Goal: Obtain resource: Download file/media

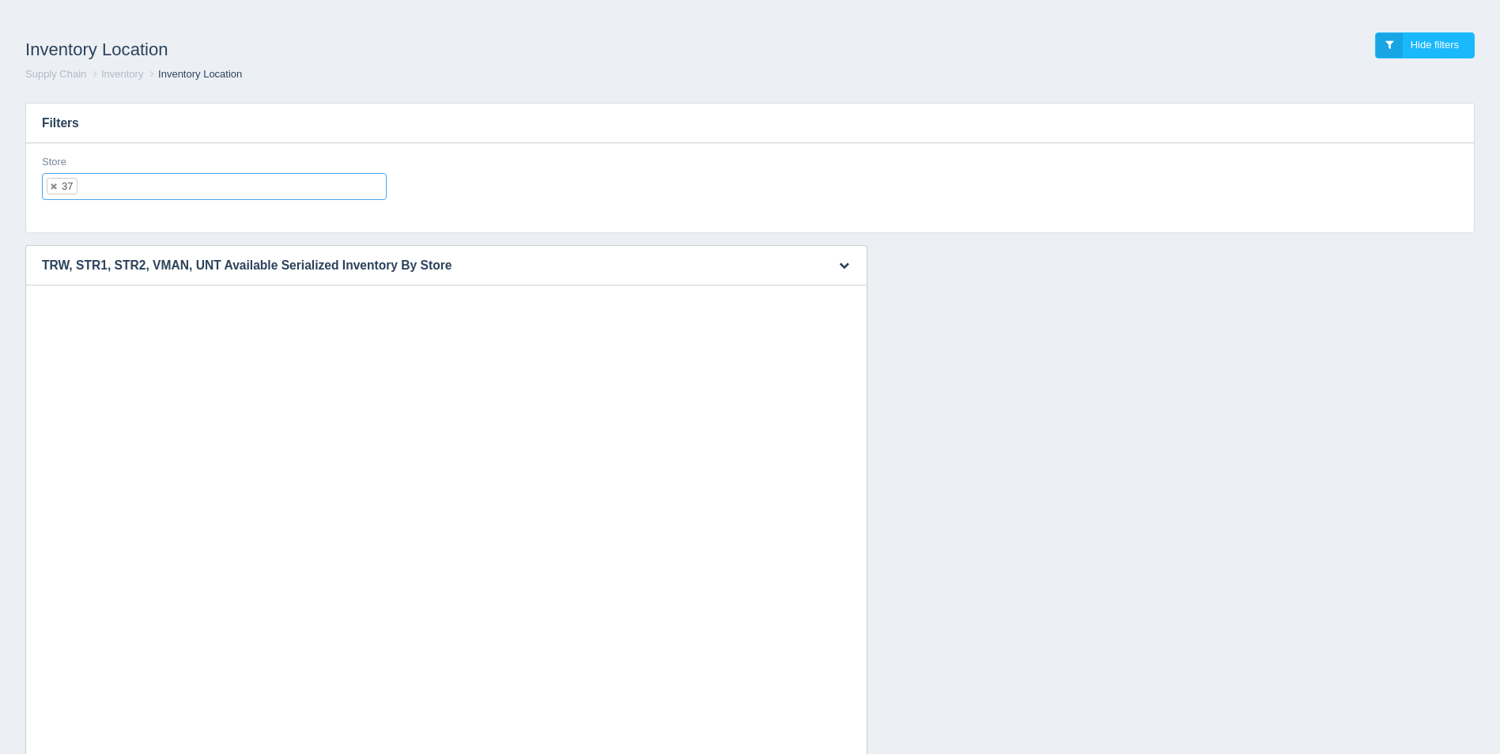
select select "37"
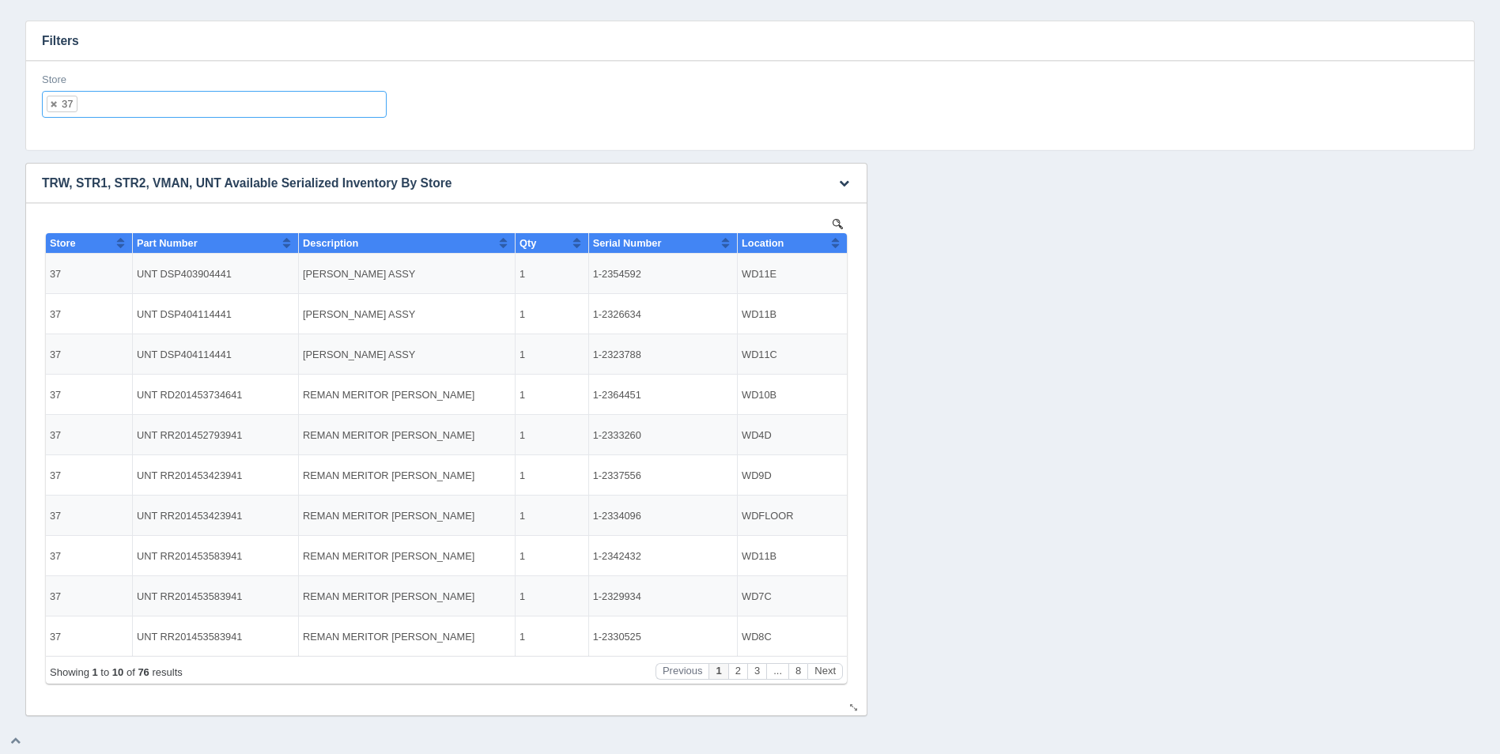
click at [707, 181] on h3 "TRW, STR1, STR2, VMAN, UNT Available Serialized Inventory By Store" at bounding box center [422, 184] width 792 height 40
click at [836, 246] on button "Sort column ascending" at bounding box center [835, 242] width 10 height 19
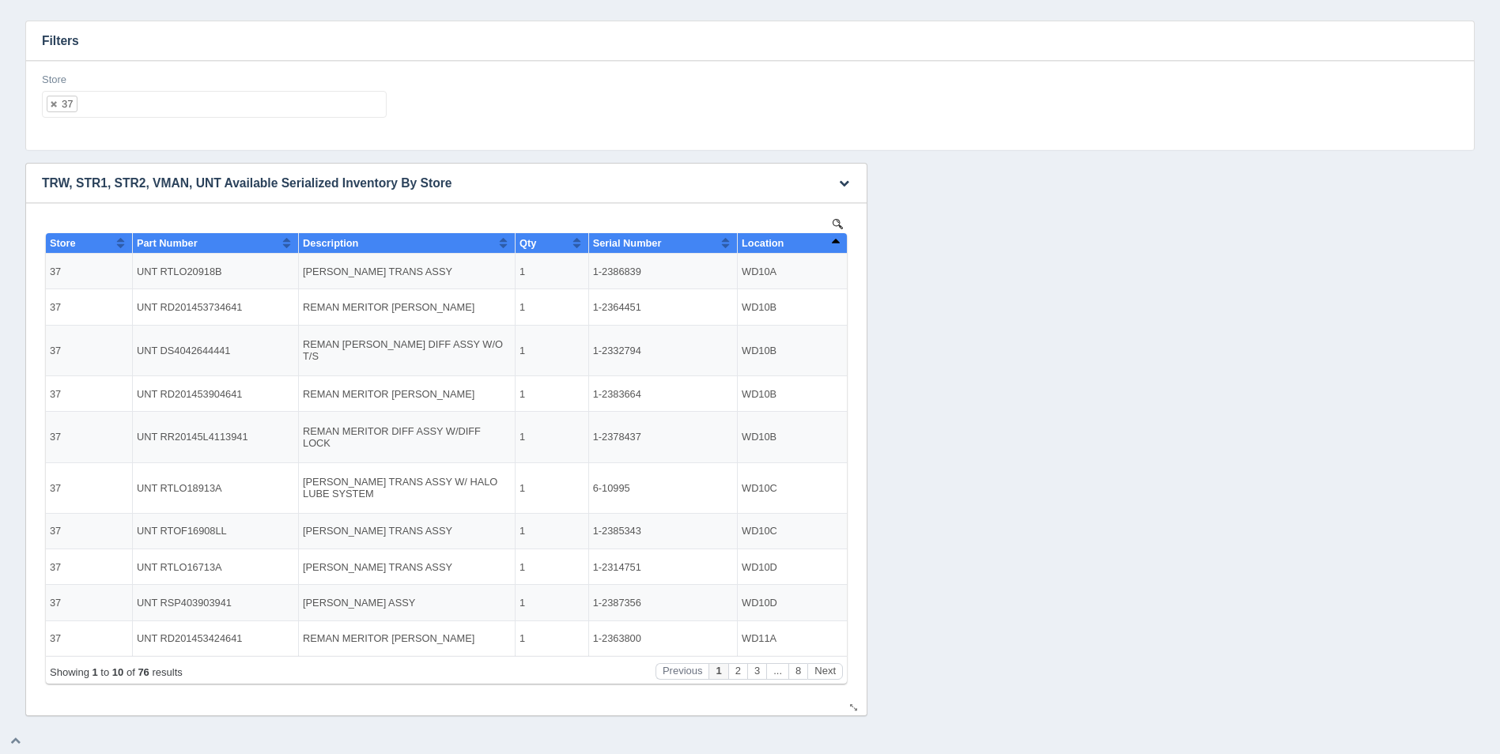
click at [836, 246] on button "Sort column descending" at bounding box center [835, 242] width 10 height 19
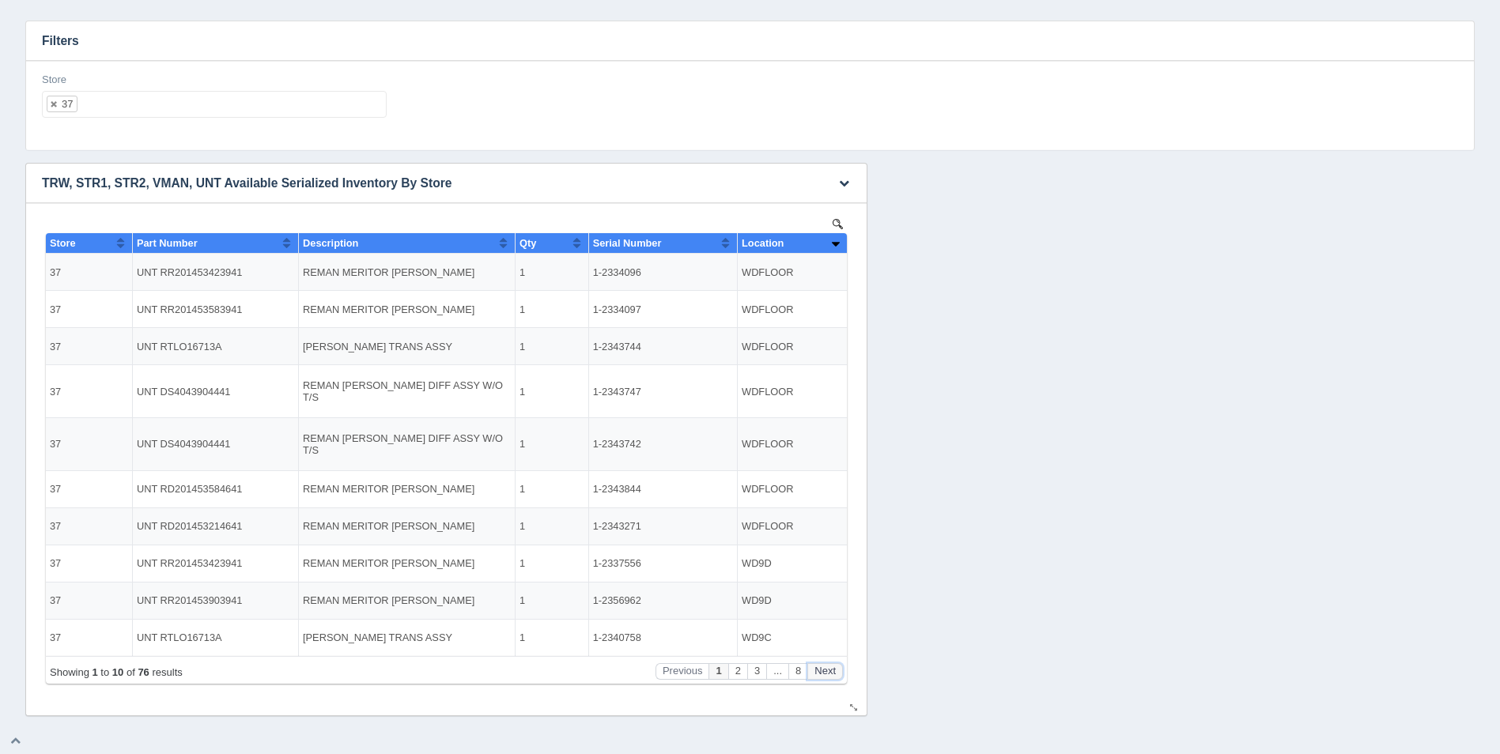
click at [838, 674] on button "Next" at bounding box center [825, 671] width 36 height 17
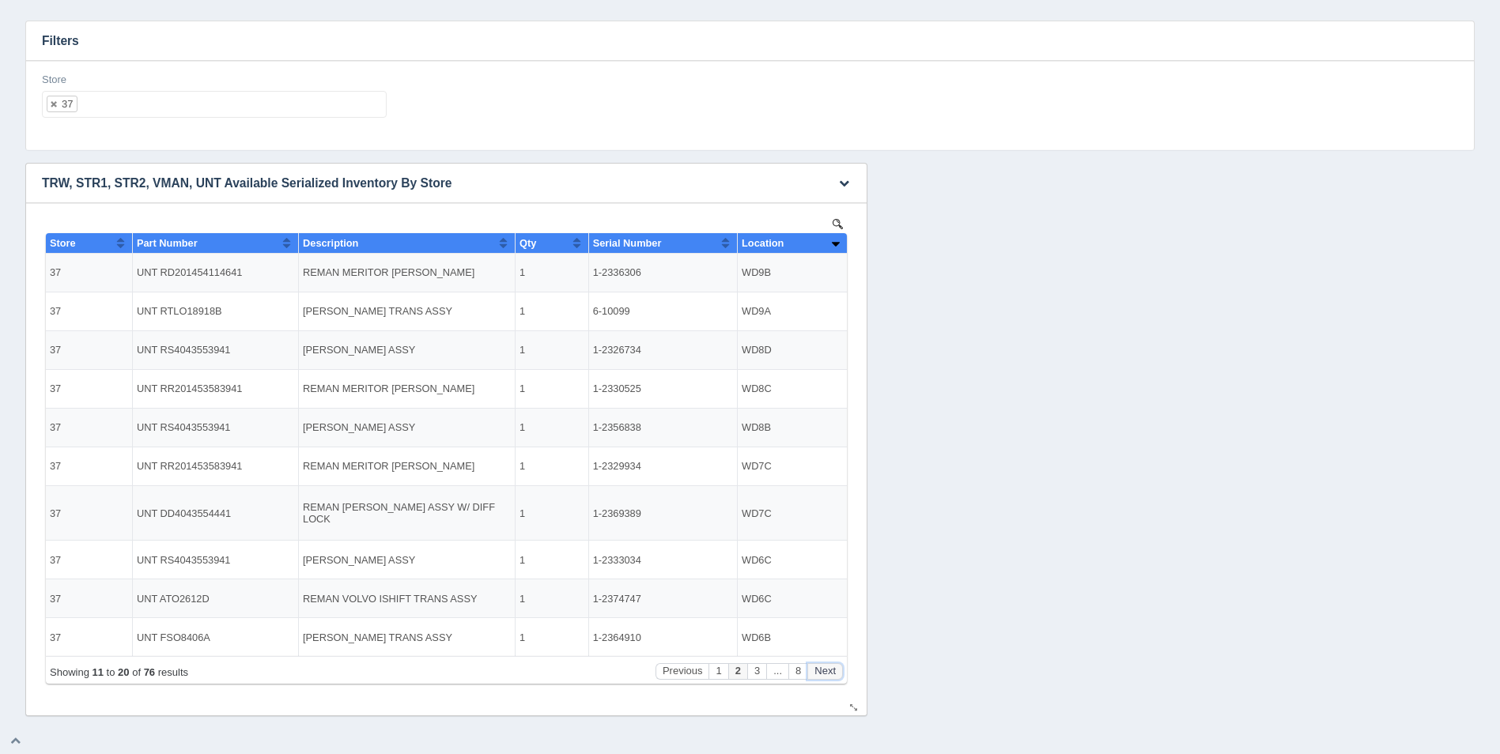
click at [838, 674] on button "Next" at bounding box center [825, 671] width 36 height 17
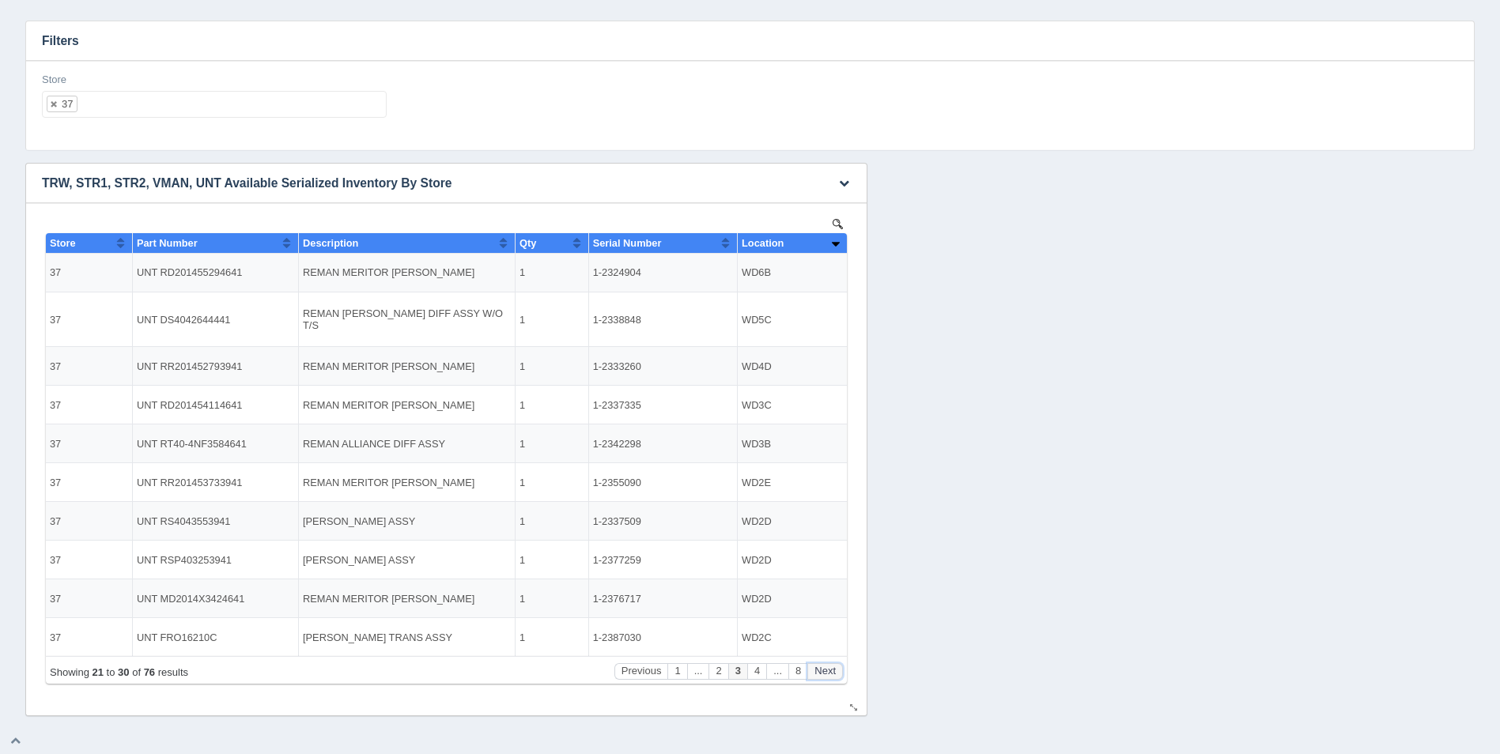
click at [838, 674] on button "Next" at bounding box center [825, 671] width 36 height 17
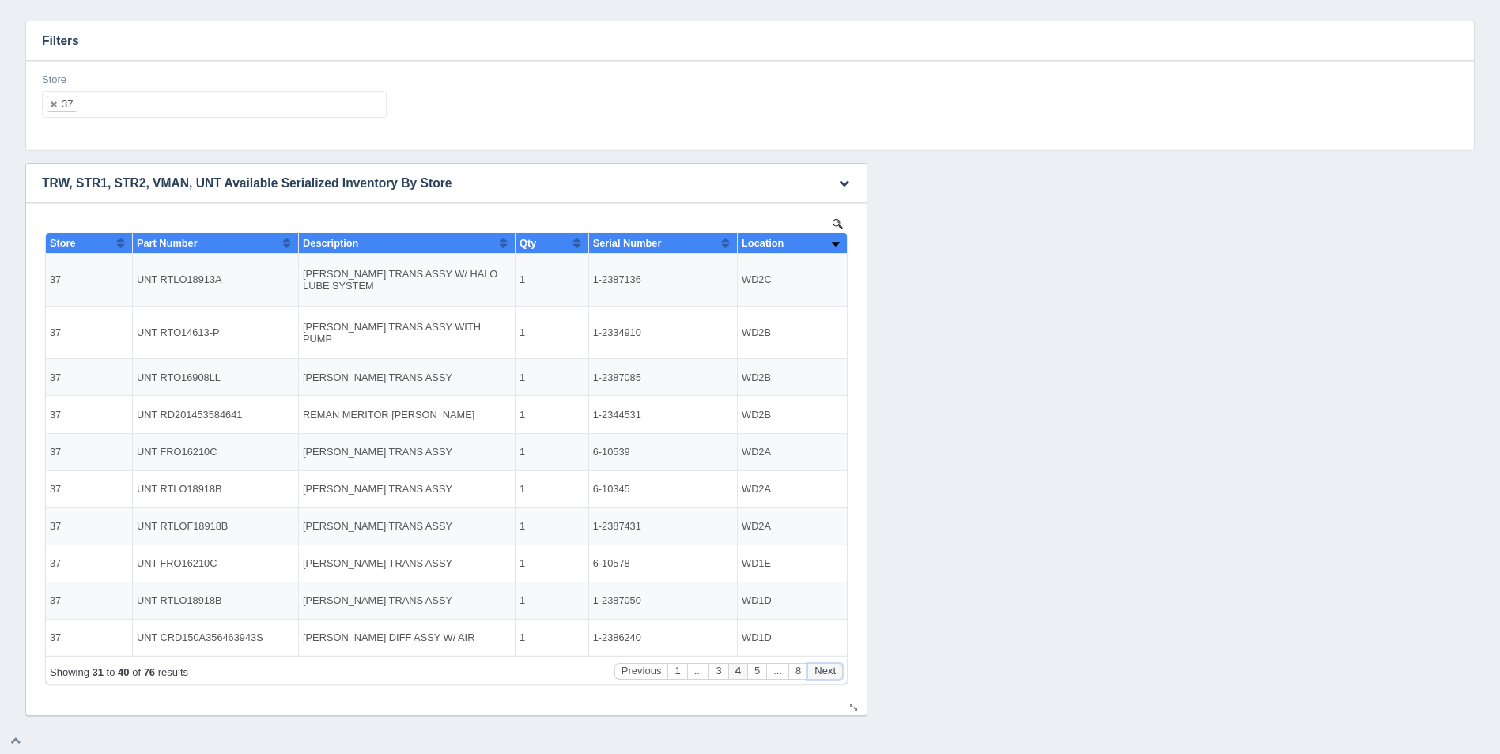
click at [838, 674] on button "Next" at bounding box center [825, 671] width 36 height 17
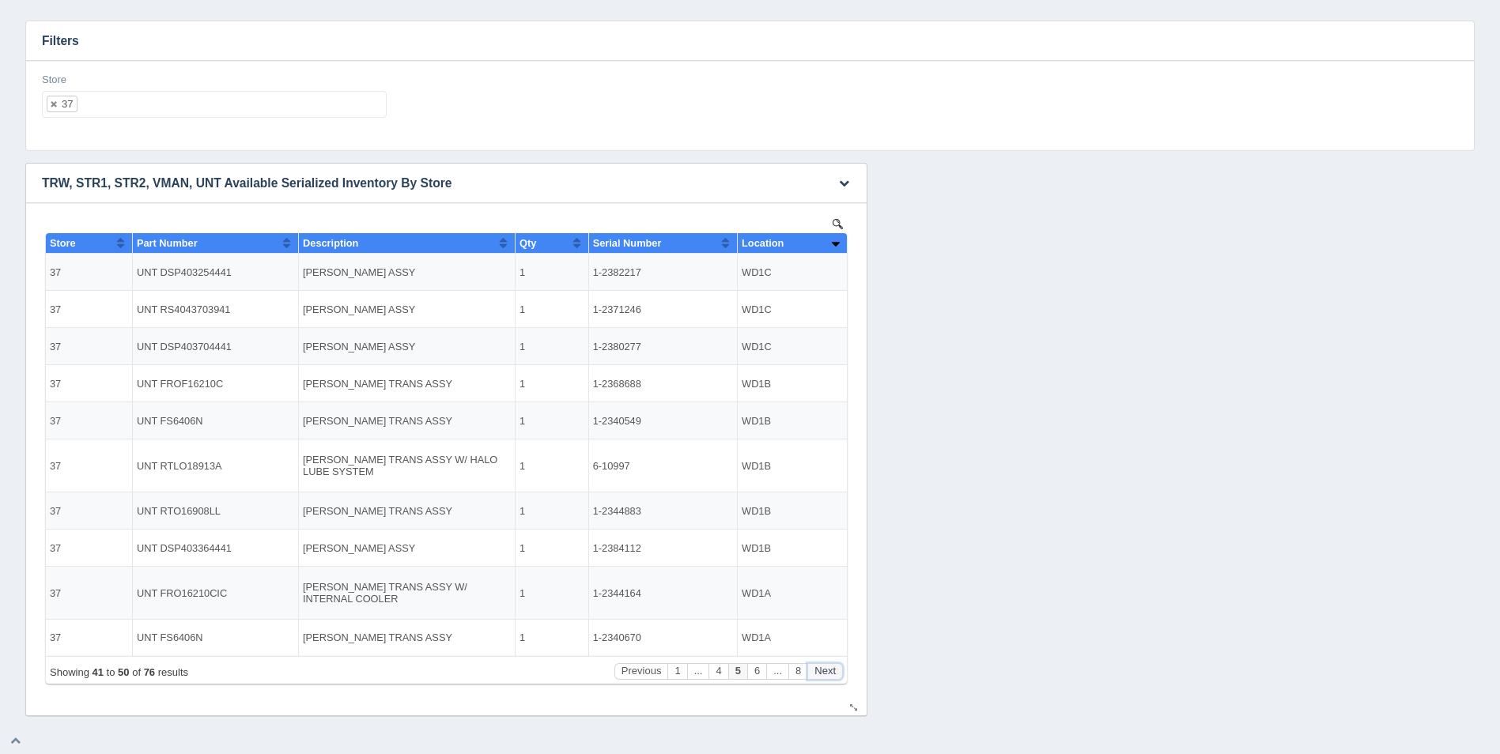
click at [838, 674] on button "Next" at bounding box center [825, 671] width 36 height 17
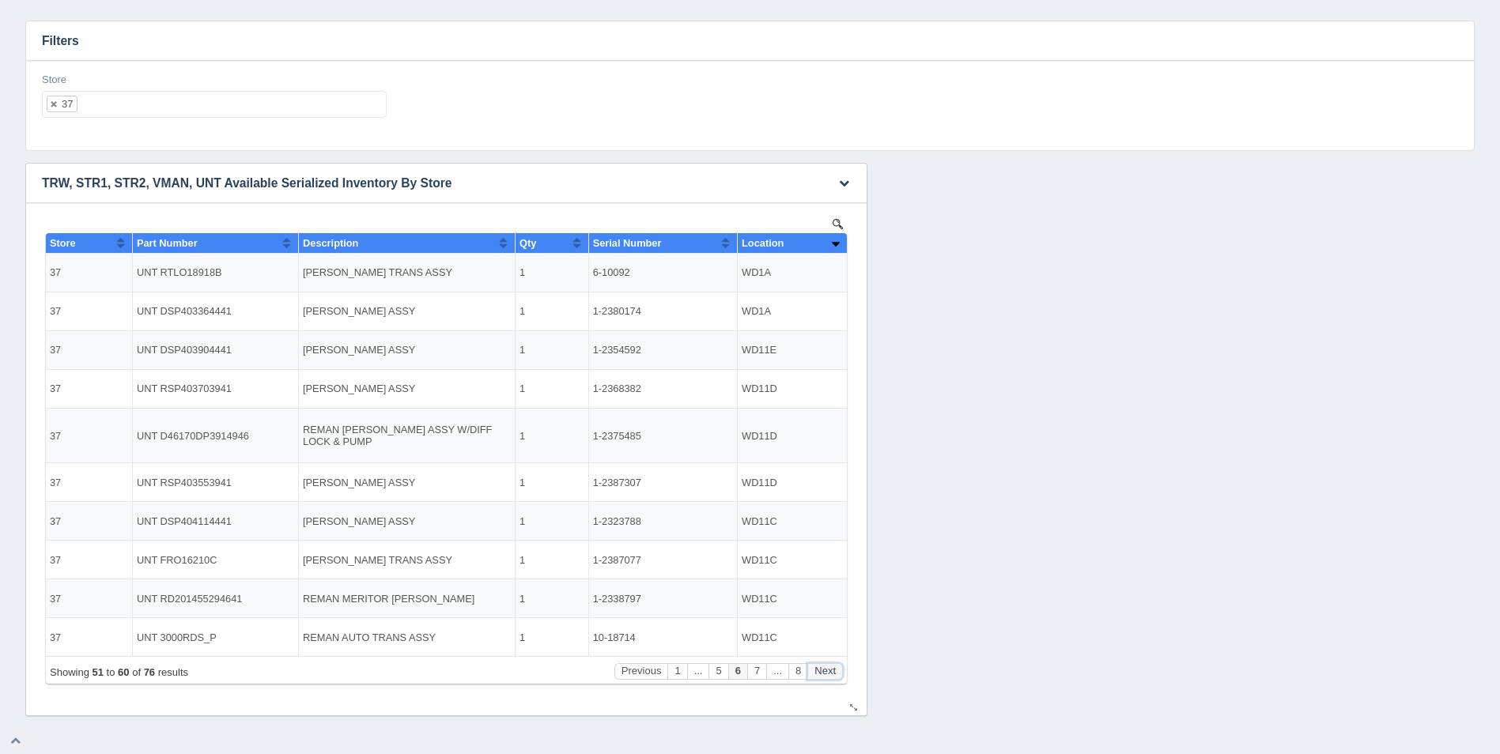
click at [838, 674] on button "Next" at bounding box center [825, 671] width 36 height 17
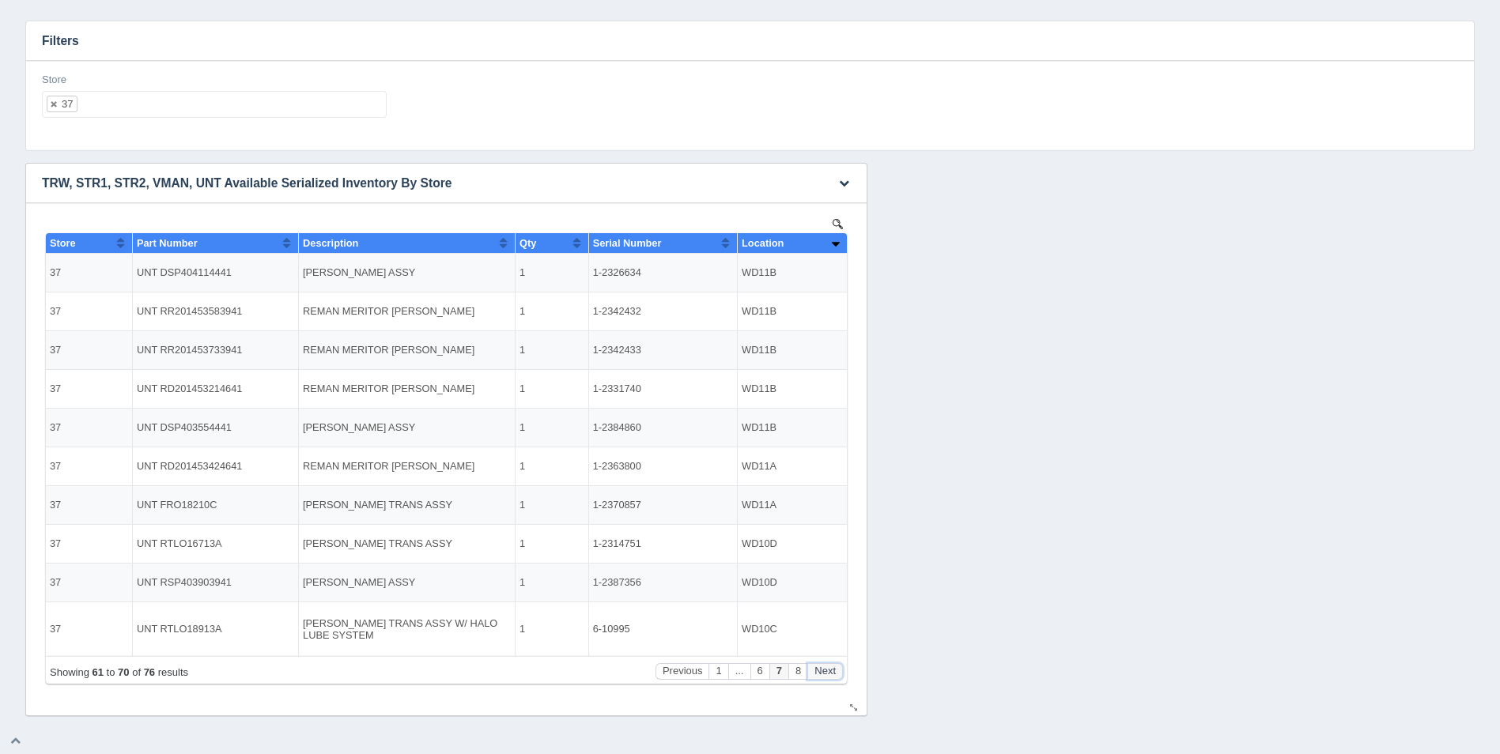
click at [838, 674] on button "Next" at bounding box center [825, 671] width 36 height 17
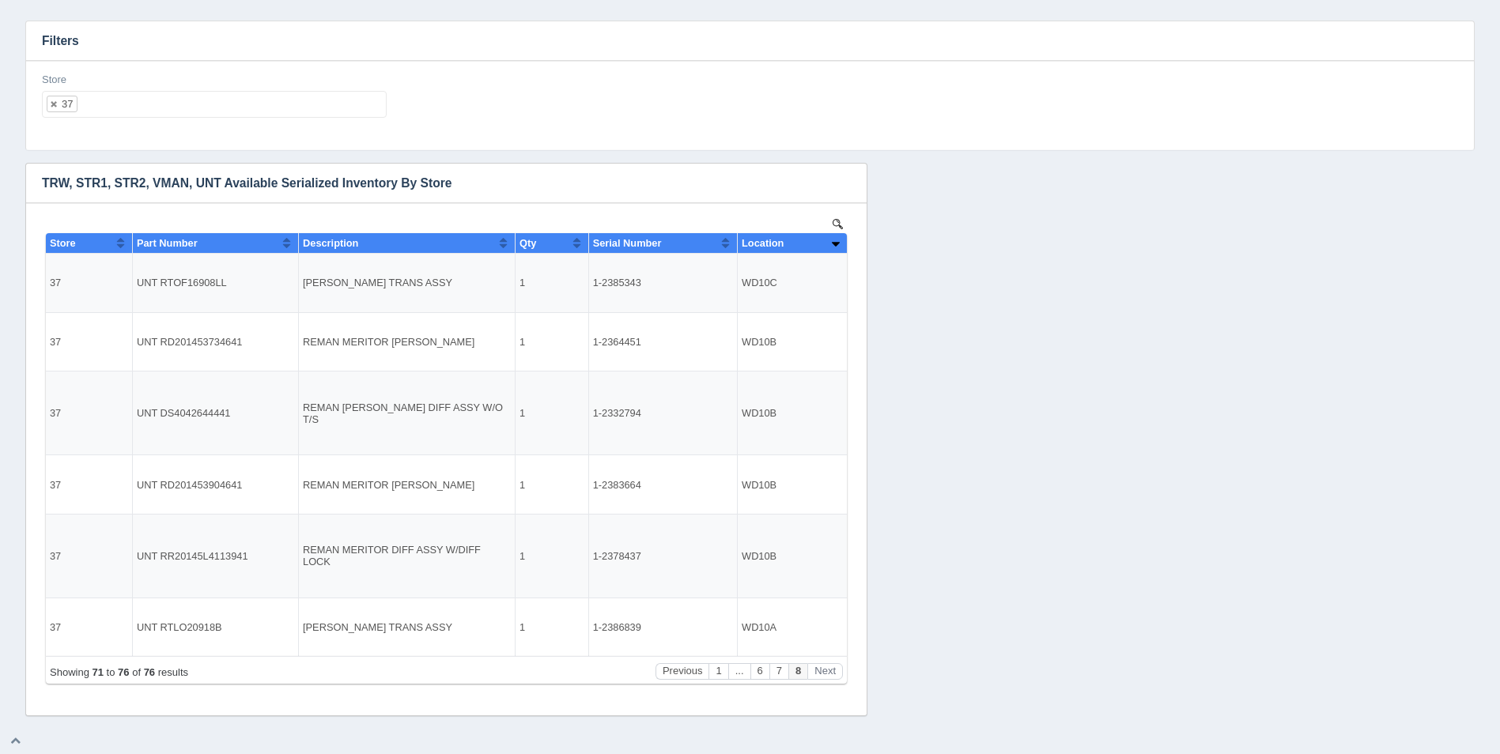
click at [157, 97] on ul "37" at bounding box center [214, 104] width 345 height 27
select select
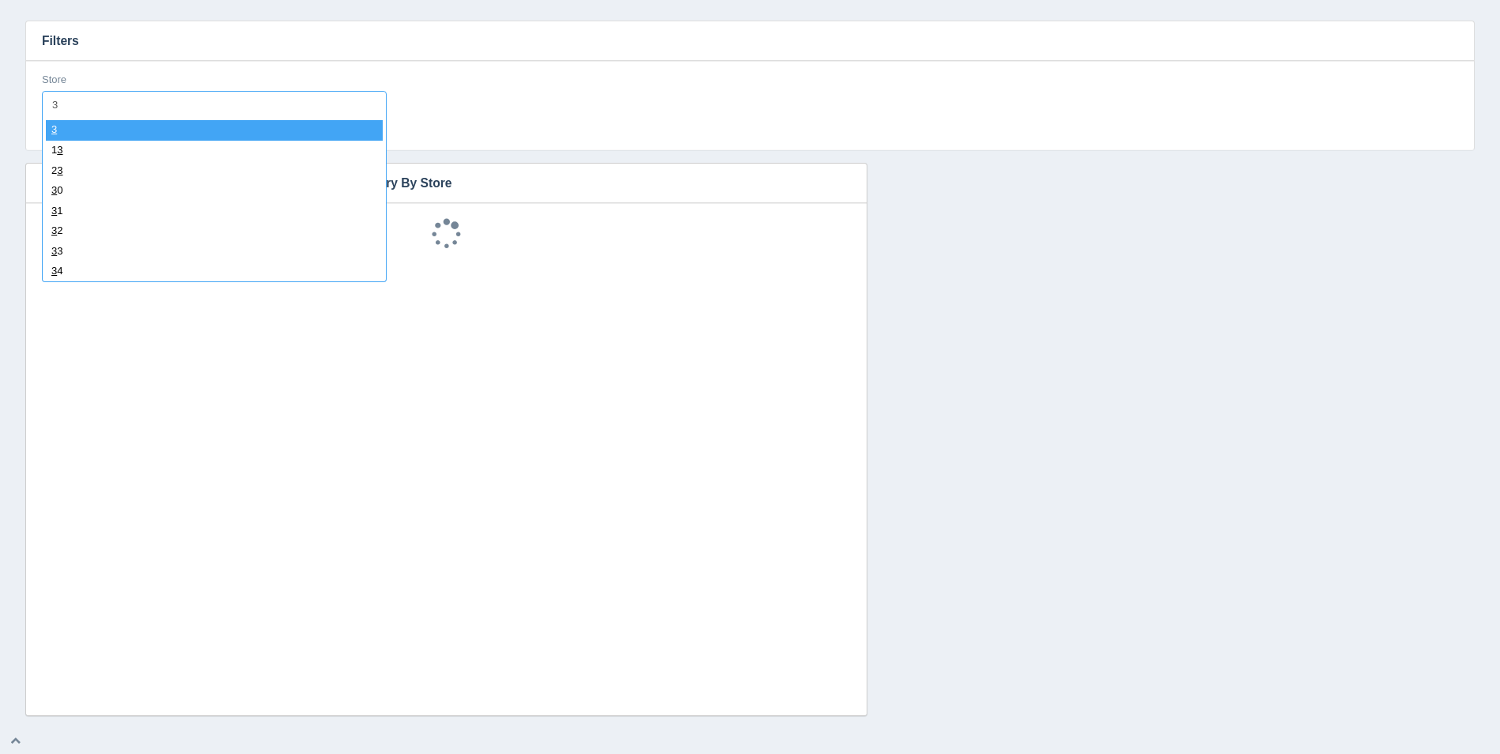
type input "38"
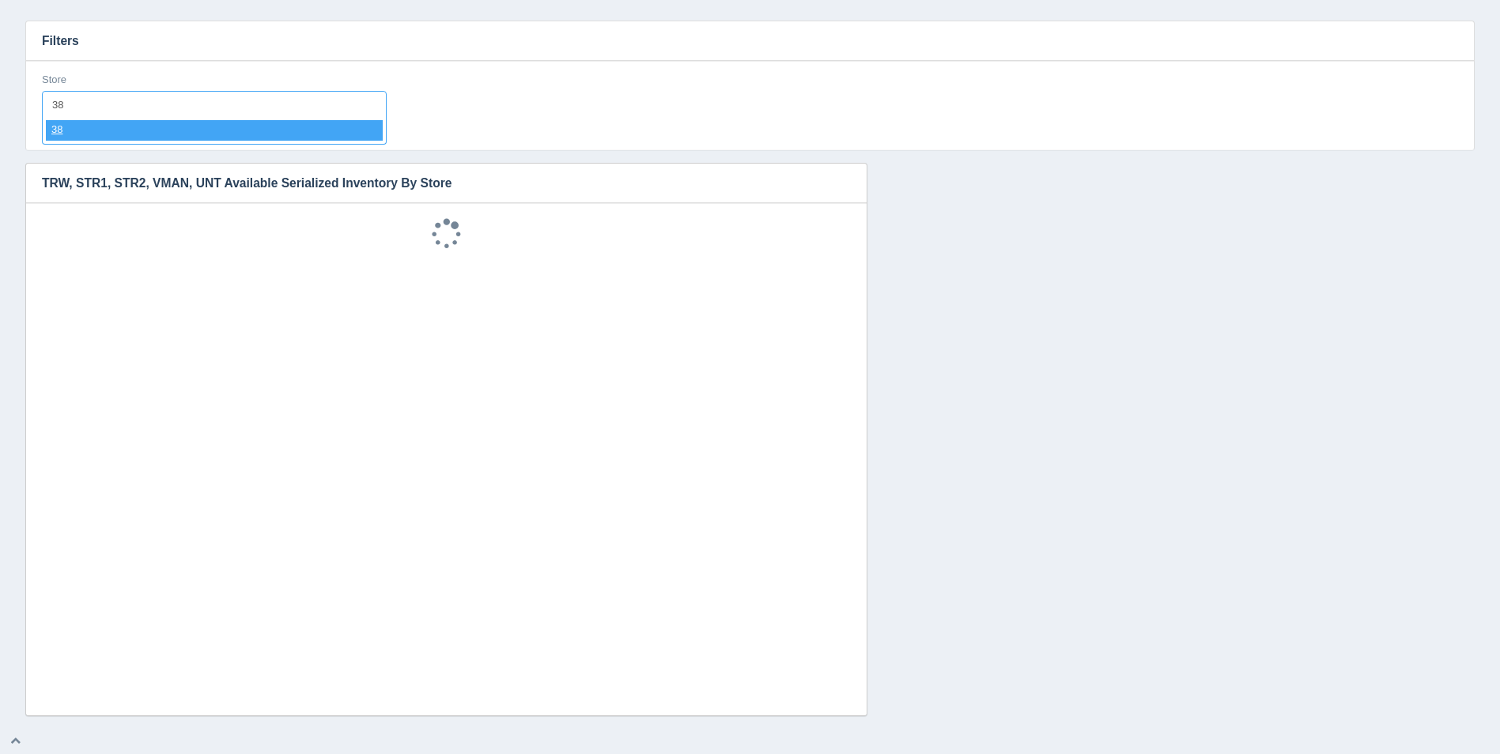
select select "38"
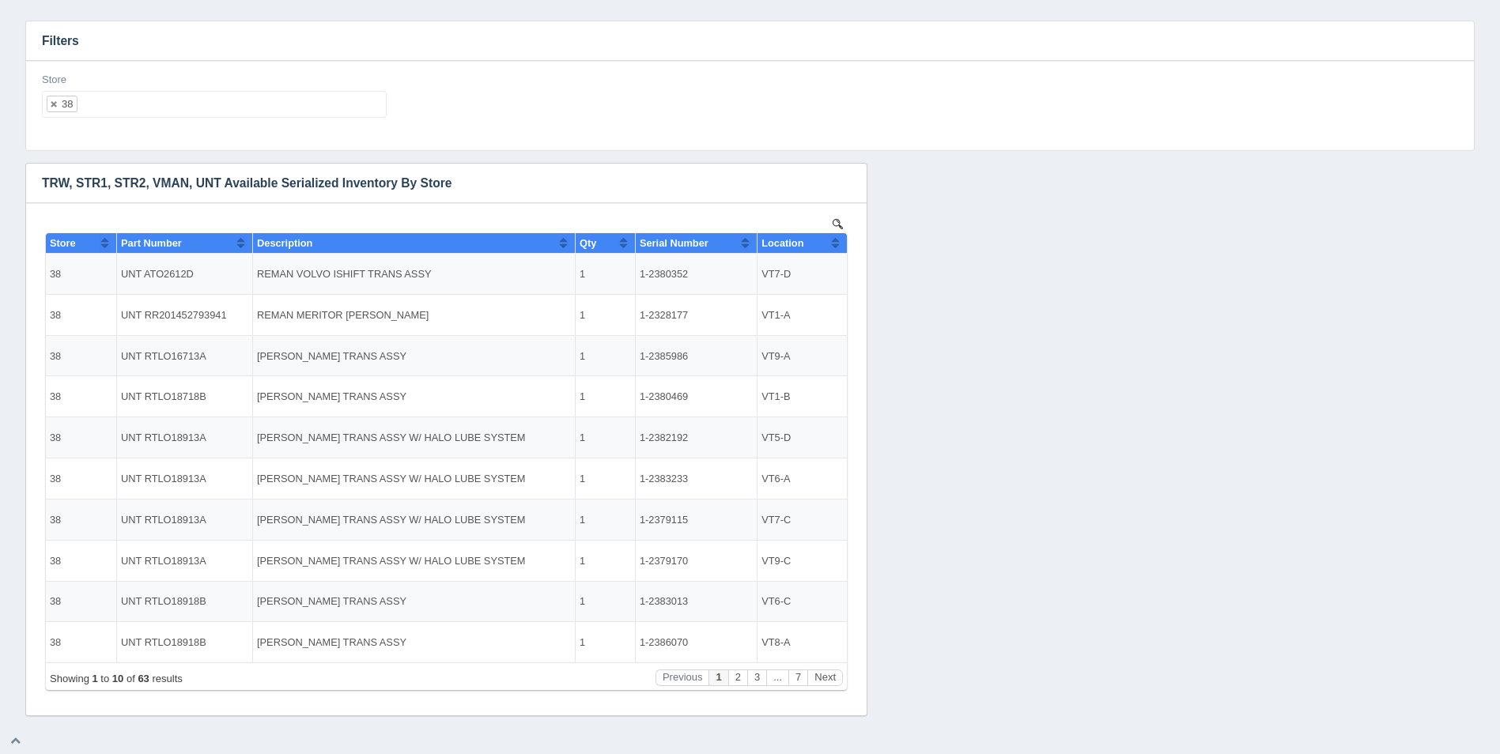
scroll to position [0, 0]
click at [843, 247] on th "Location" at bounding box center [802, 243] width 89 height 21
click at [838, 245] on button "Sort column descending" at bounding box center [835, 242] width 10 height 19
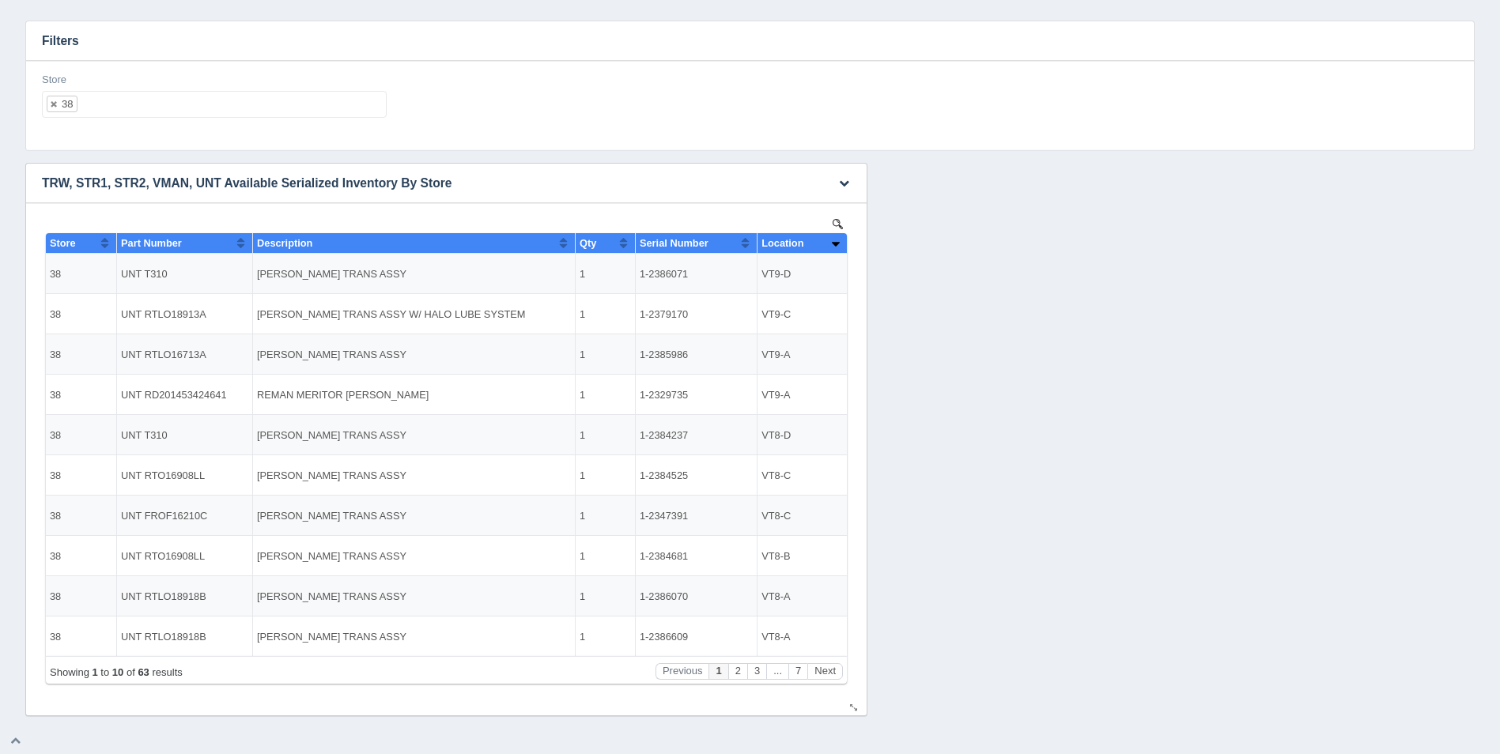
click at [838, 245] on button "Sort column ascending" at bounding box center [835, 242] width 10 height 19
click at [188, 99] on ul "38" at bounding box center [214, 104] width 345 height 27
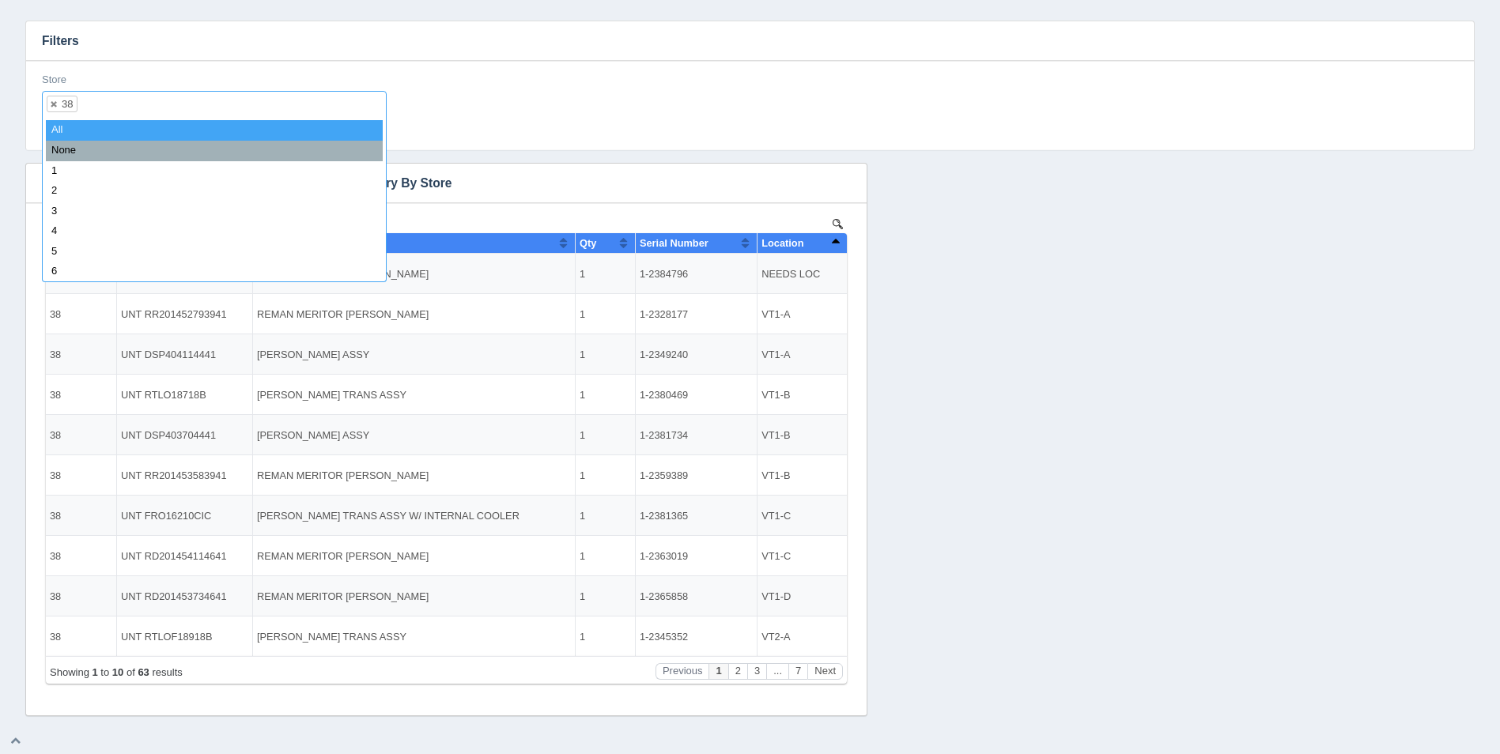
select select
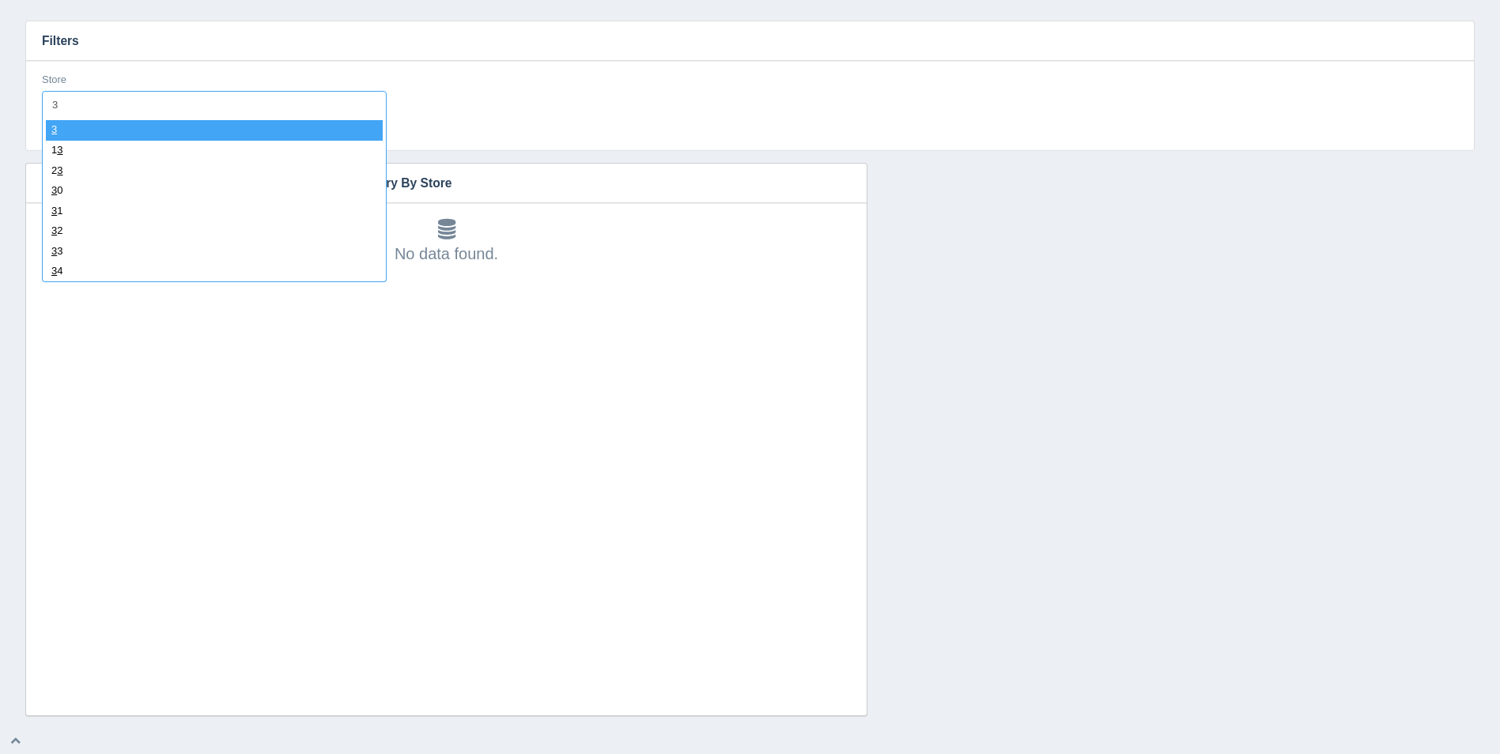
type input "39"
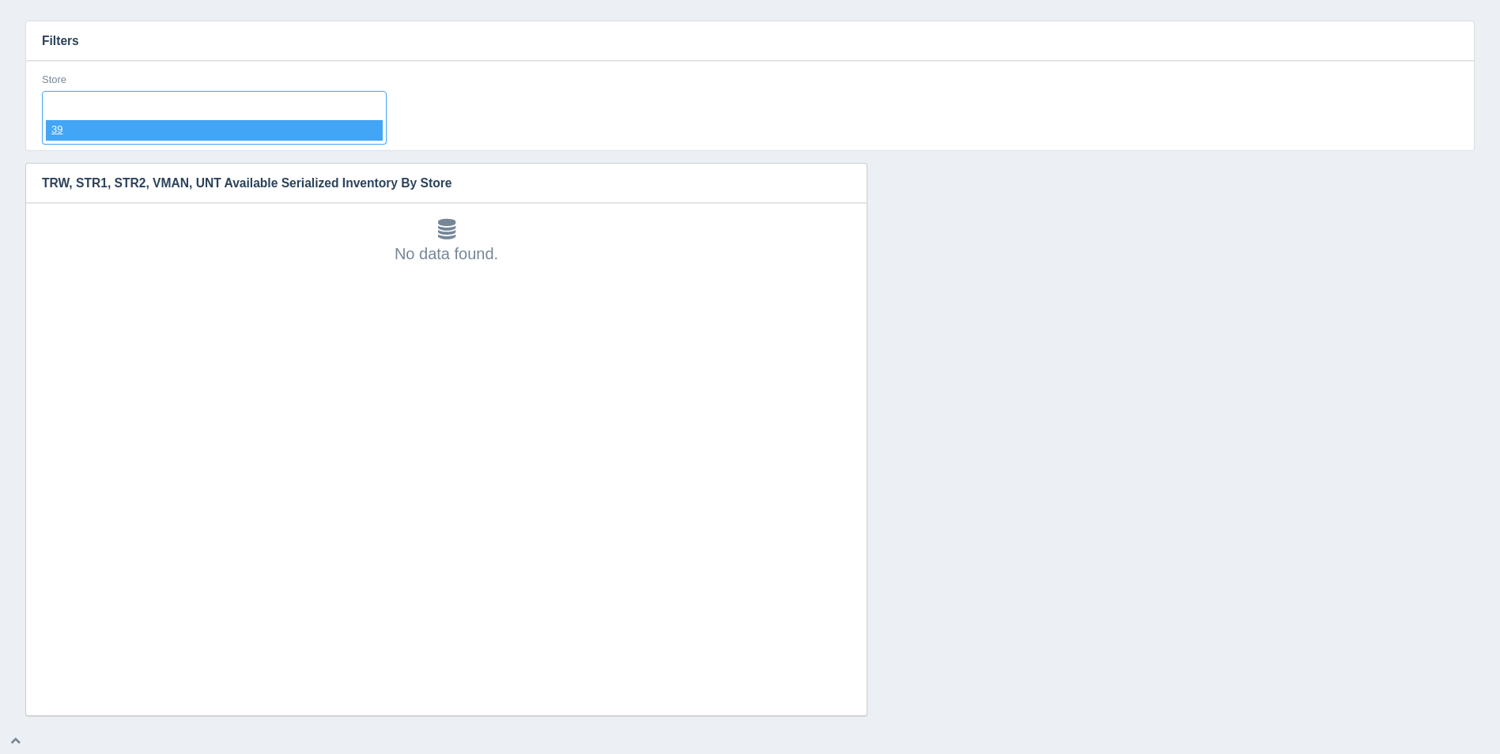
select select "39"
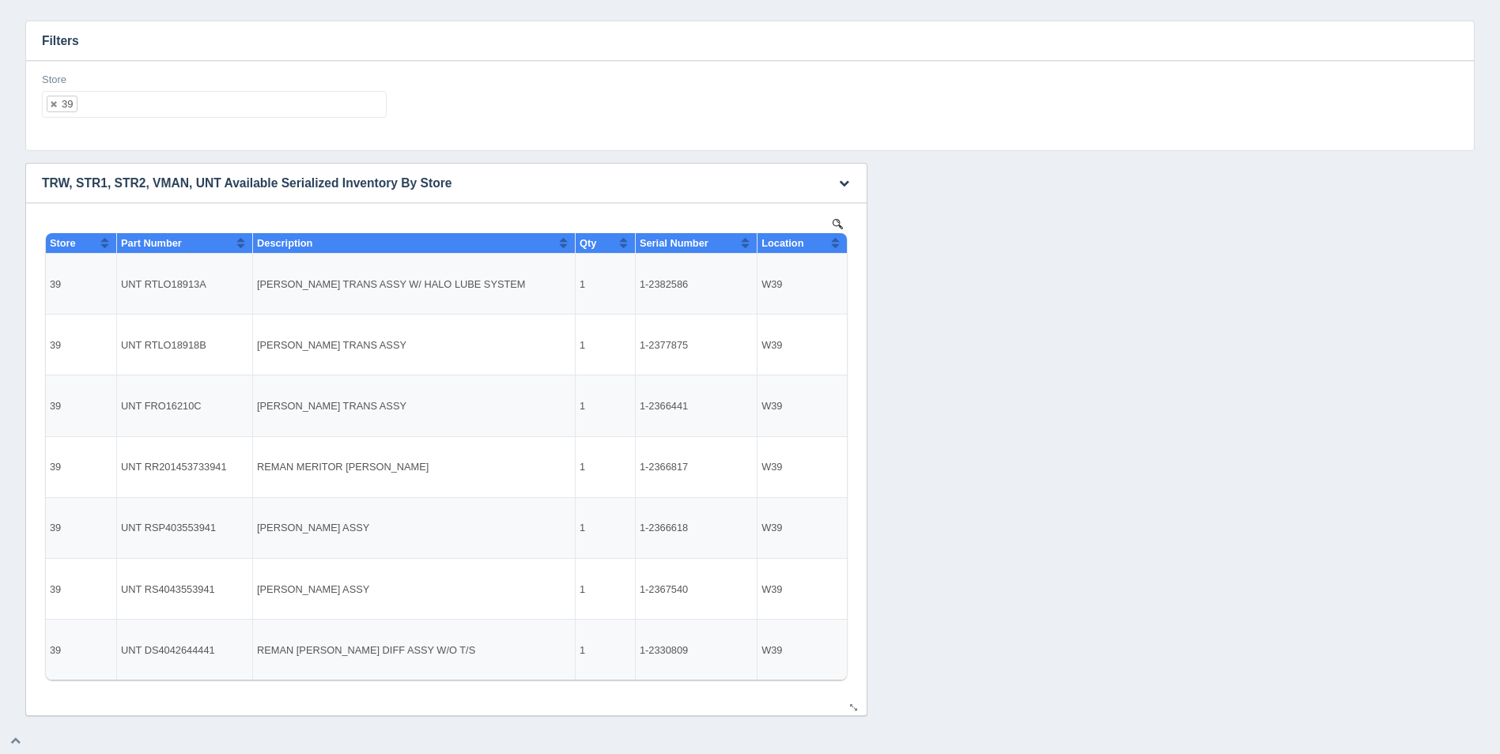
select select
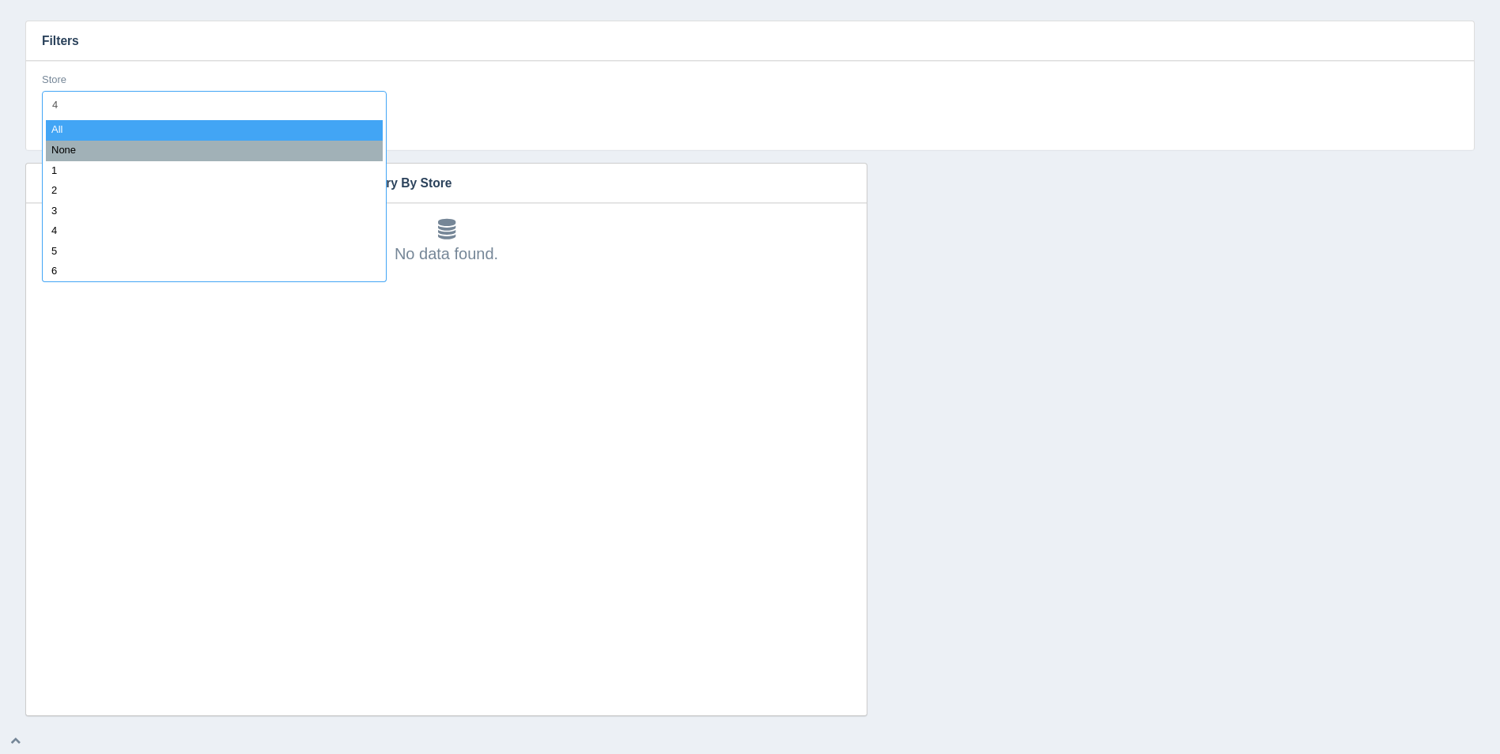
type input "40"
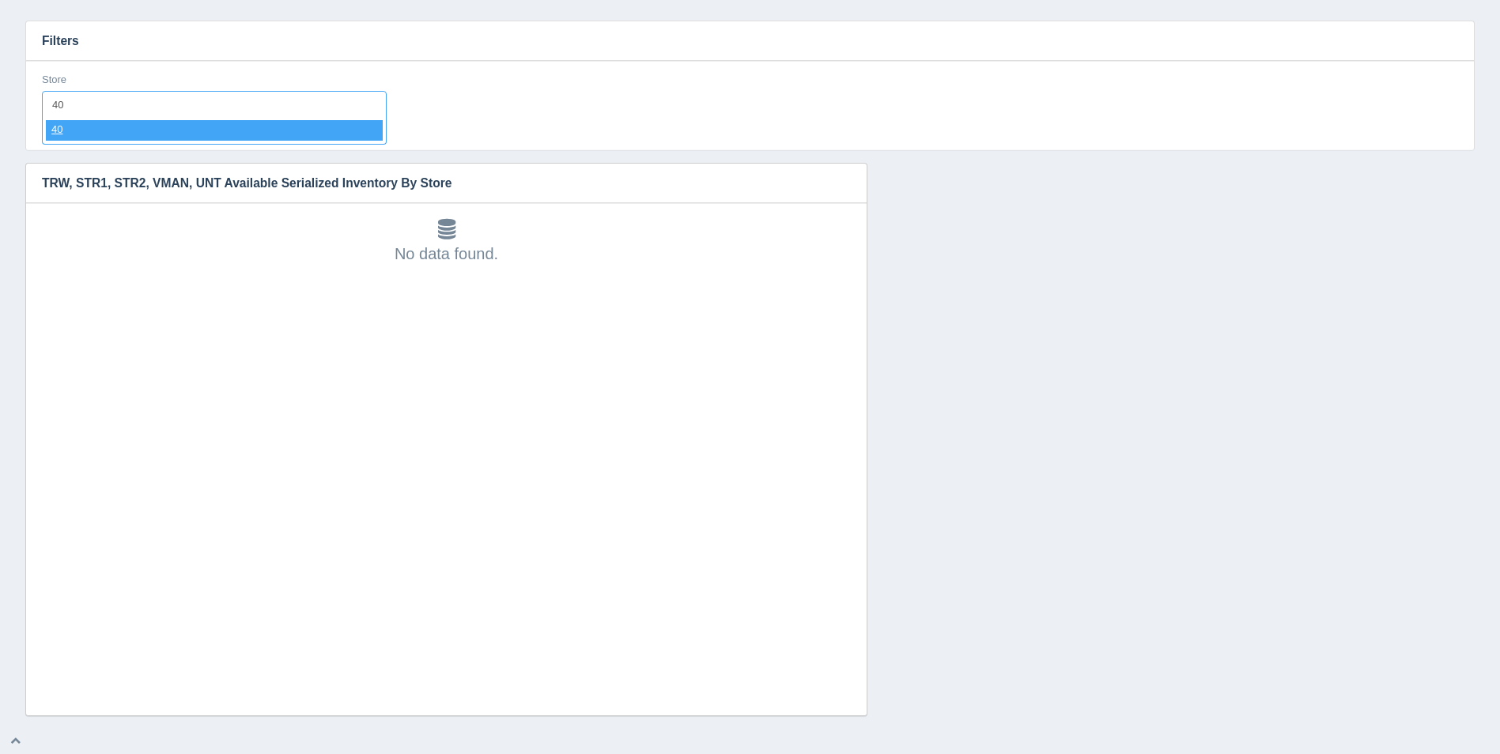
select select "40"
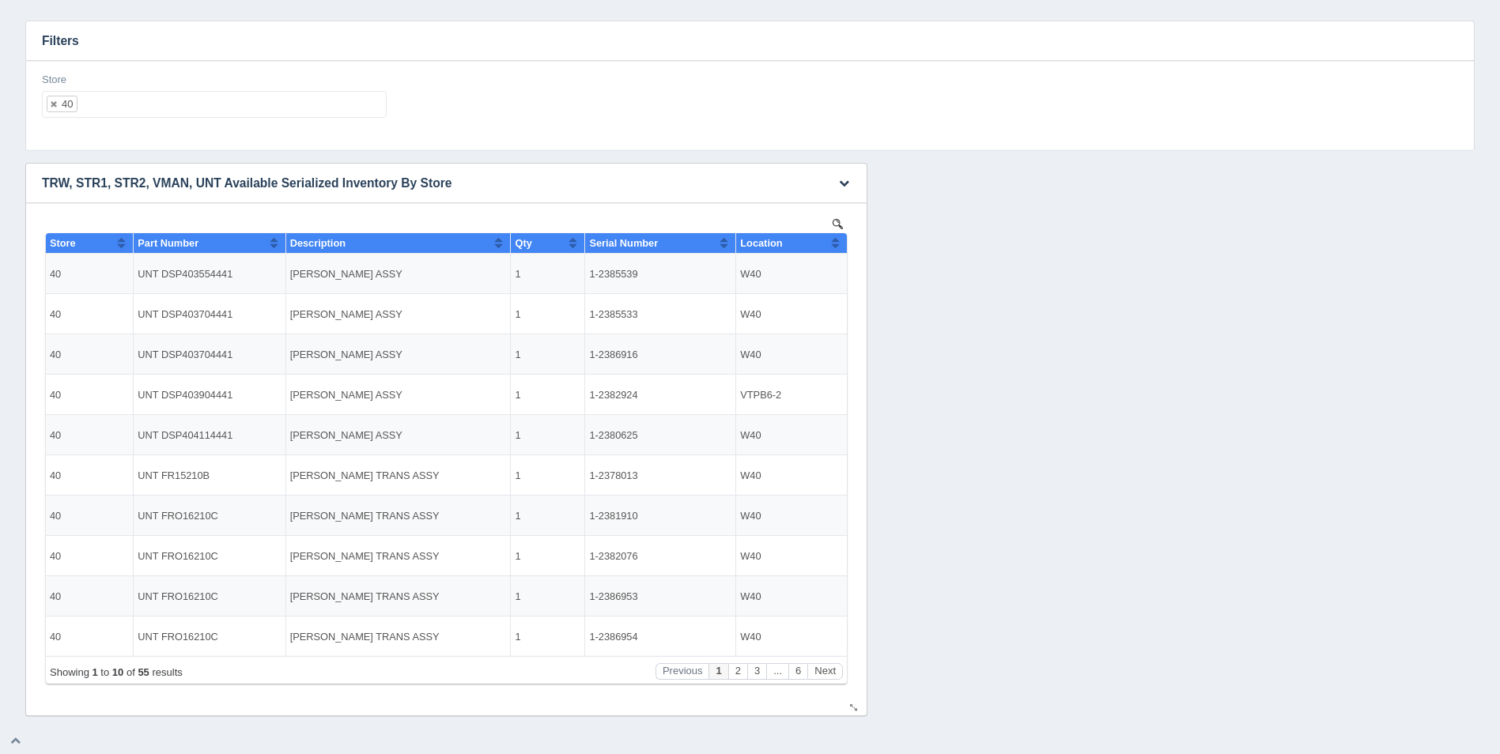
click at [850, 243] on div "Show 10 25 50 100 entries Store Part Number Description Qty Serial Number Locat…" at bounding box center [446, 449] width 809 height 469
click at [838, 238] on button "Sort column ascending" at bounding box center [835, 242] width 10 height 19
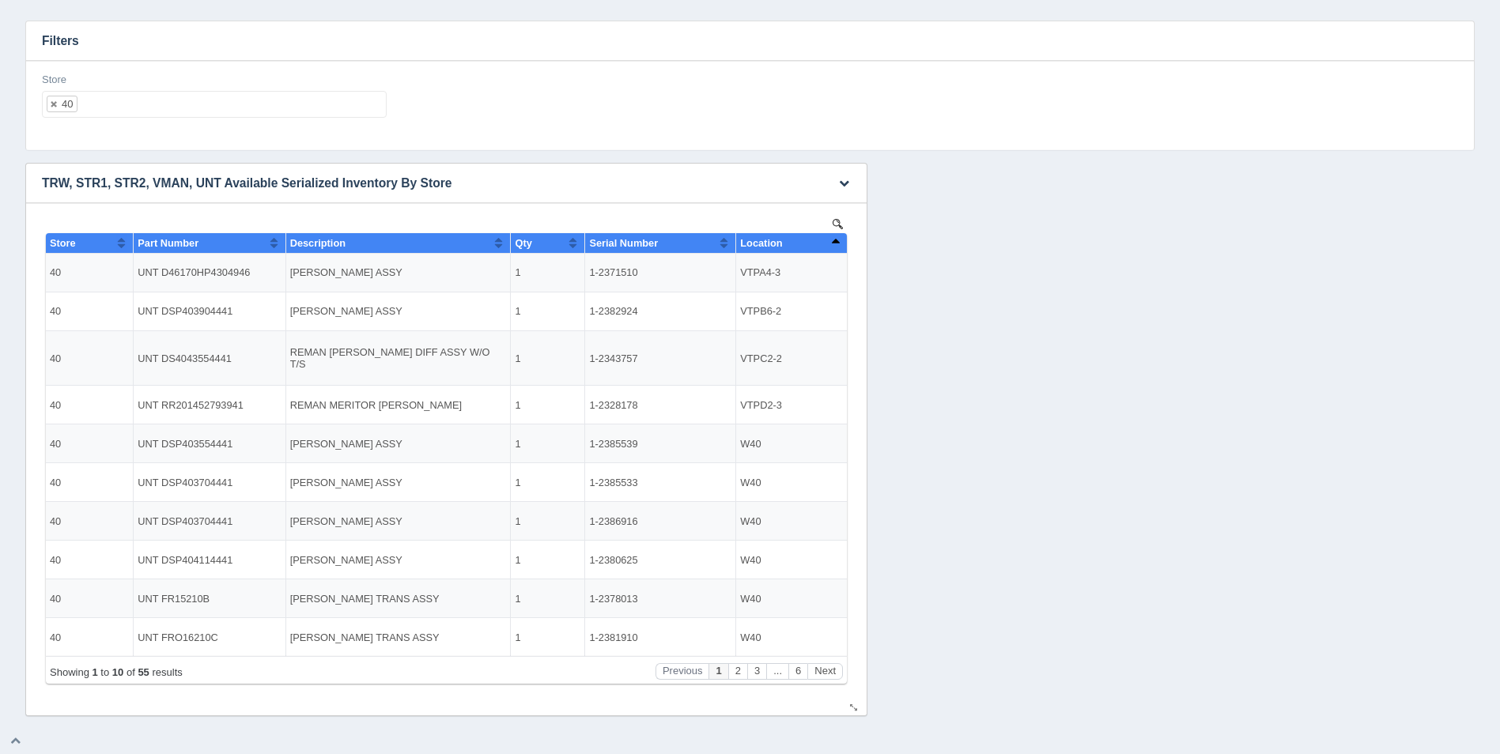
click at [838, 238] on button "Sort column descending" at bounding box center [835, 242] width 10 height 19
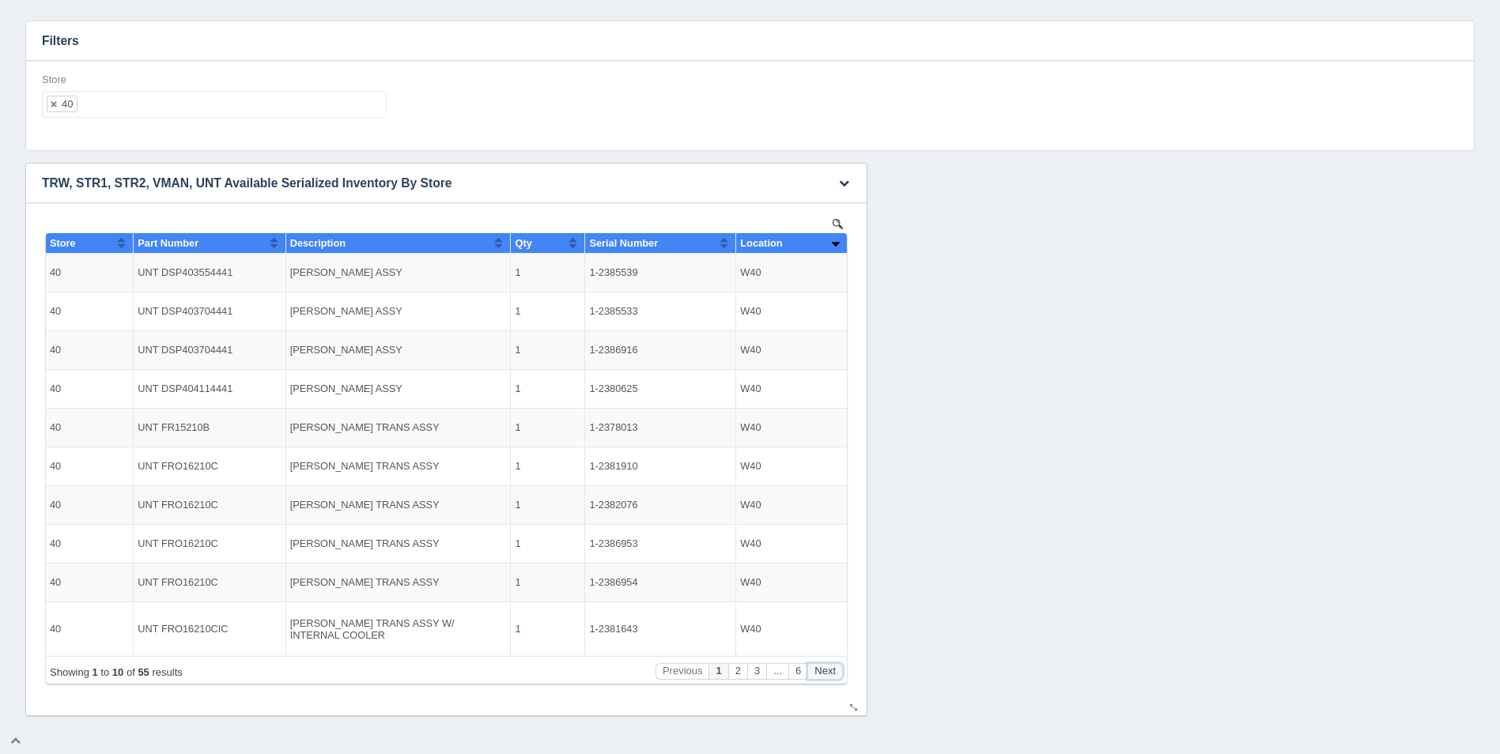
click at [826, 671] on button "Next" at bounding box center [825, 671] width 36 height 17
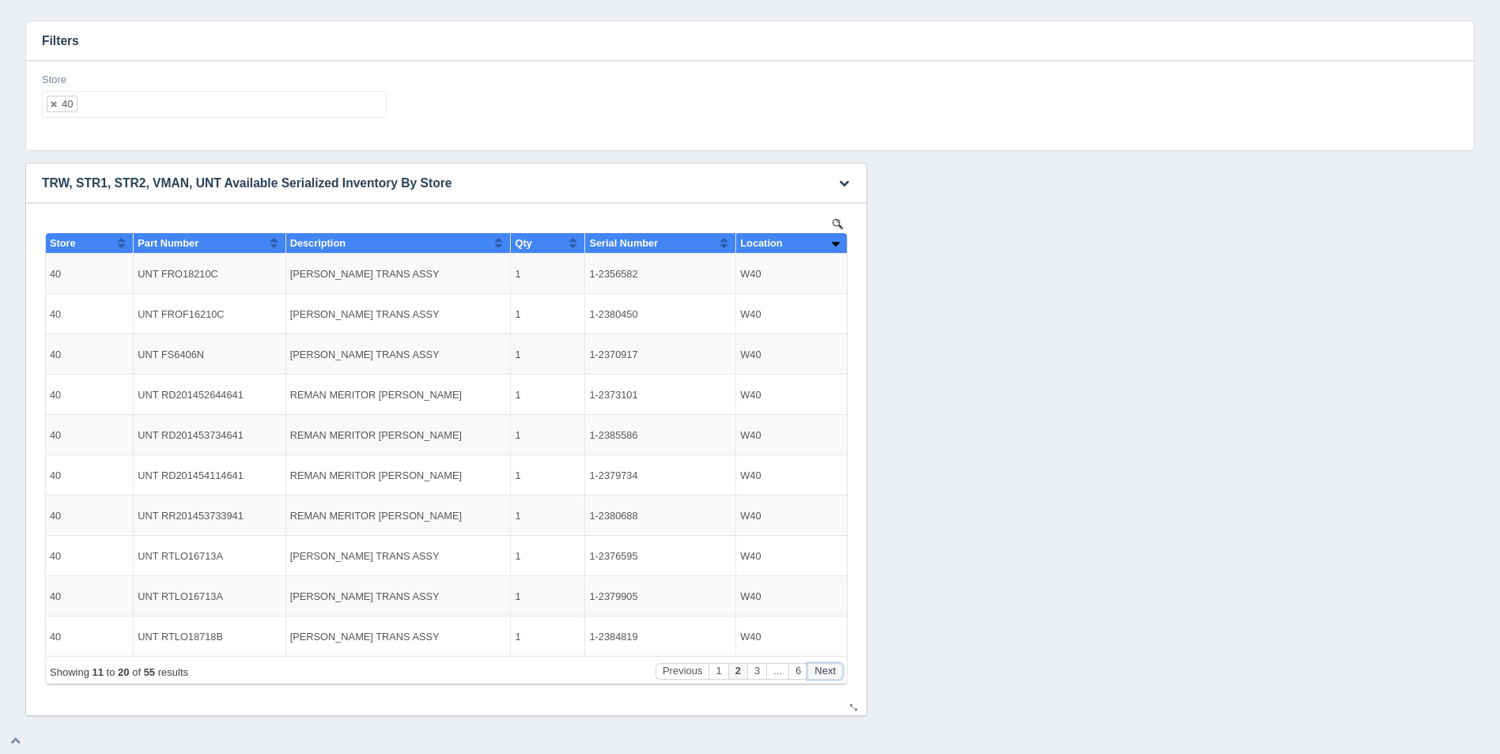
click at [826, 671] on button "Next" at bounding box center [825, 671] width 36 height 17
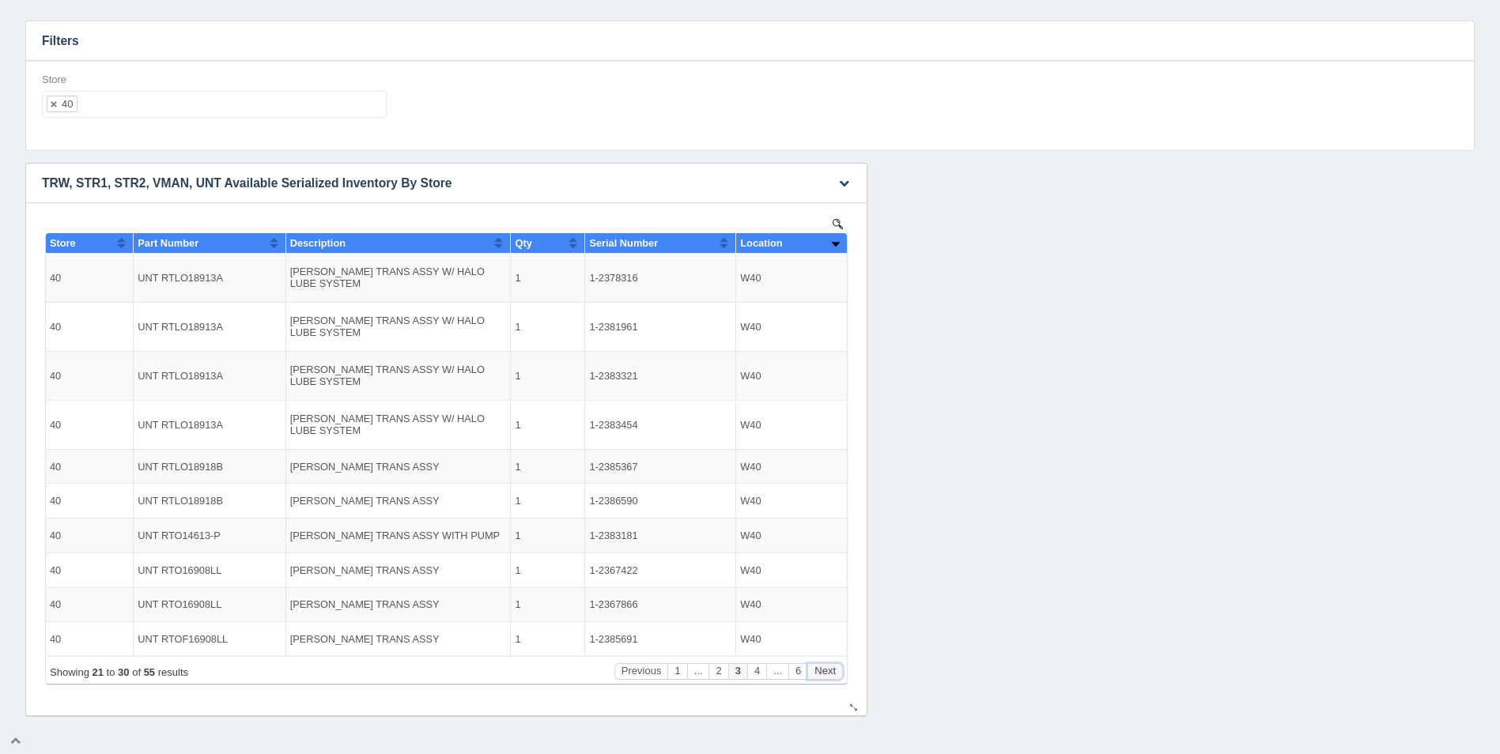
click at [826, 671] on button "Next" at bounding box center [825, 671] width 36 height 17
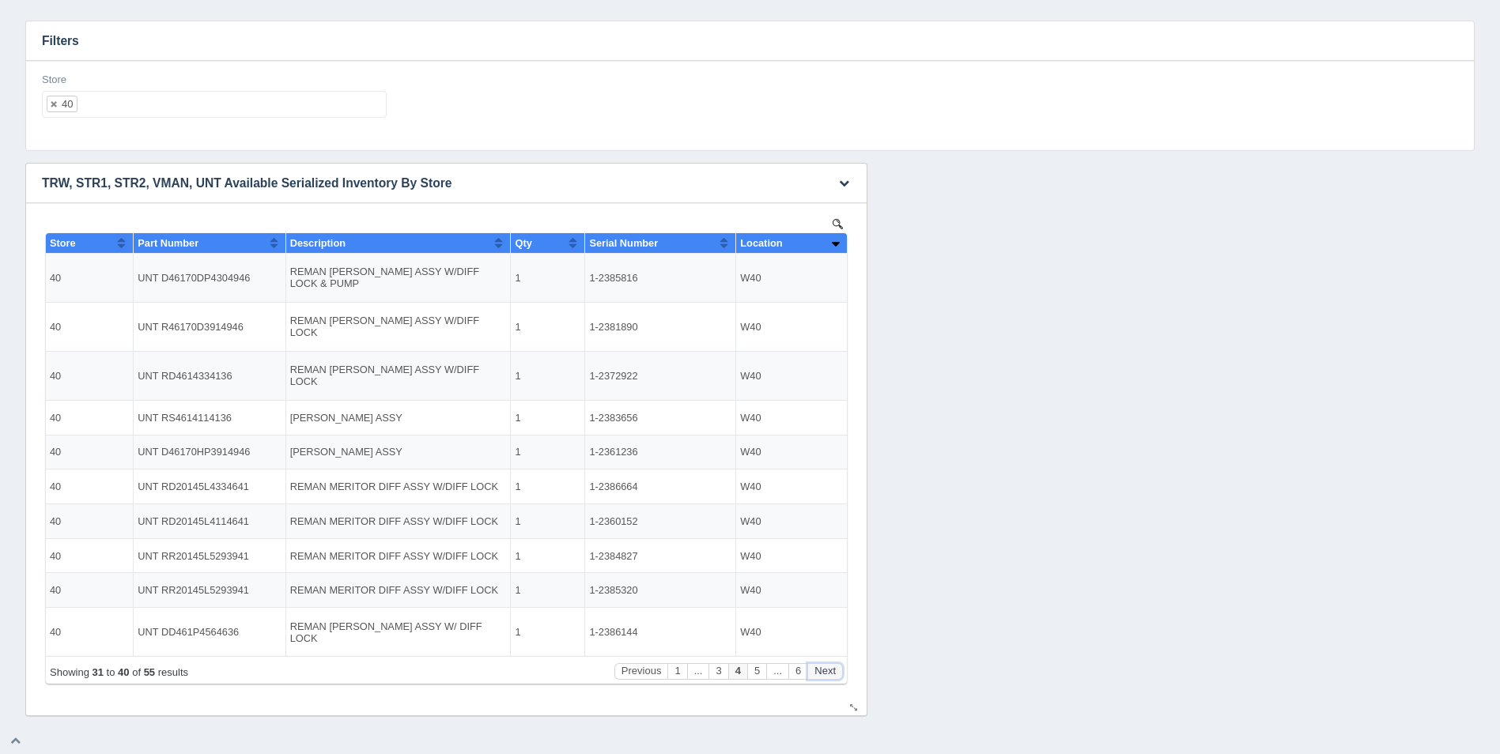
click at [826, 671] on button "Next" at bounding box center [825, 671] width 36 height 17
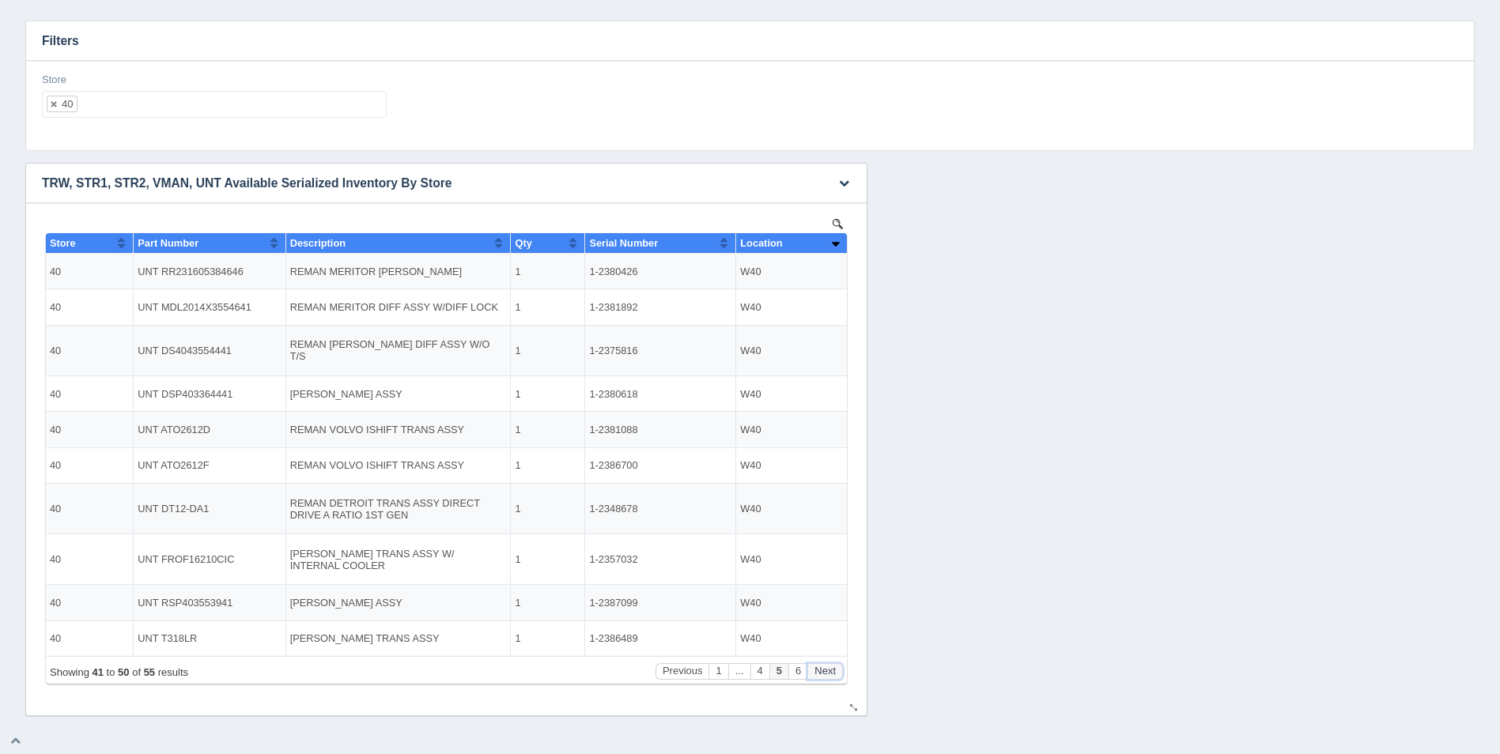
click at [826, 671] on button "Next" at bounding box center [825, 671] width 36 height 17
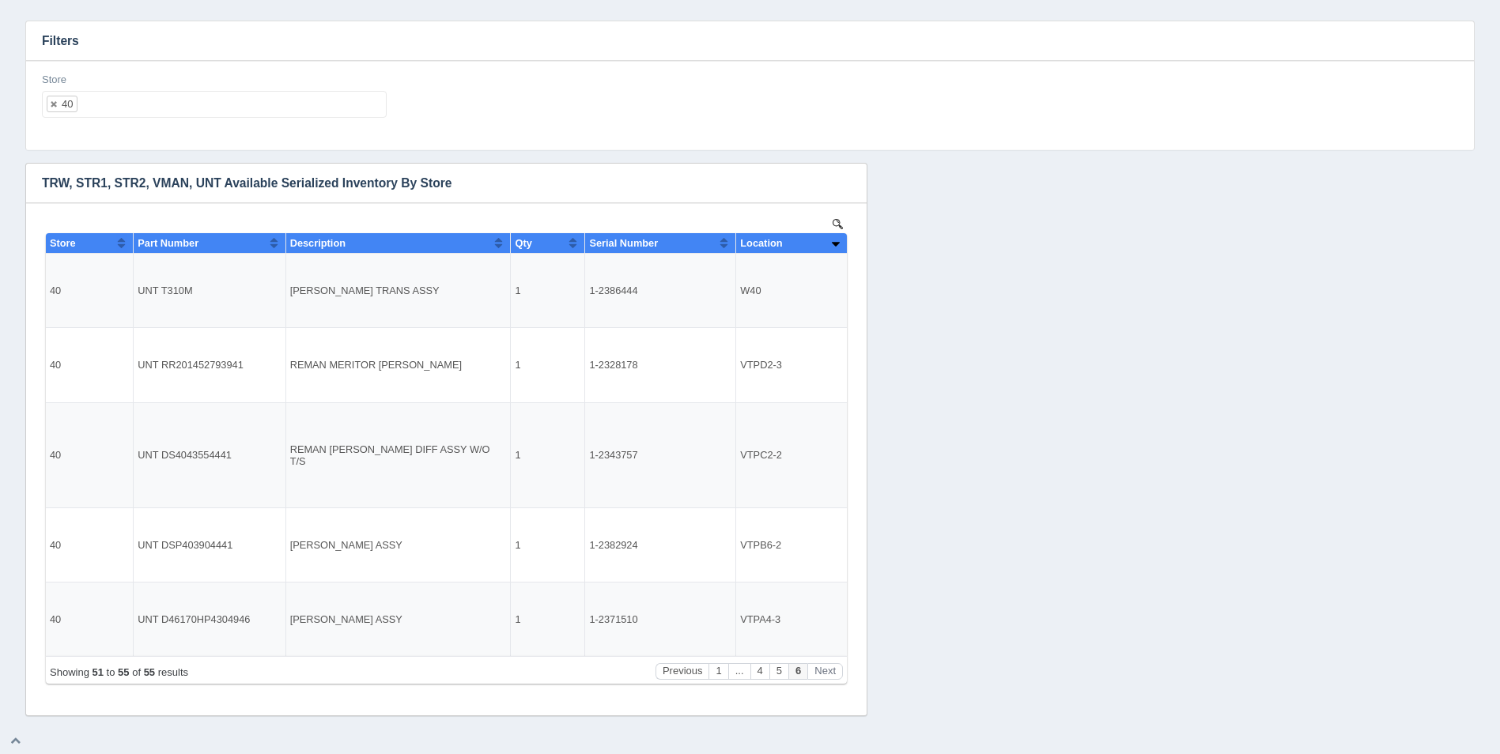
click at [178, 113] on ul "40" at bounding box center [214, 104] width 345 height 27
select select
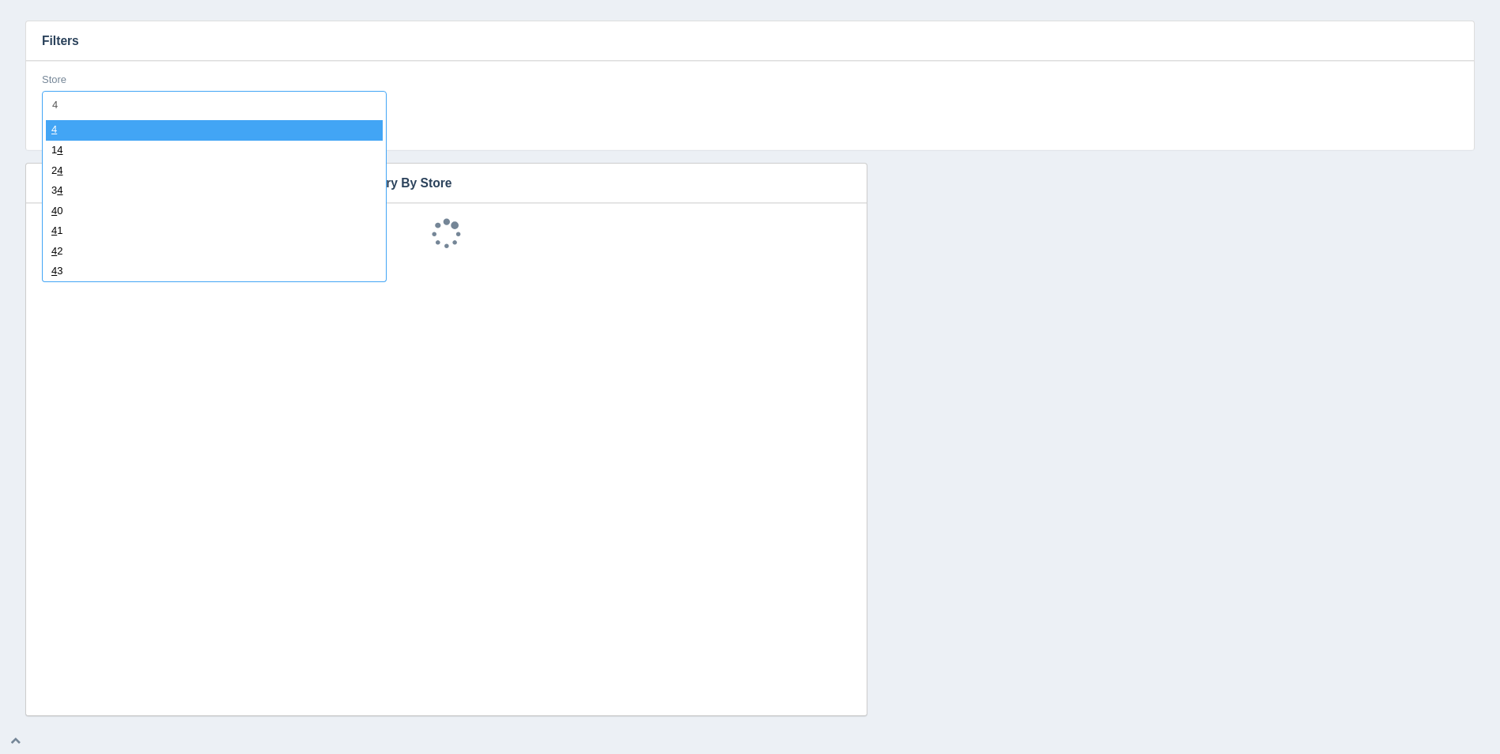
type input "41"
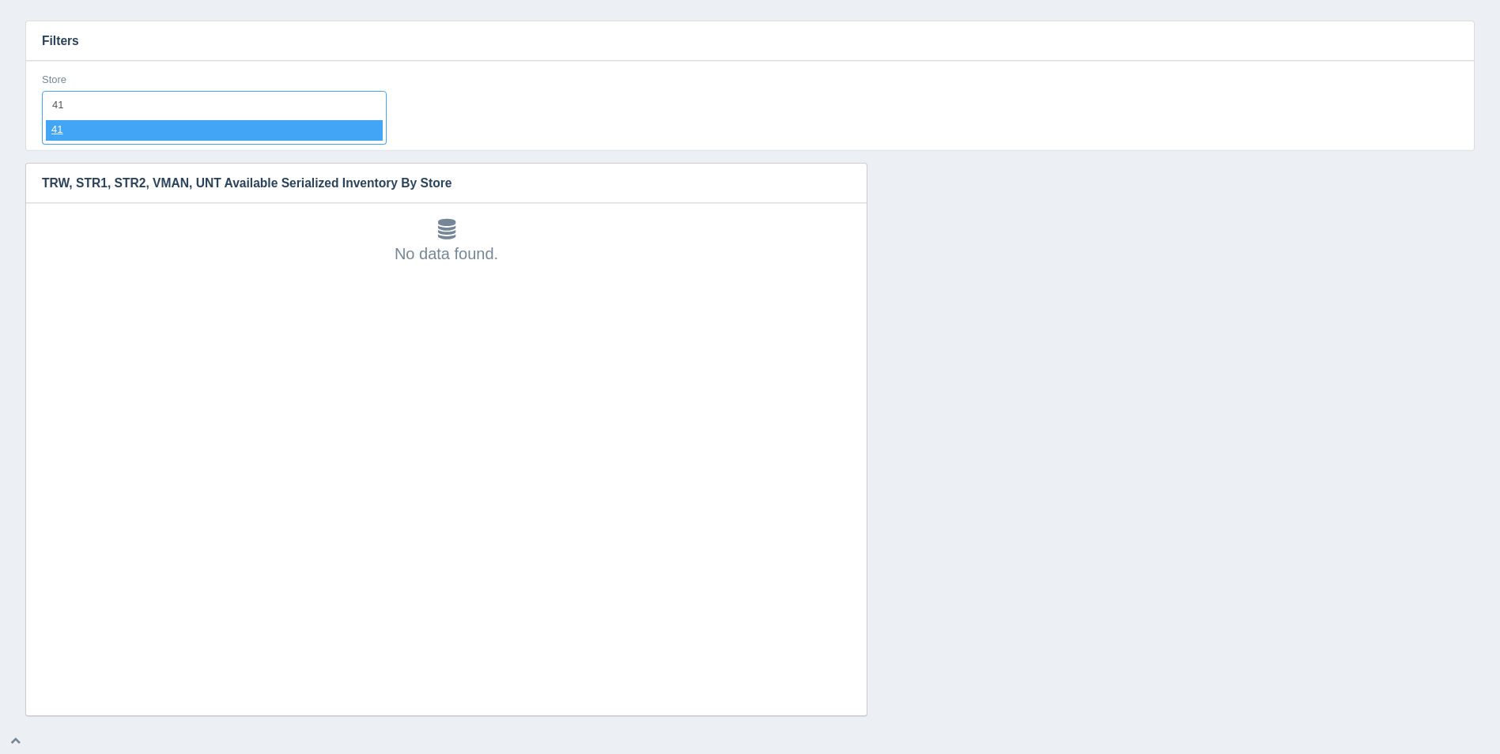
select select "41"
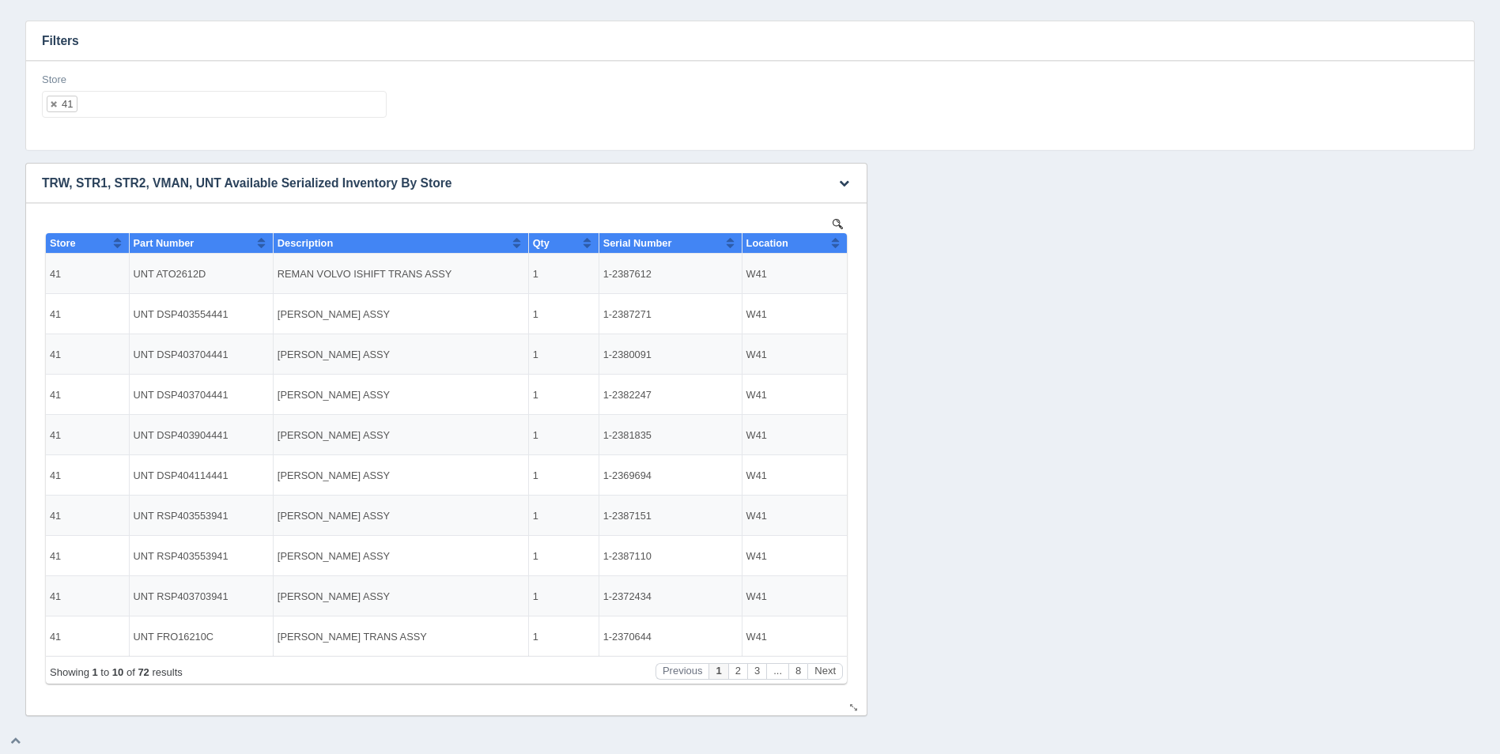
click at [833, 243] on button "Sort column ascending" at bounding box center [835, 242] width 10 height 19
click at [837, 243] on button "Sort column descending" at bounding box center [835, 242] width 10 height 19
click at [830, 674] on button "Next" at bounding box center [825, 671] width 36 height 17
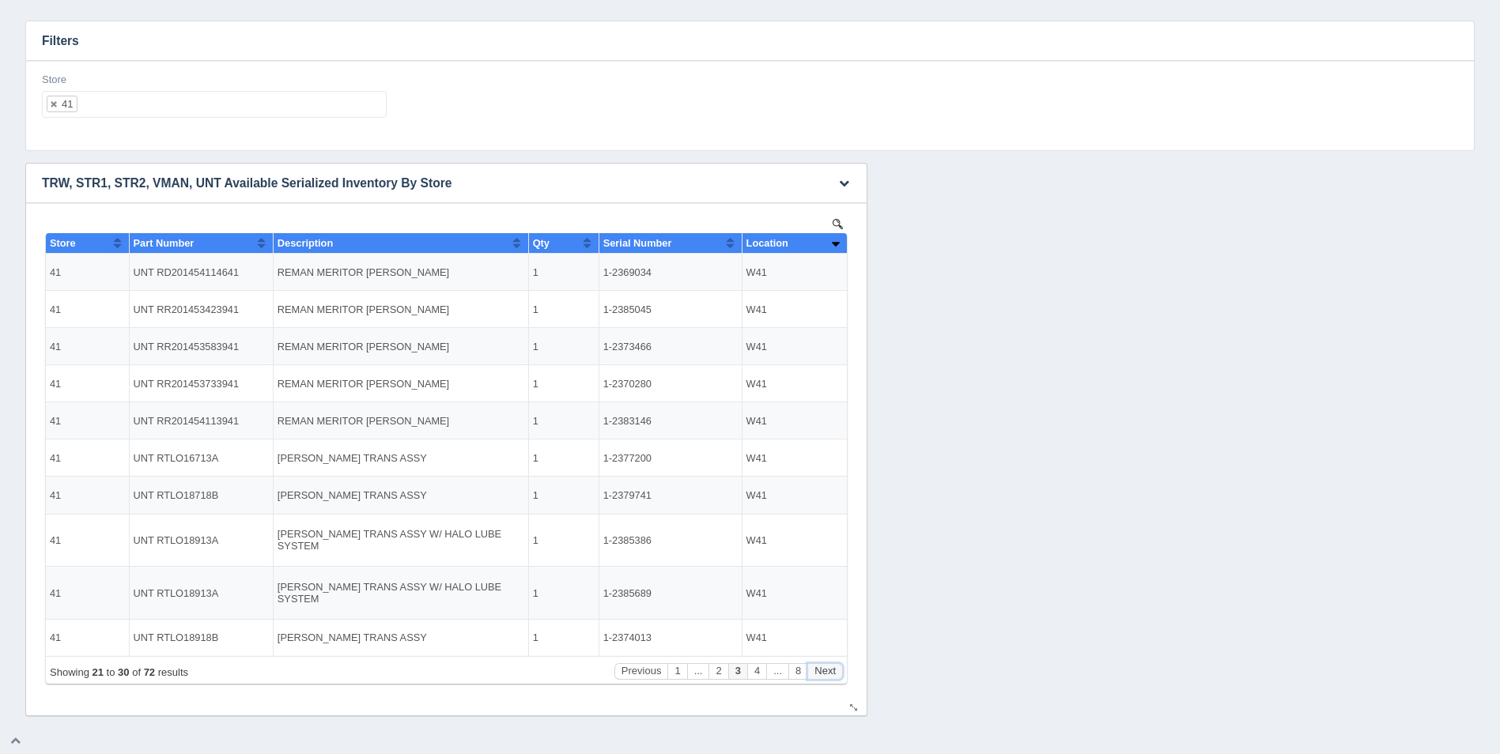
click at [830, 674] on button "Next" at bounding box center [825, 671] width 36 height 17
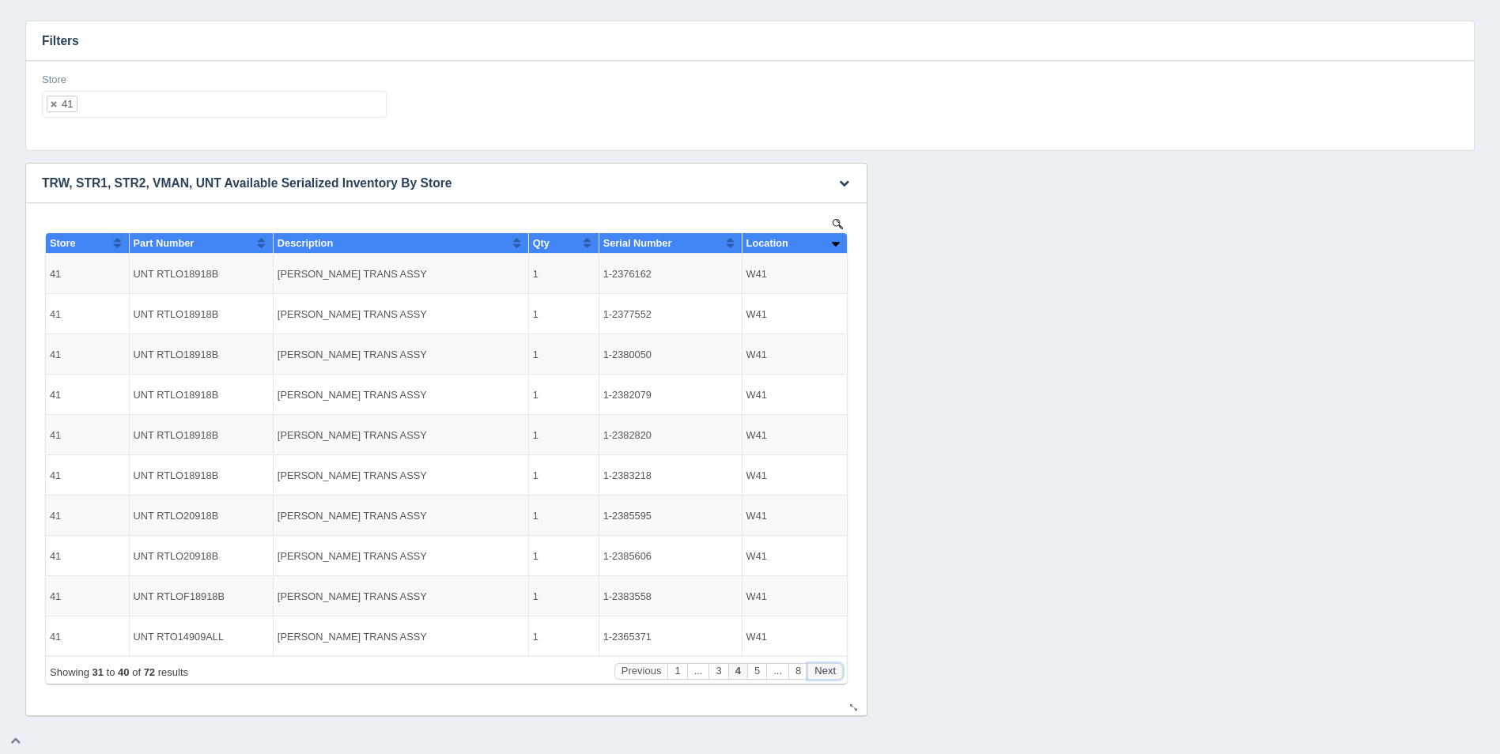
click at [830, 674] on button "Next" at bounding box center [825, 671] width 36 height 17
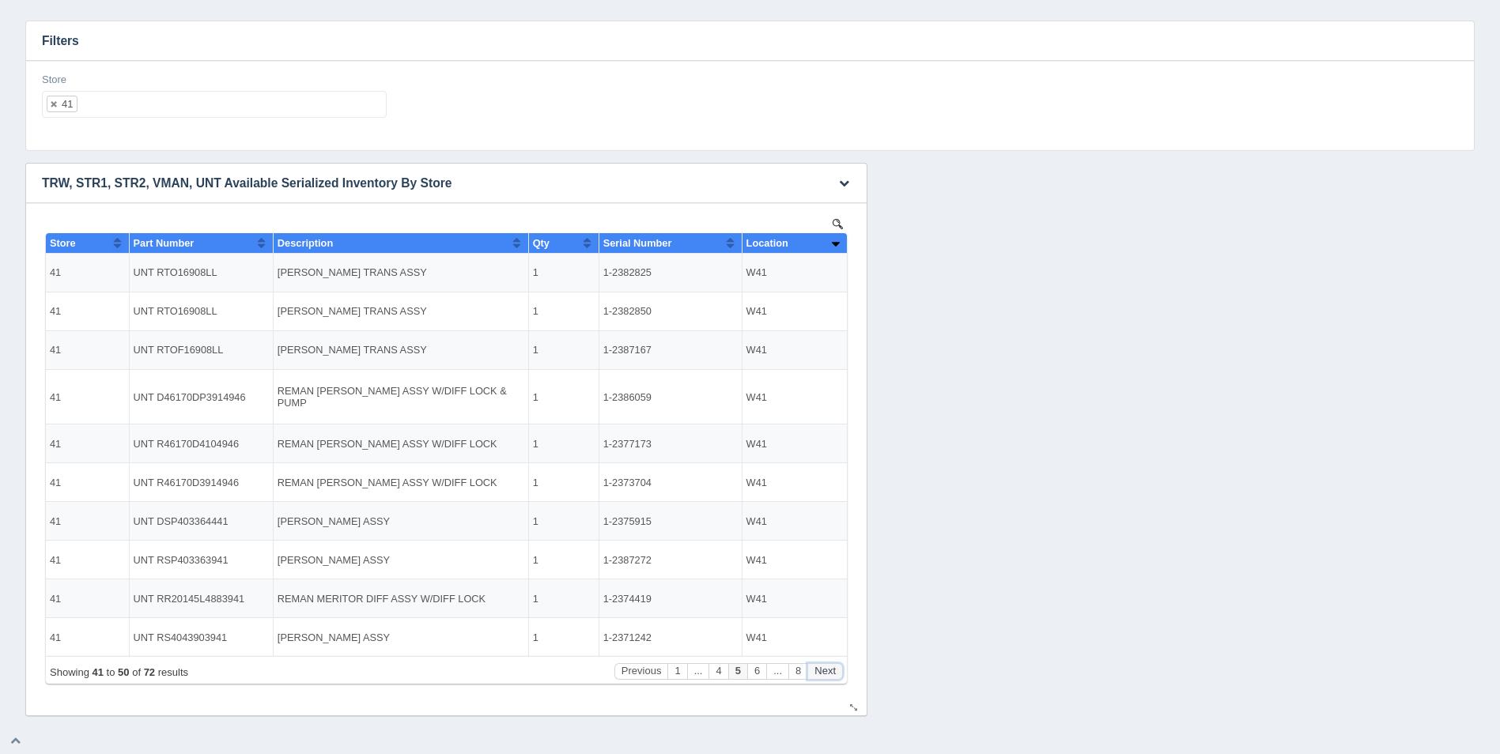
click at [830, 674] on button "Next" at bounding box center [825, 671] width 36 height 17
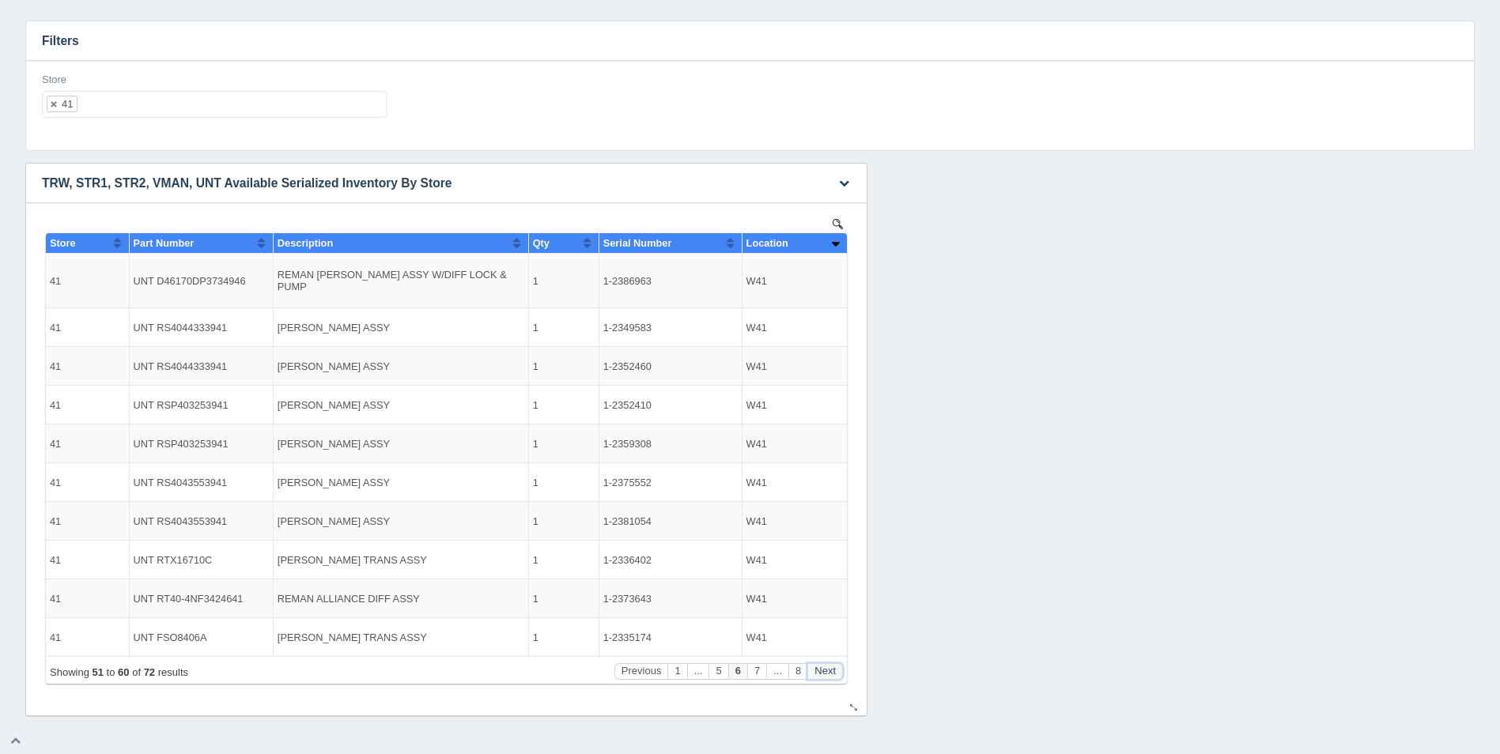
click at [830, 674] on button "Next" at bounding box center [825, 671] width 36 height 17
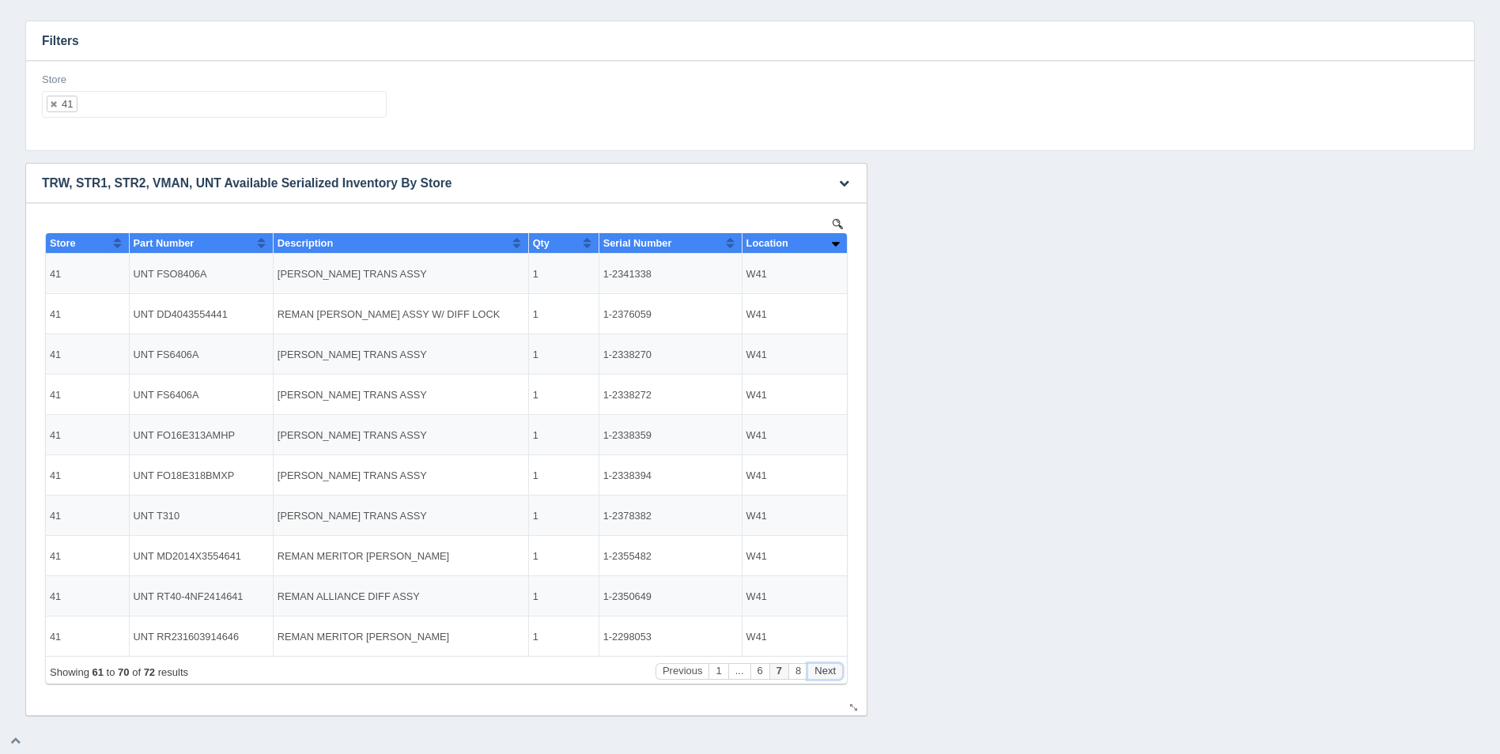
click at [830, 674] on button "Next" at bounding box center [825, 671] width 36 height 17
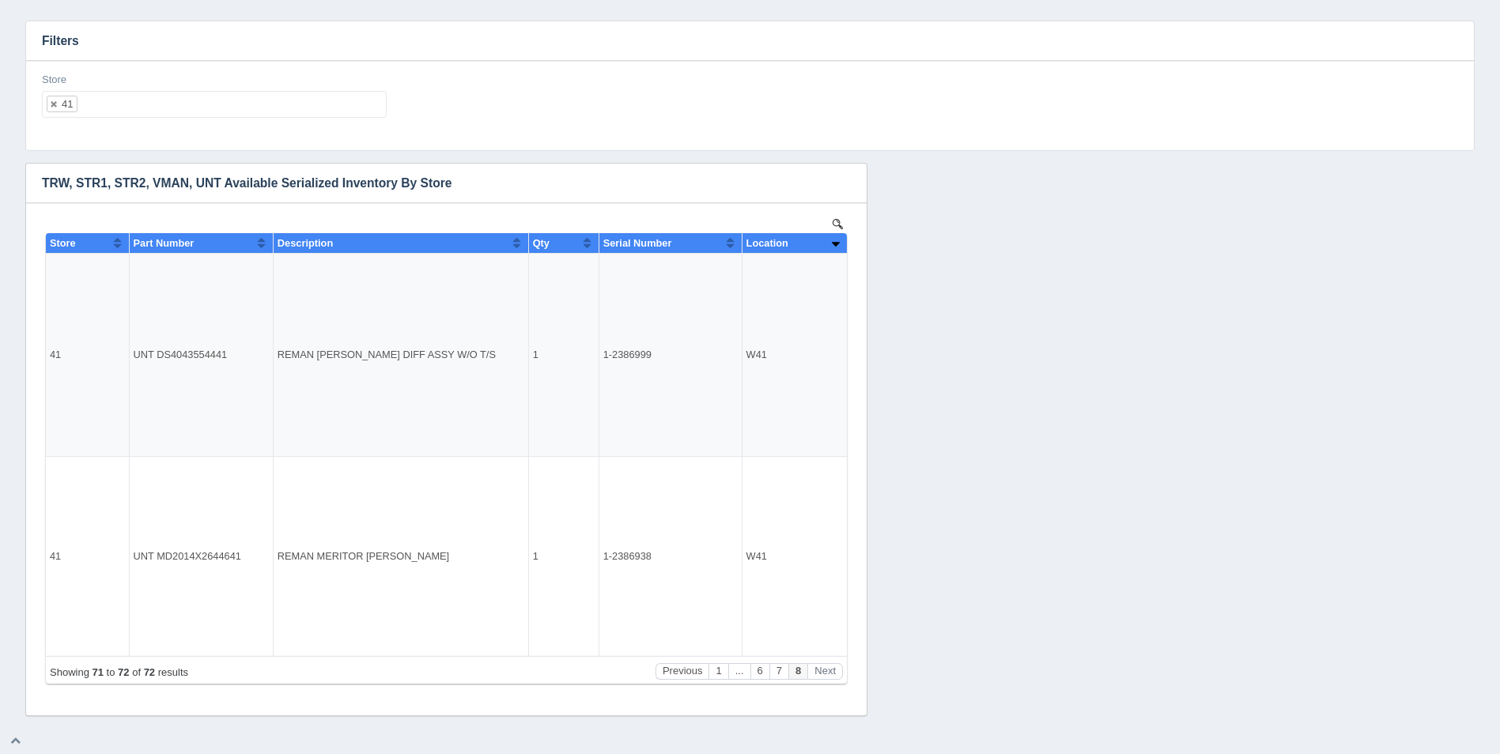
click at [187, 98] on ul "41" at bounding box center [214, 104] width 345 height 27
select select
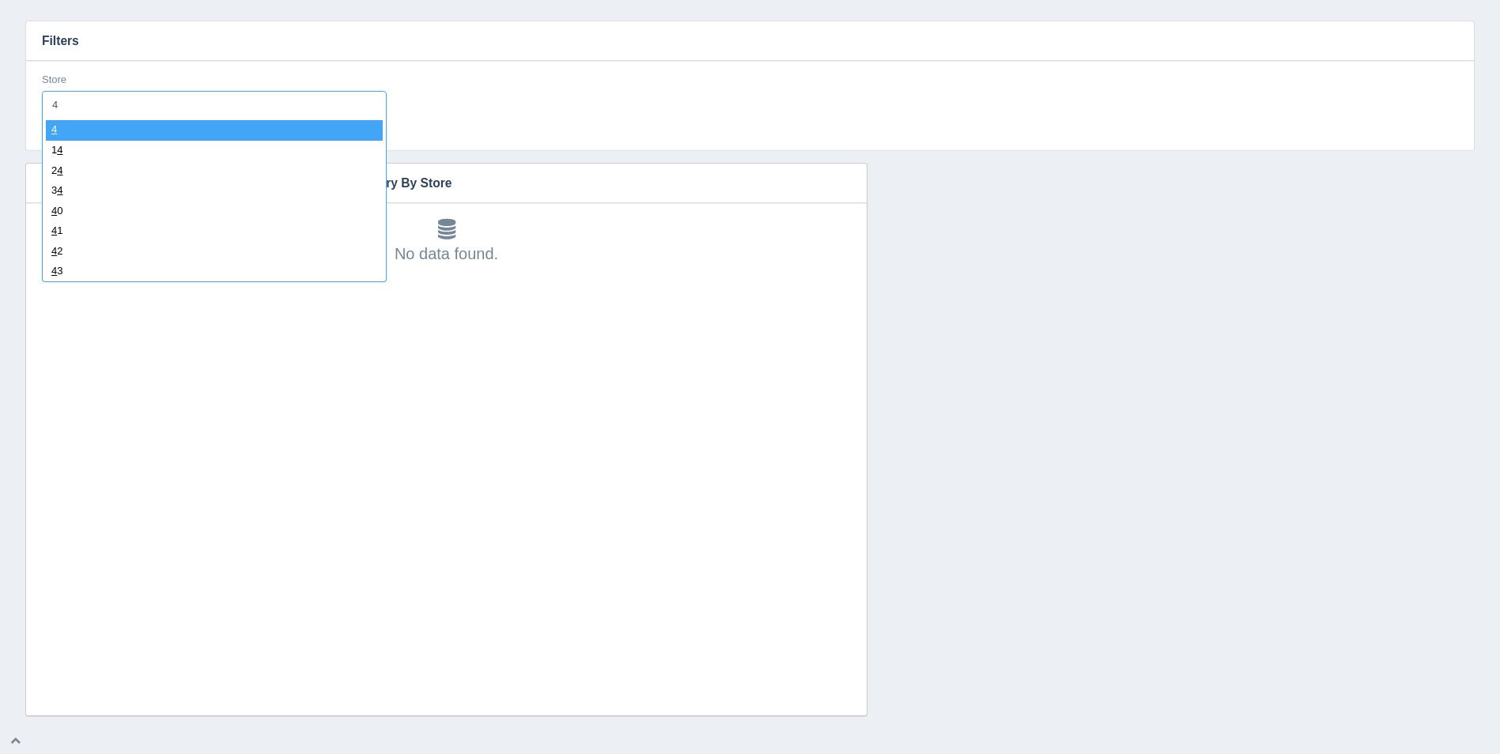
type input "42"
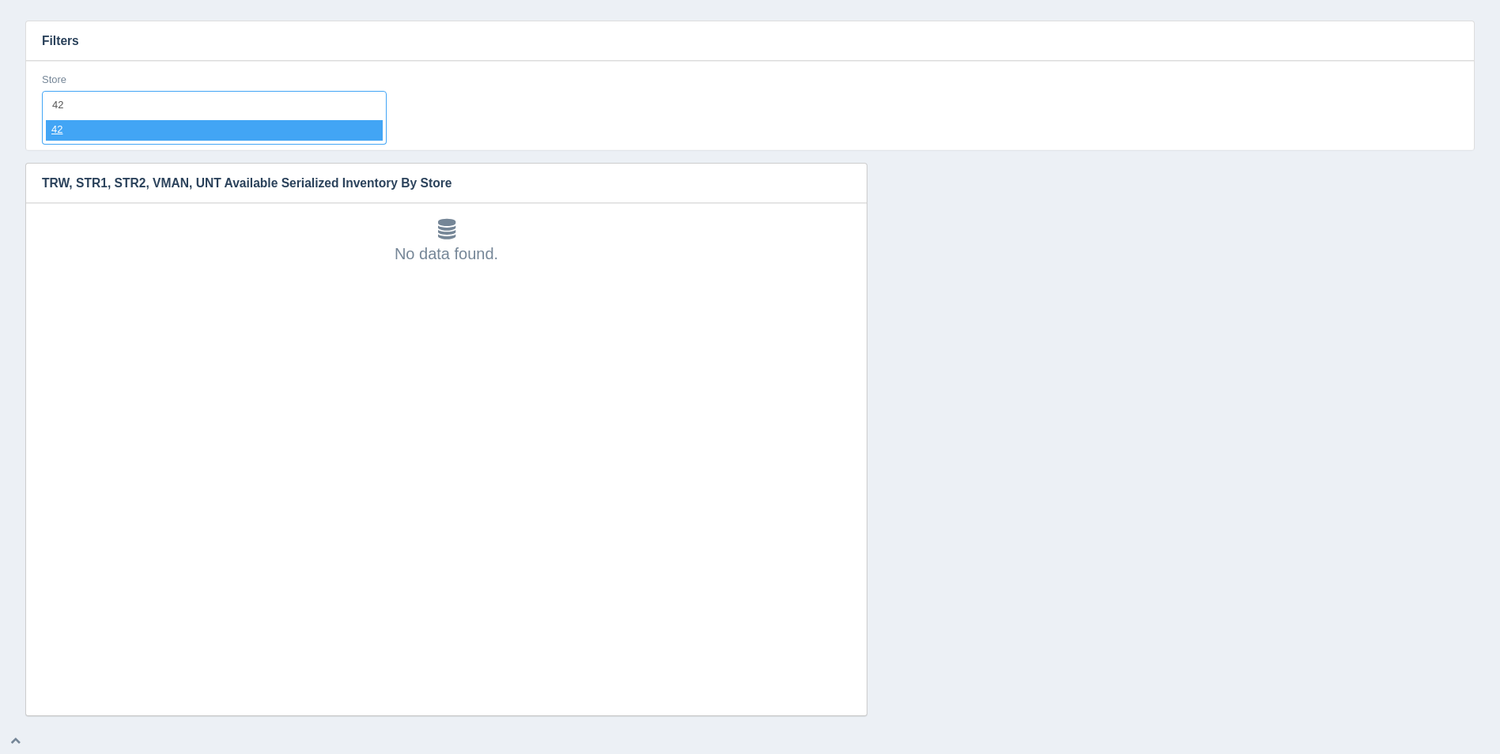
select select "42"
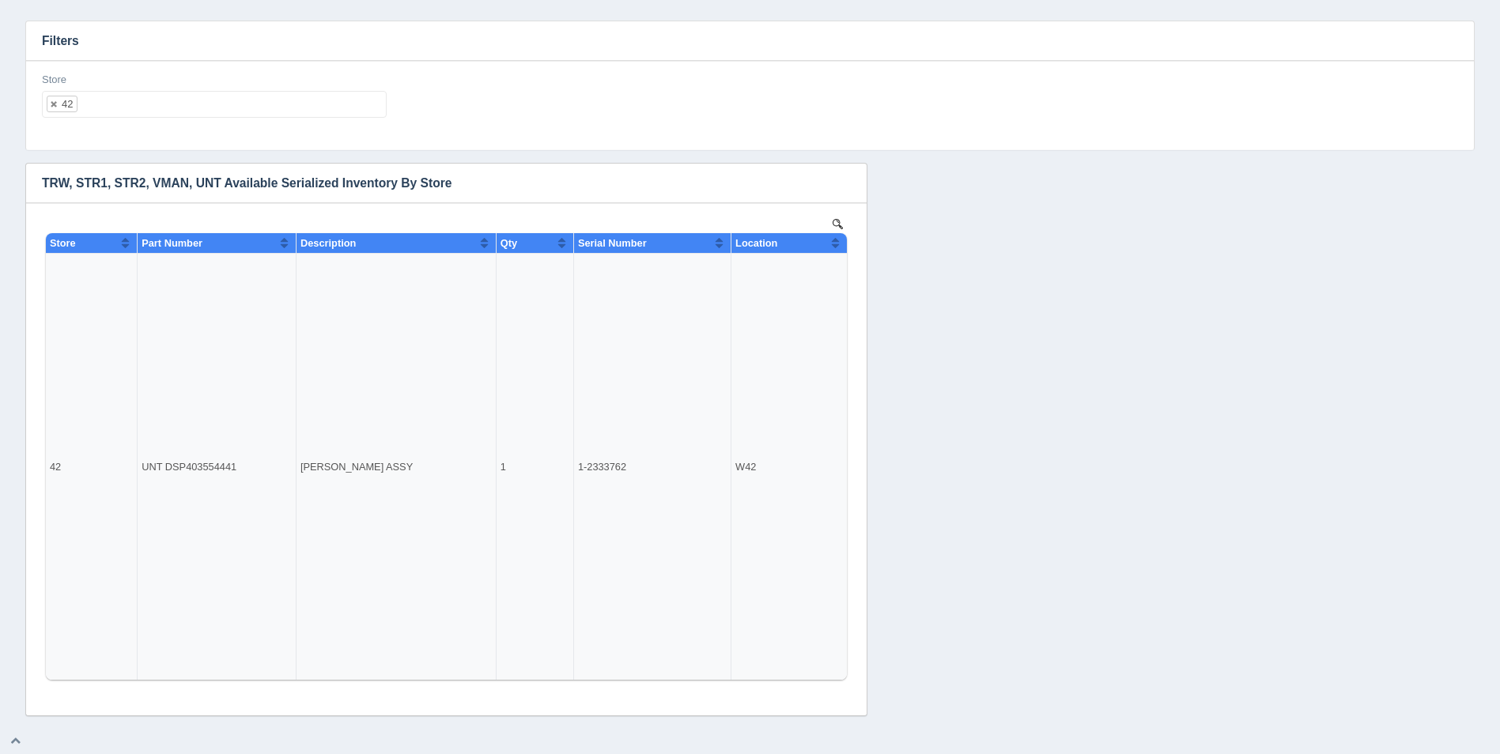
select select
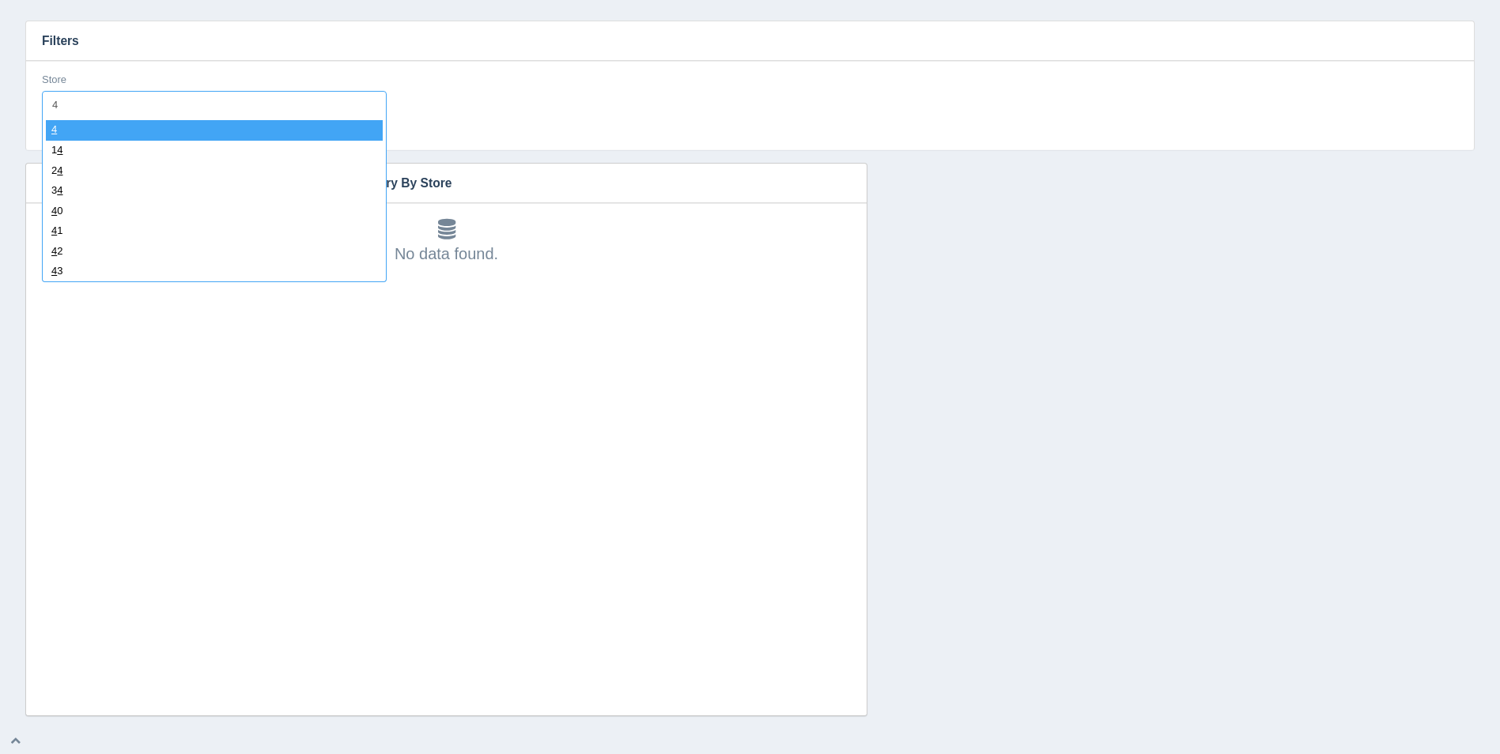
type input "43"
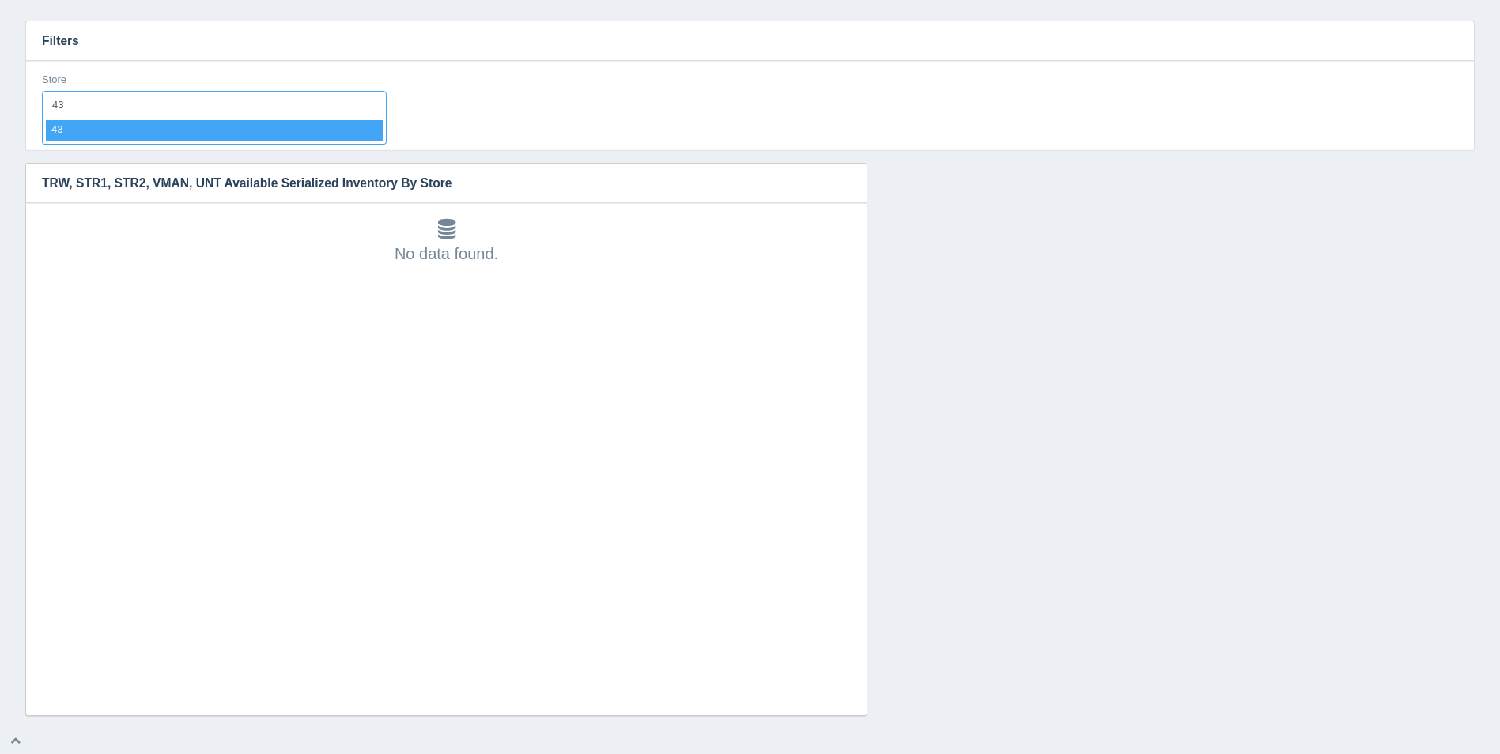
select select "43"
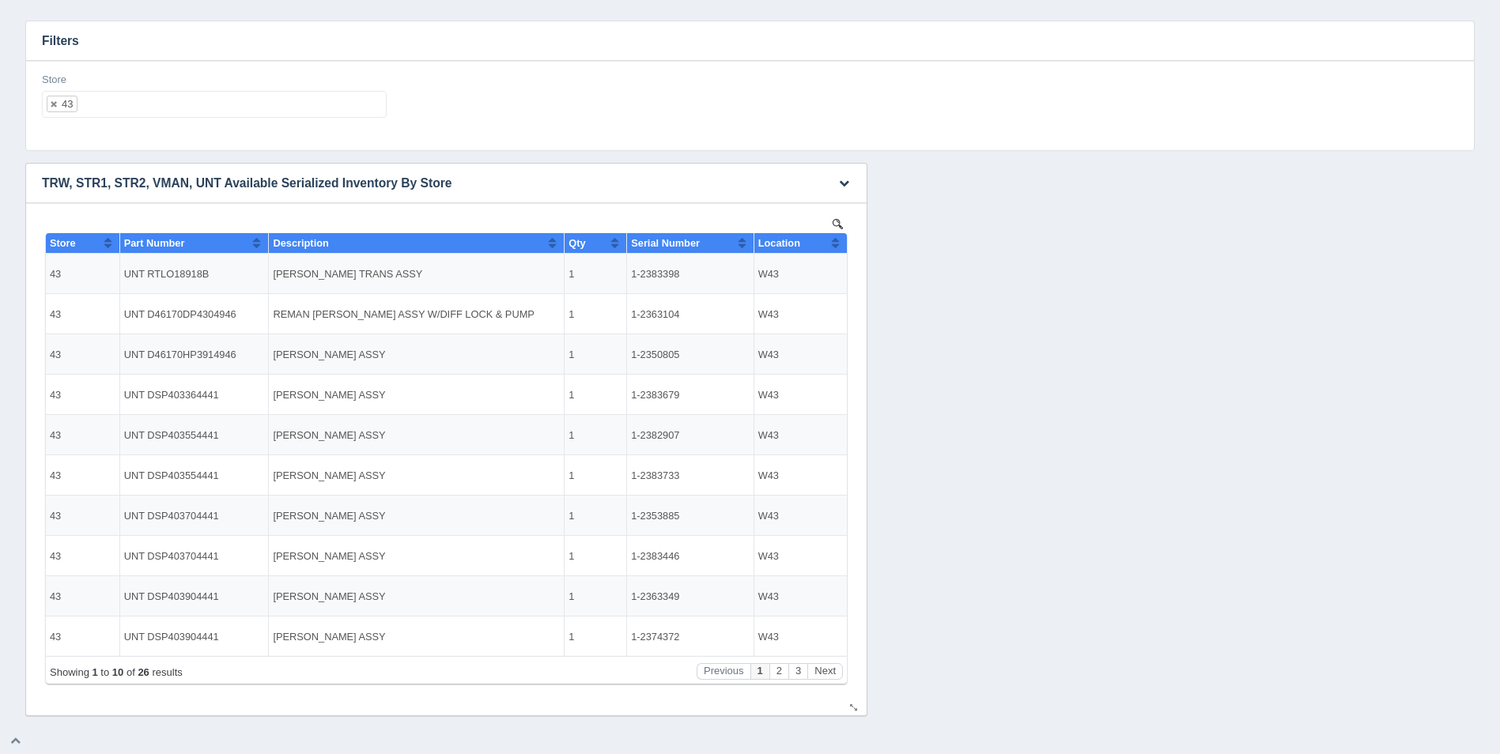
click at [844, 244] on th "Location" at bounding box center [800, 243] width 93 height 21
click at [821, 673] on button "Next" at bounding box center [825, 671] width 36 height 17
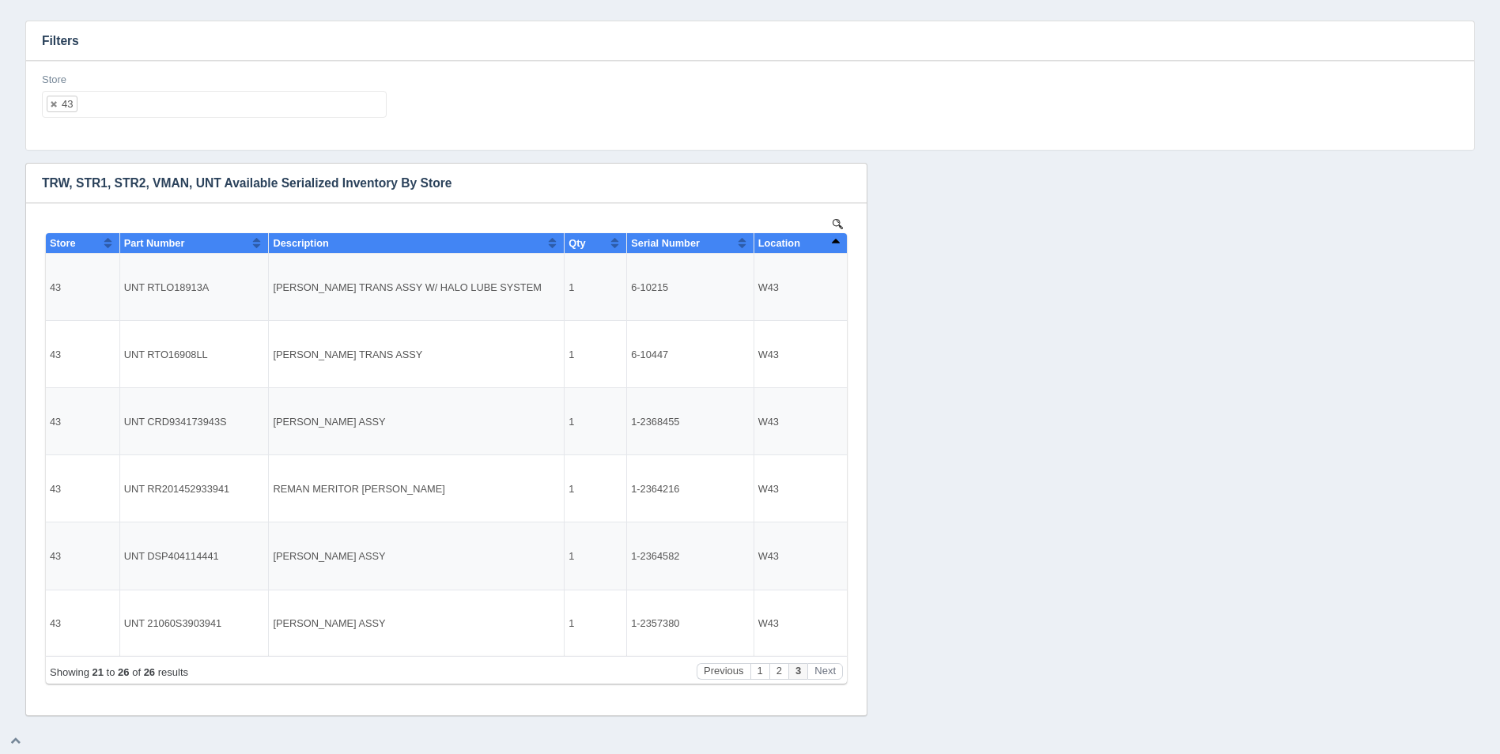
click at [216, 118] on div "Store 43 All None 1 2 3 4 5 6 7 8 9 10 11 12 13 14 15 16 17 18 19 20 21 22 23 2…" at bounding box center [214, 102] width 357 height 58
click at [215, 116] on ul "43" at bounding box center [214, 104] width 345 height 27
select select
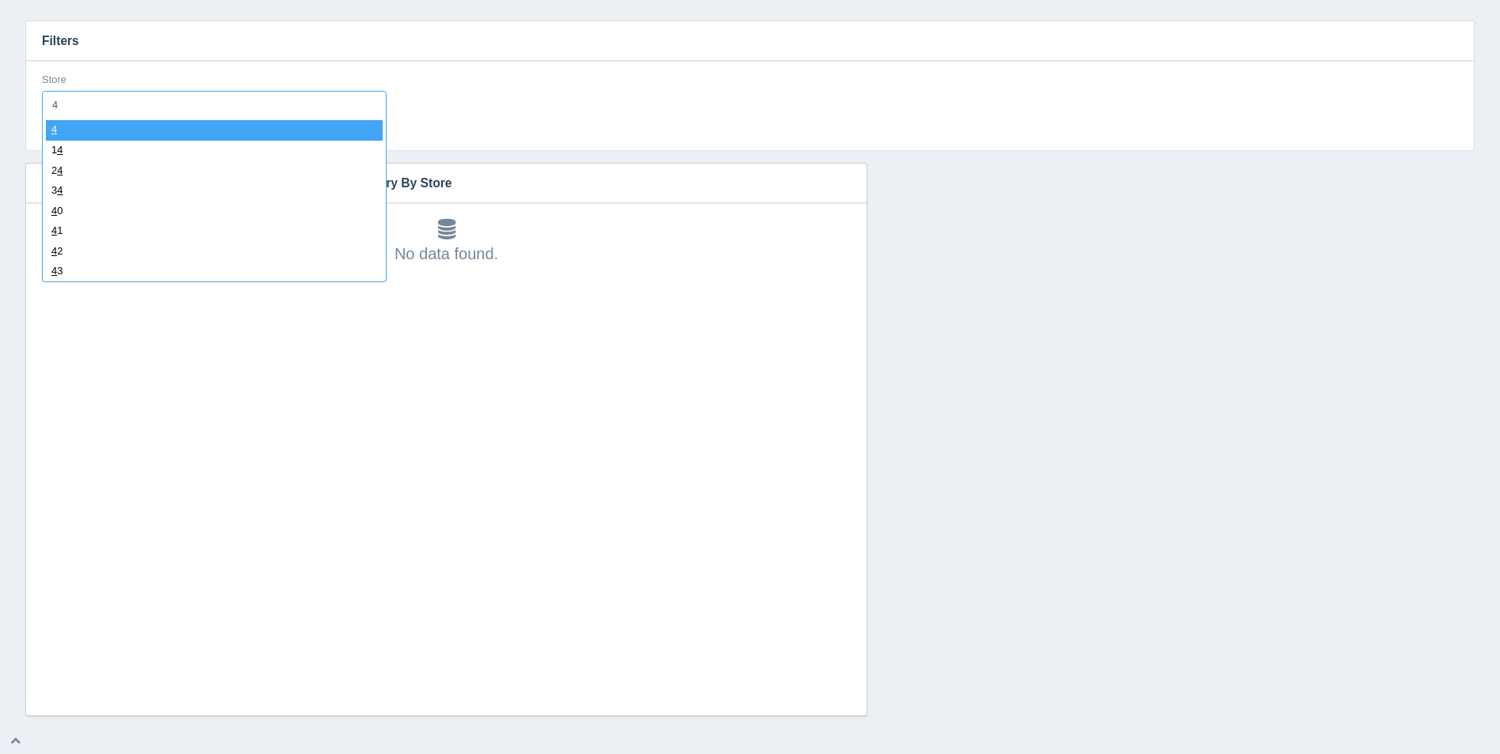
type input "44"
select select "44"
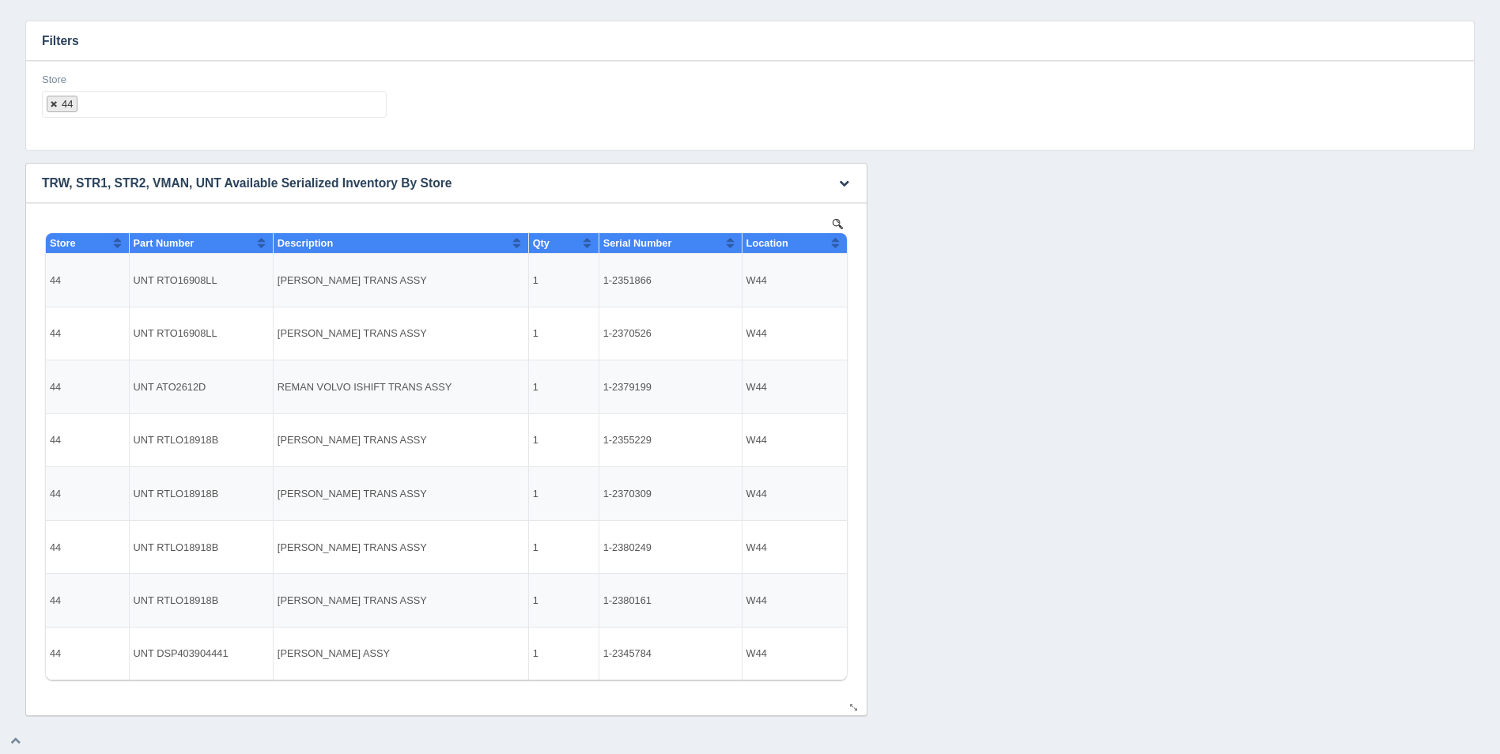
select select
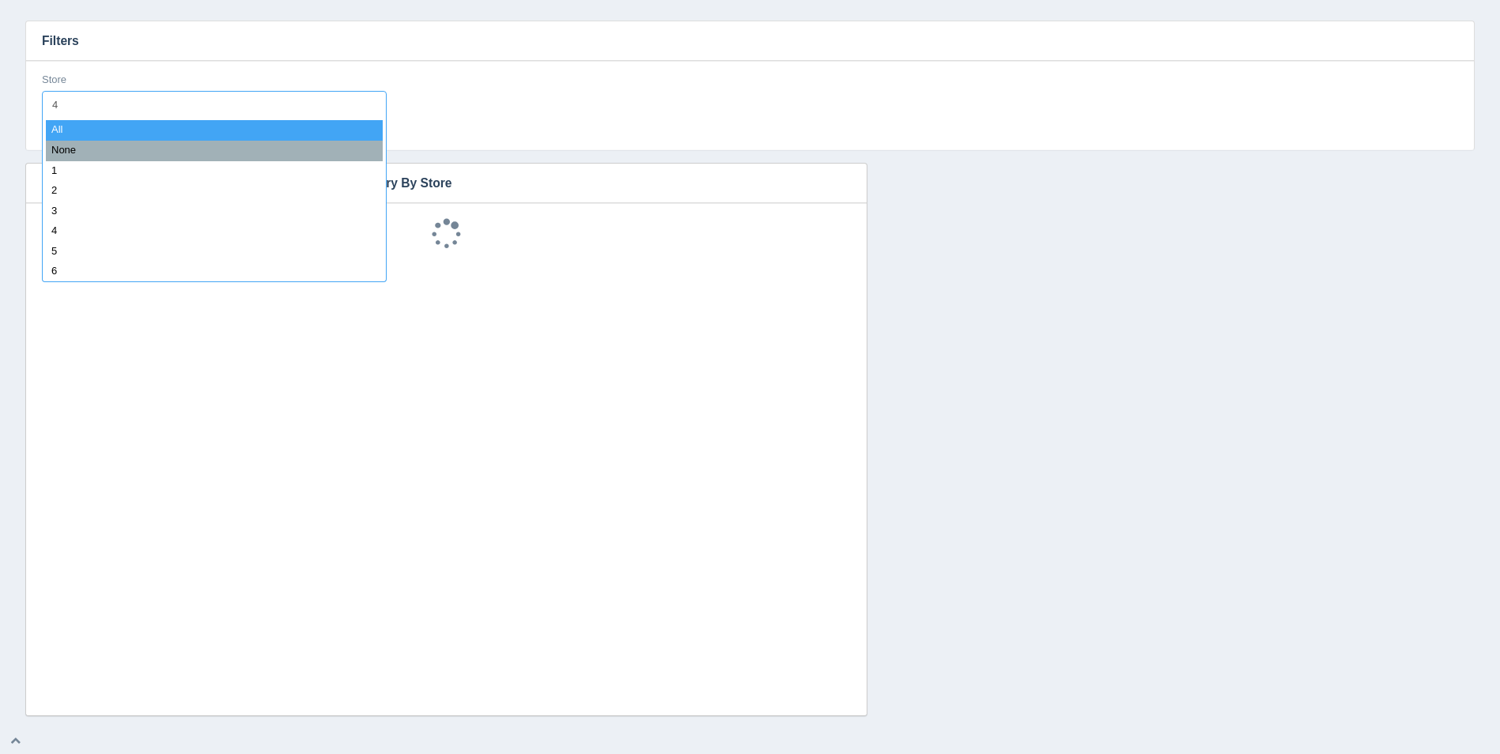
type input "45"
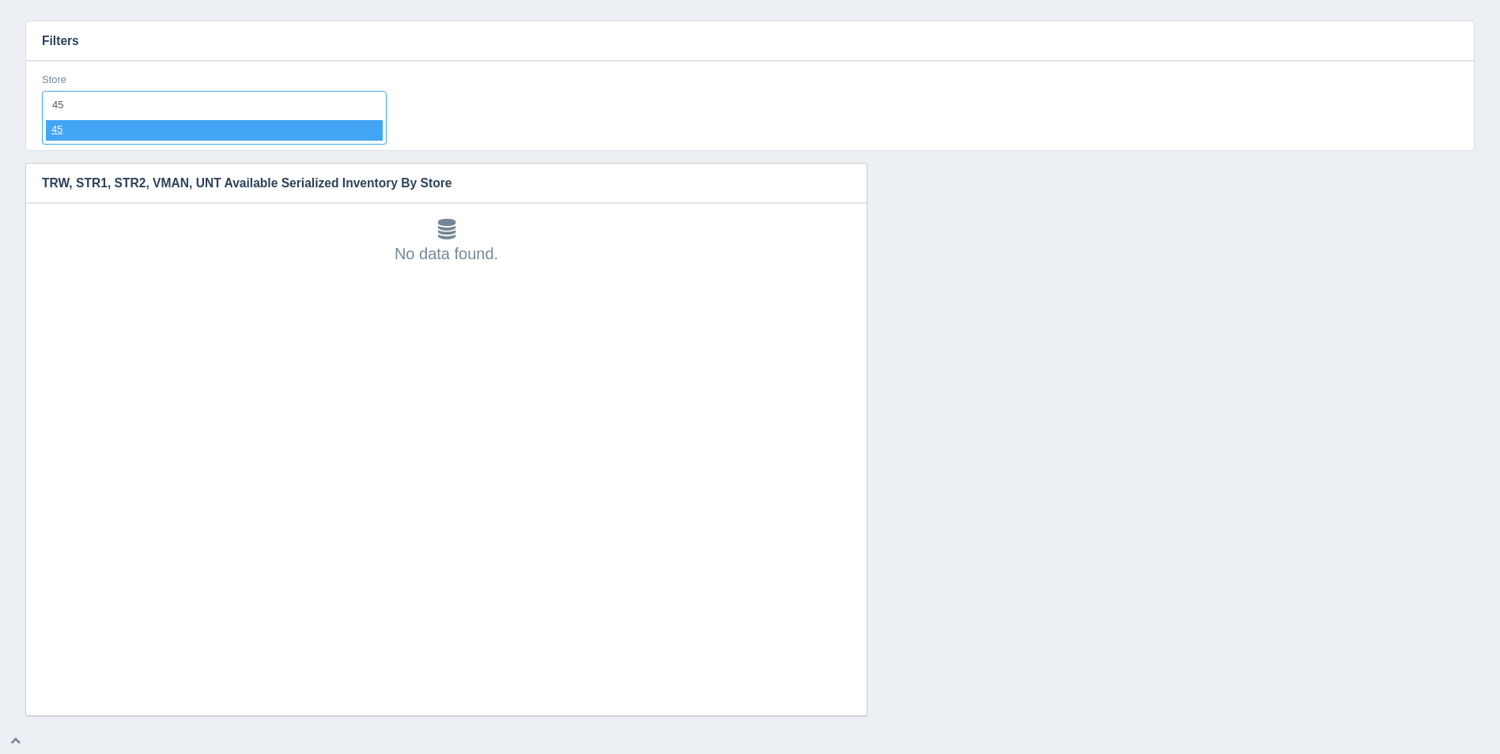
select select "45"
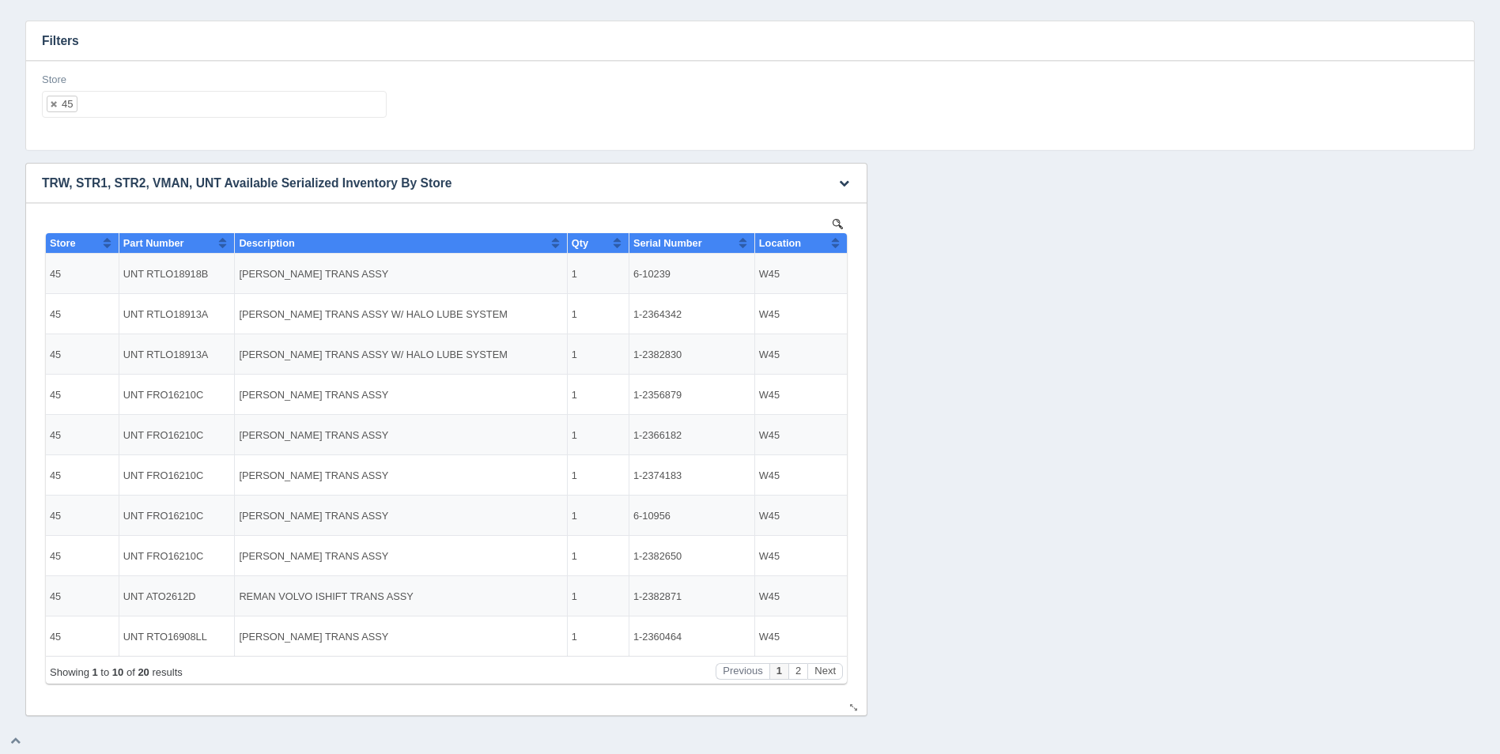
click at [833, 241] on button "Sort column ascending" at bounding box center [835, 242] width 10 height 19
click at [829, 670] on button "Next" at bounding box center [825, 671] width 36 height 17
click at [202, 101] on ul "45" at bounding box center [214, 104] width 345 height 27
select select
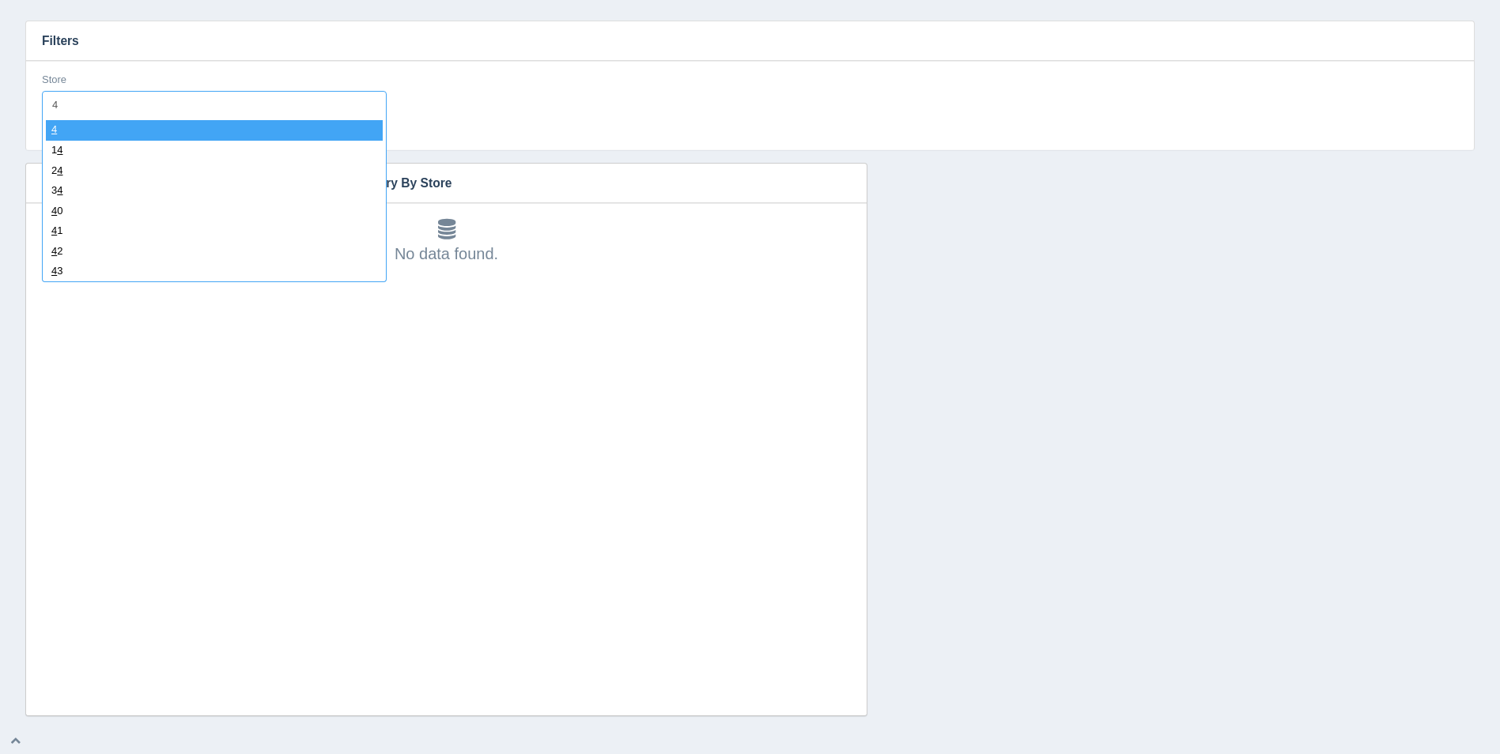
type input "48"
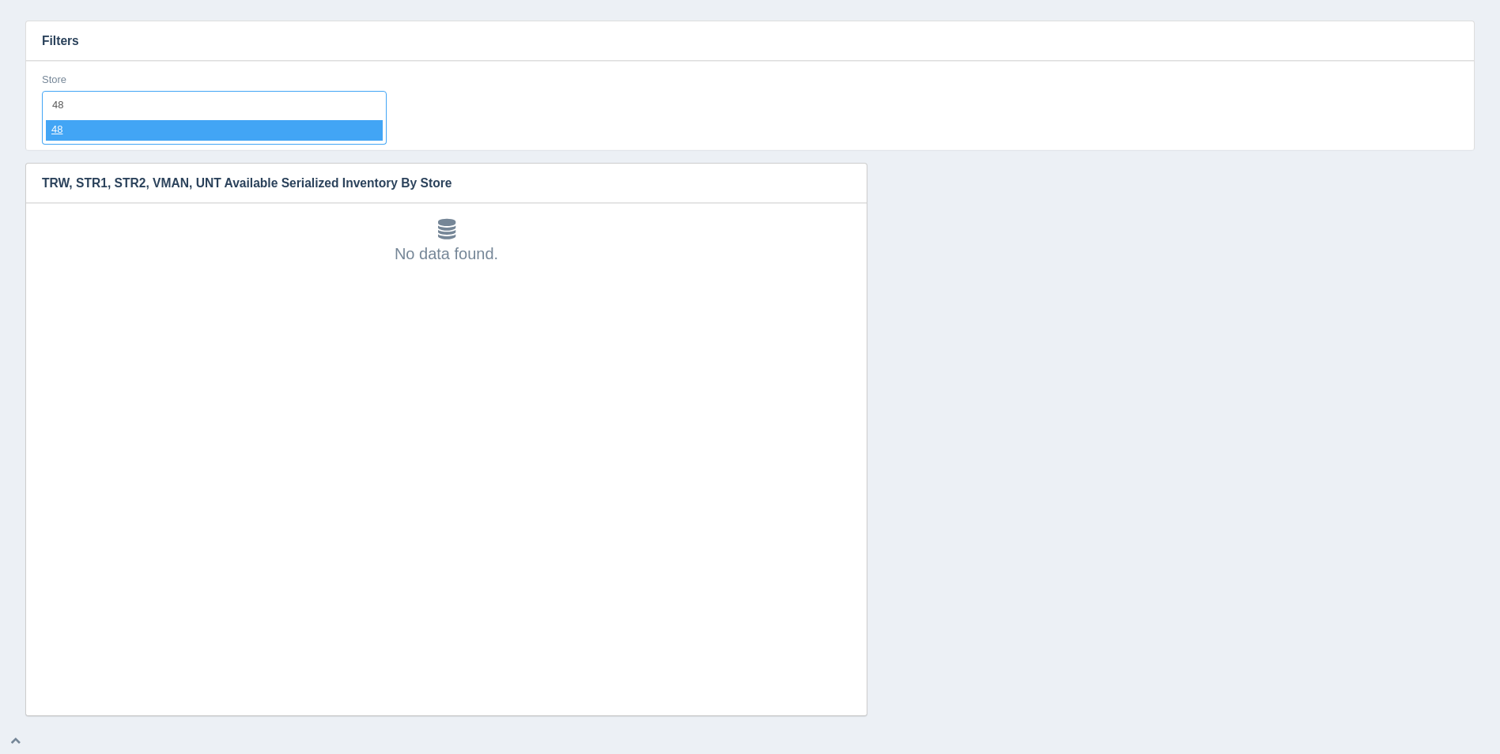
select select "48"
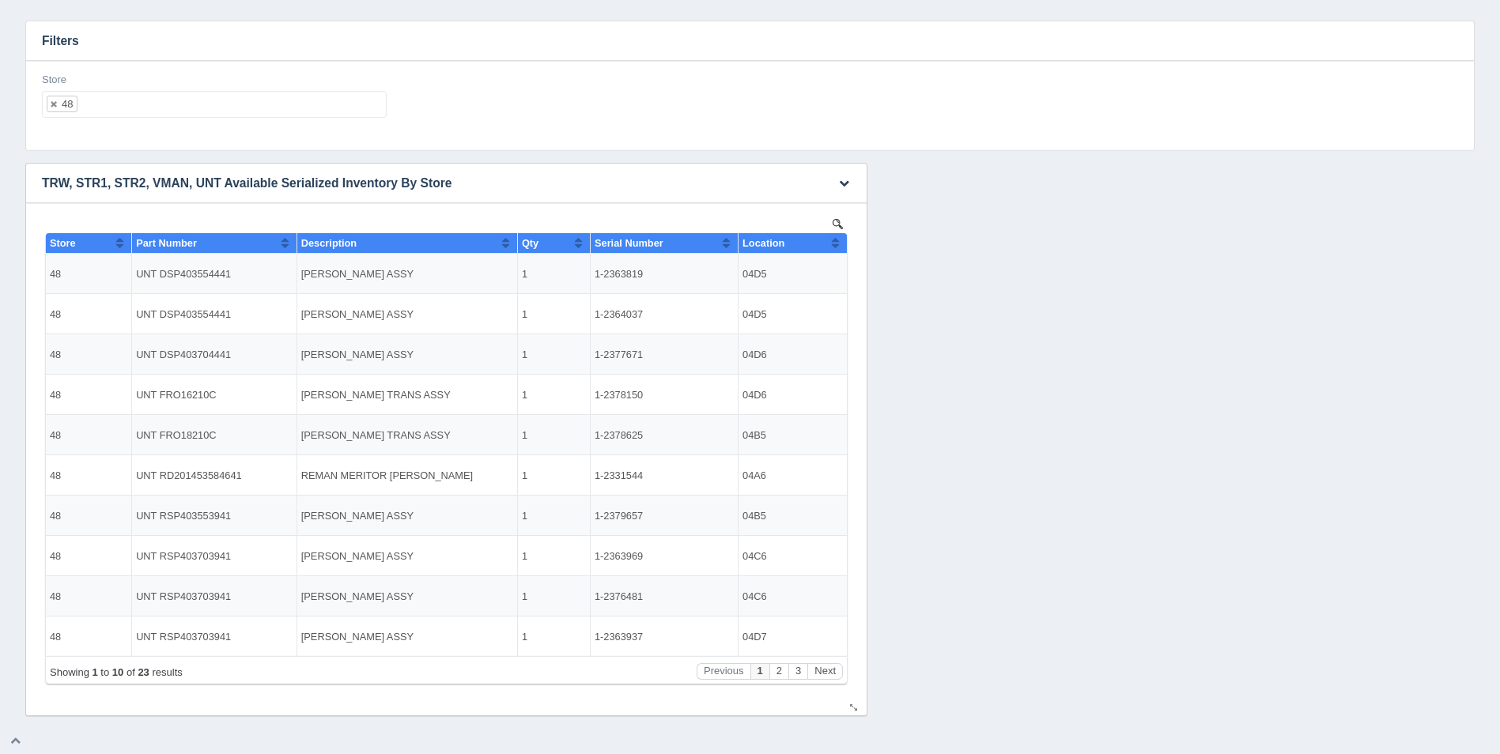
click at [837, 240] on button "Sort column ascending" at bounding box center [835, 242] width 10 height 19
click at [837, 248] on button "Sort column descending" at bounding box center [835, 242] width 10 height 19
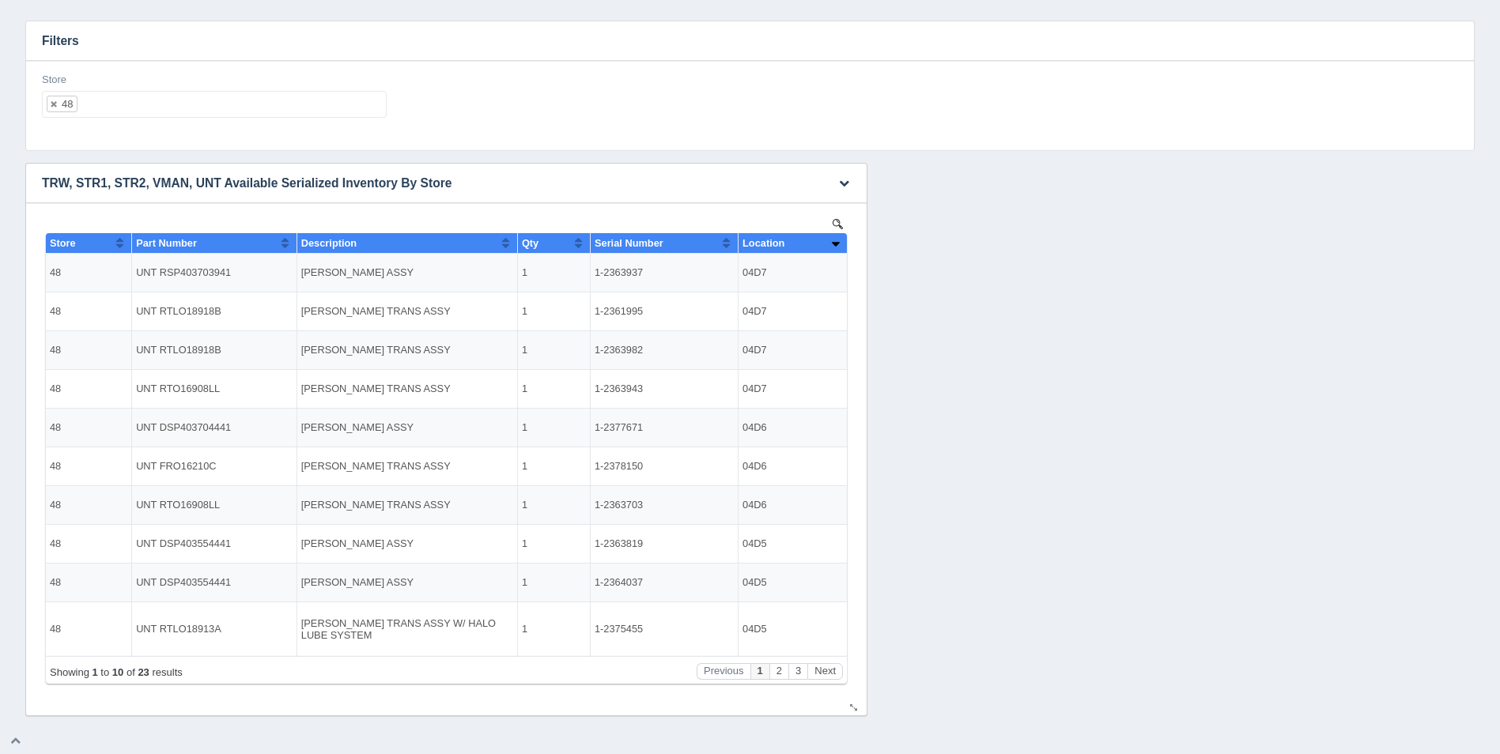
click at [837, 247] on button "Sort column ascending" at bounding box center [835, 242] width 10 height 19
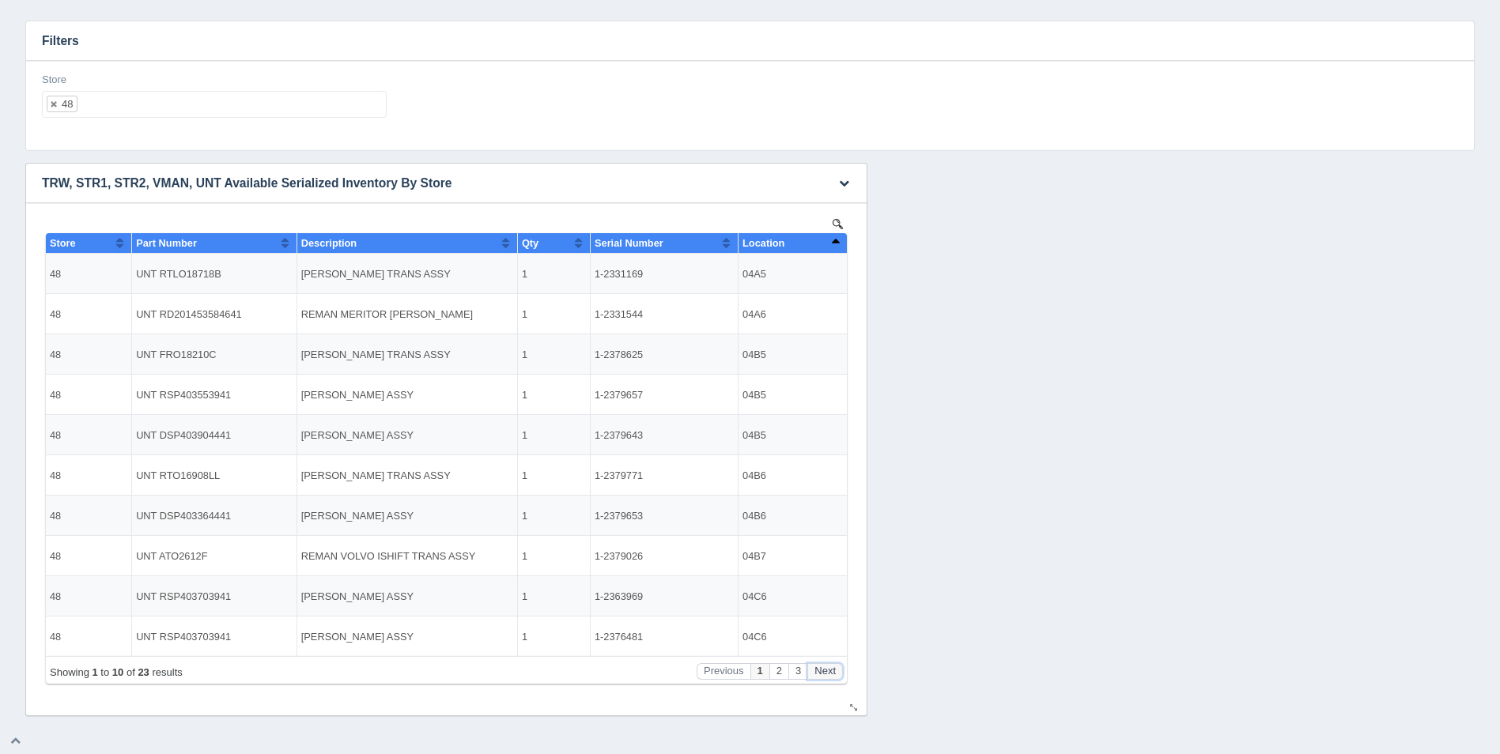
click at [833, 678] on button "Next" at bounding box center [825, 671] width 36 height 17
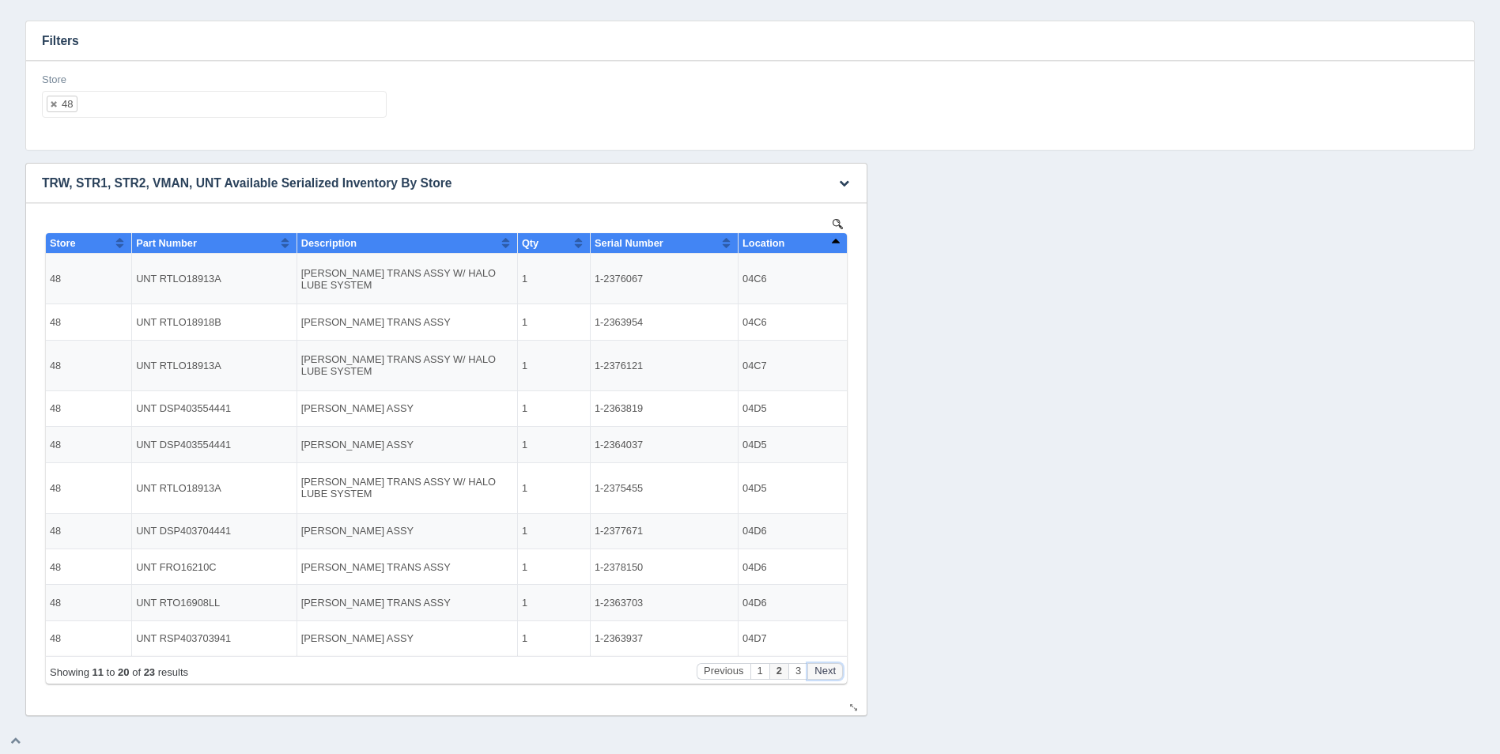
click at [833, 678] on button "Next" at bounding box center [825, 671] width 36 height 17
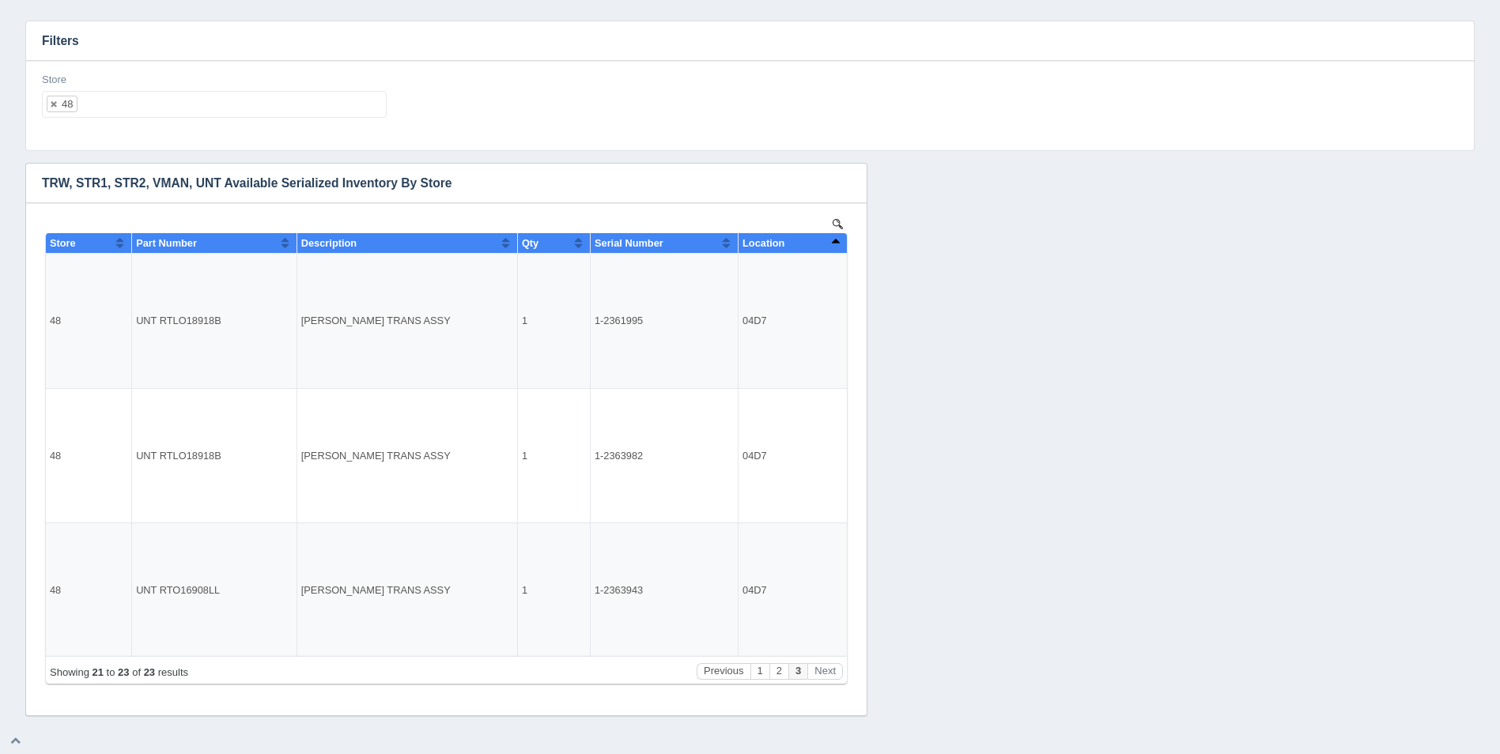
click at [138, 100] on ul "48" at bounding box center [214, 104] width 345 height 27
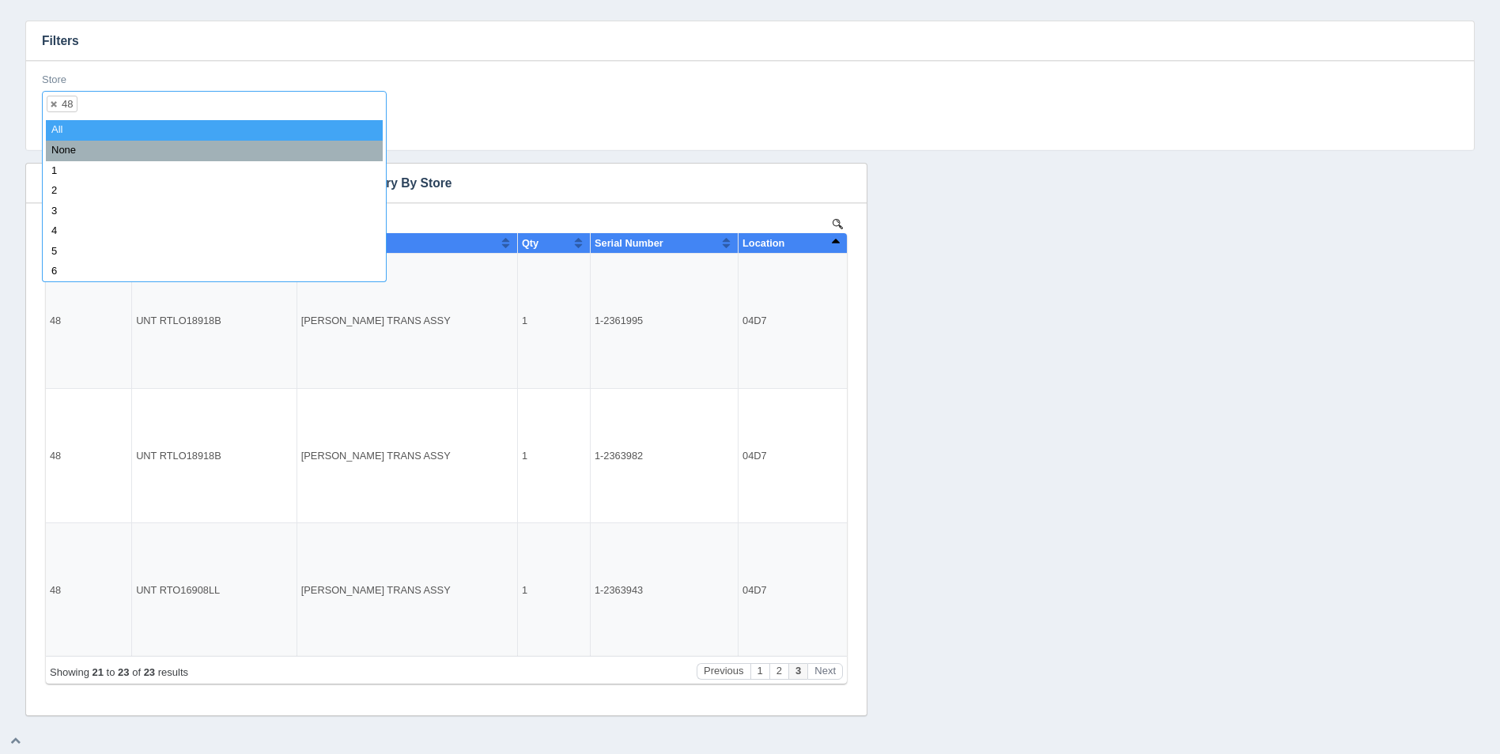
select select
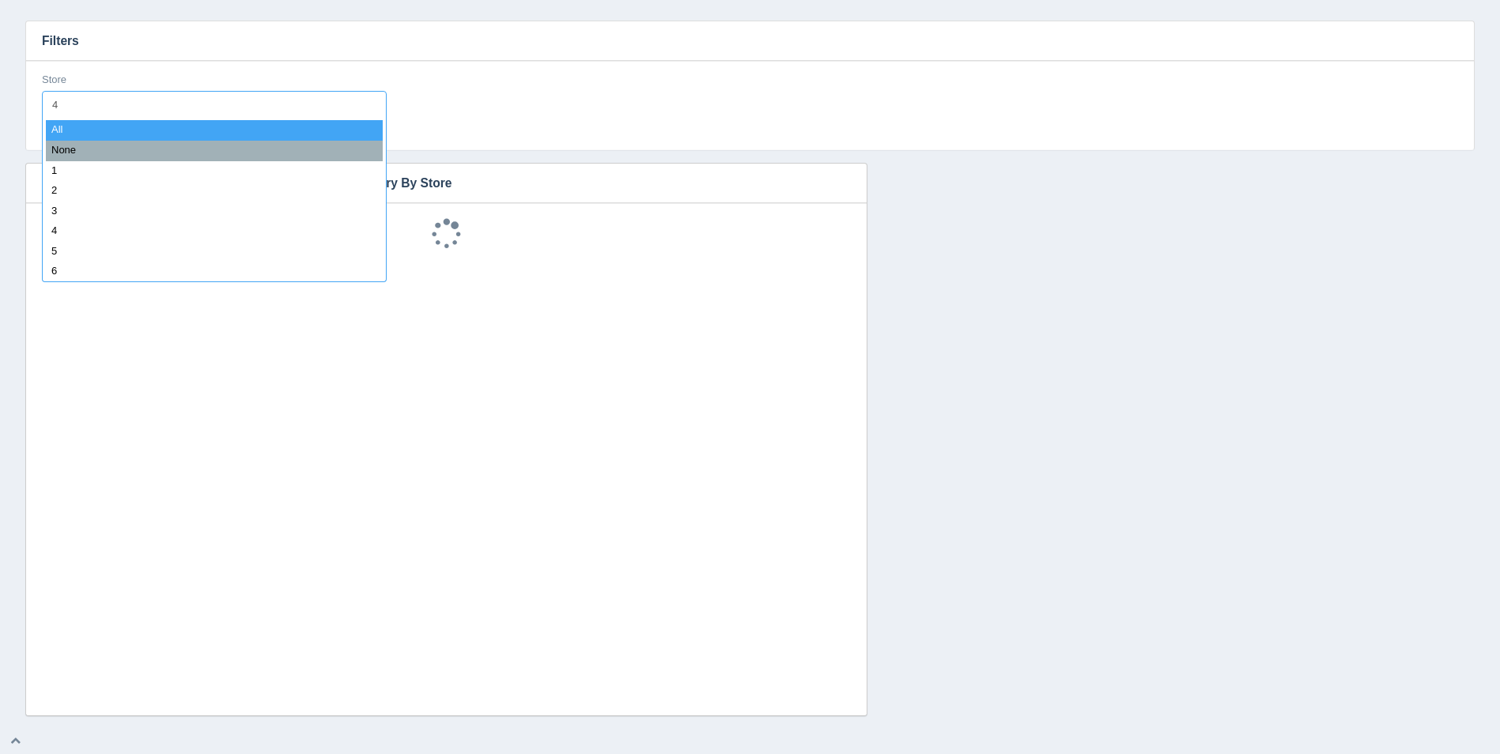
type input "49"
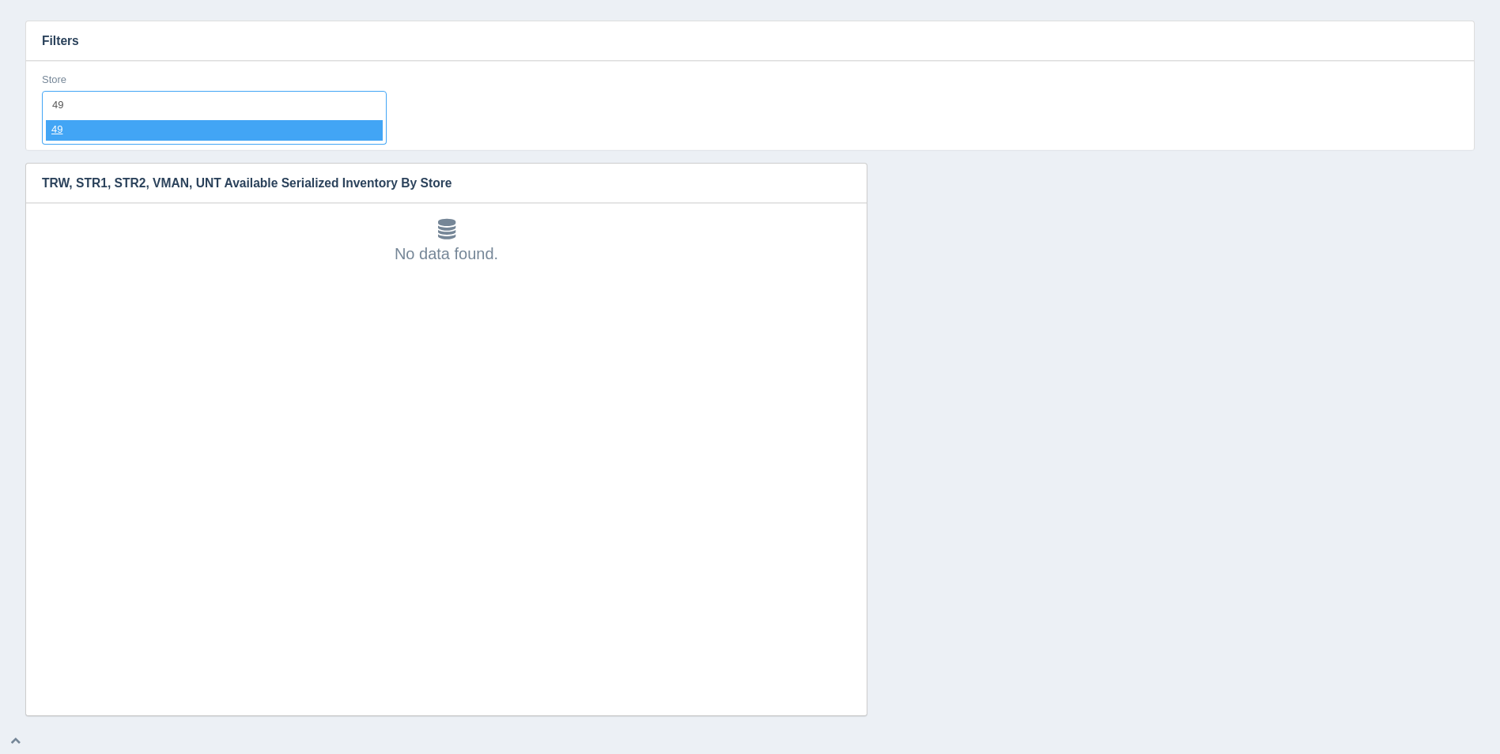
select select "49"
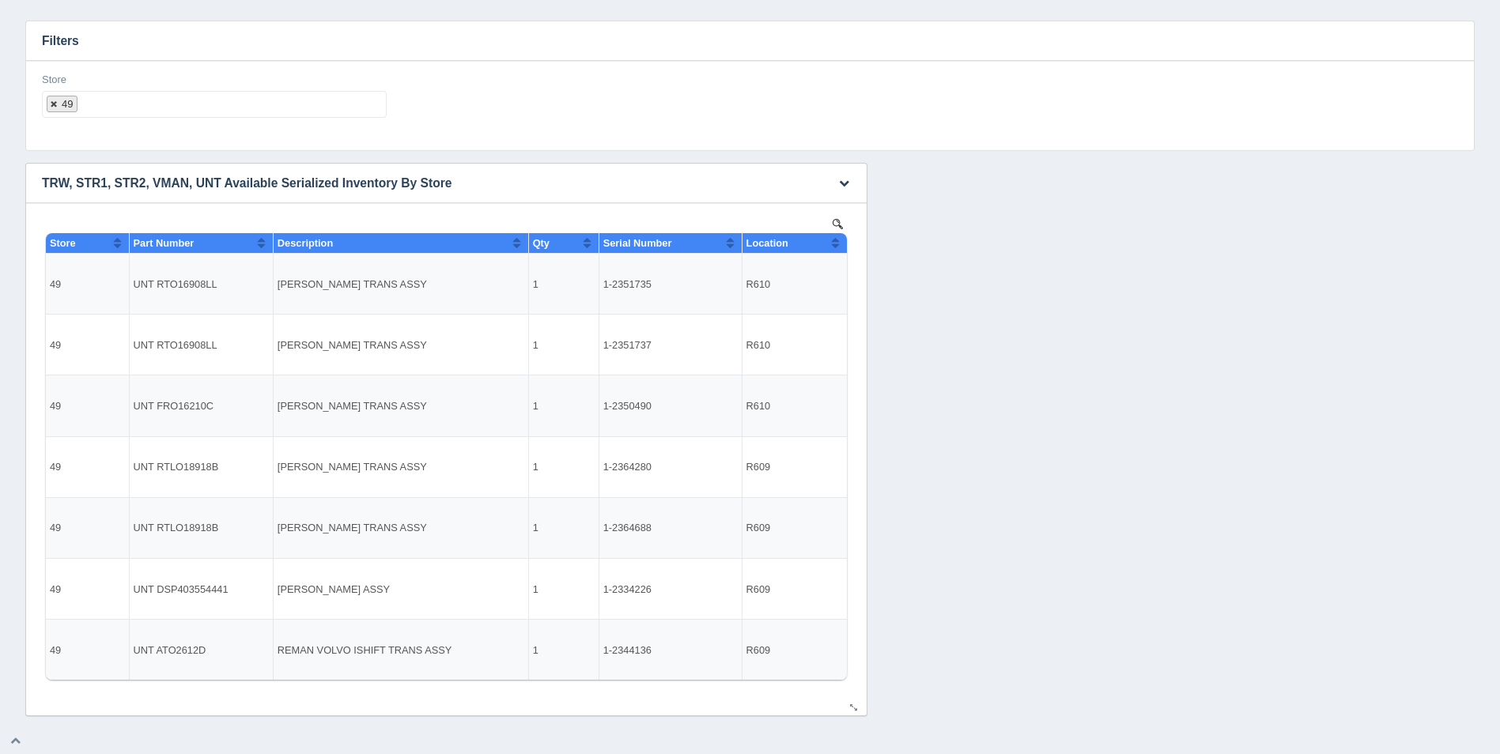
select select
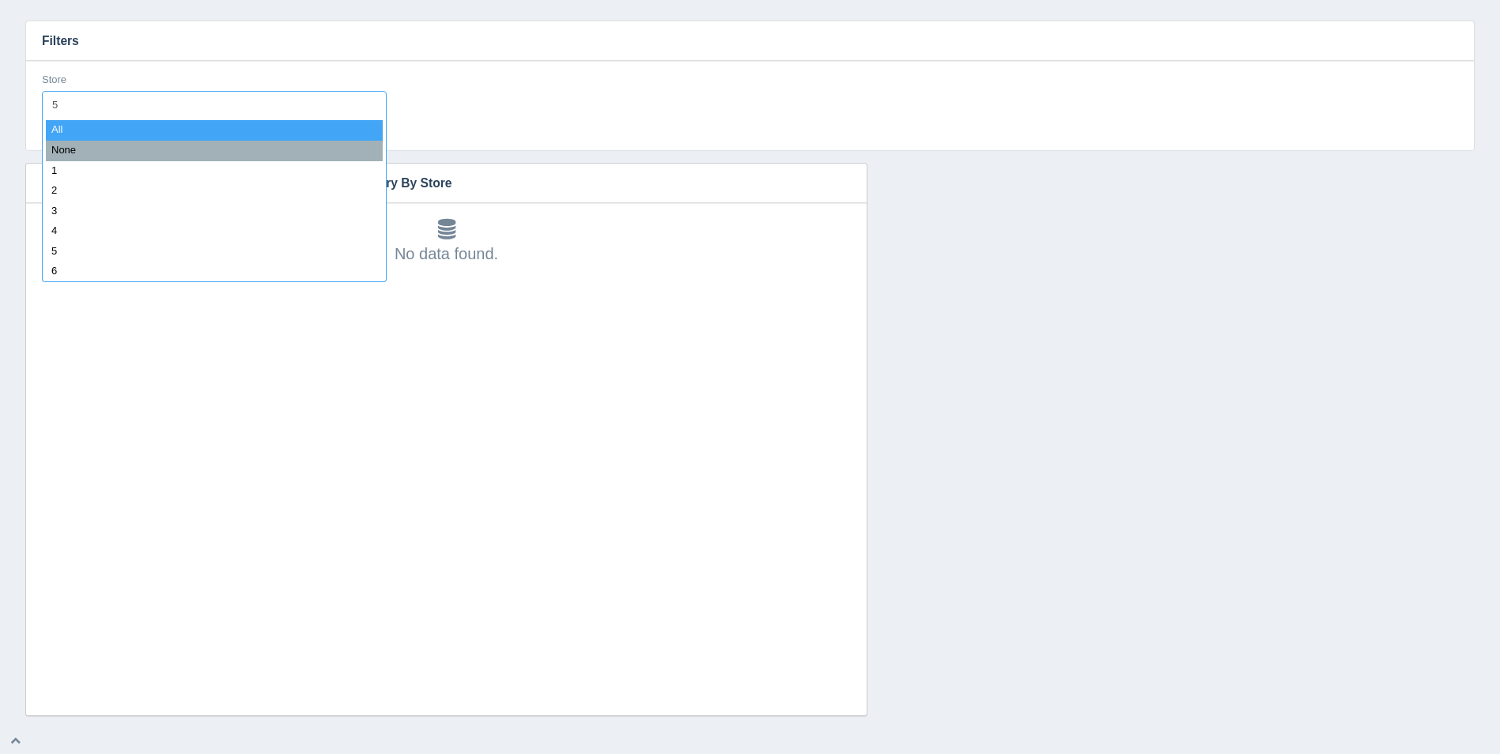
type input "50"
select select "50"
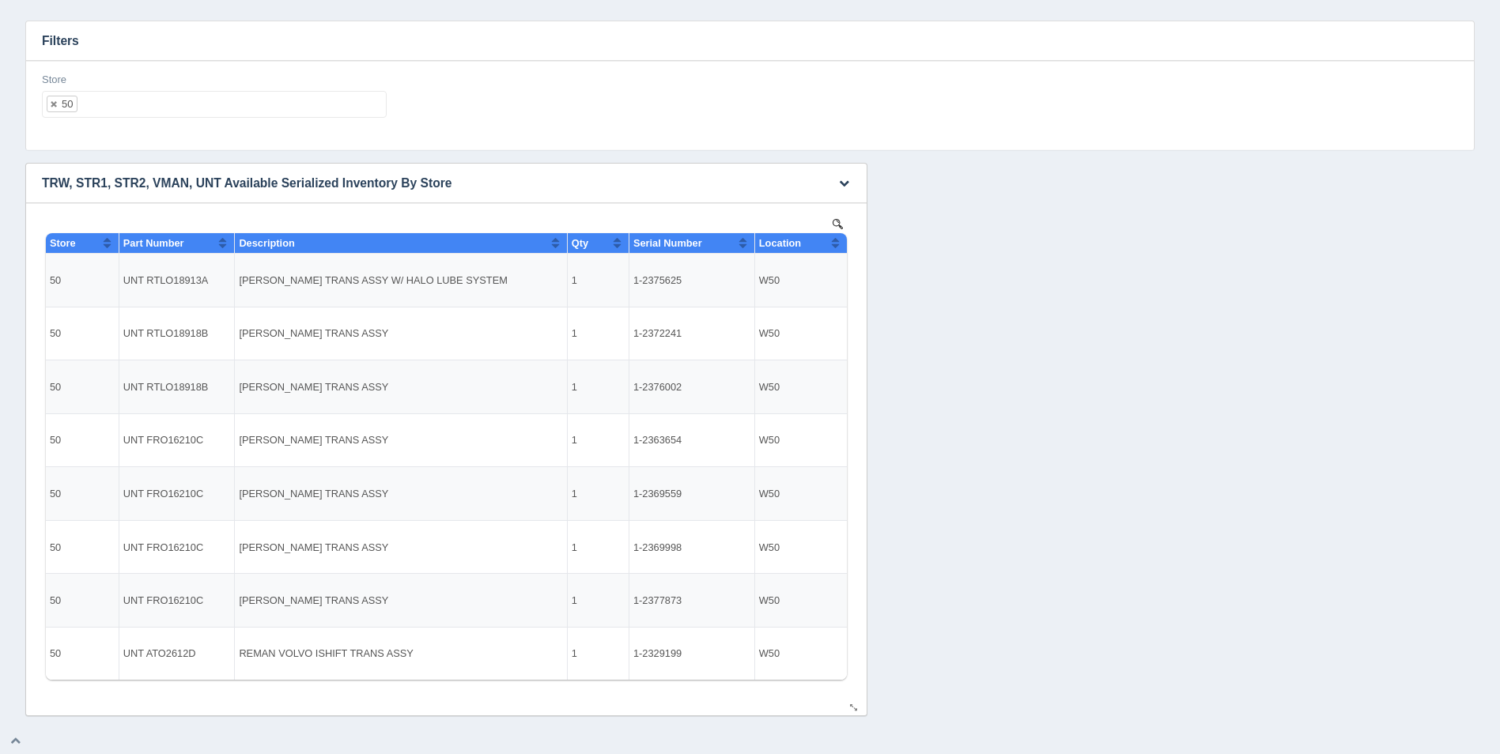
select select
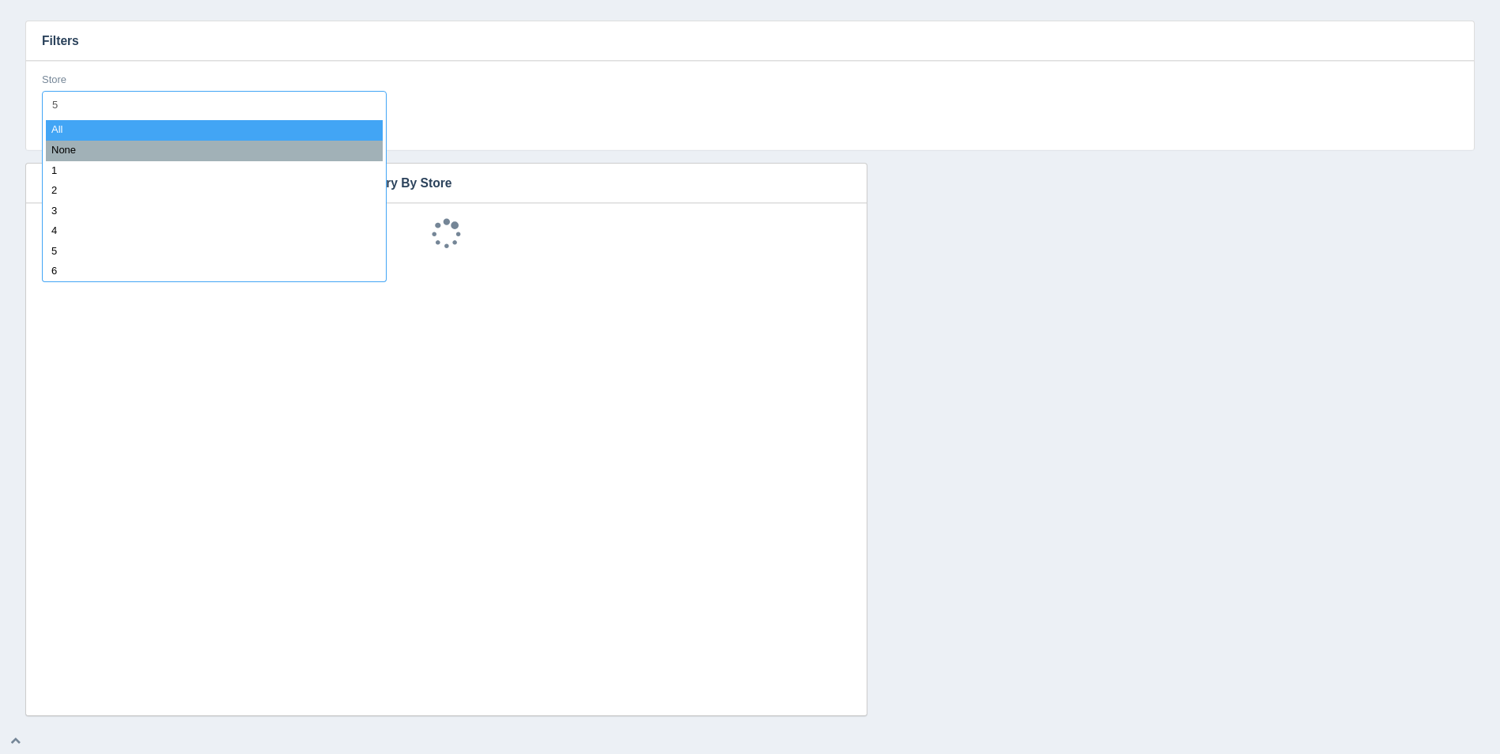
type input "51"
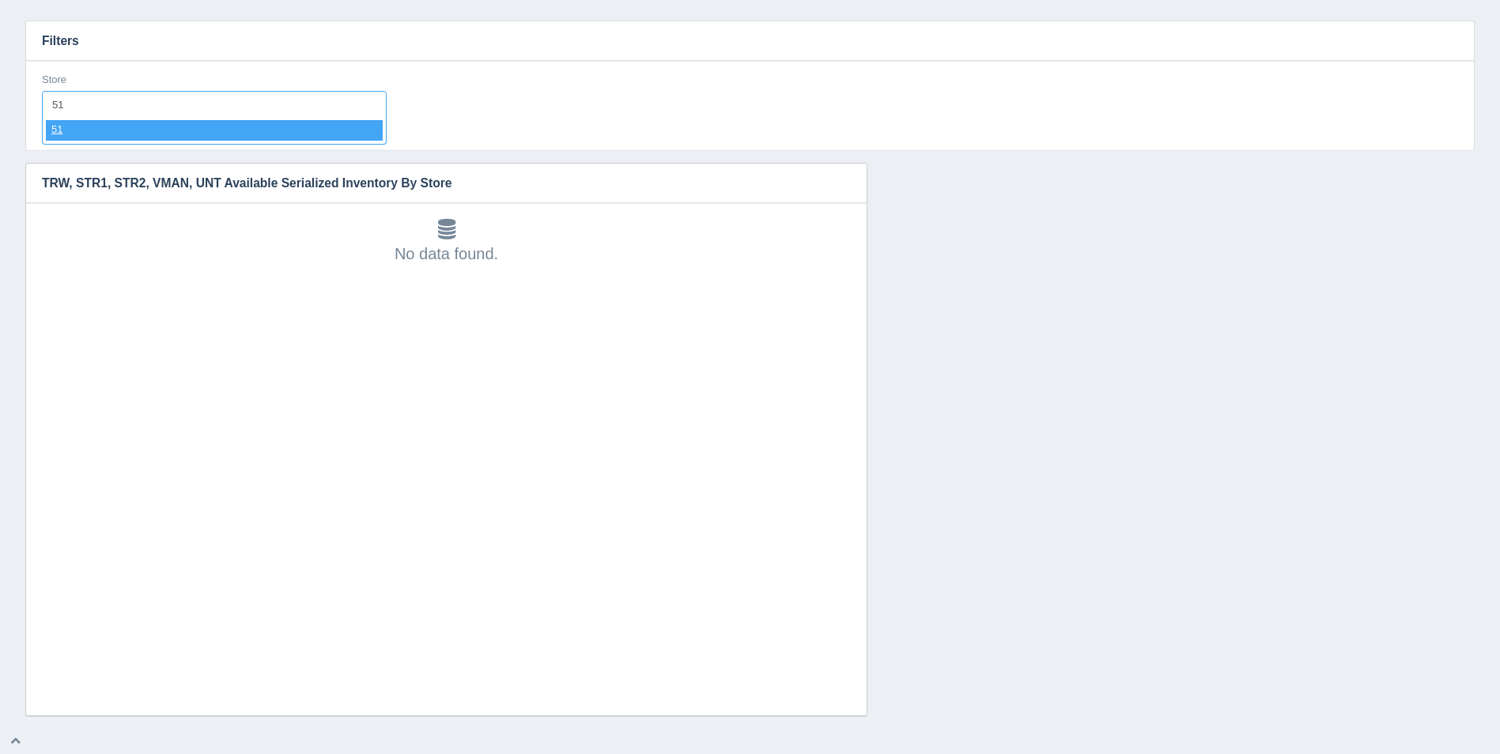
select select "51"
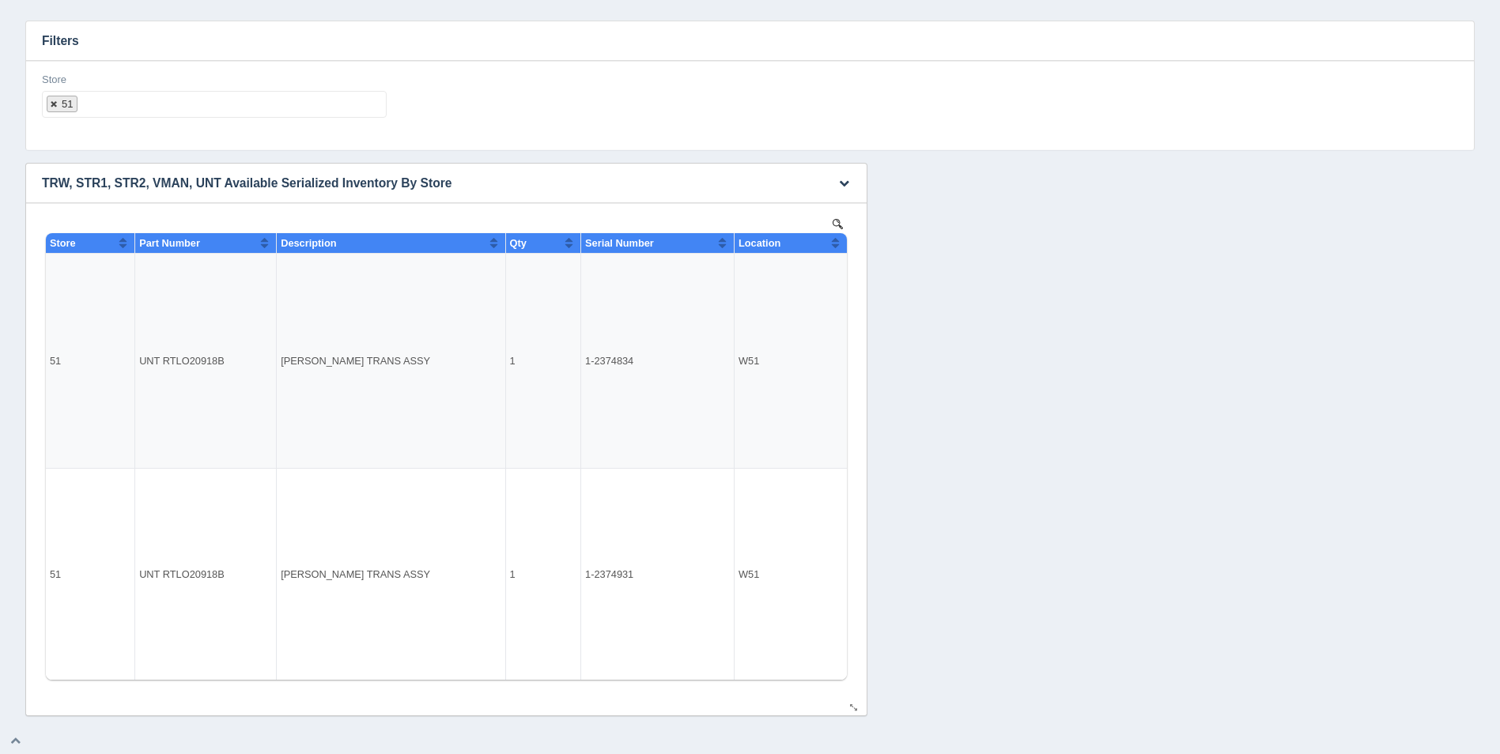
select select
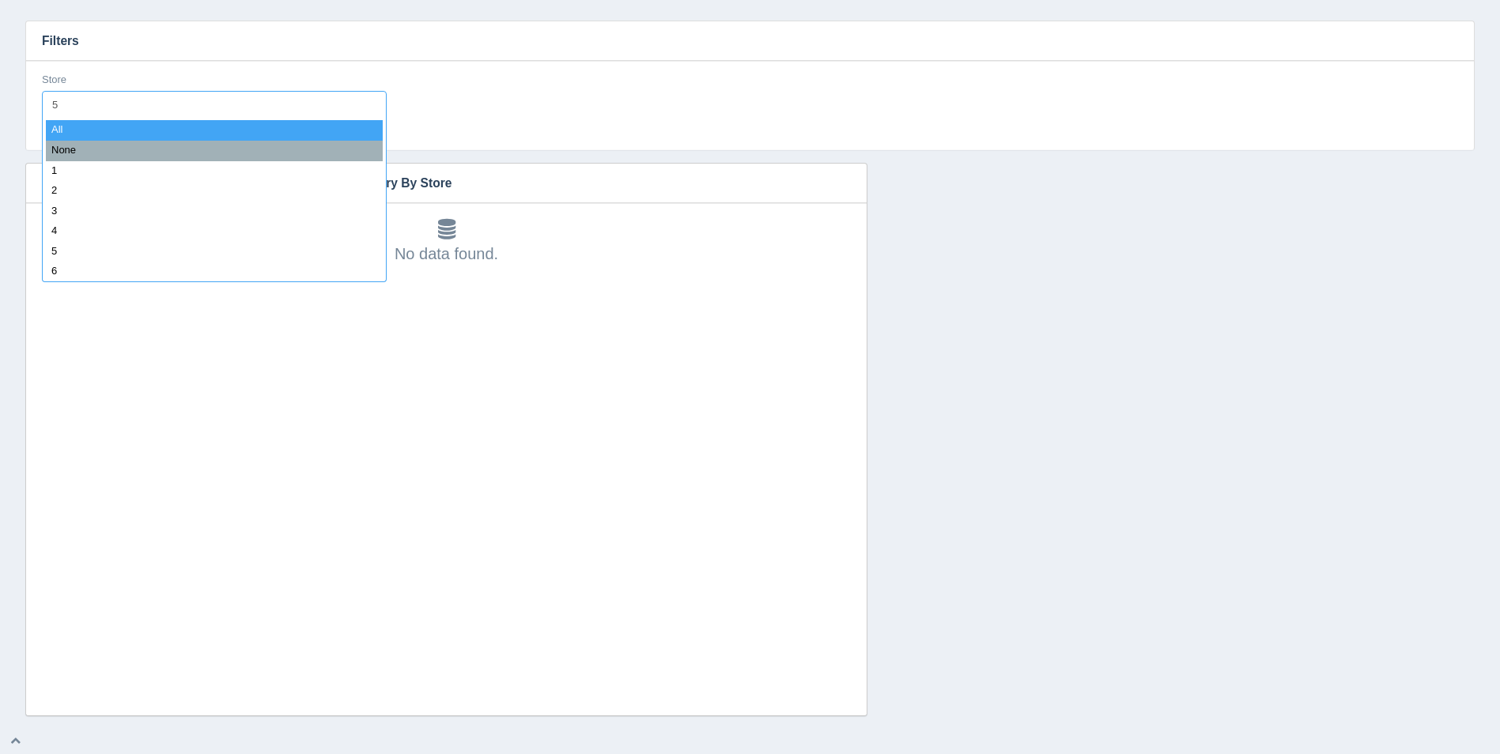
type input "52"
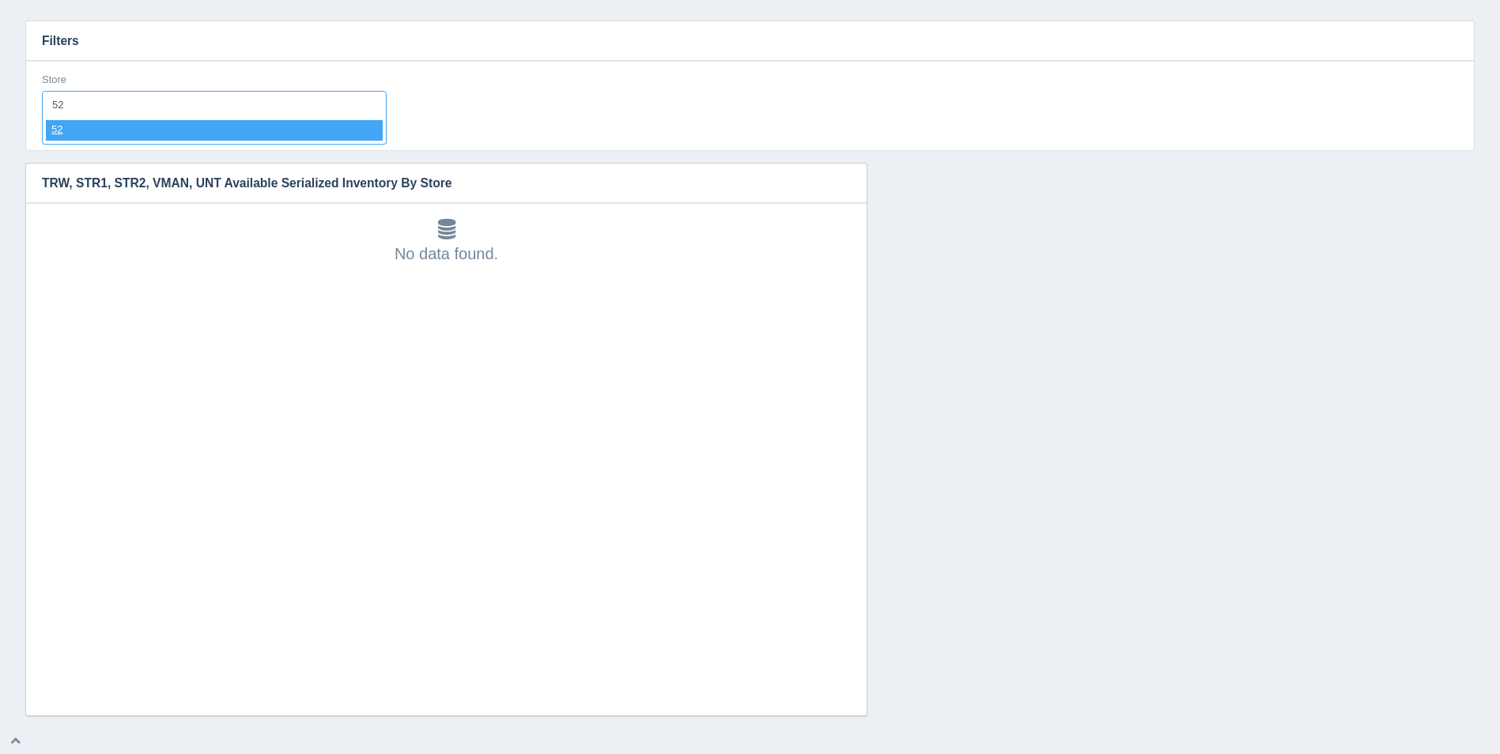
select select "52"
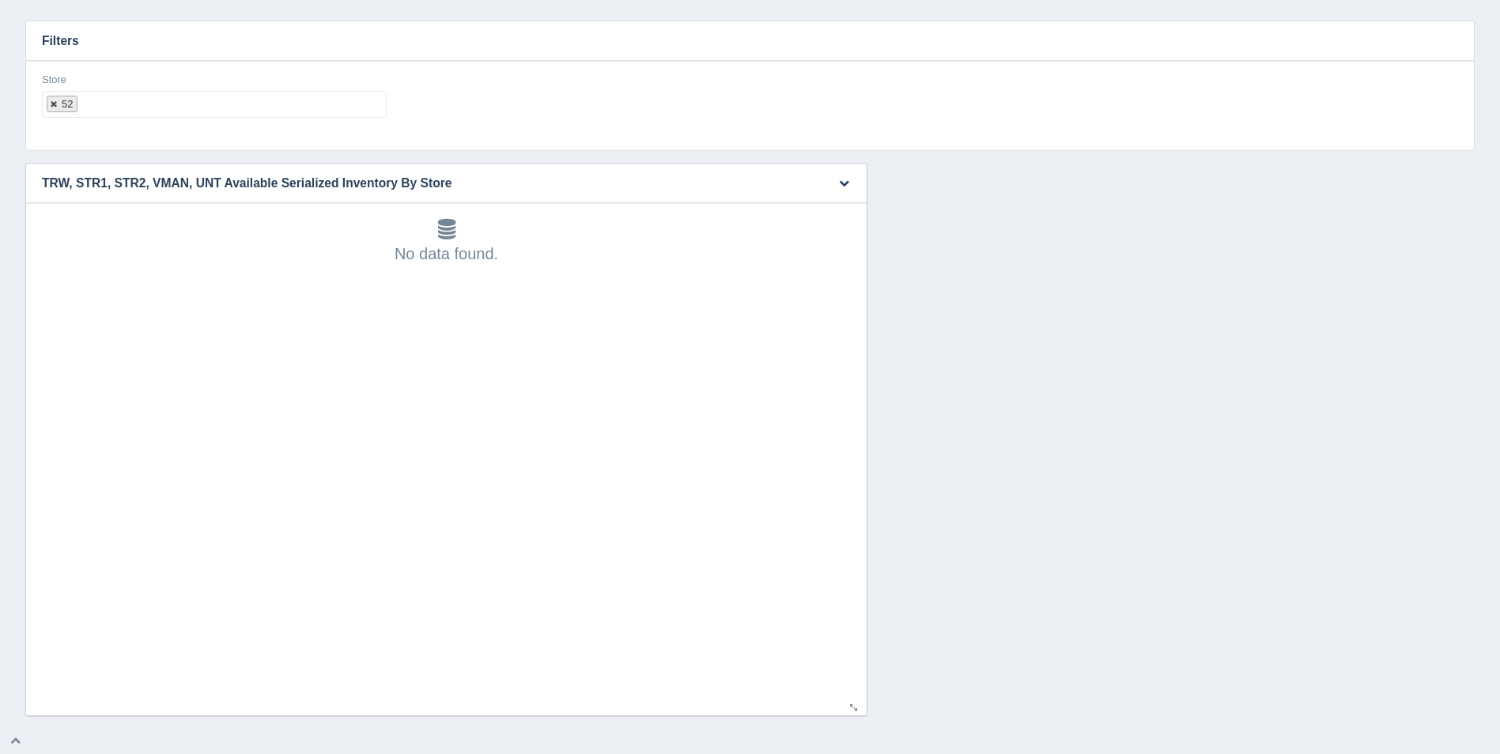
select select
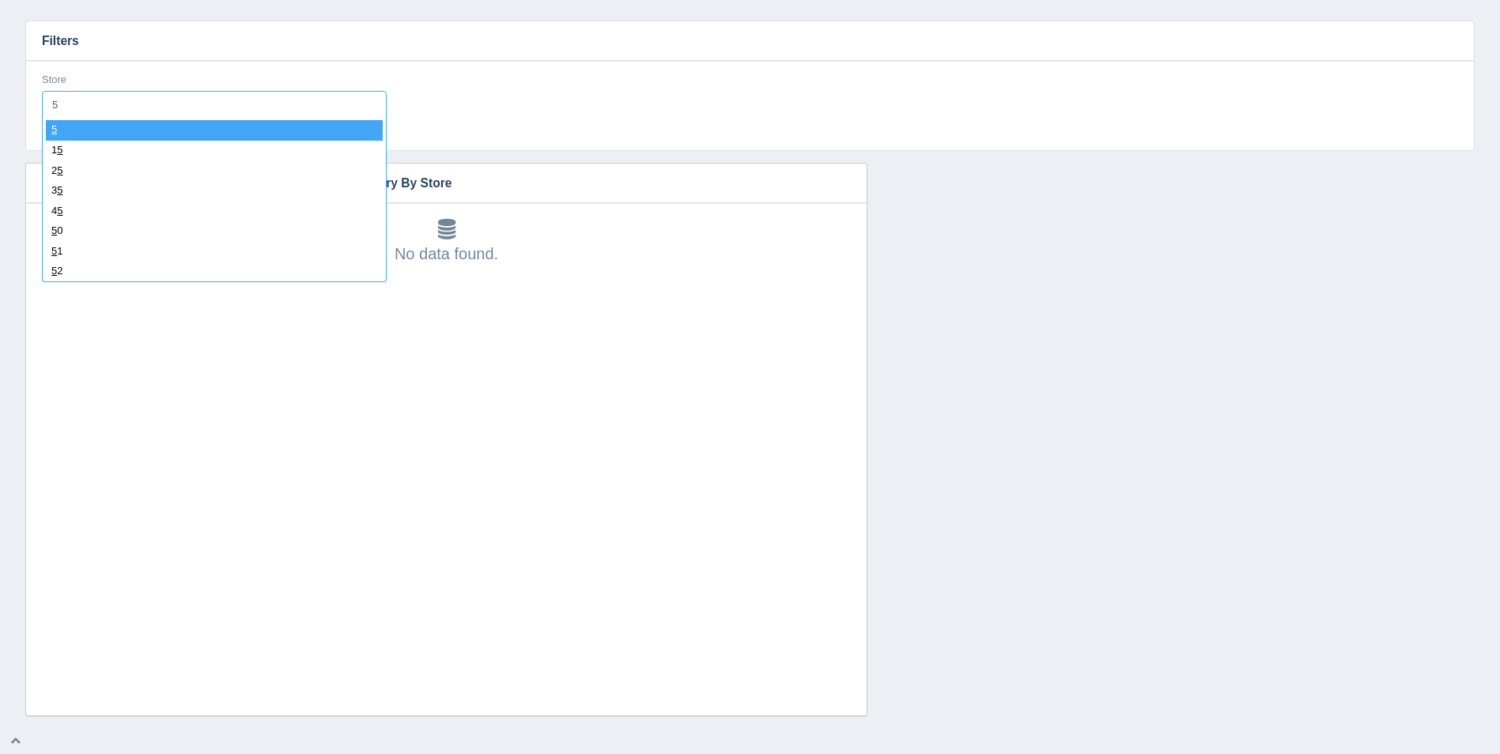
type input "53"
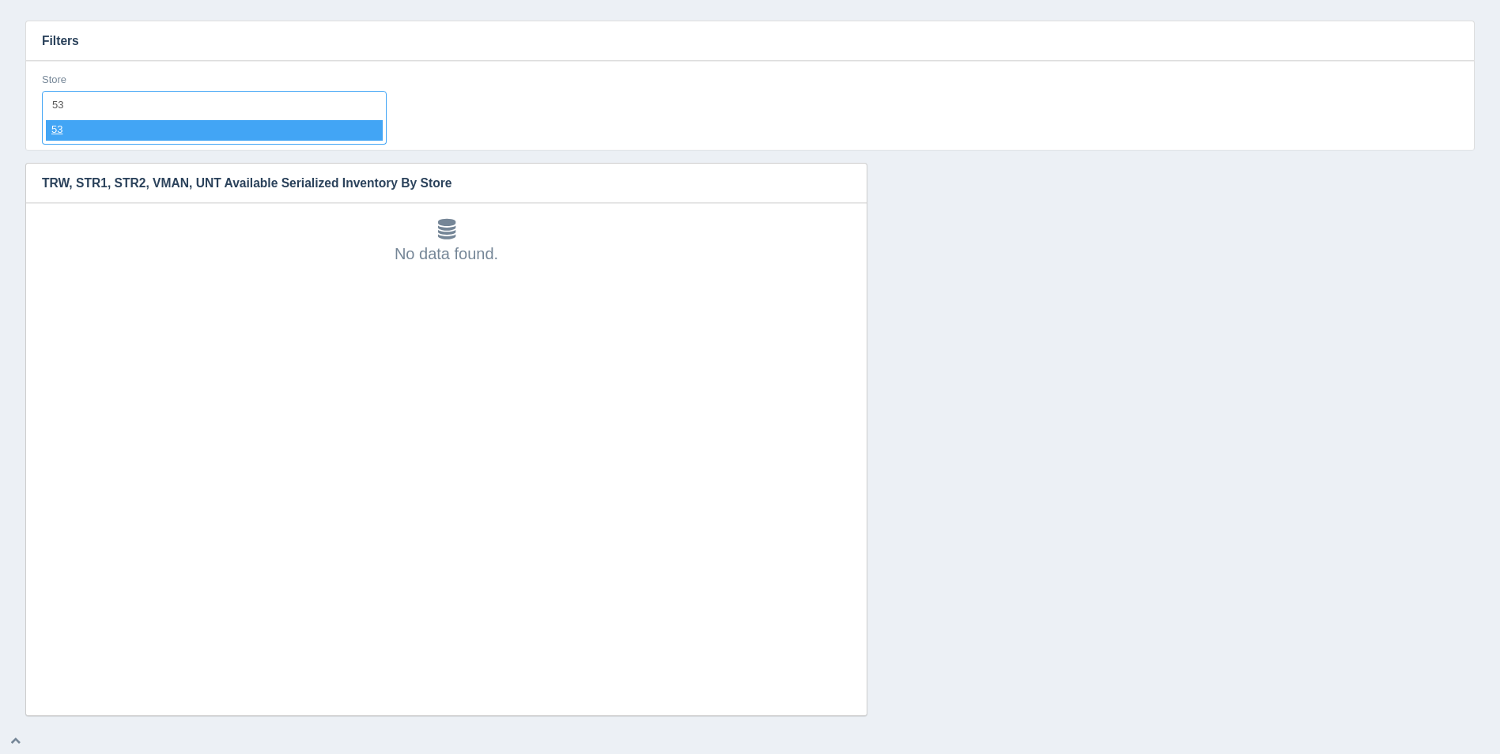
select select "53"
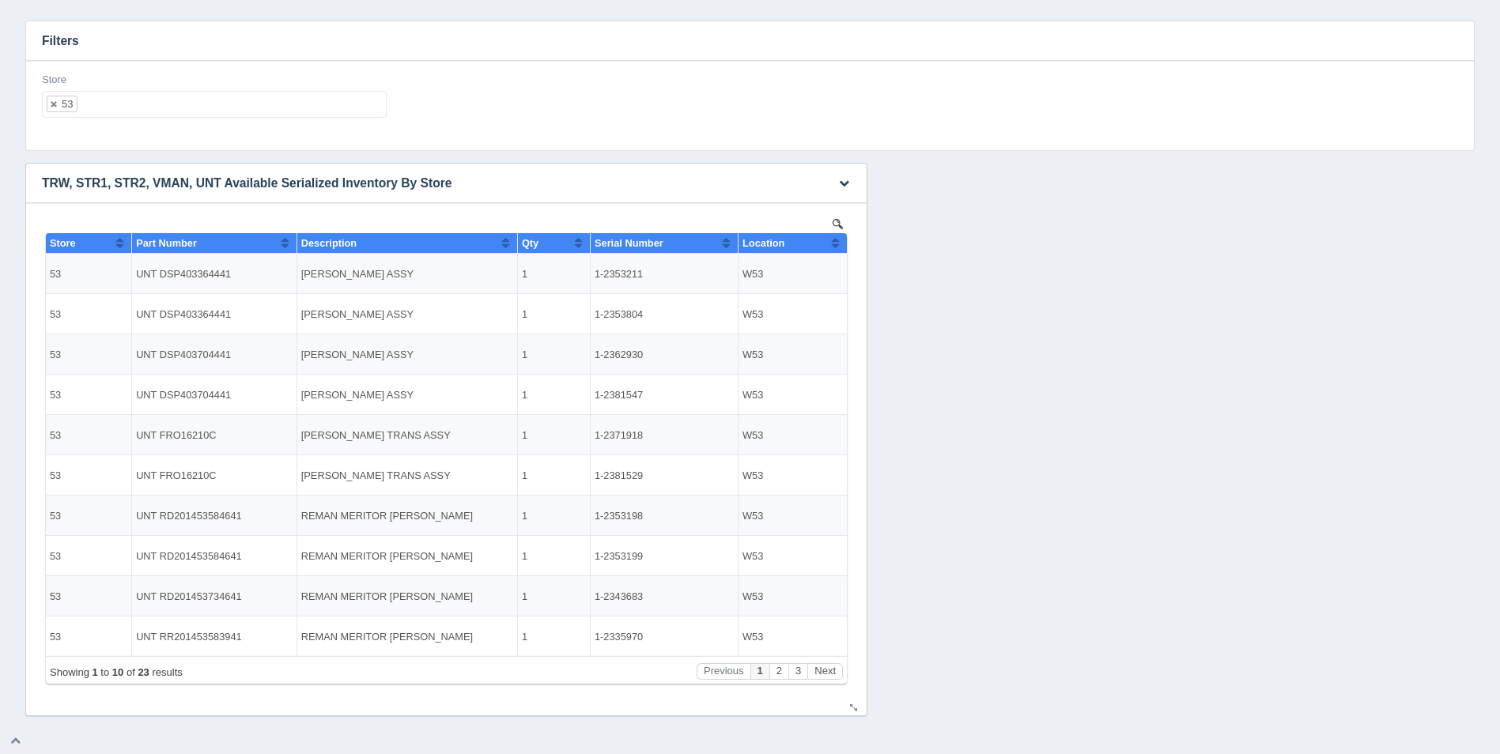
click at [839, 246] on button "Sort column ascending" at bounding box center [835, 242] width 10 height 19
click at [839, 245] on button "Sort column descending" at bounding box center [835, 242] width 10 height 19
click at [836, 672] on button "Next" at bounding box center [825, 671] width 36 height 17
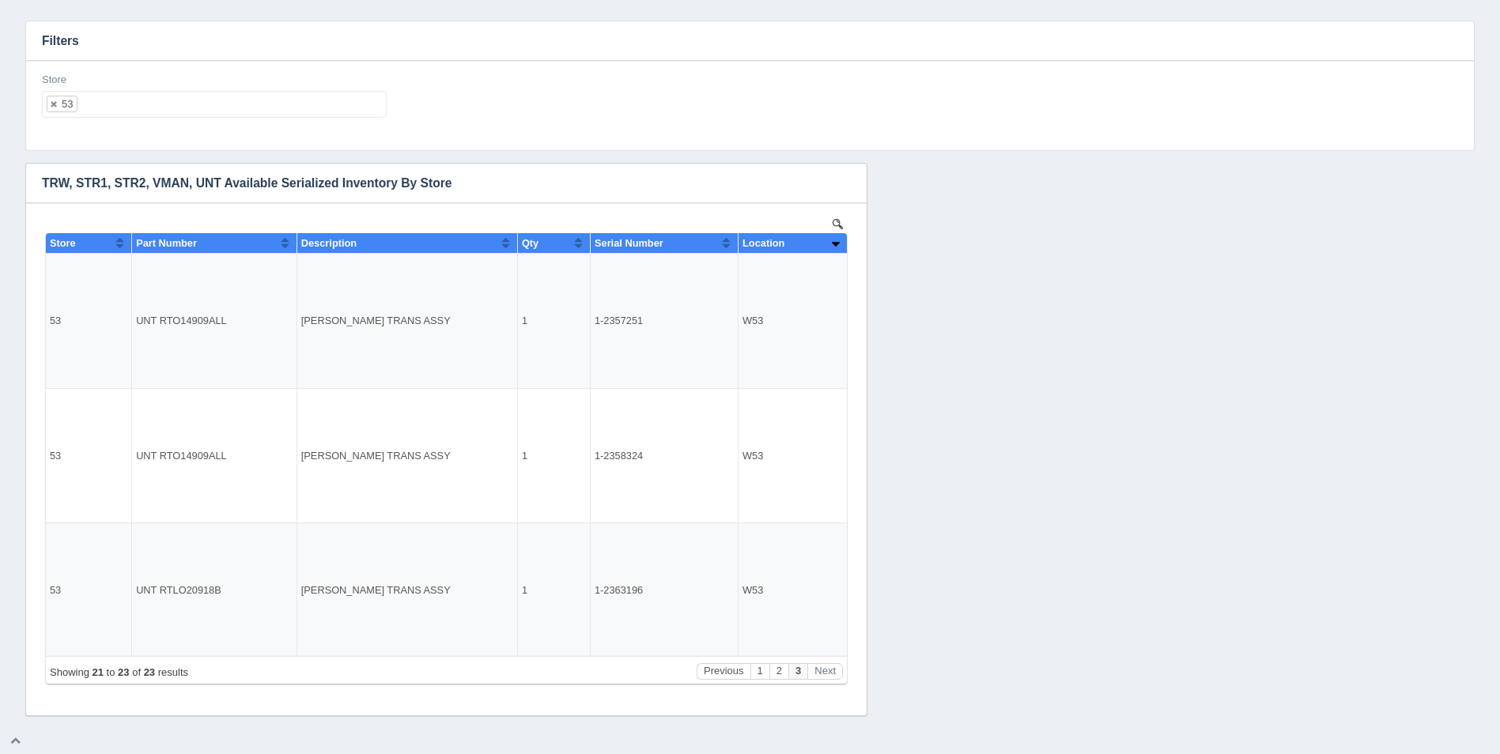
click at [293, 117] on ul "53" at bounding box center [214, 104] width 345 height 27
select select
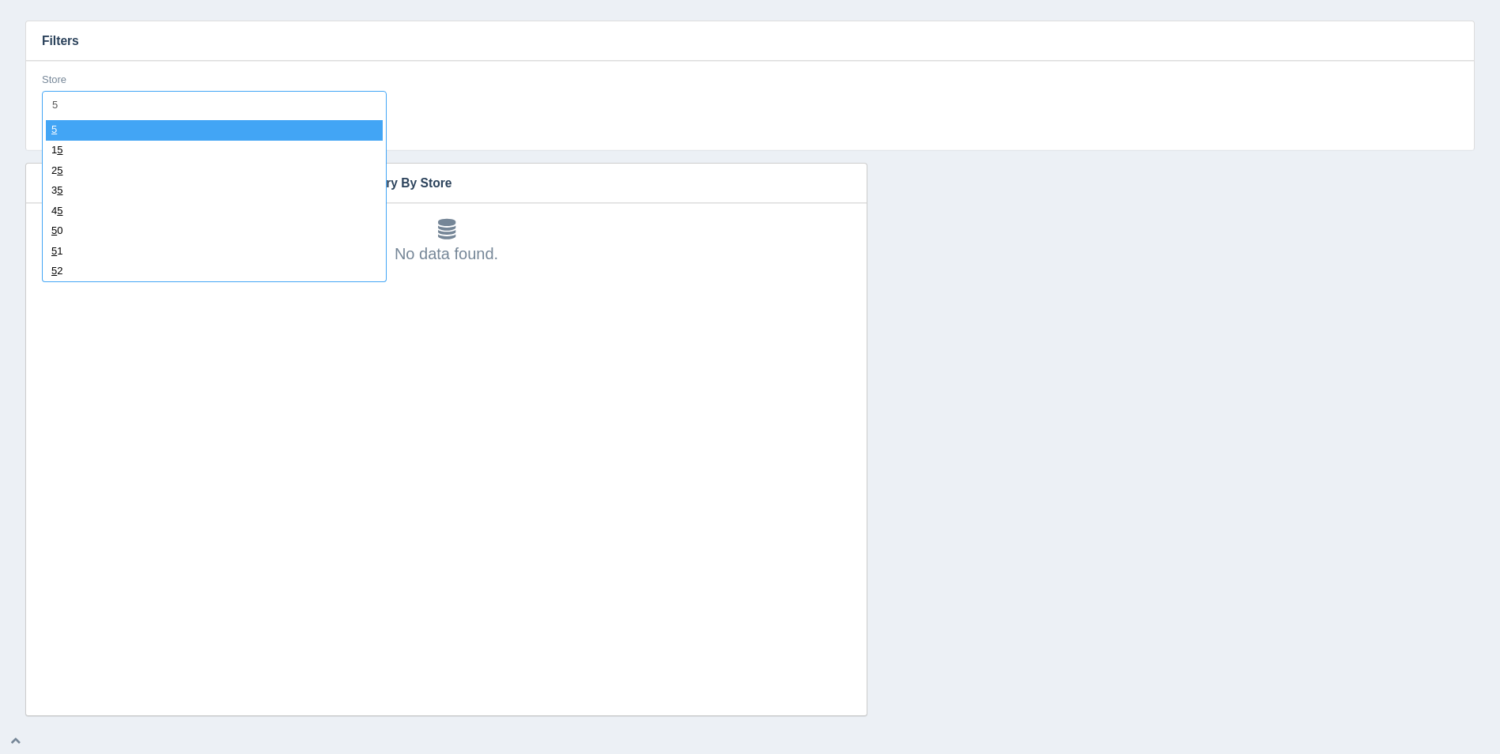
type input "54"
select select "54"
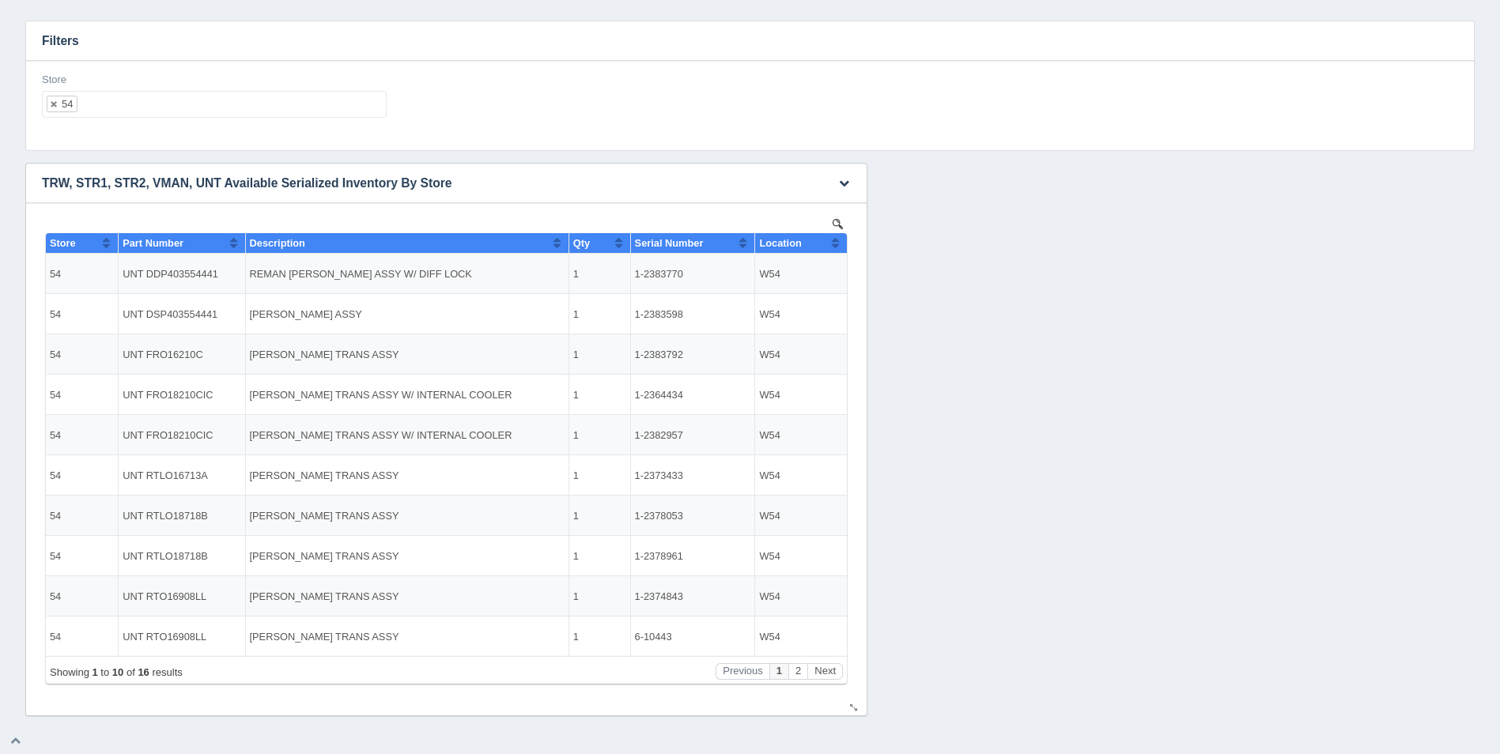
click at [829, 244] on div "Location" at bounding box center [795, 243] width 72 height 12
click at [834, 246] on button "Sort column descending" at bounding box center [835, 242] width 10 height 19
click at [822, 668] on button "Next" at bounding box center [825, 671] width 36 height 17
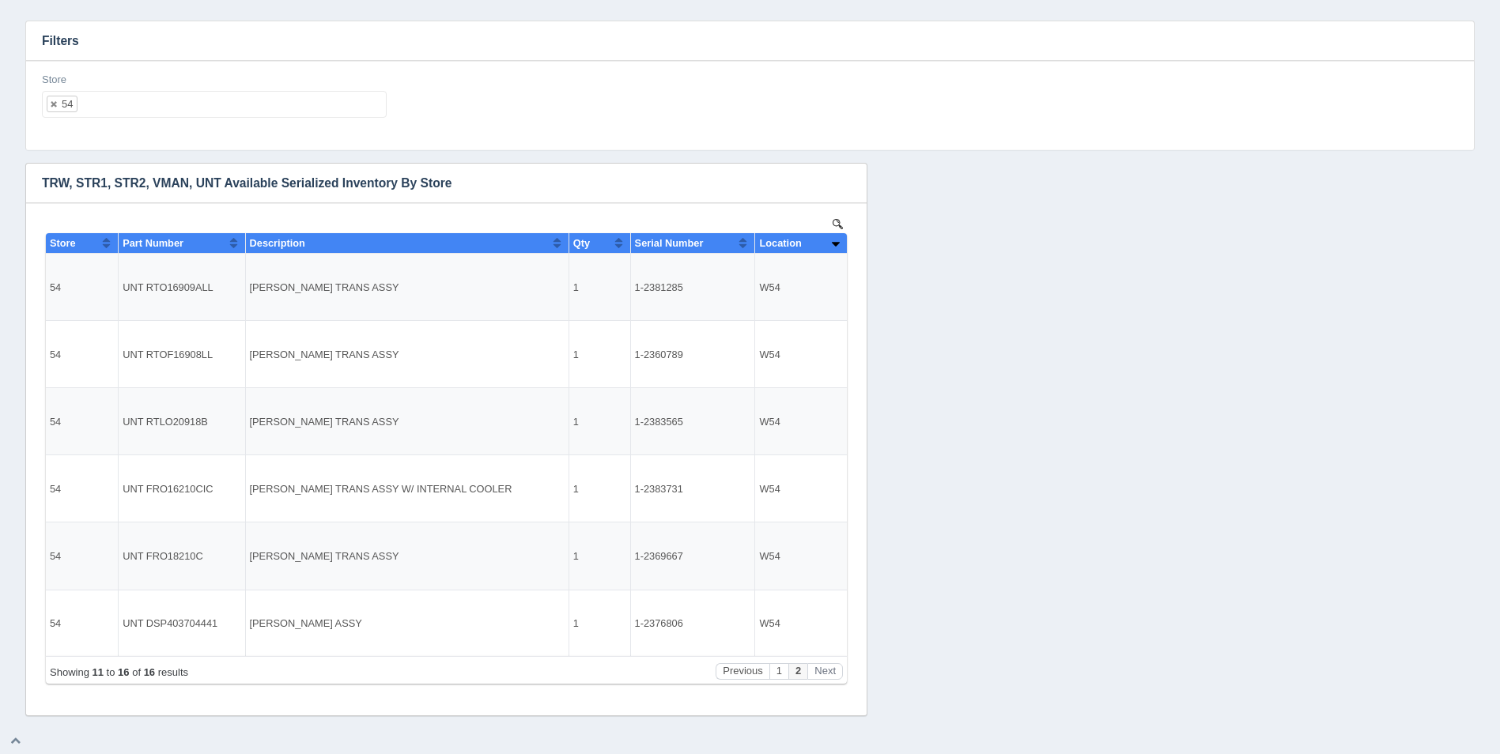
click at [217, 96] on ul "54" at bounding box center [214, 104] width 345 height 27
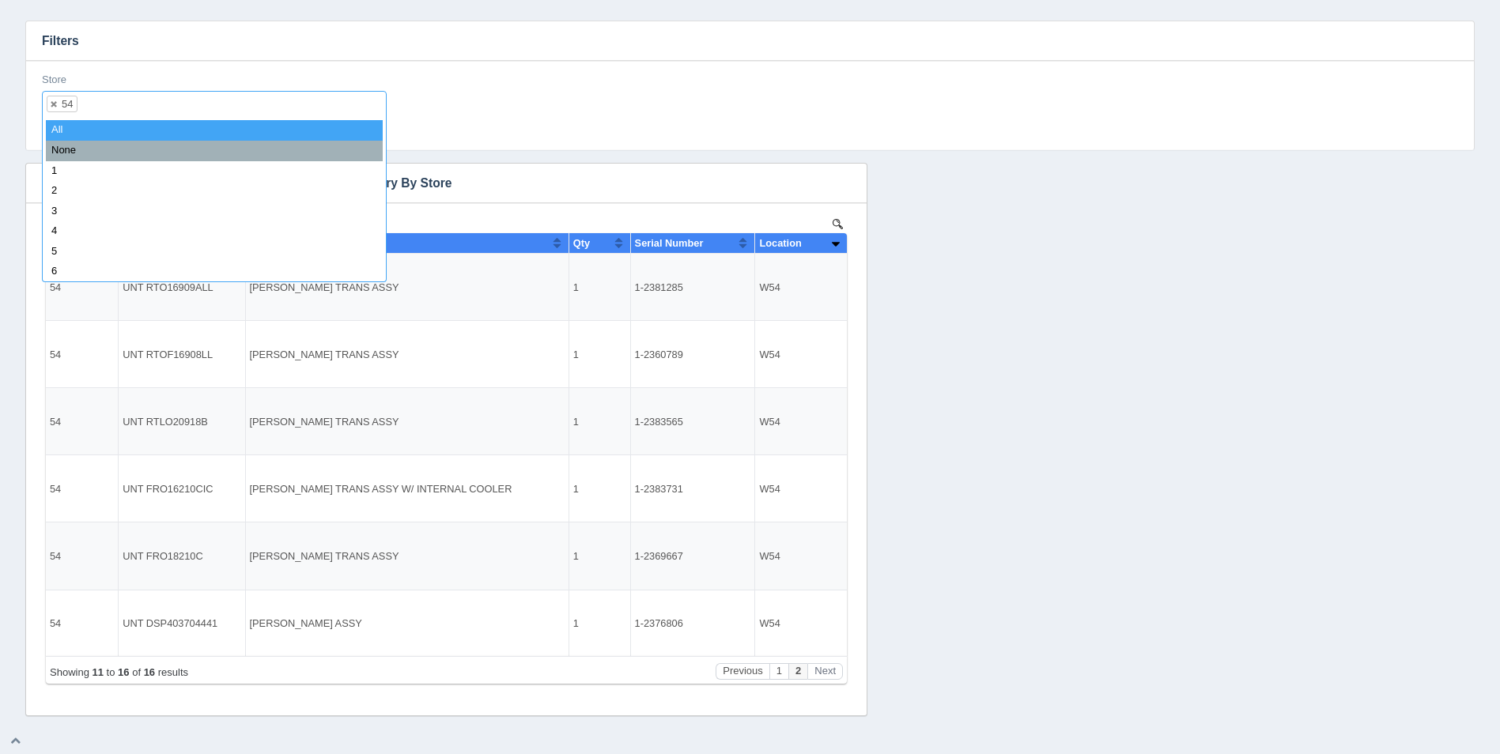
select select
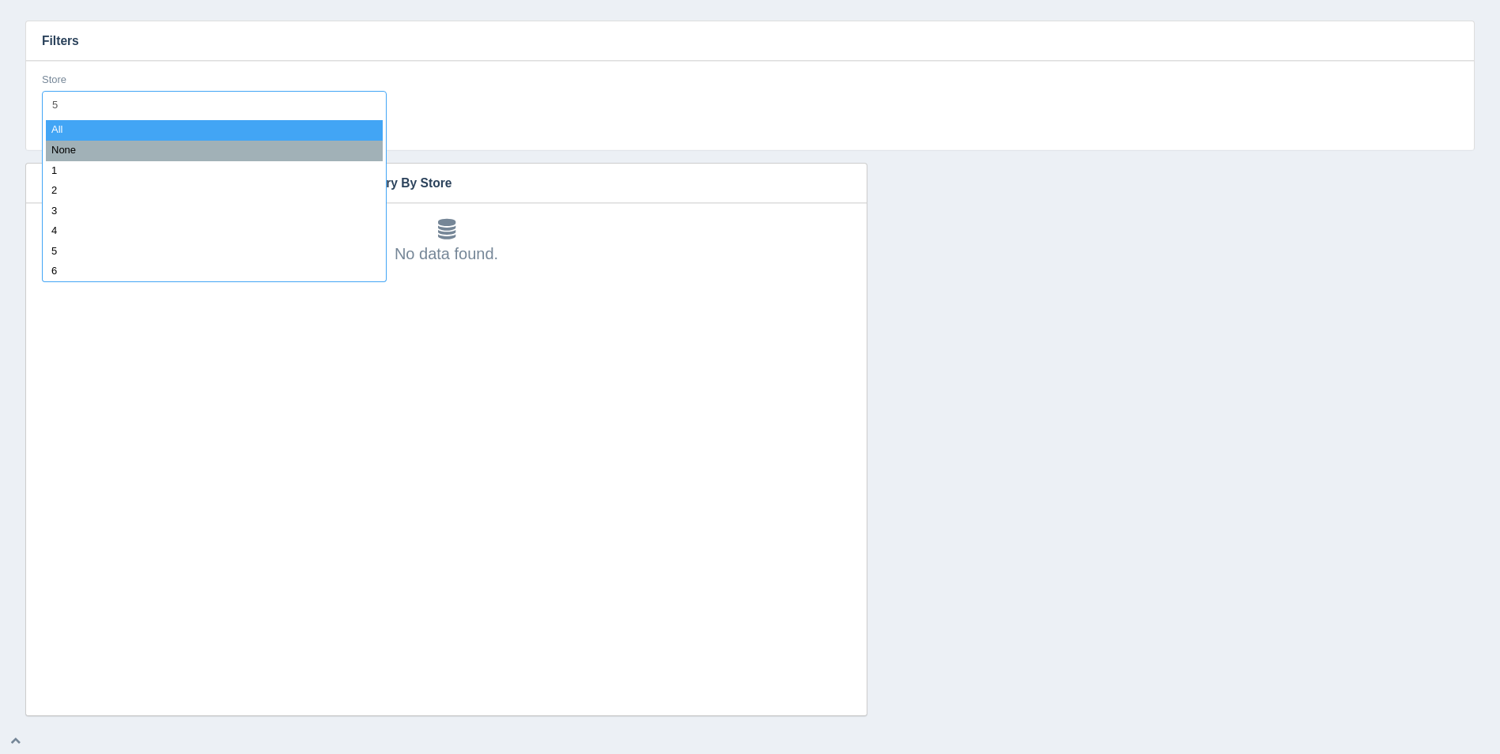
type input "55"
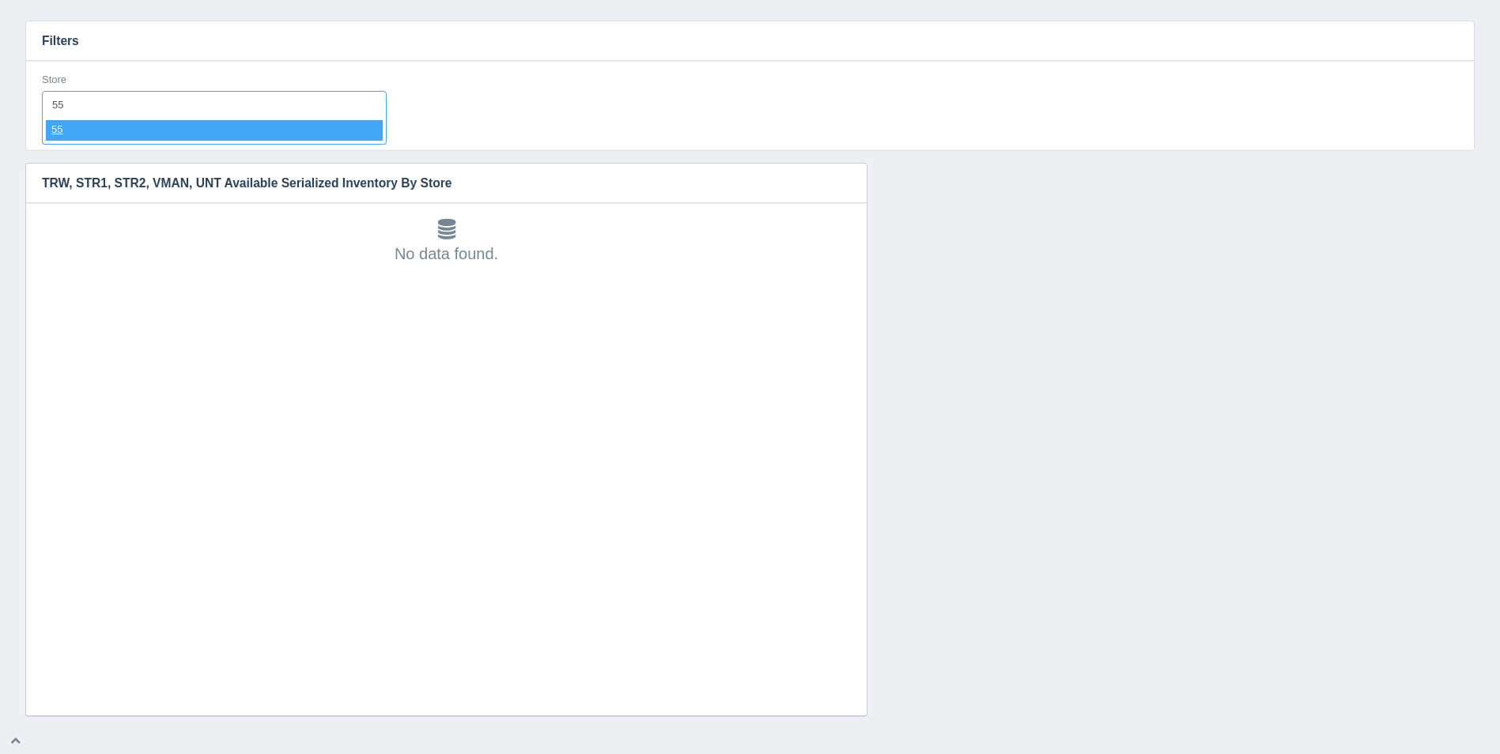
select select "55"
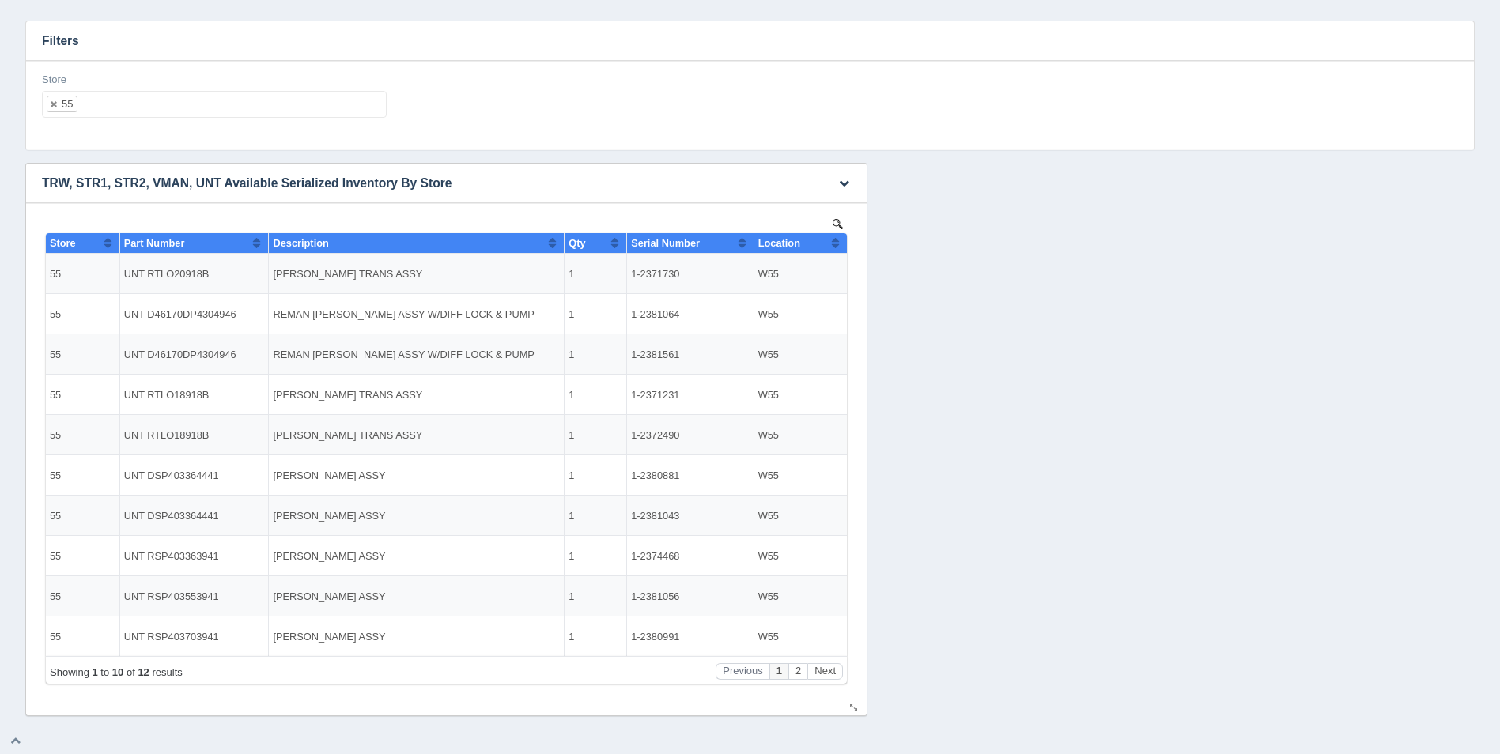
click at [836, 245] on button "Sort column ascending" at bounding box center [835, 242] width 10 height 19
click at [836, 245] on button "Sort column descending" at bounding box center [835, 242] width 10 height 19
click at [826, 674] on button "Next" at bounding box center [825, 671] width 36 height 17
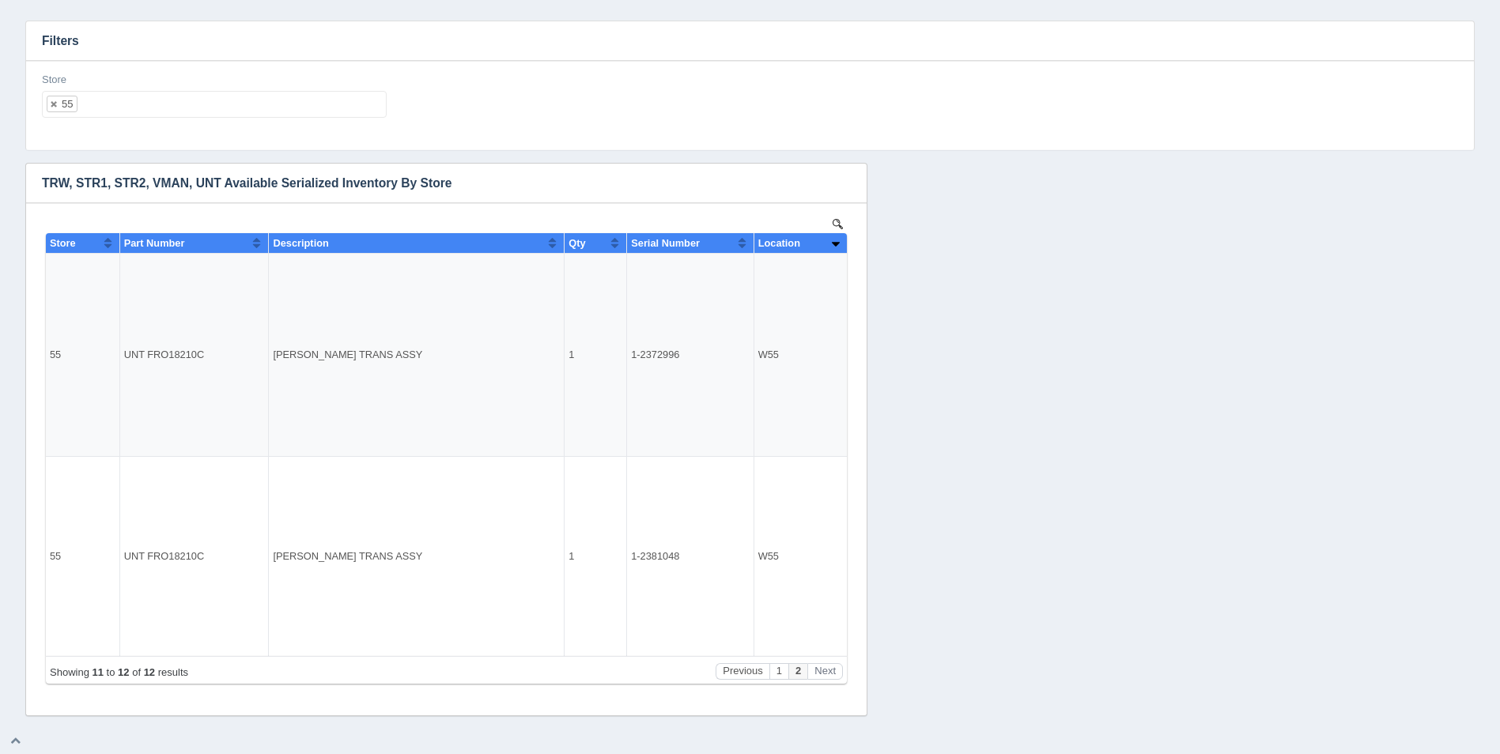
click at [114, 113] on ul "55" at bounding box center [214, 104] width 345 height 27
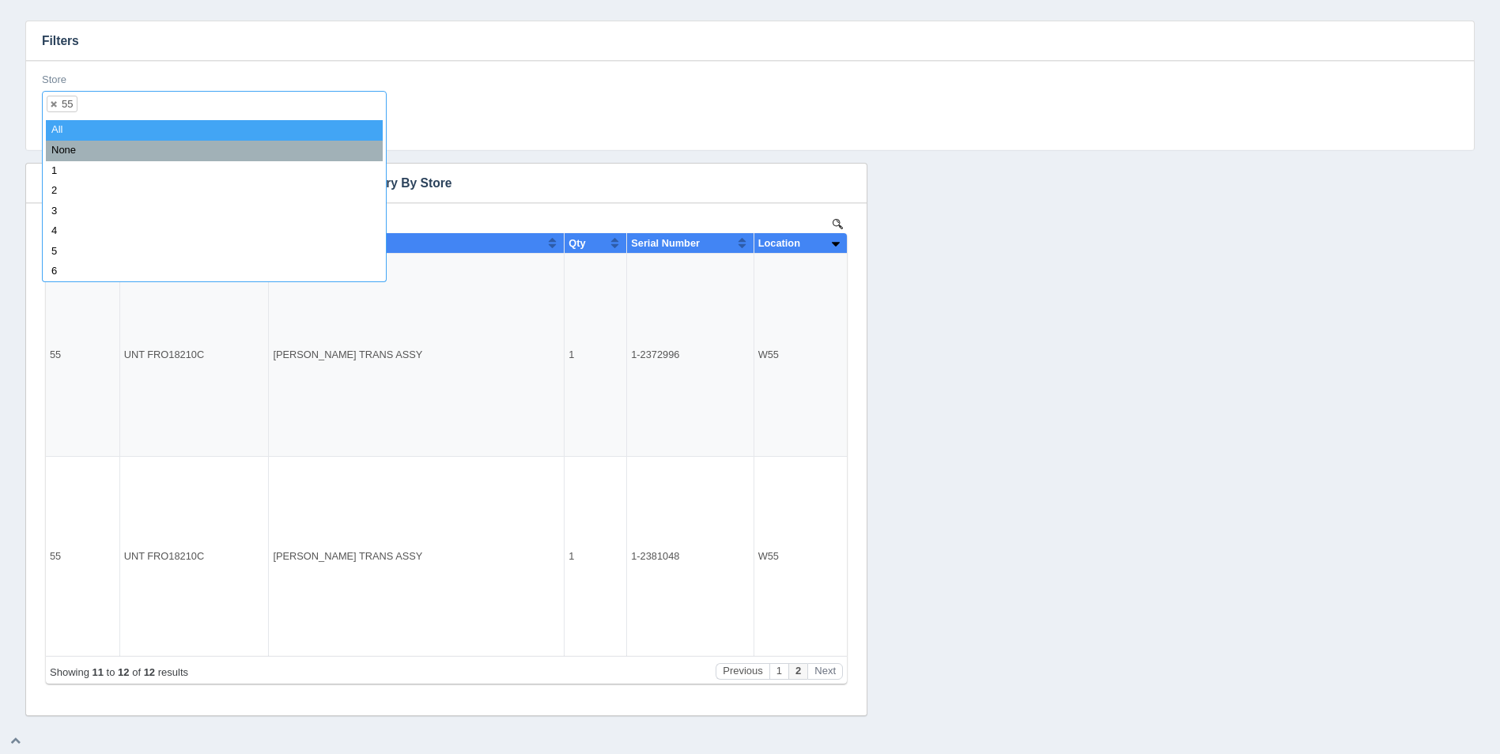
select select
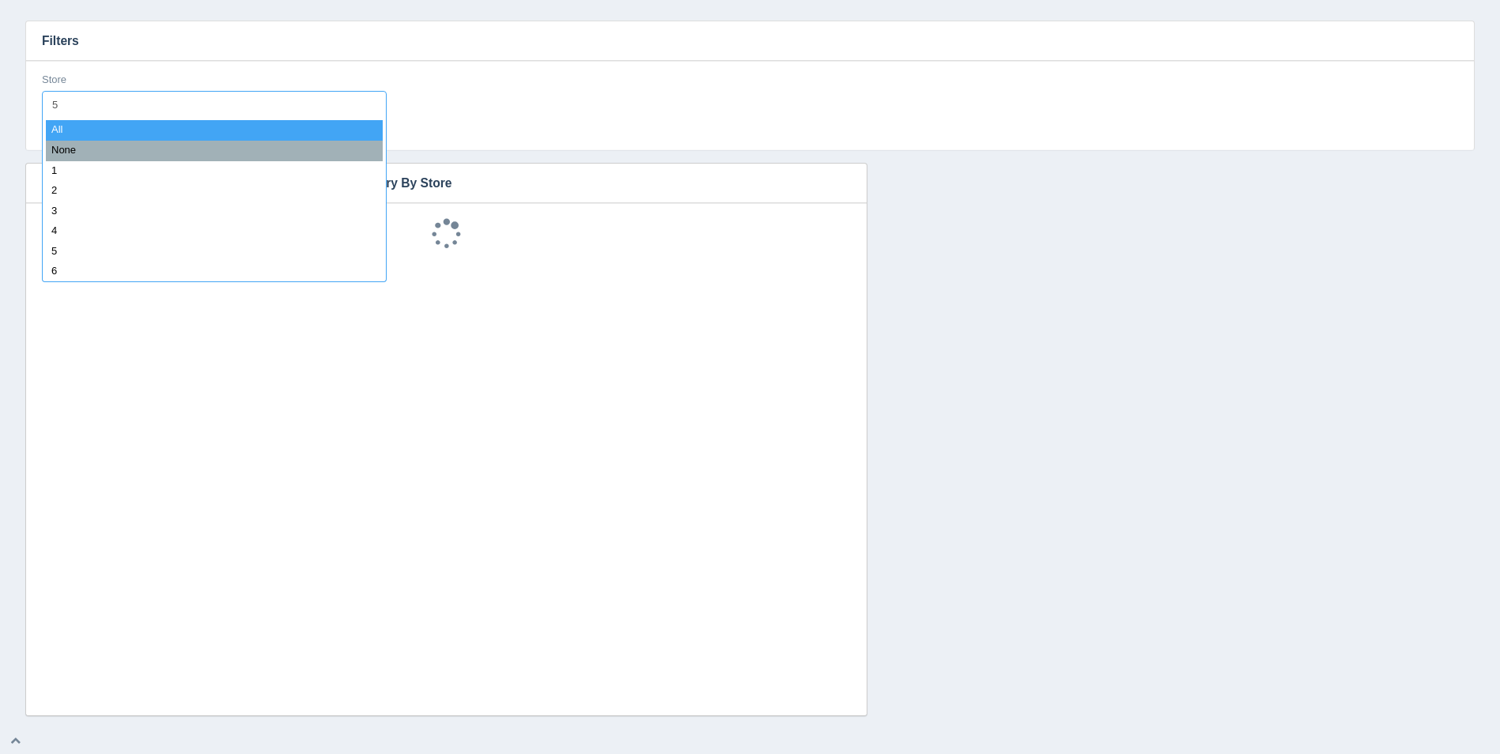
type input "56"
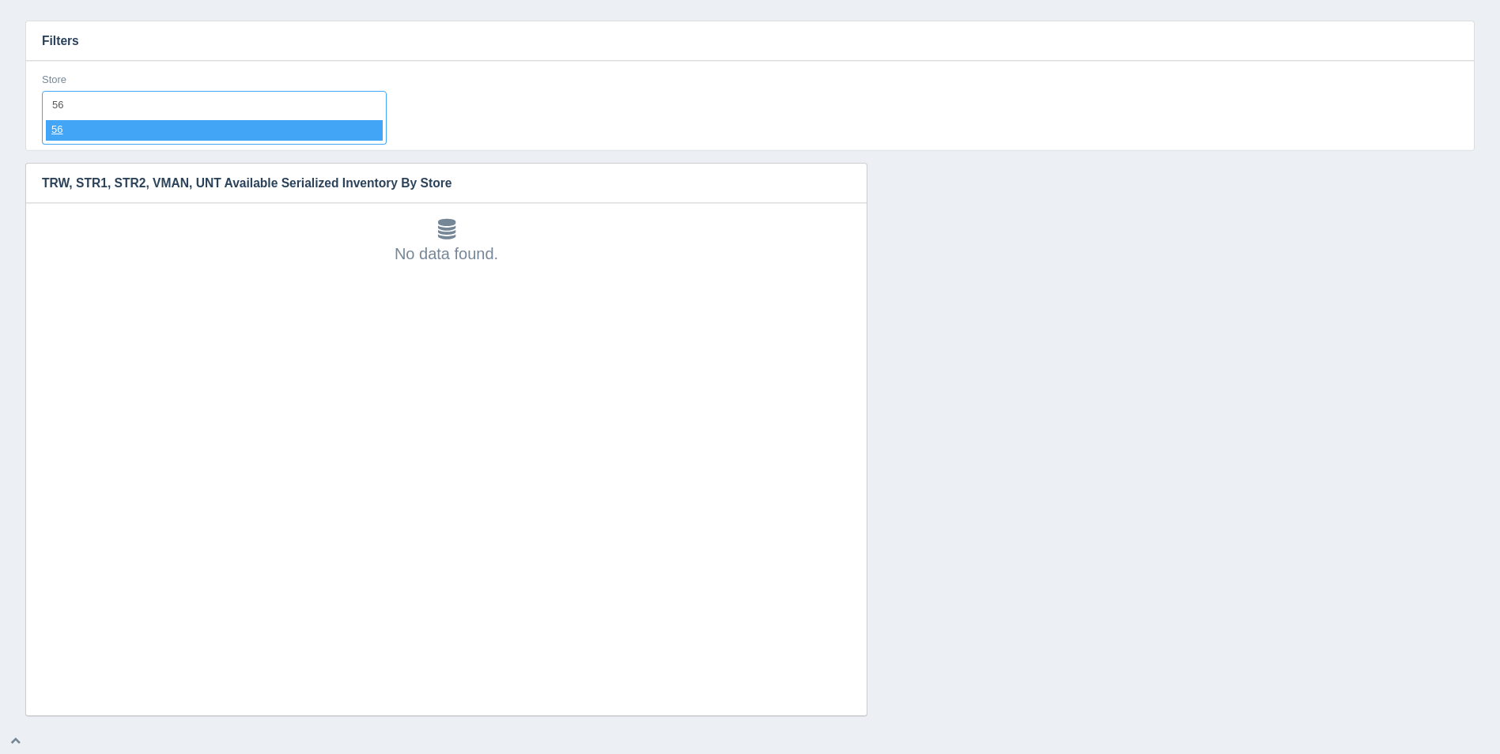
select select "56"
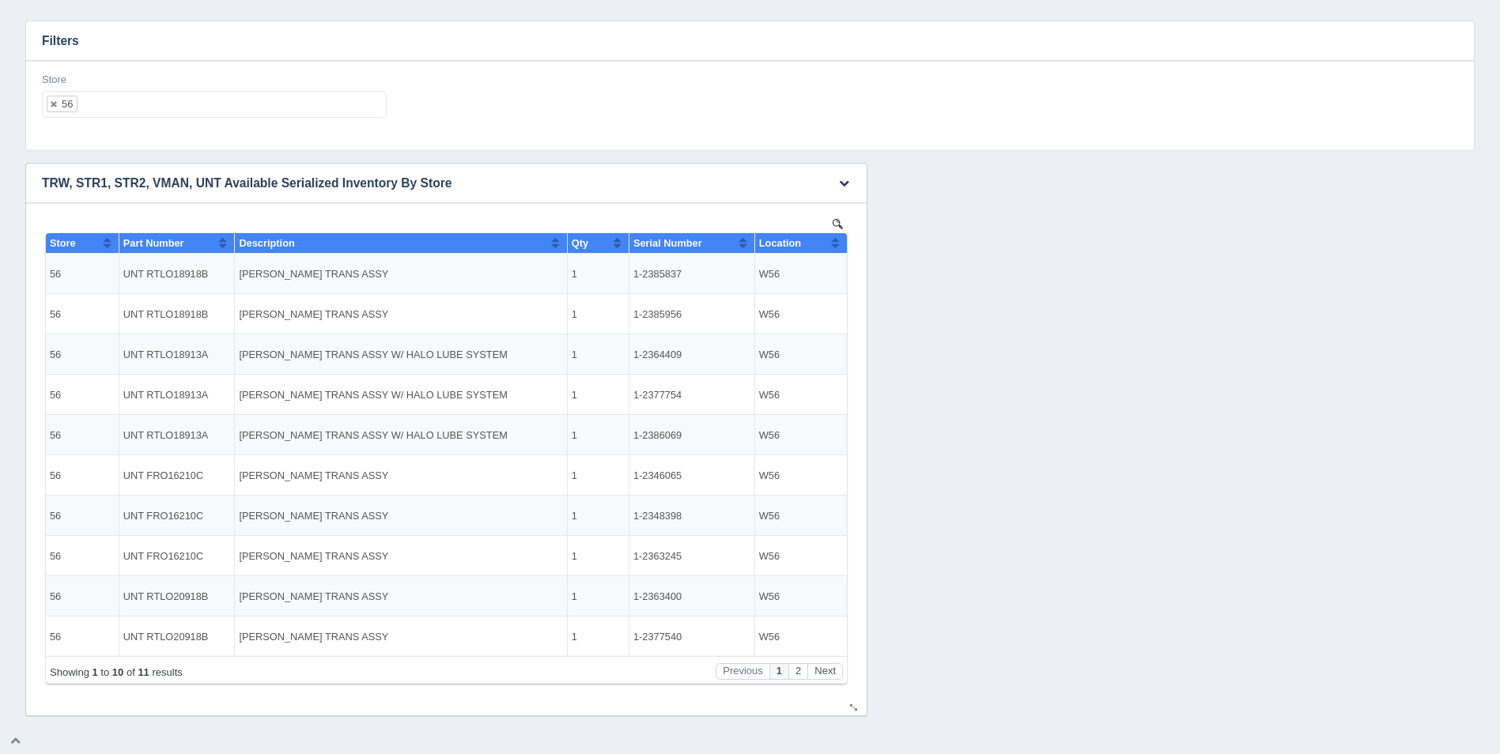
click at [833, 242] on button "Sort column ascending" at bounding box center [835, 242] width 10 height 19
drag, startPoint x: 833, startPoint y: 242, endPoint x: 897, endPoint y: 628, distance: 391.2
click at [833, 242] on button "Sort column descending" at bounding box center [835, 242] width 10 height 19
click at [819, 673] on button "Next" at bounding box center [825, 671] width 36 height 17
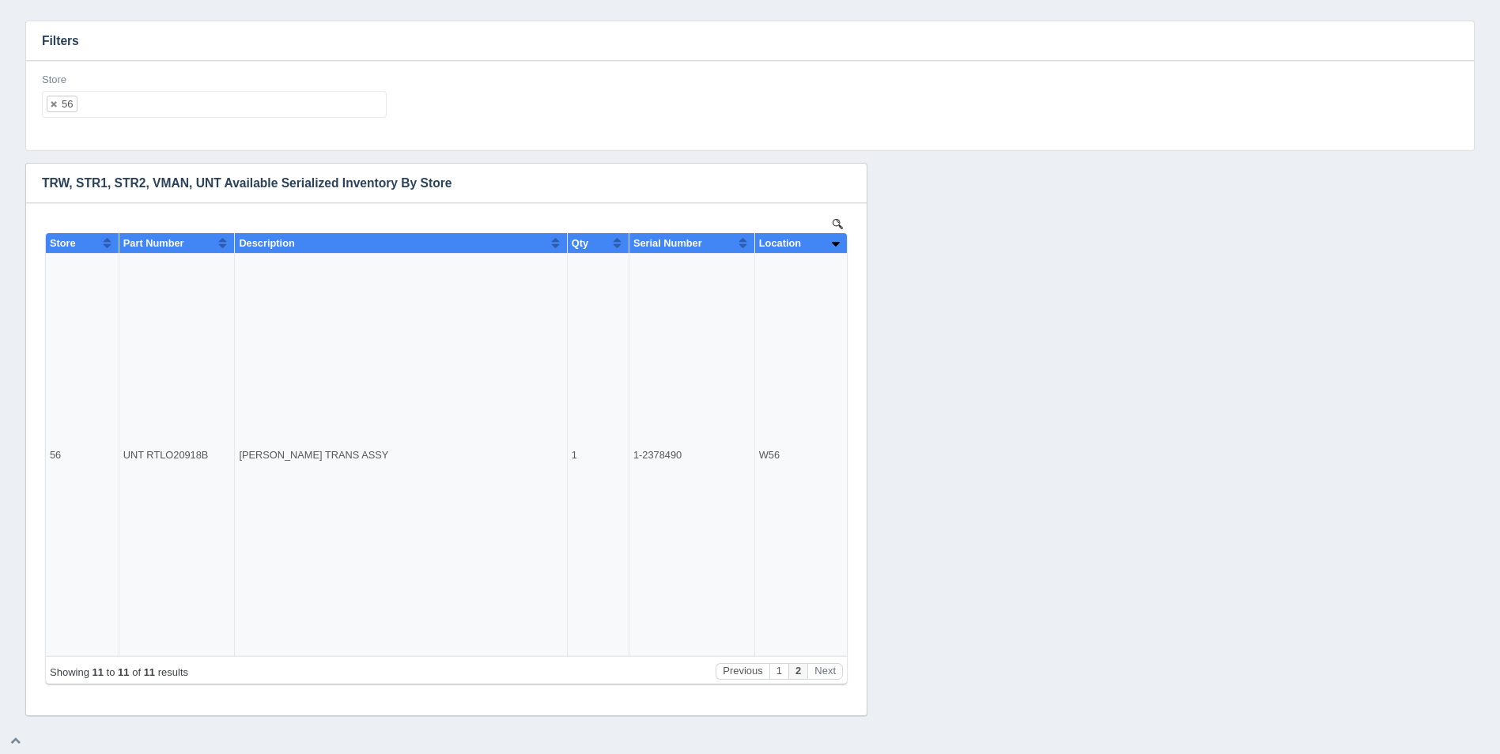
click at [183, 107] on ul "56" at bounding box center [214, 104] width 345 height 27
select select
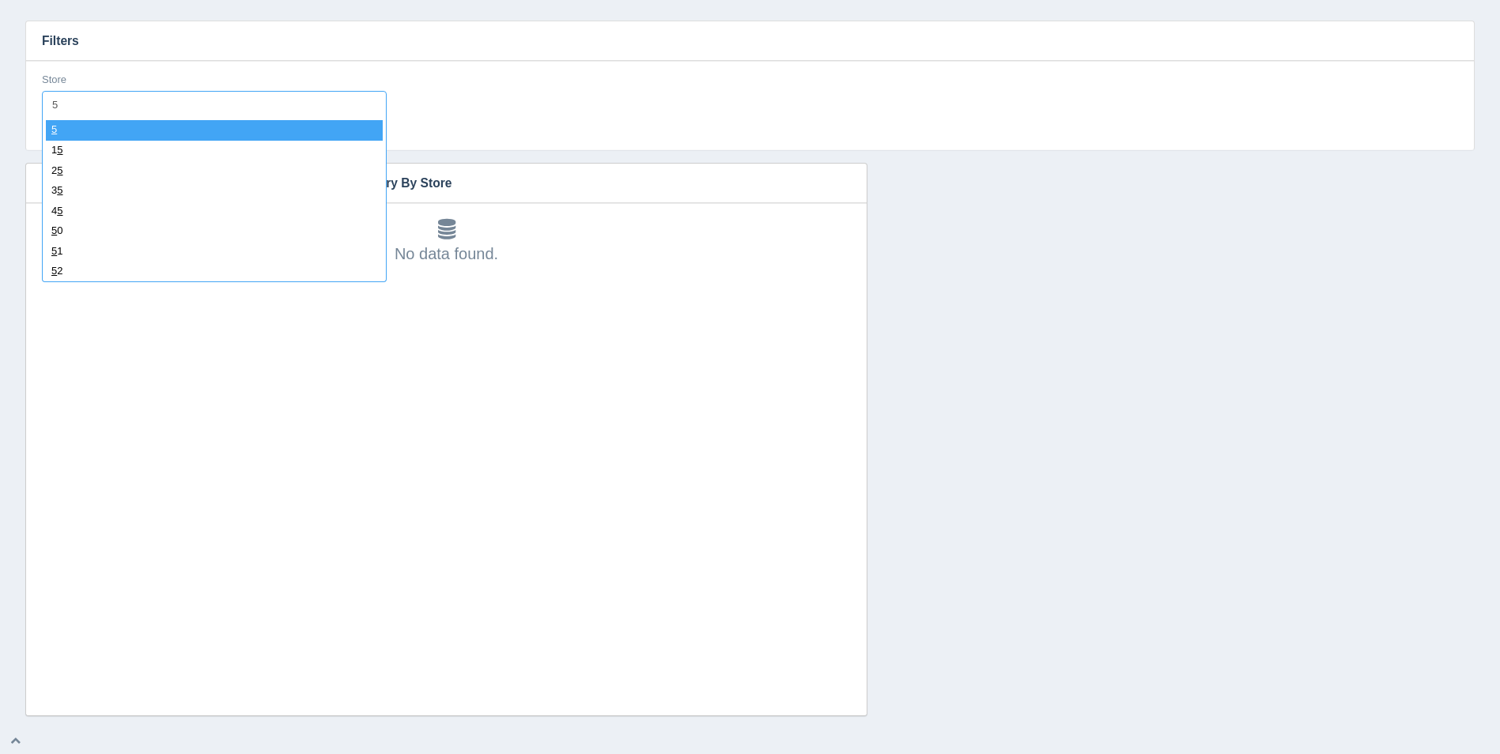
type input "57"
select select "57"
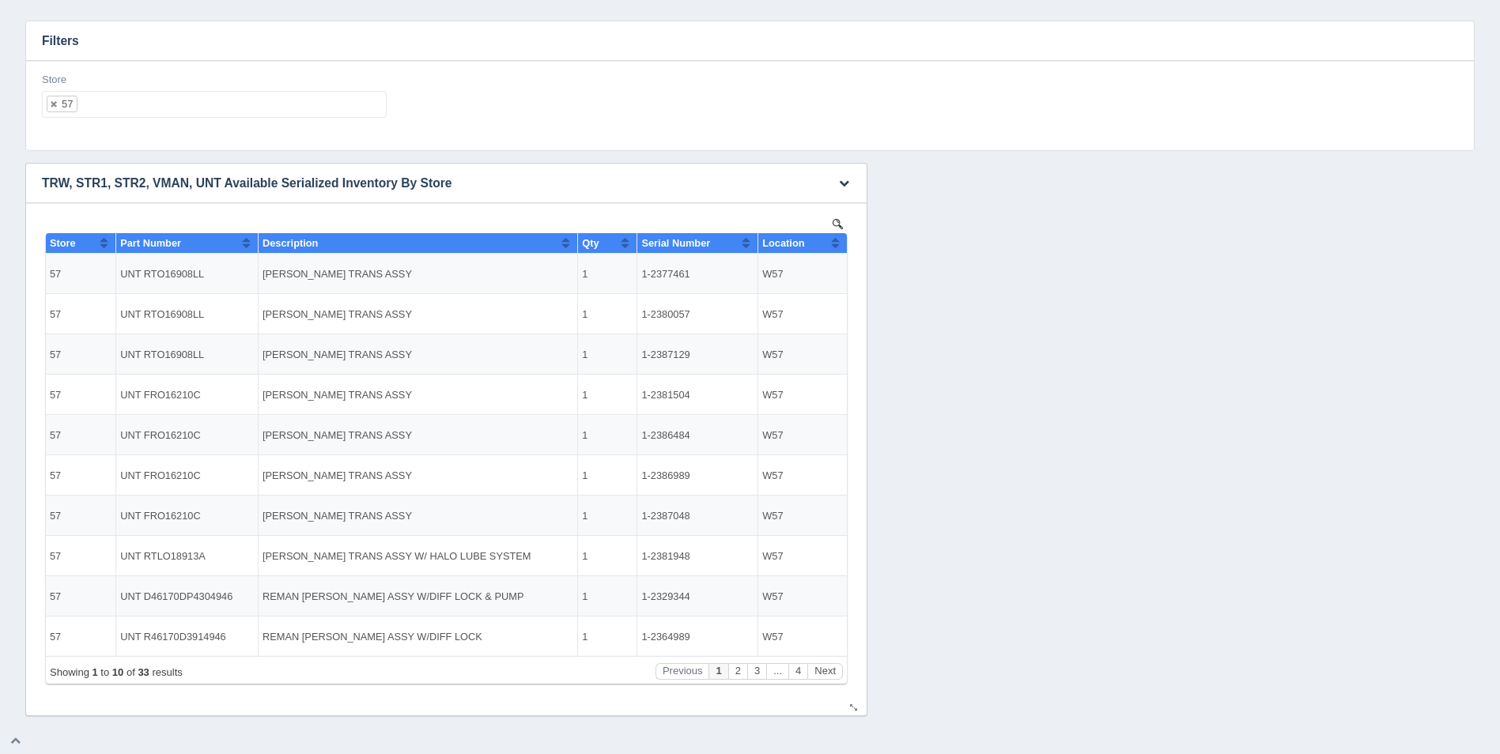
click at [842, 243] on th "Location" at bounding box center [802, 243] width 89 height 21
click at [828, 674] on button "Next" at bounding box center [825, 671] width 36 height 17
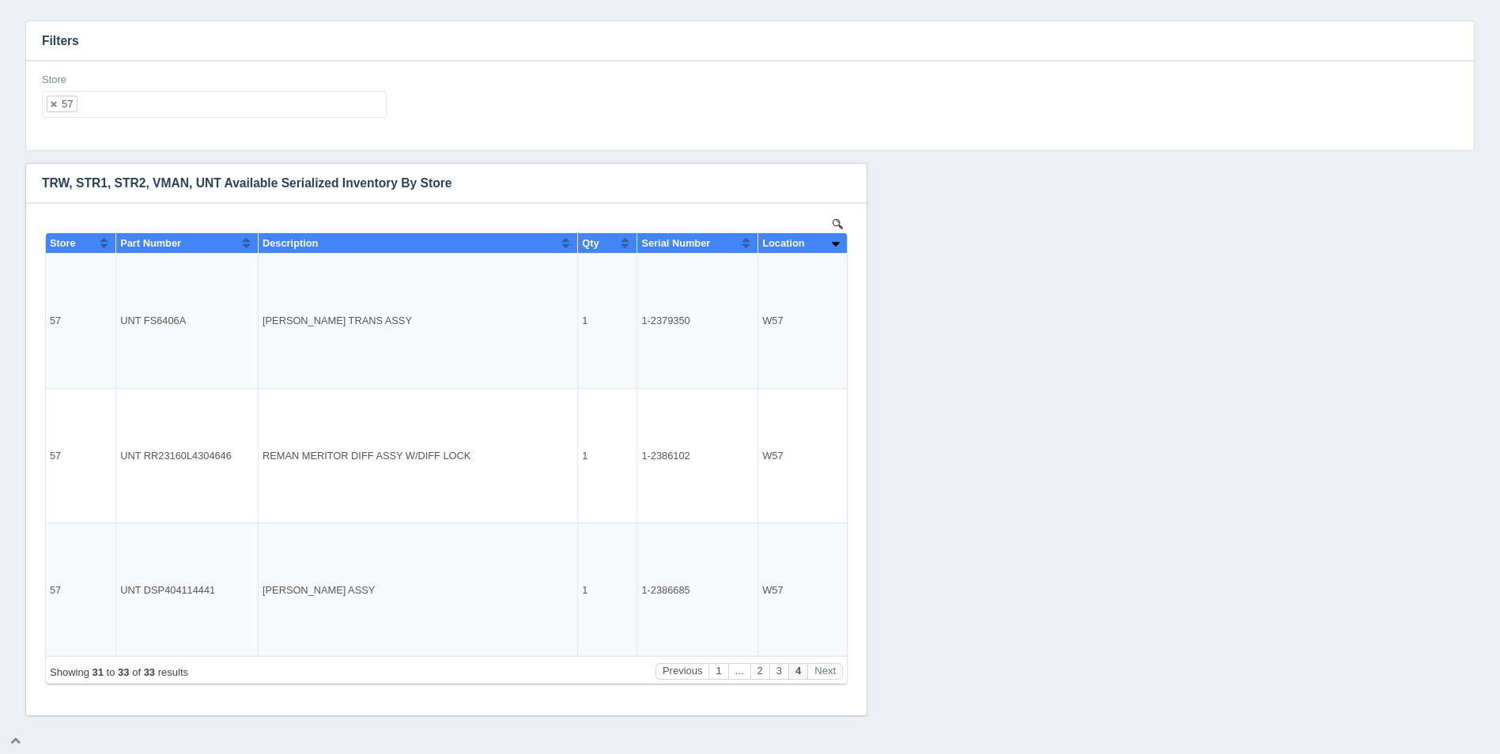
click at [191, 104] on ul "57" at bounding box center [214, 104] width 345 height 27
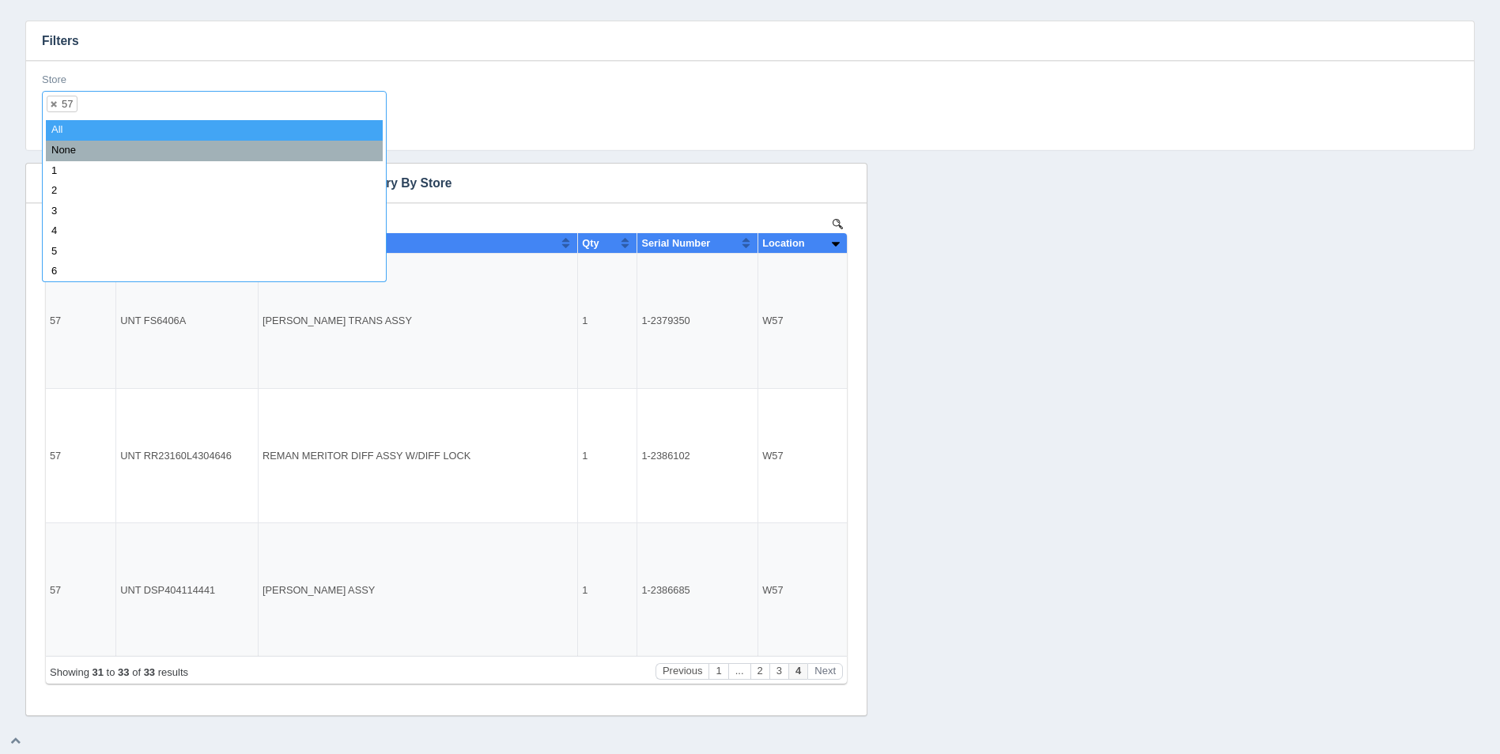
select select
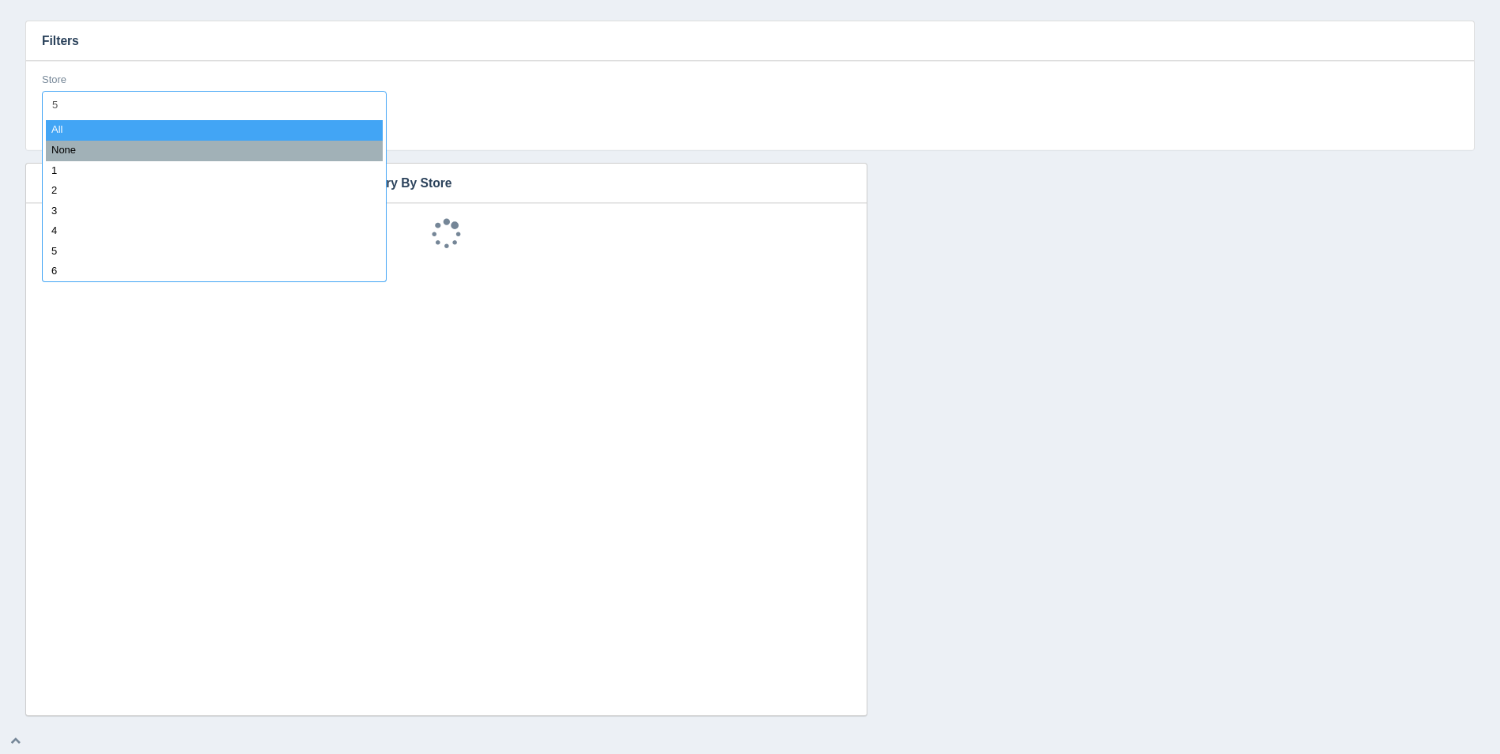
type input "58"
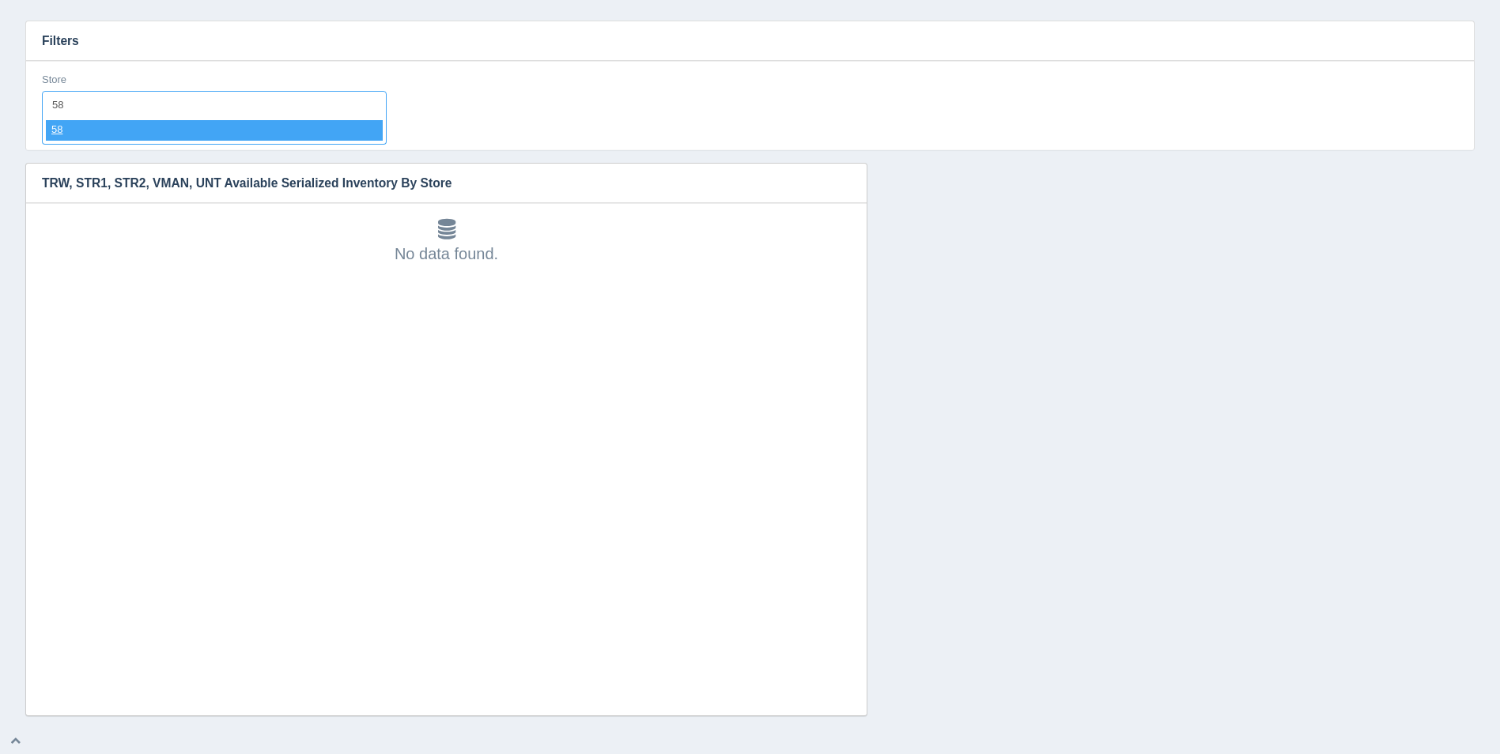
select select "58"
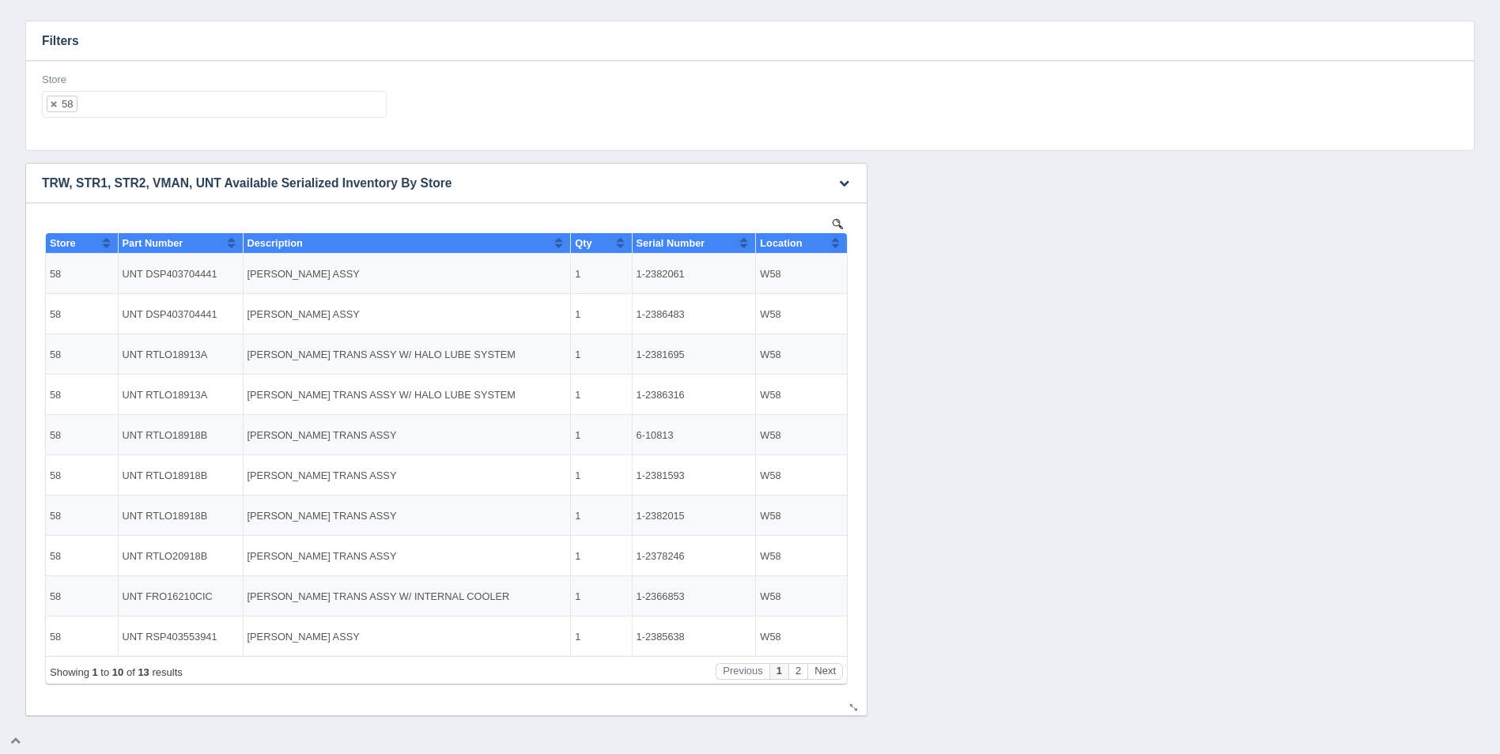
click at [840, 240] on button "Sort column ascending" at bounding box center [835, 242] width 10 height 19
drag, startPoint x: 840, startPoint y: 240, endPoint x: 833, endPoint y: 251, distance: 13.2
click at [839, 240] on button "Sort column descending" at bounding box center [835, 242] width 10 height 19
click at [823, 672] on button "Next" at bounding box center [825, 671] width 36 height 17
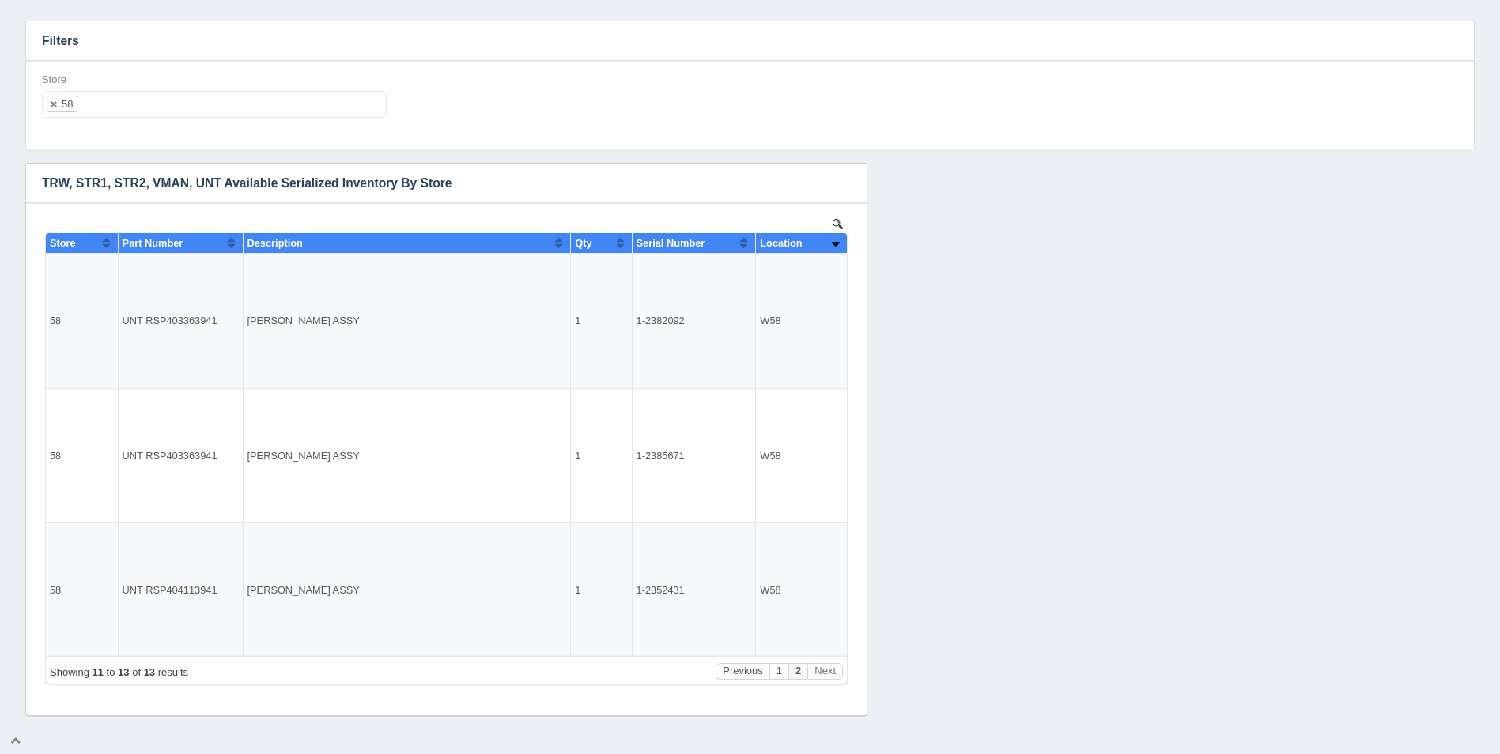
click at [213, 108] on ul "58" at bounding box center [214, 104] width 345 height 27
select select
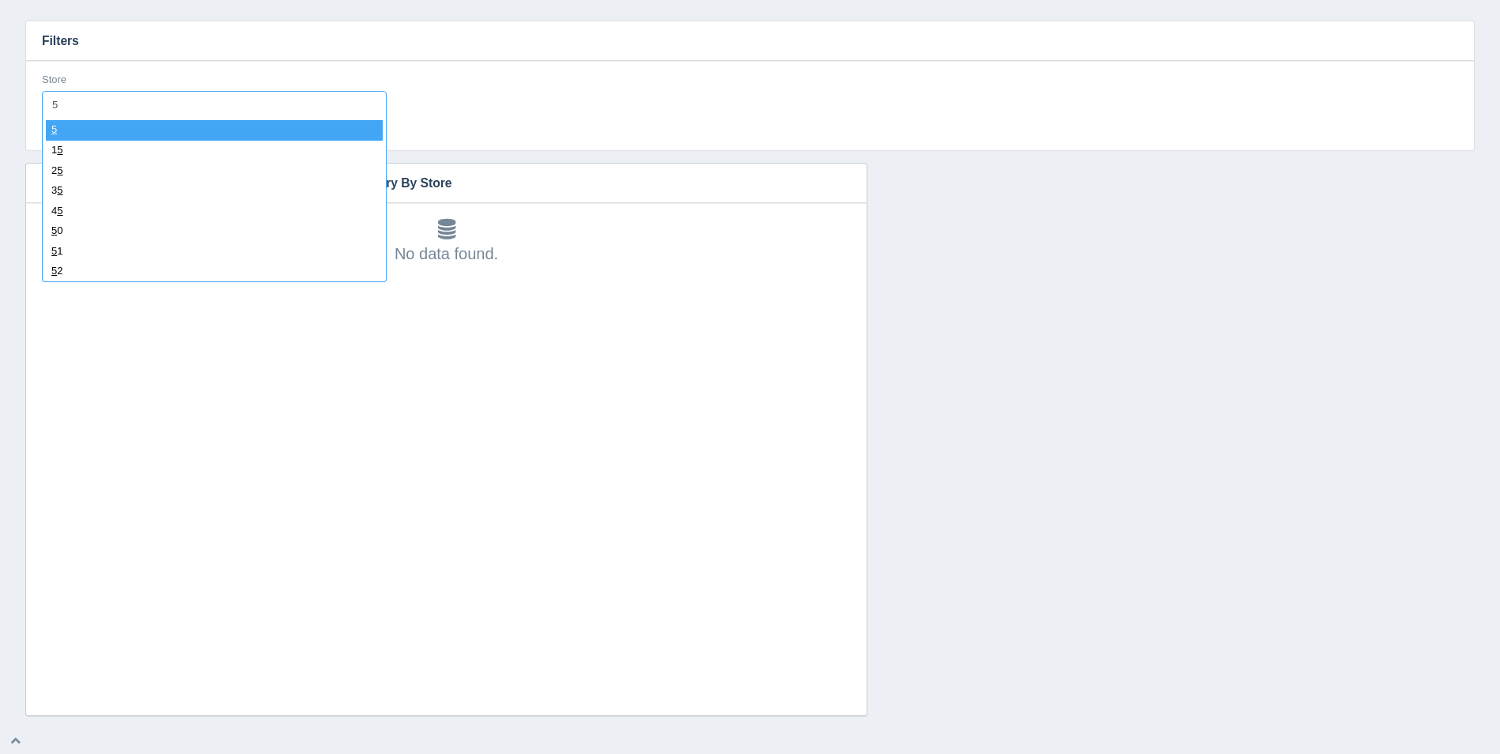
type input "59"
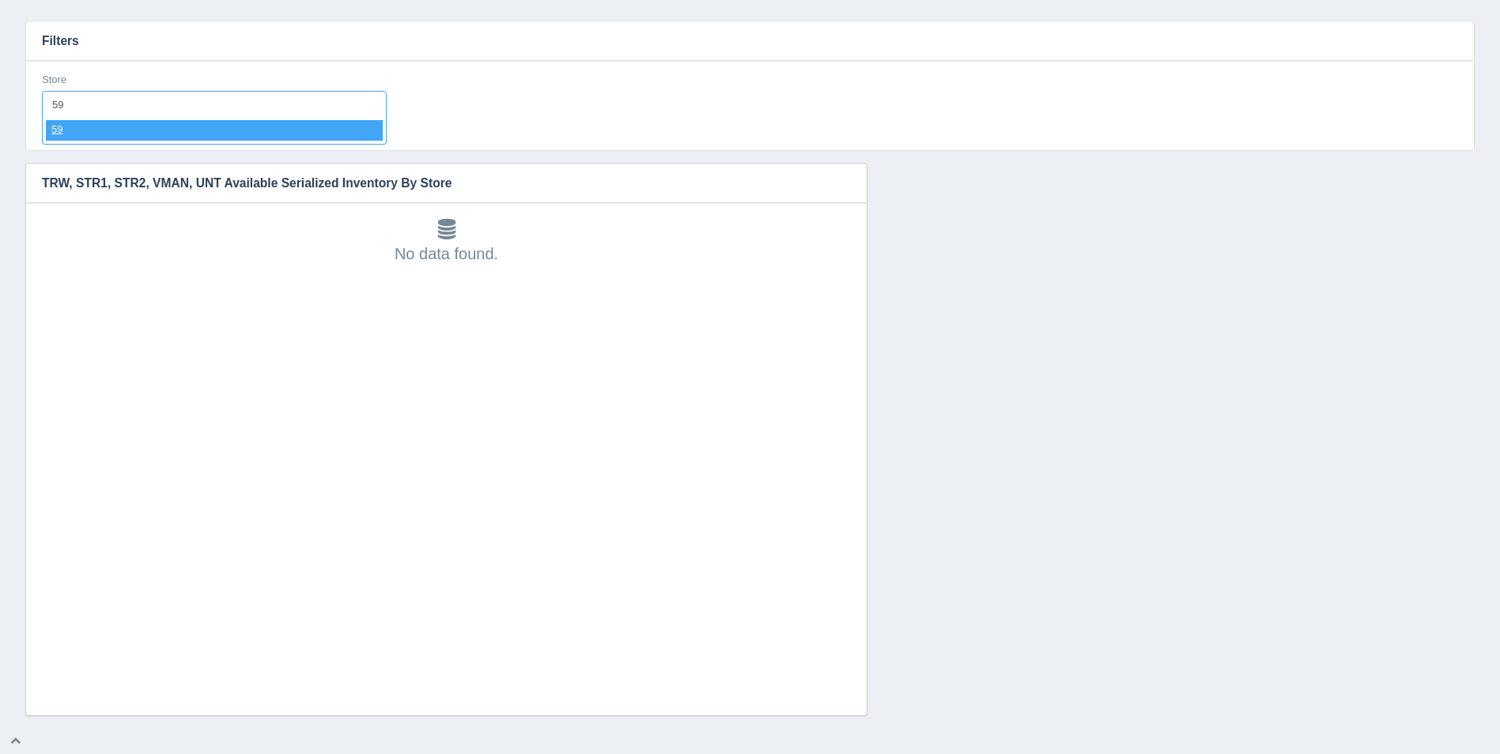
select select "59"
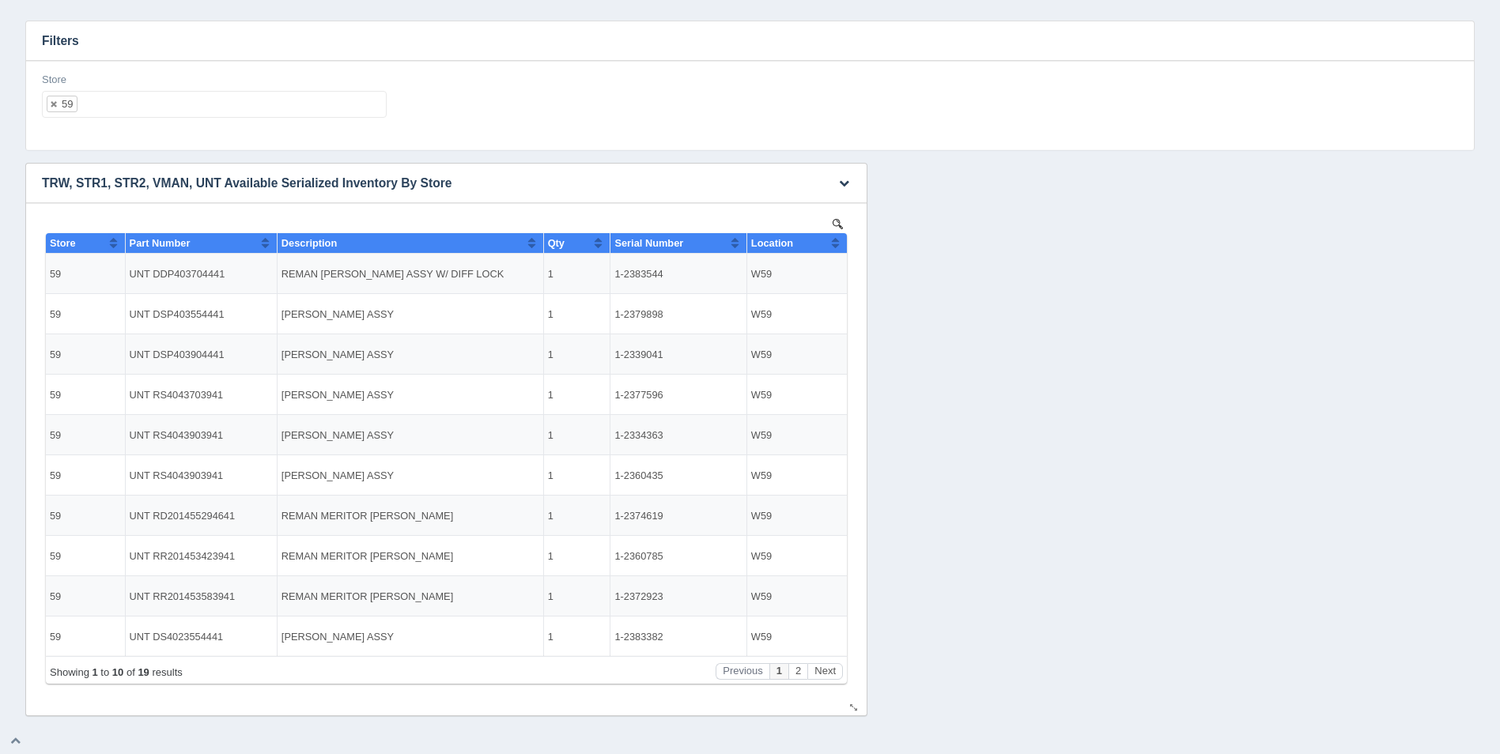
click at [838, 244] on button "Sort column ascending" at bounding box center [835, 242] width 10 height 19
click at [824, 669] on button "Next" at bounding box center [825, 671] width 36 height 17
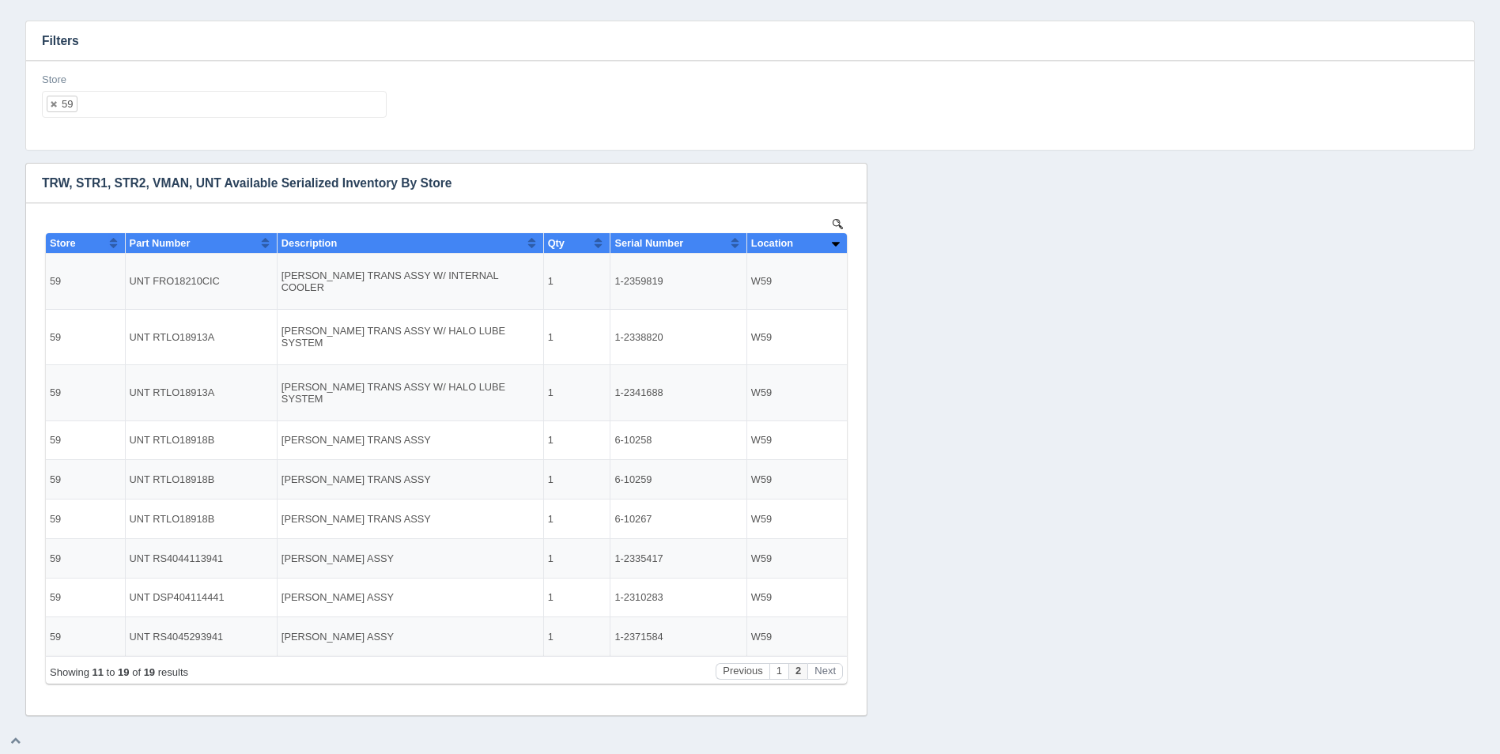
click at [232, 106] on ul "59" at bounding box center [214, 104] width 345 height 27
select select
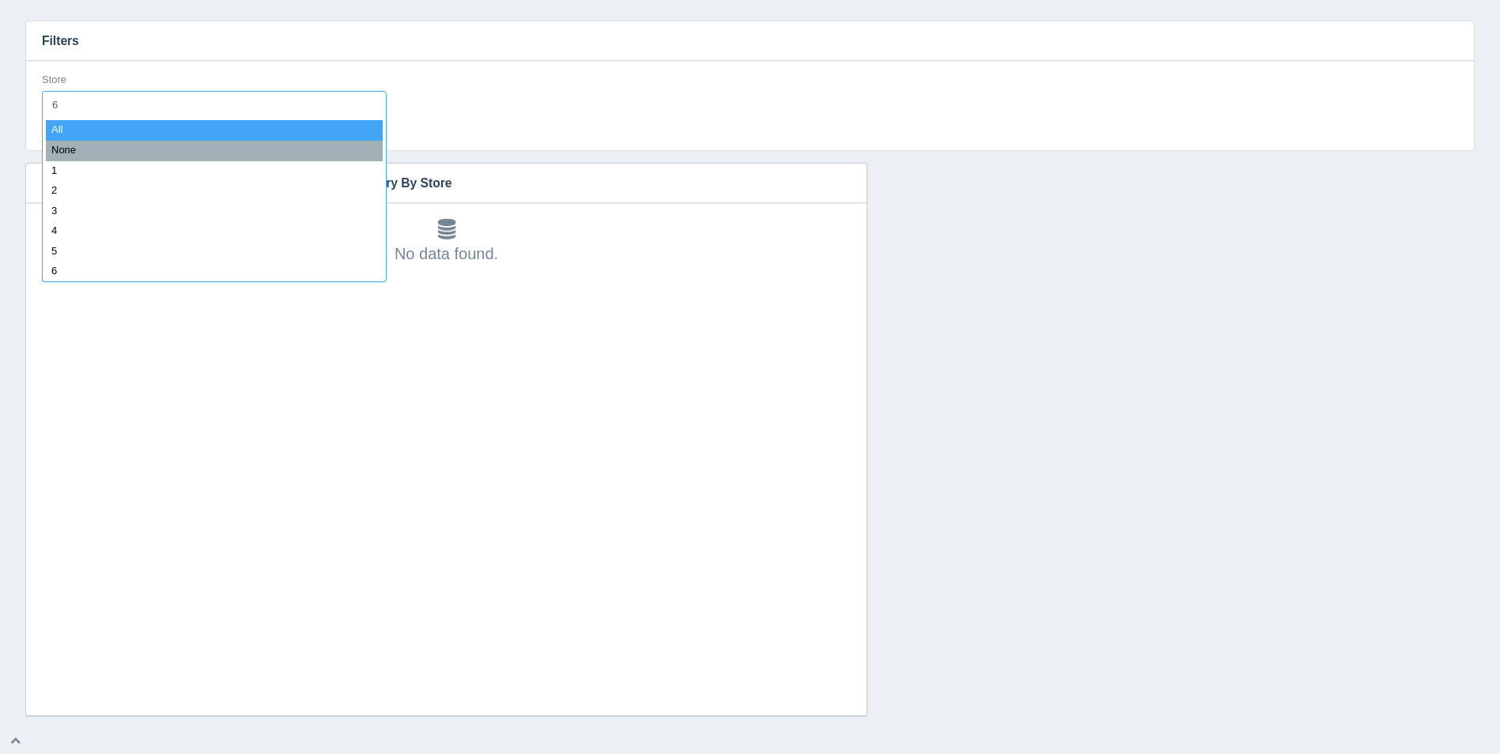
type input "60"
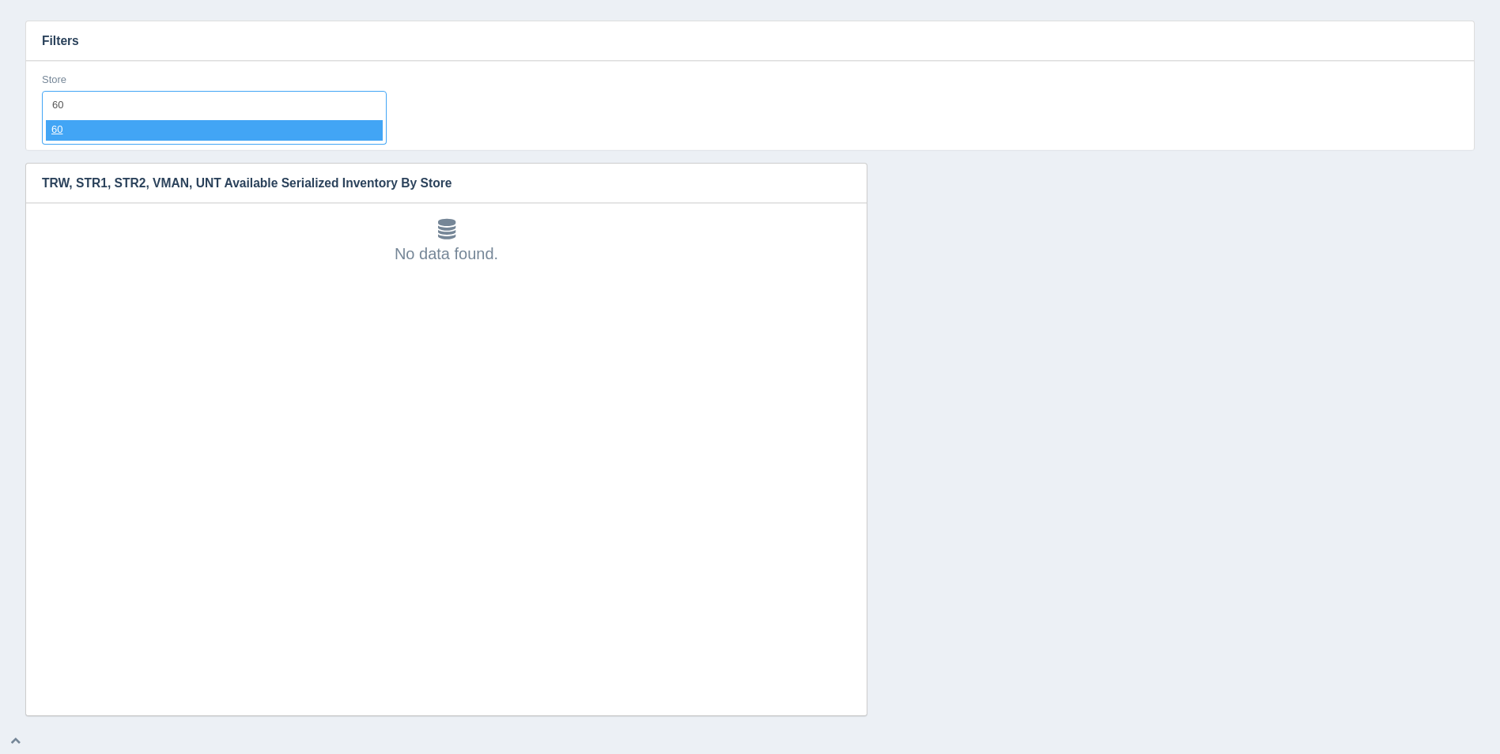
select select "60"
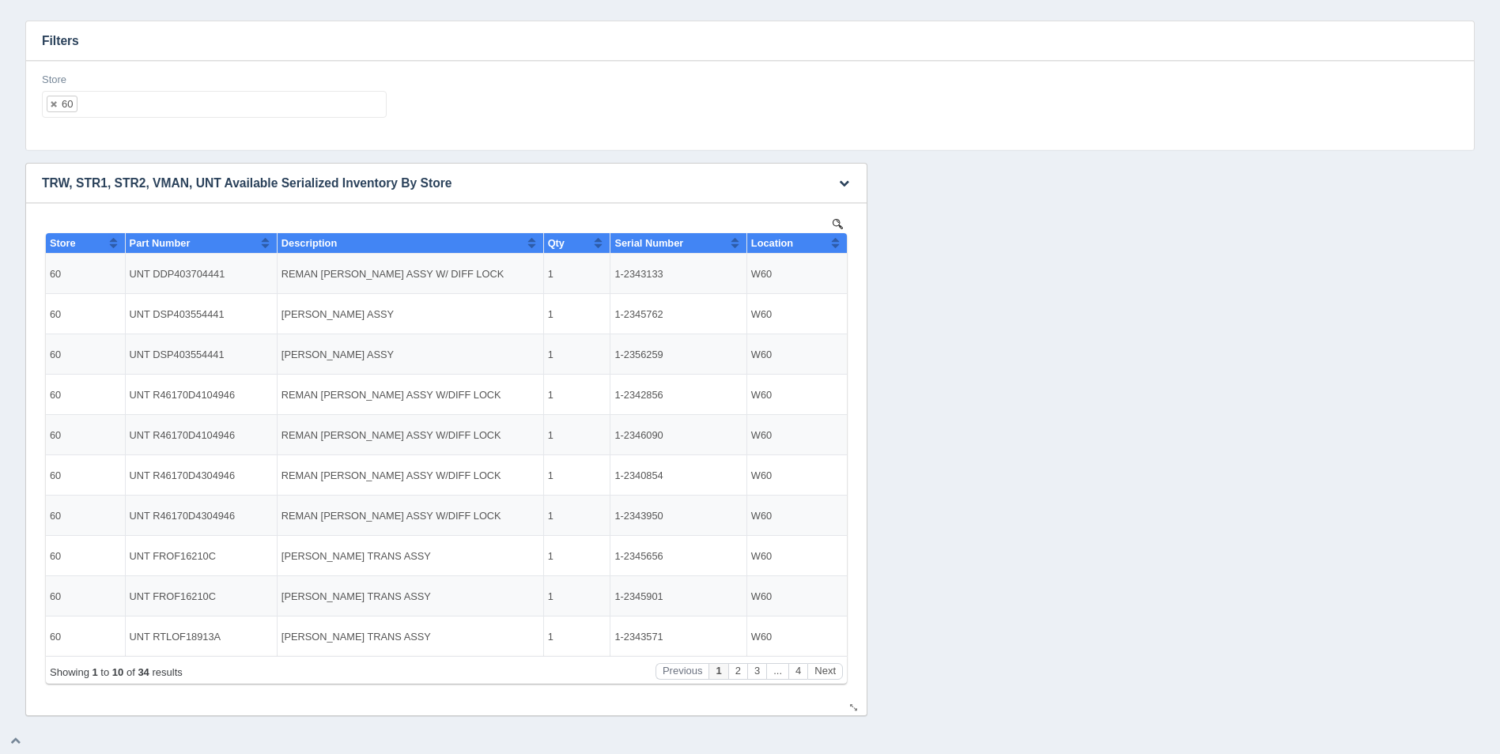
click at [841, 252] on th "Location" at bounding box center [796, 243] width 100 height 21
click at [837, 244] on button "Sort column descending" at bounding box center [835, 242] width 10 height 19
click at [818, 670] on button "Next" at bounding box center [825, 671] width 36 height 17
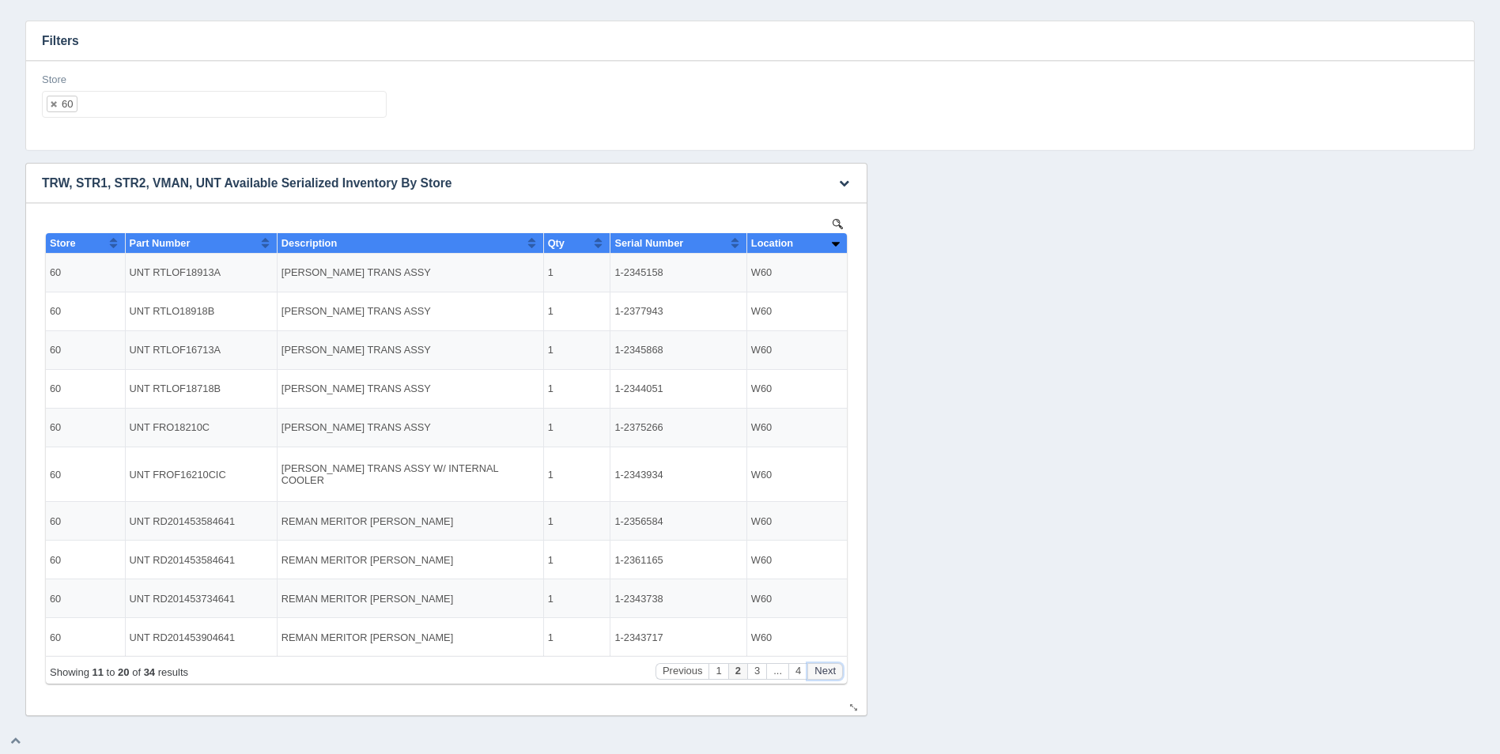
click at [818, 670] on button "Next" at bounding box center [825, 671] width 36 height 17
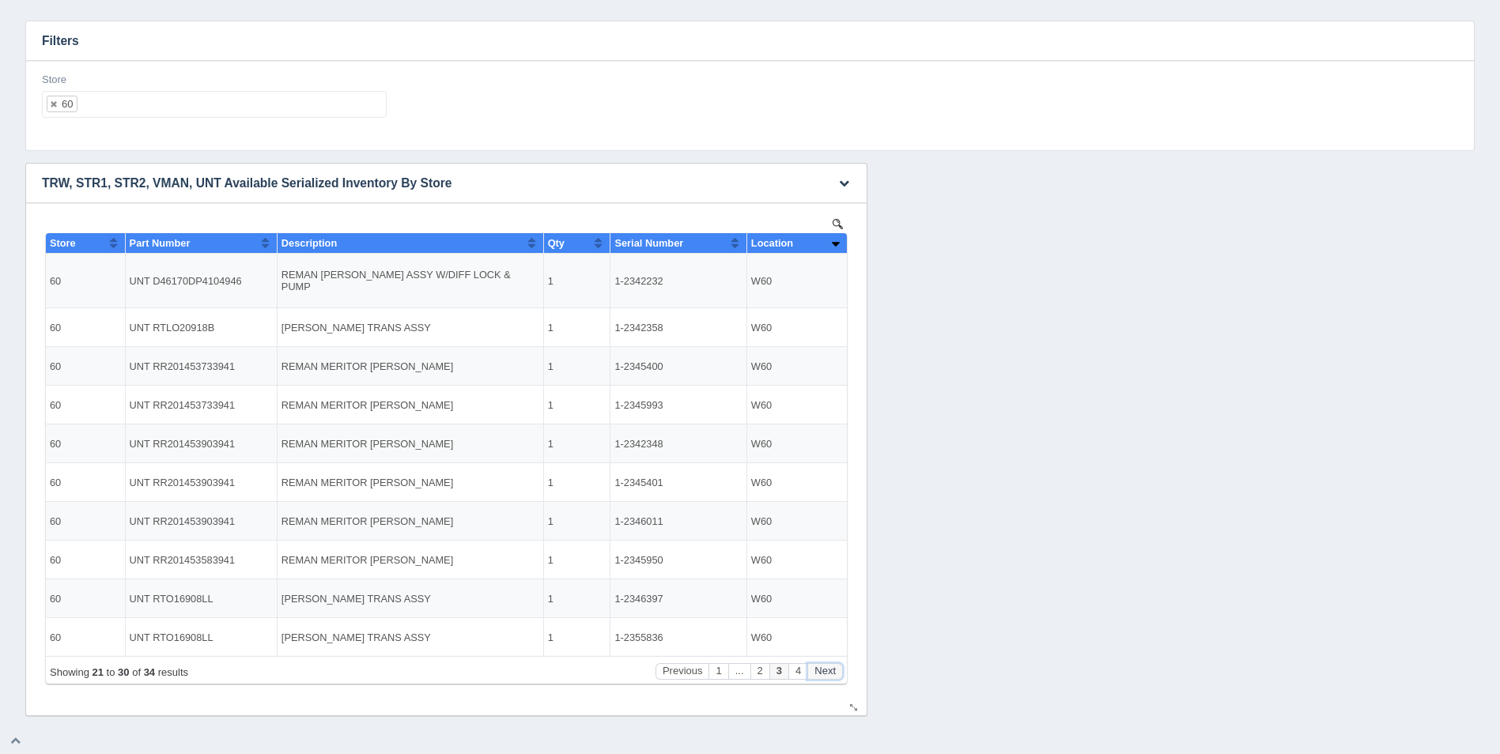
click at [818, 670] on button "Next" at bounding box center [825, 671] width 36 height 17
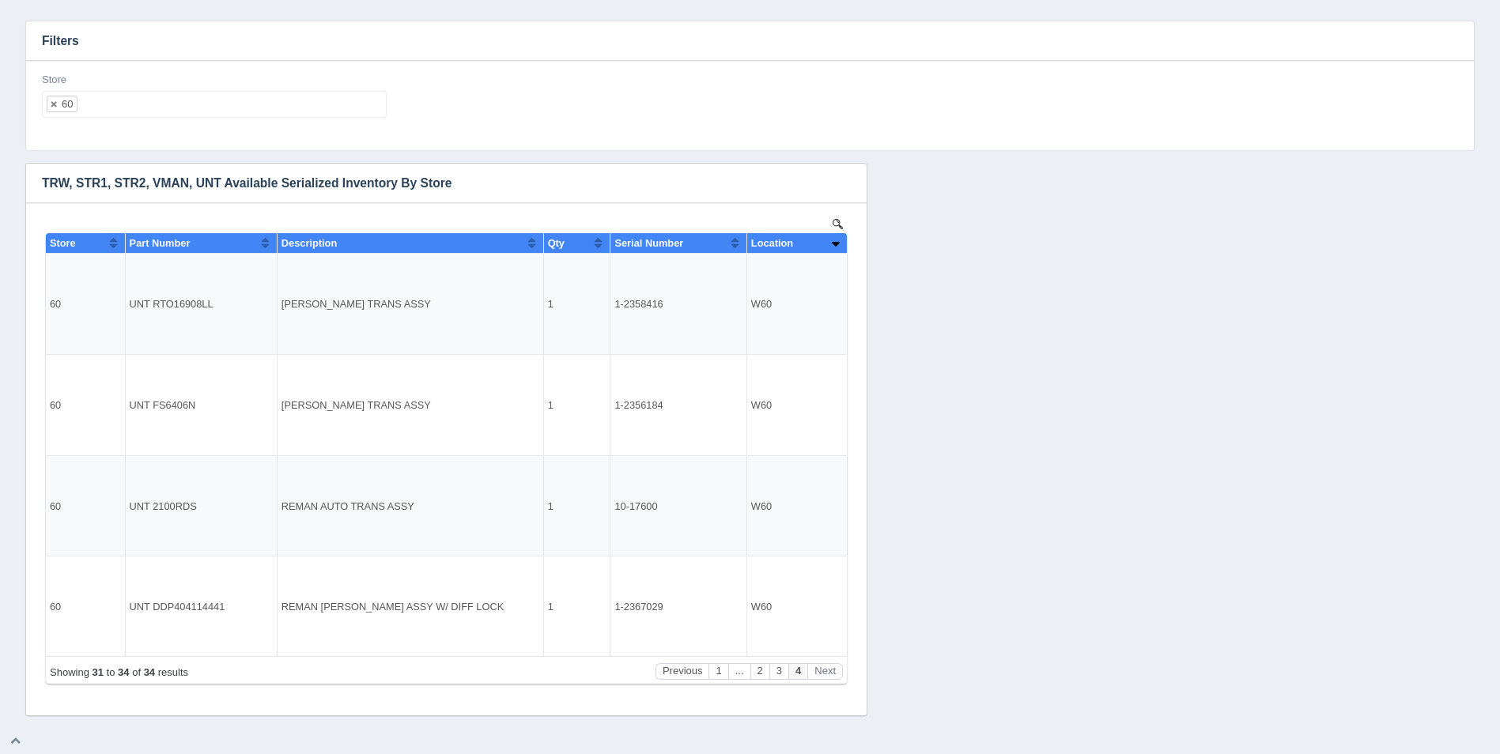
click at [215, 96] on ul "60" at bounding box center [214, 104] width 345 height 27
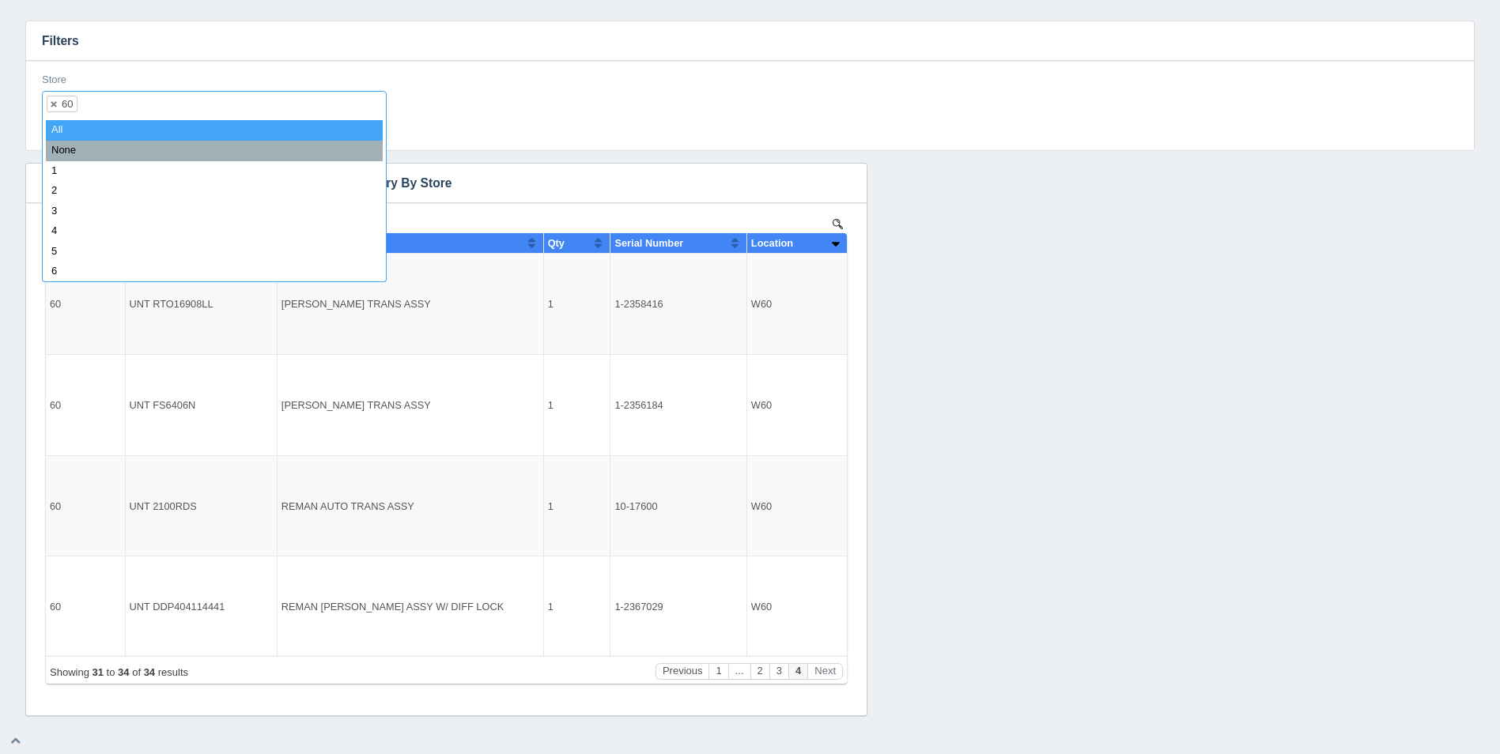
select select
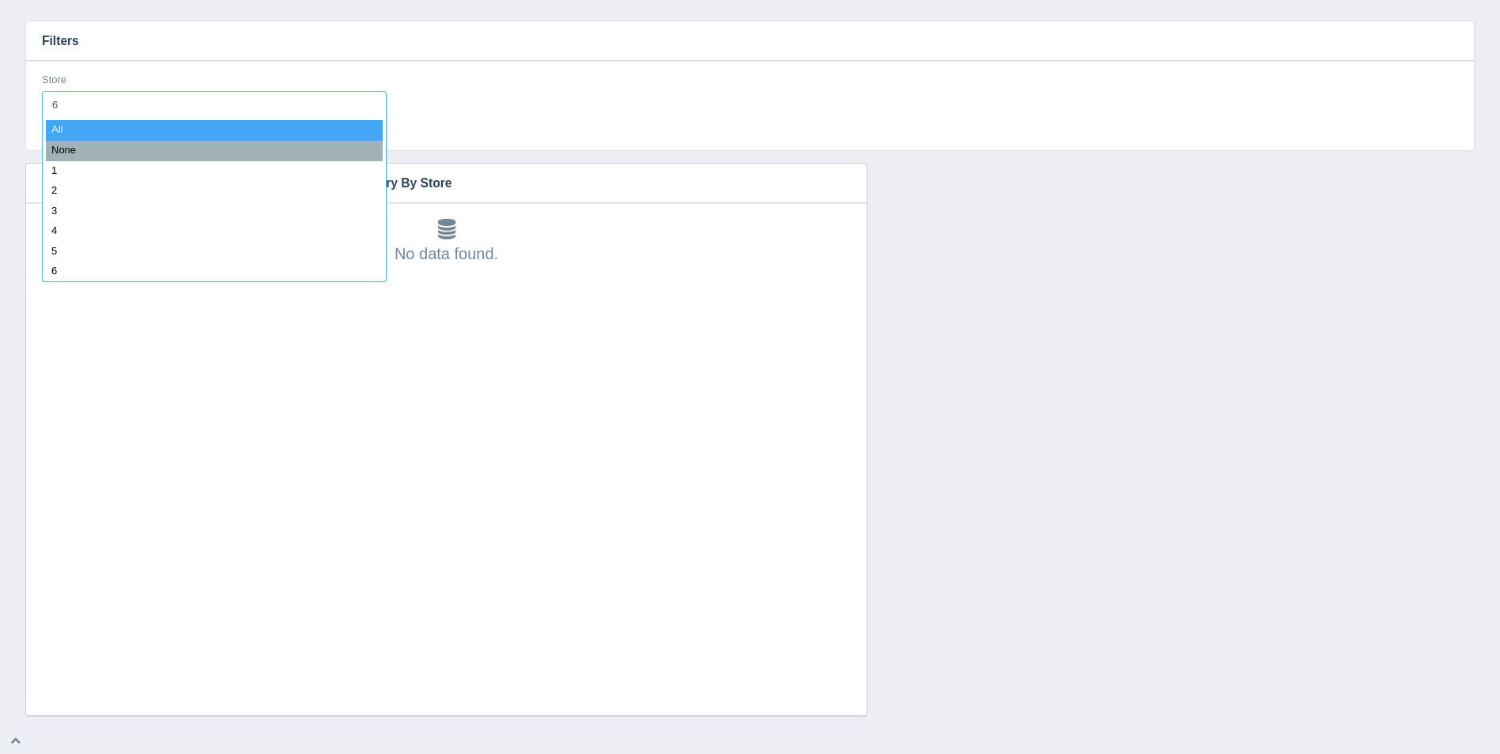
type input "61"
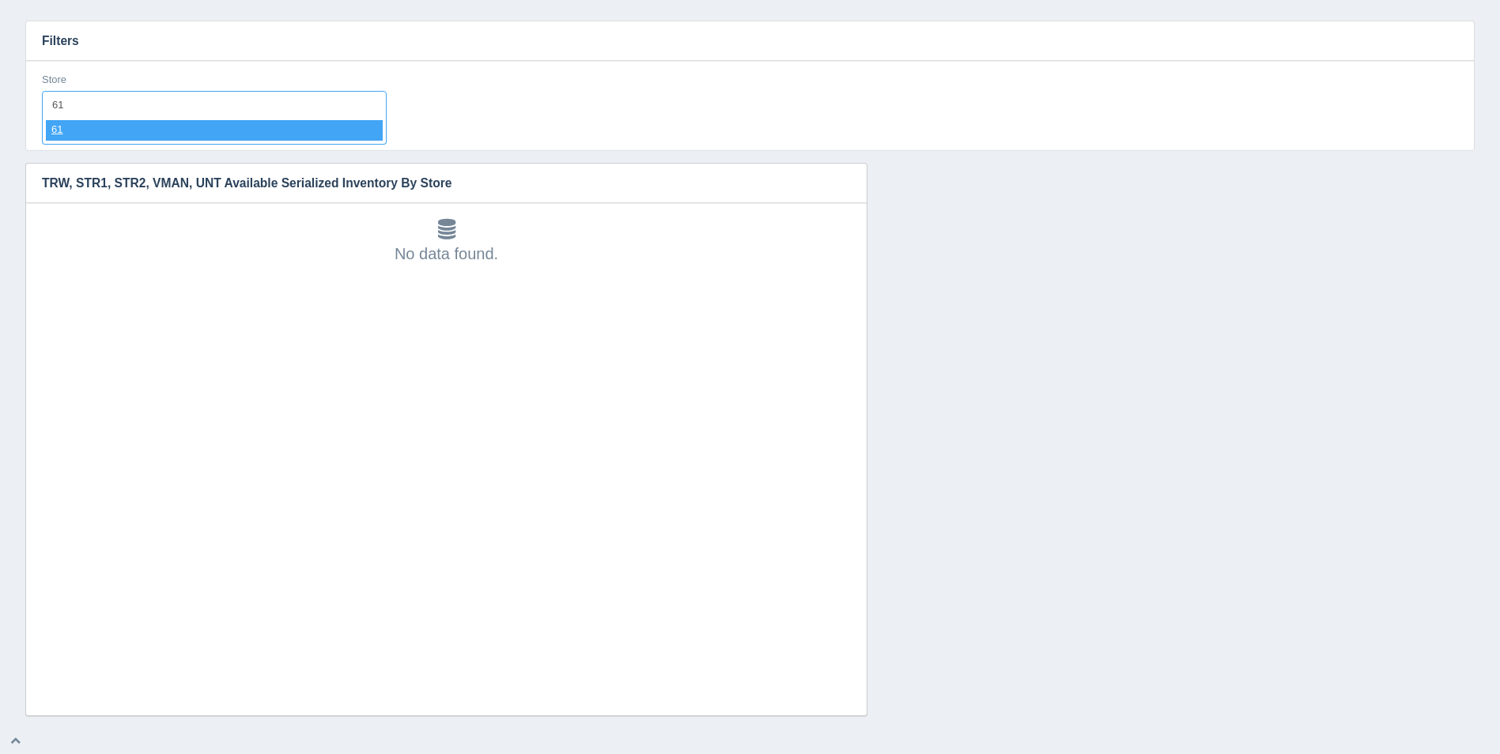
select select "61"
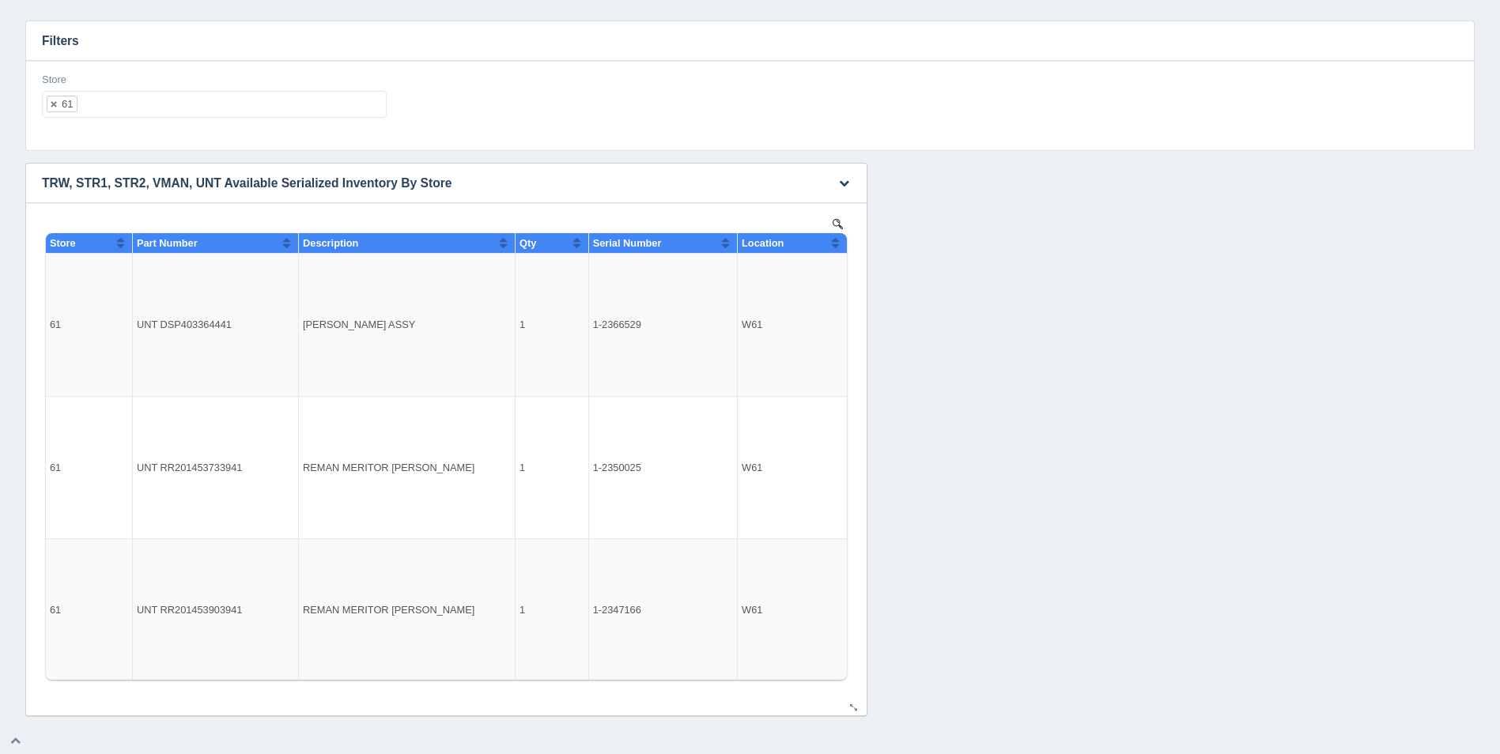
select select
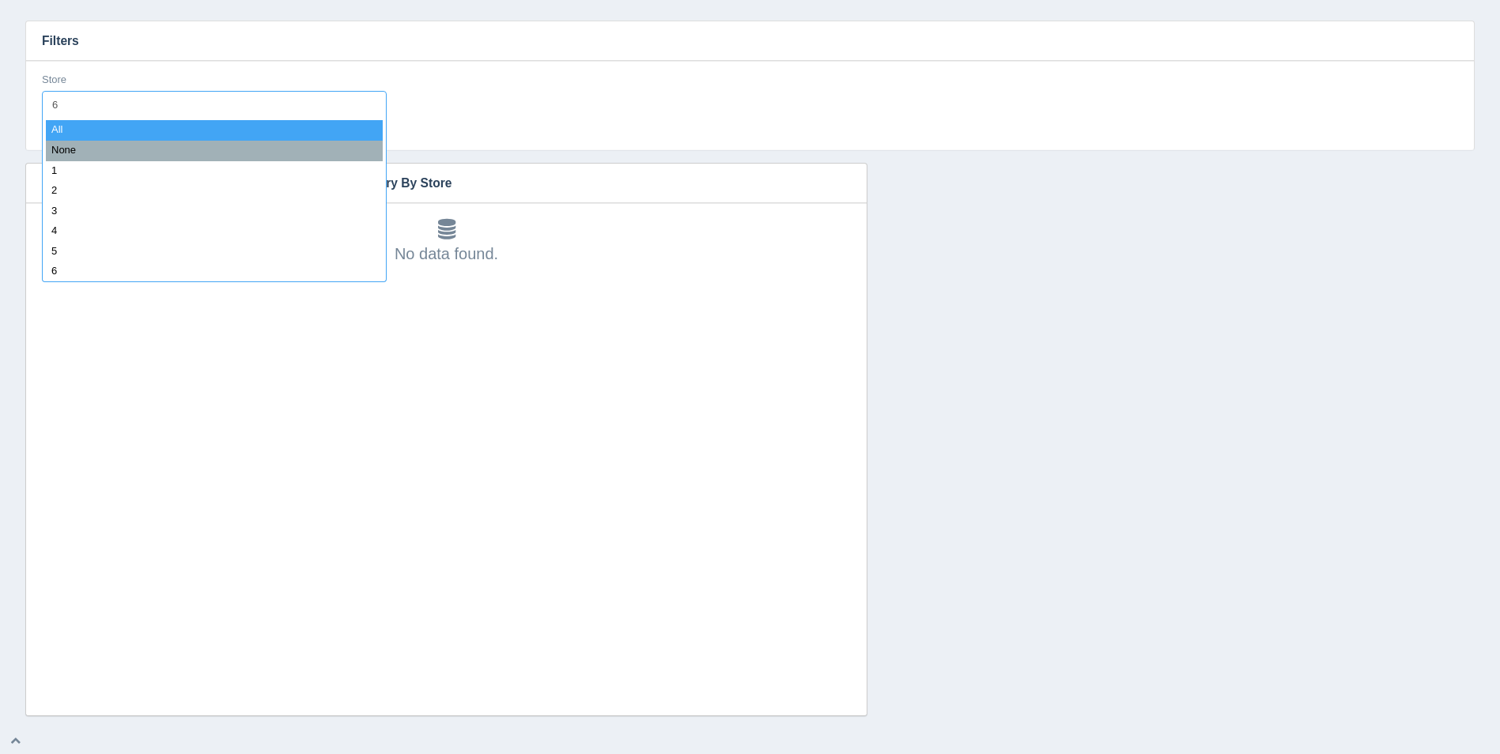
type input "62"
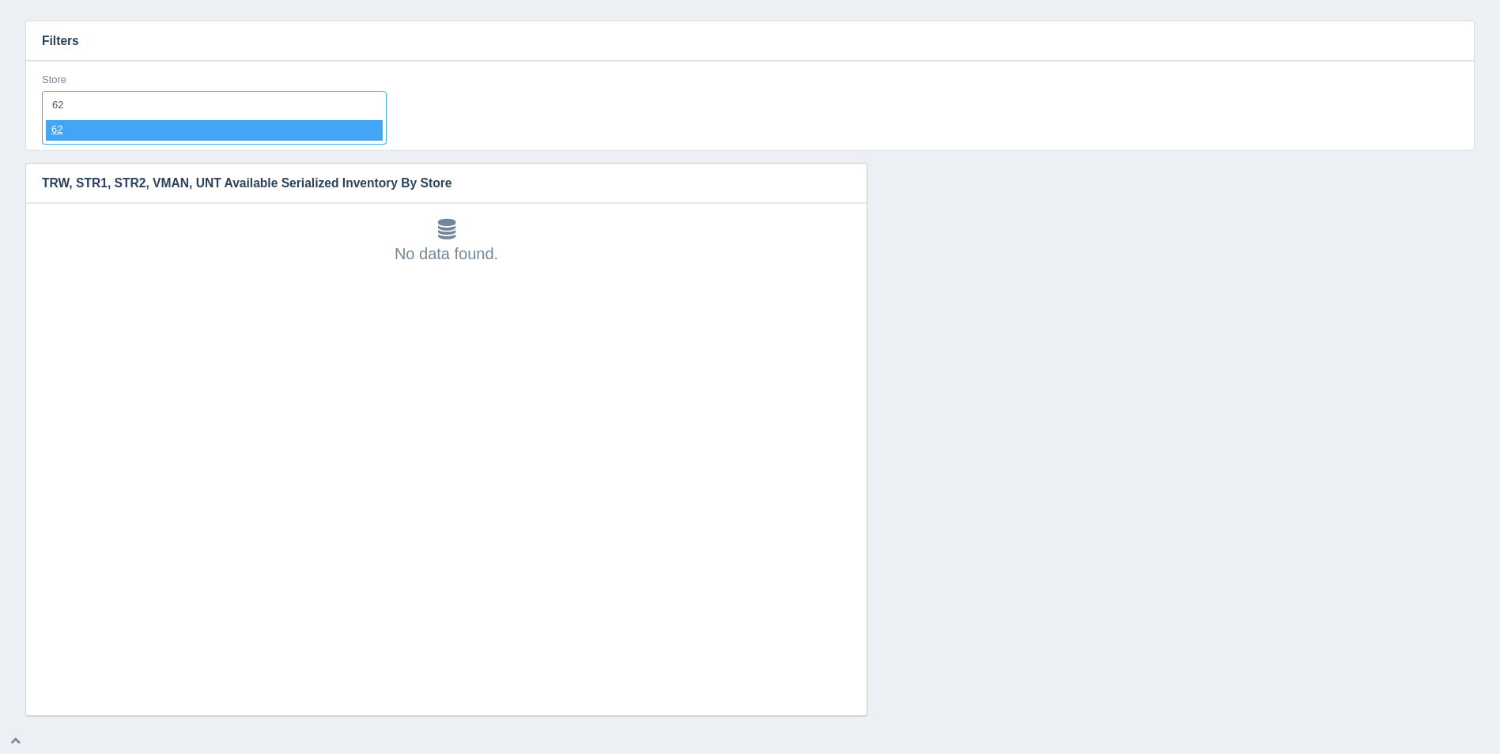
select select "62"
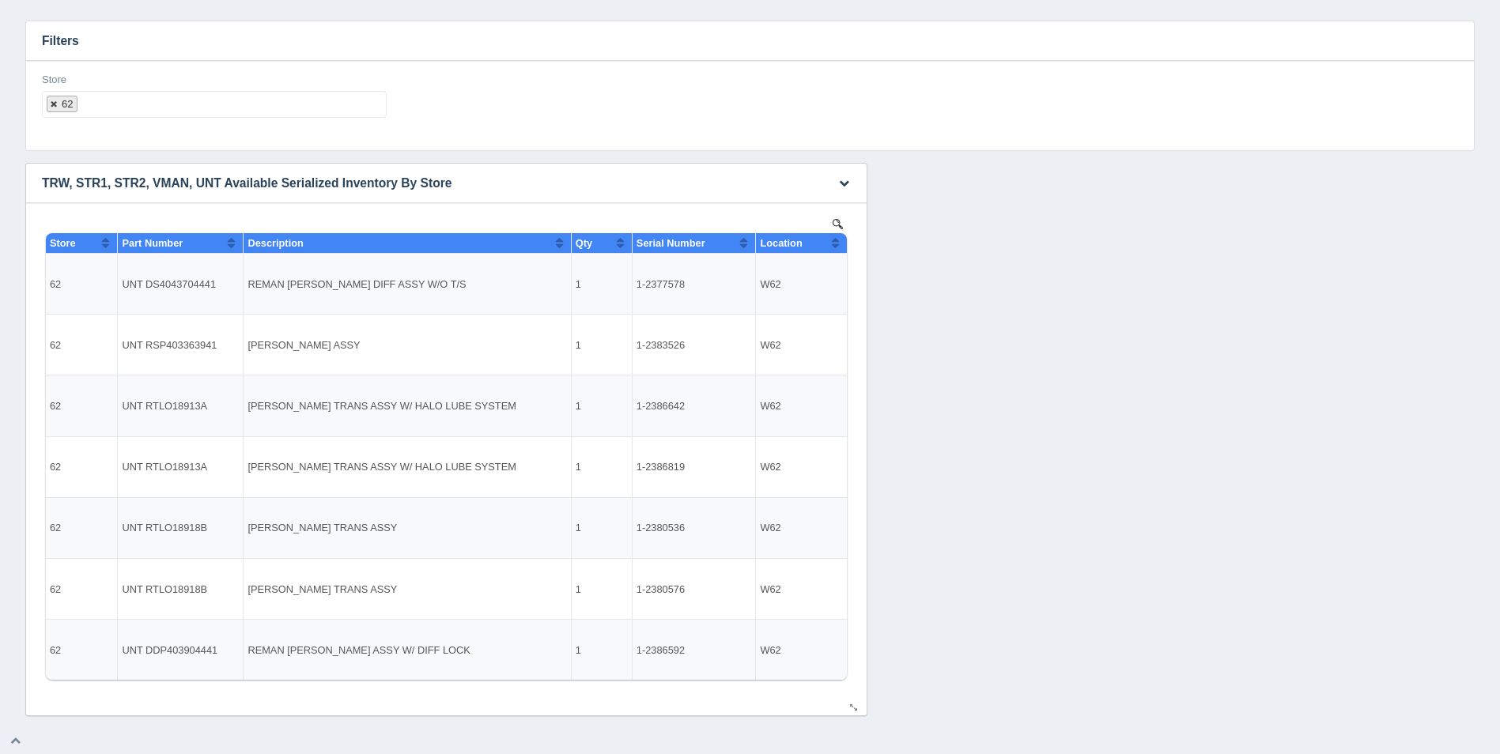
select select
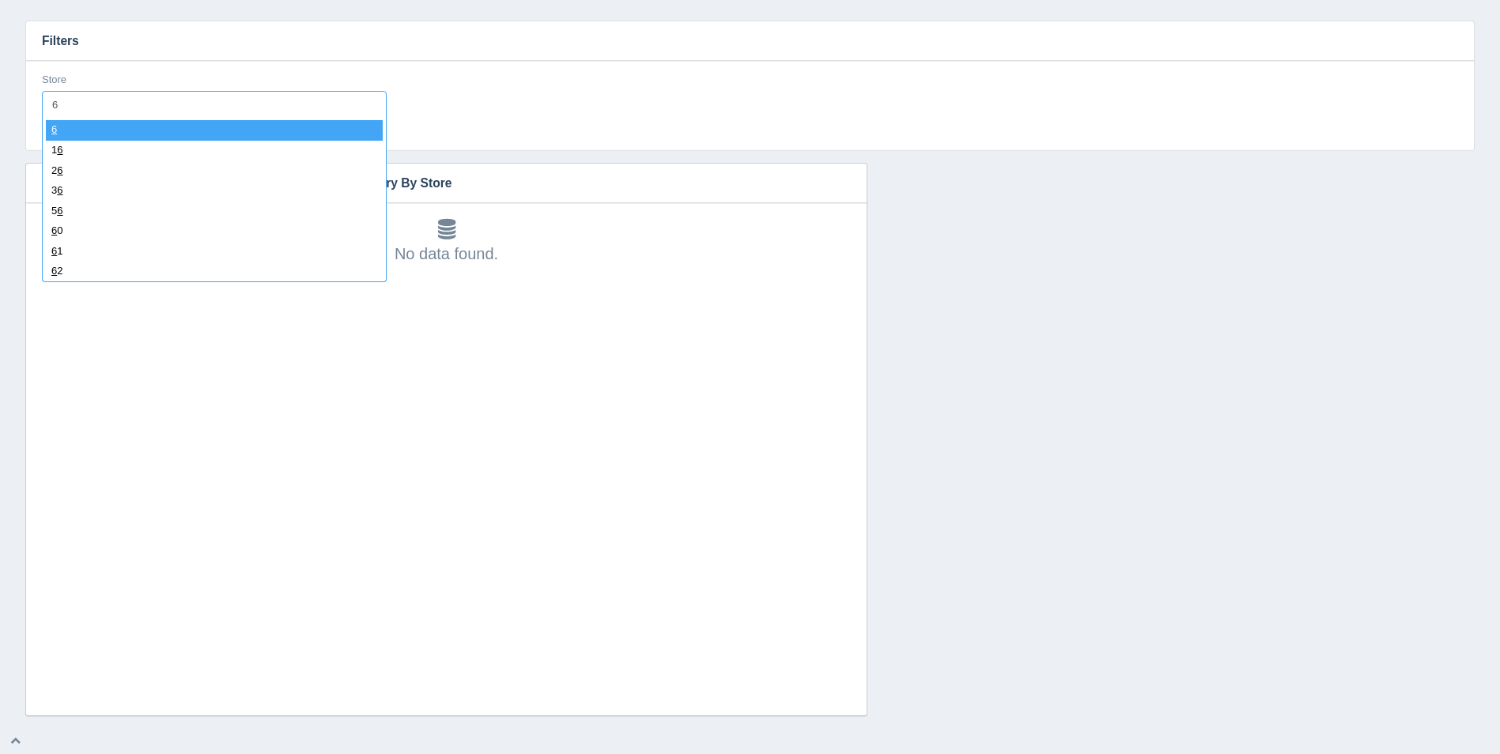
type input "63"
select select "63"
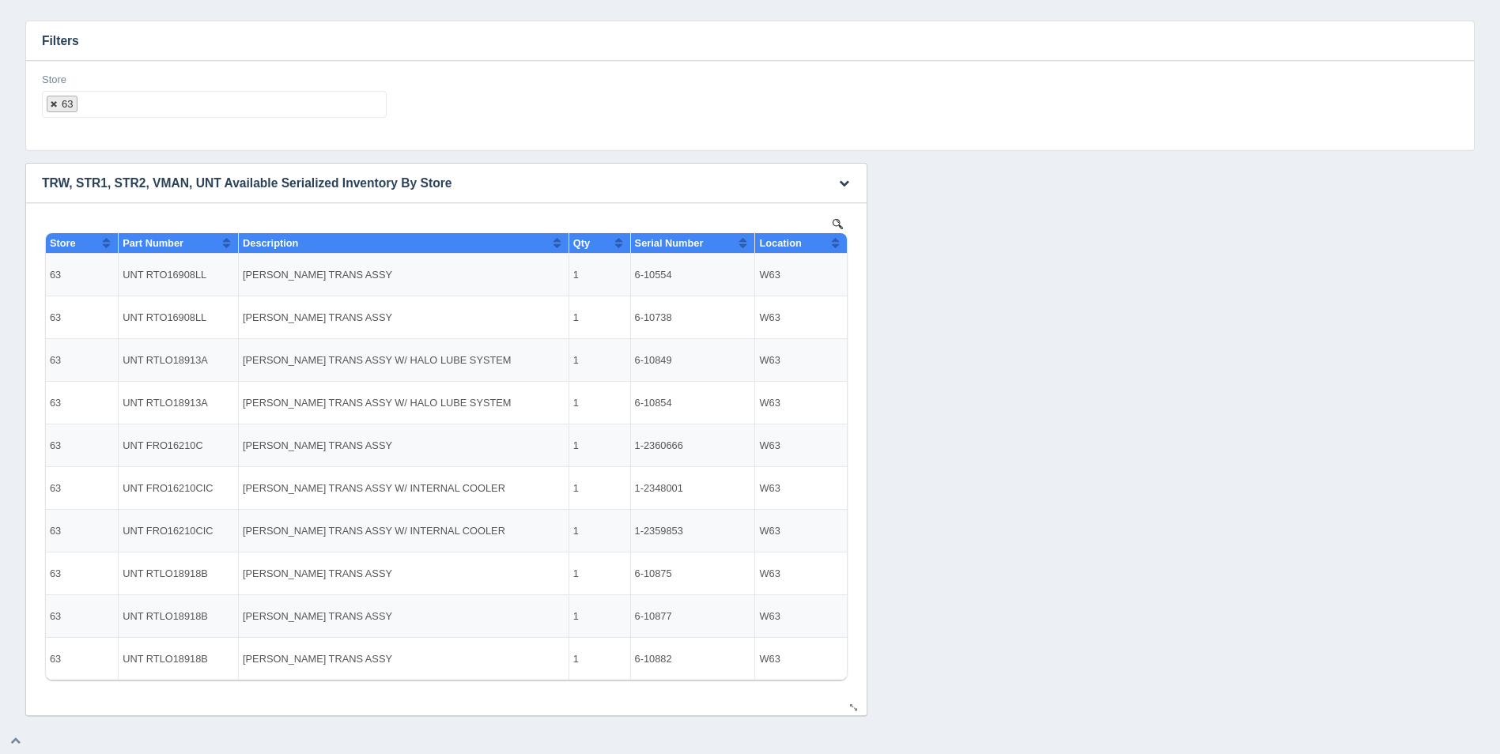
select select
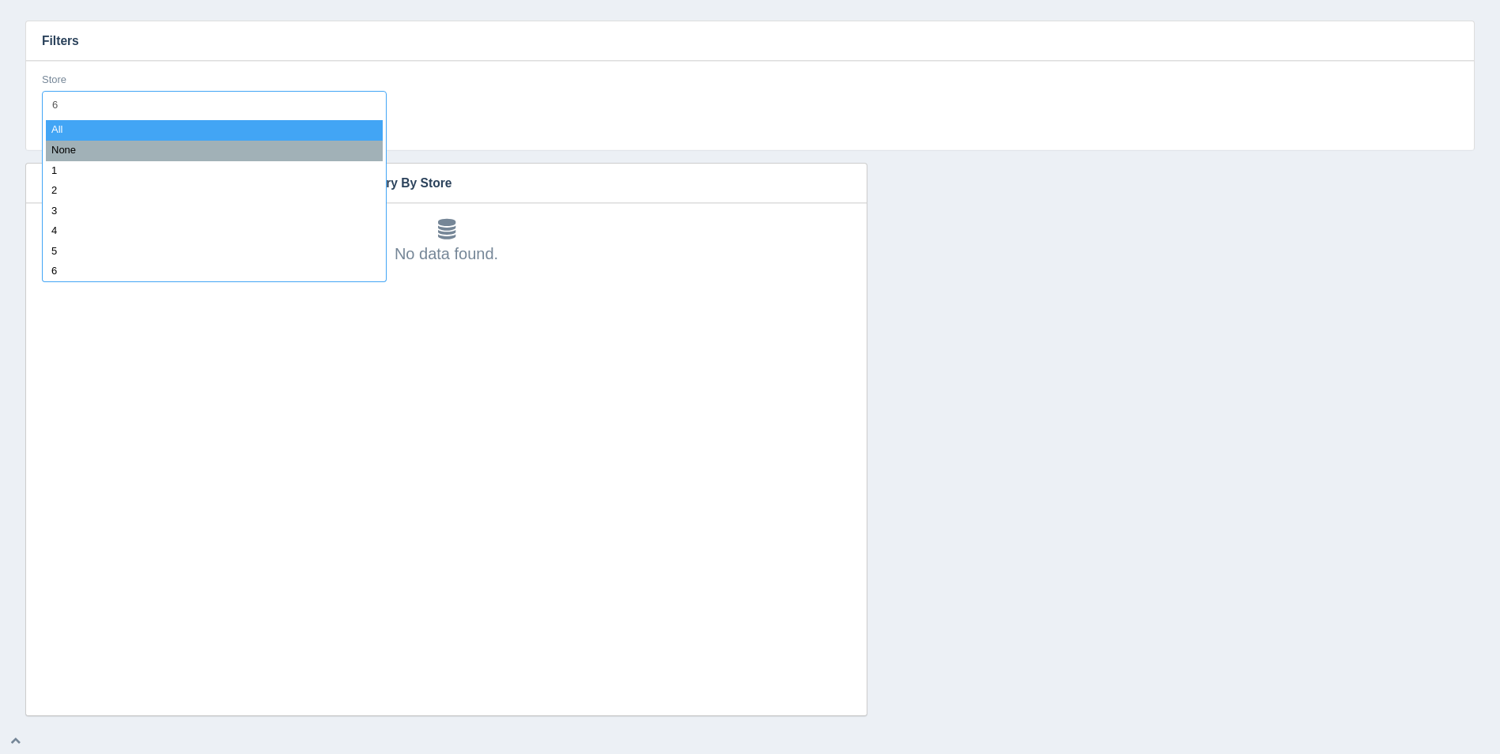
type input "64"
select select "64"
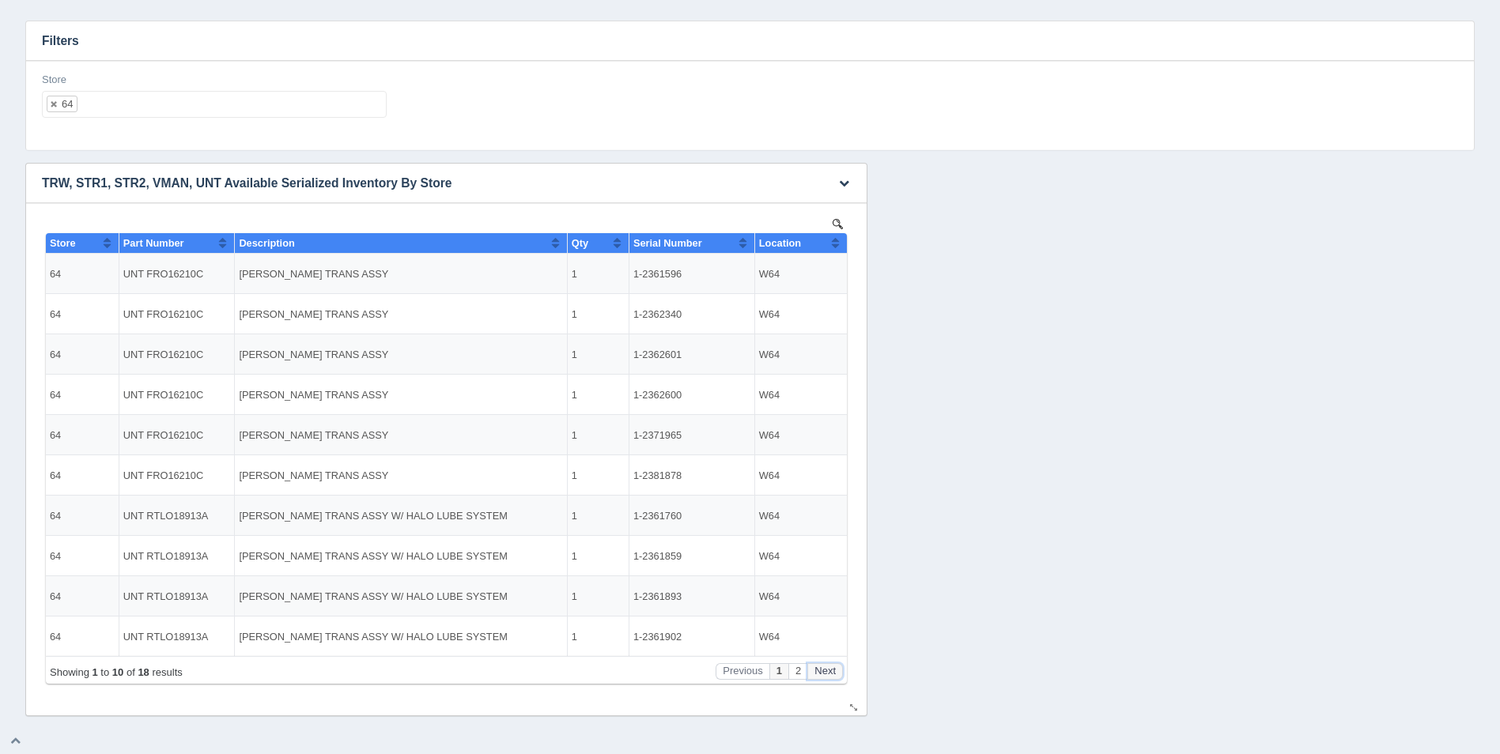
click at [823, 672] on button "Next" at bounding box center [825, 671] width 36 height 17
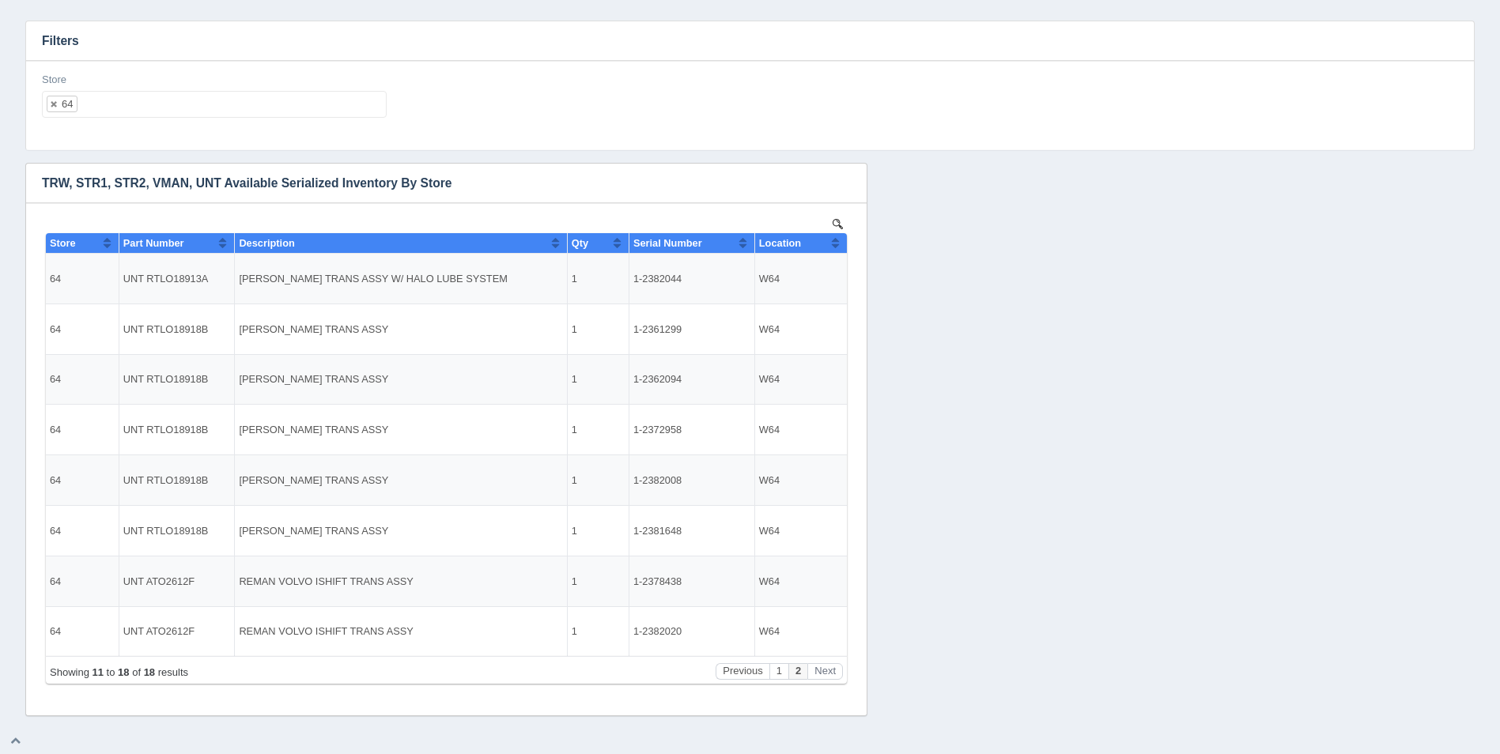
click at [254, 103] on ul "64" at bounding box center [214, 104] width 345 height 27
select select
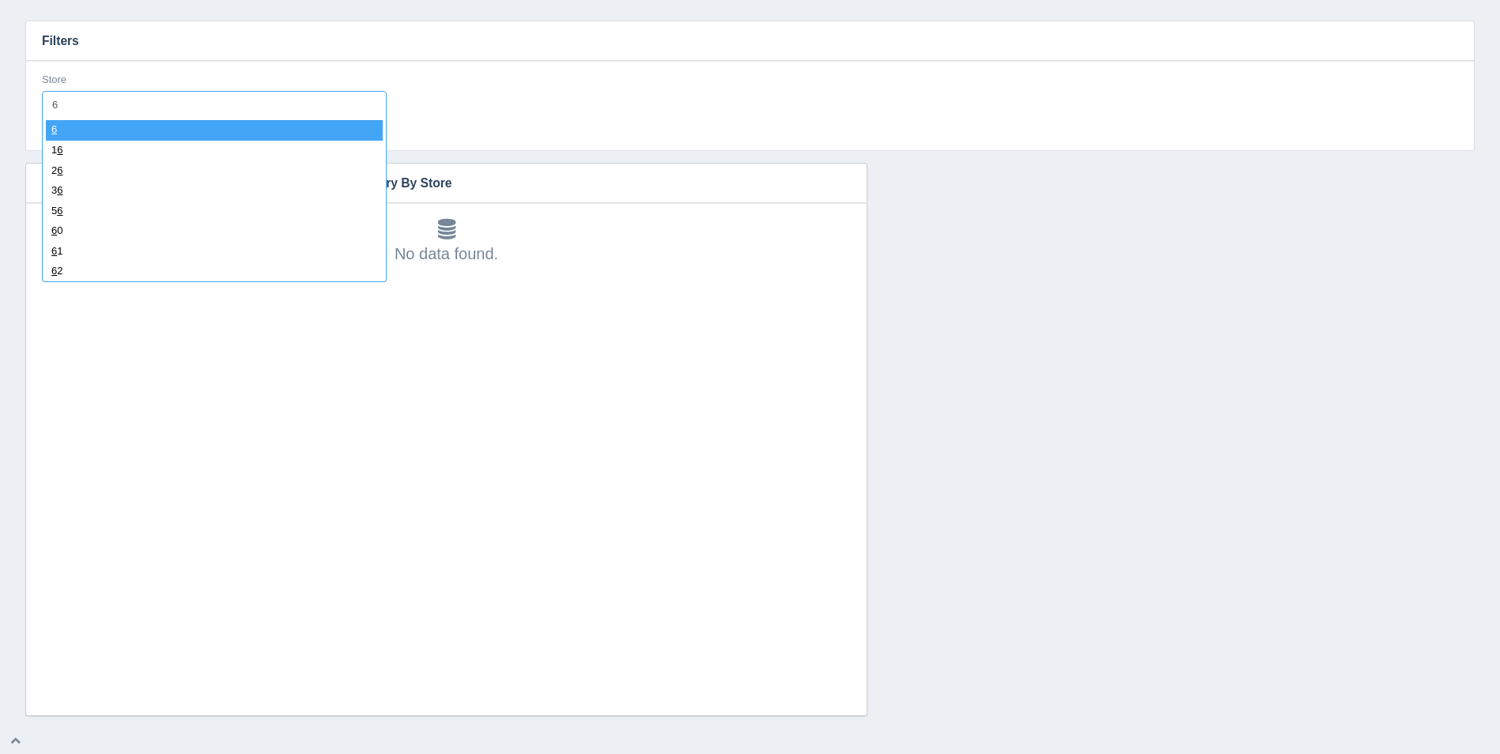
type input "65"
select select "65"
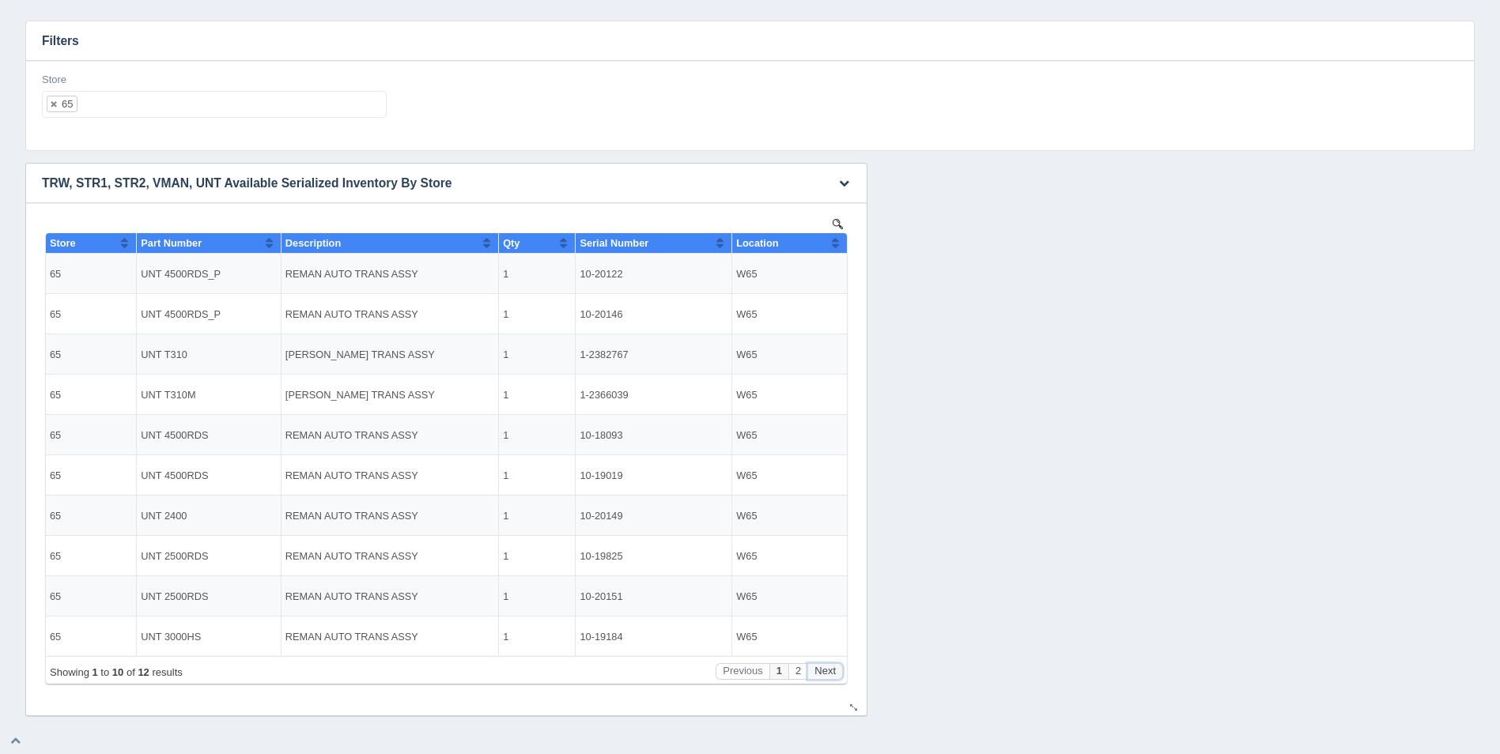
drag, startPoint x: 823, startPoint y: 671, endPoint x: 812, endPoint y: 667, distance: 11.8
click at [824, 670] on button "Next" at bounding box center [825, 671] width 36 height 17
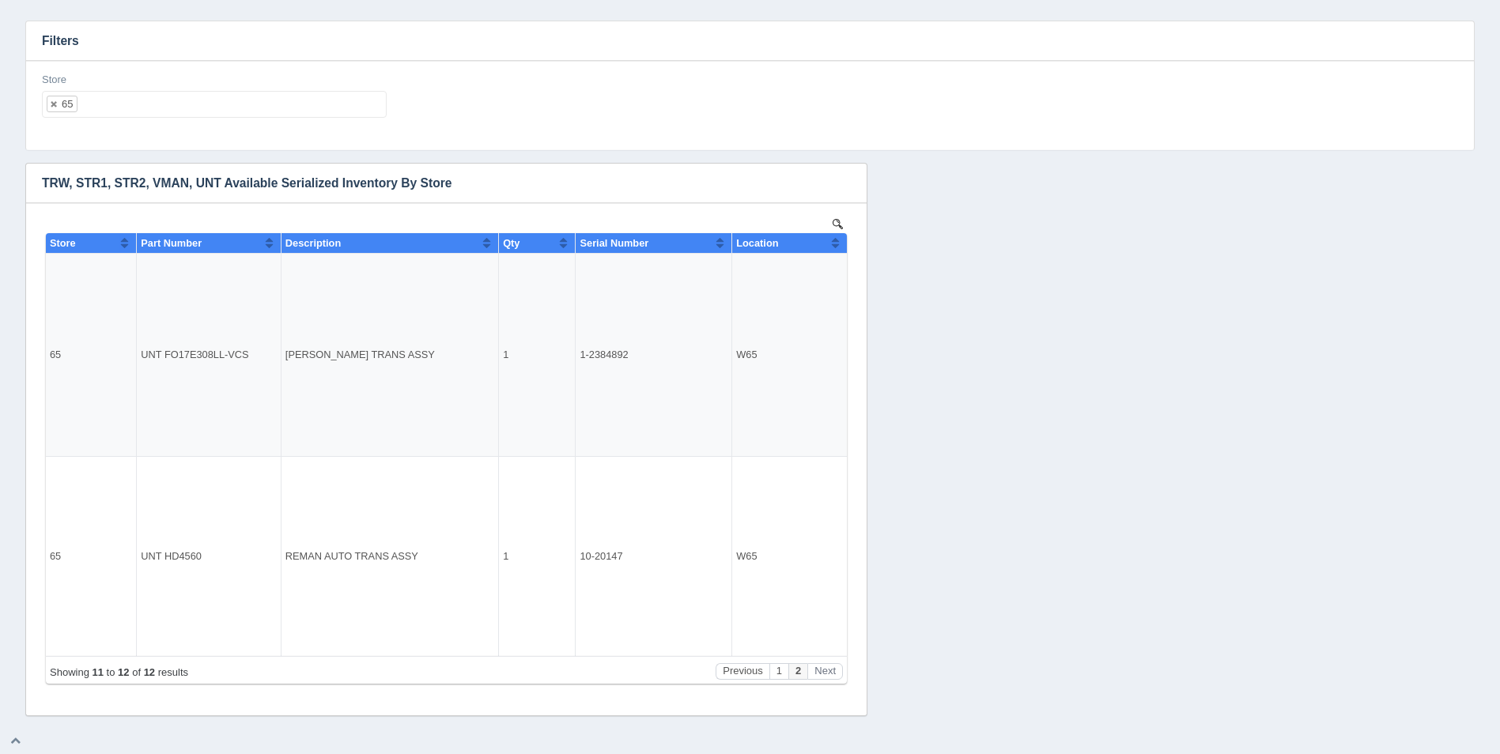
click at [198, 112] on ul "65" at bounding box center [214, 104] width 345 height 27
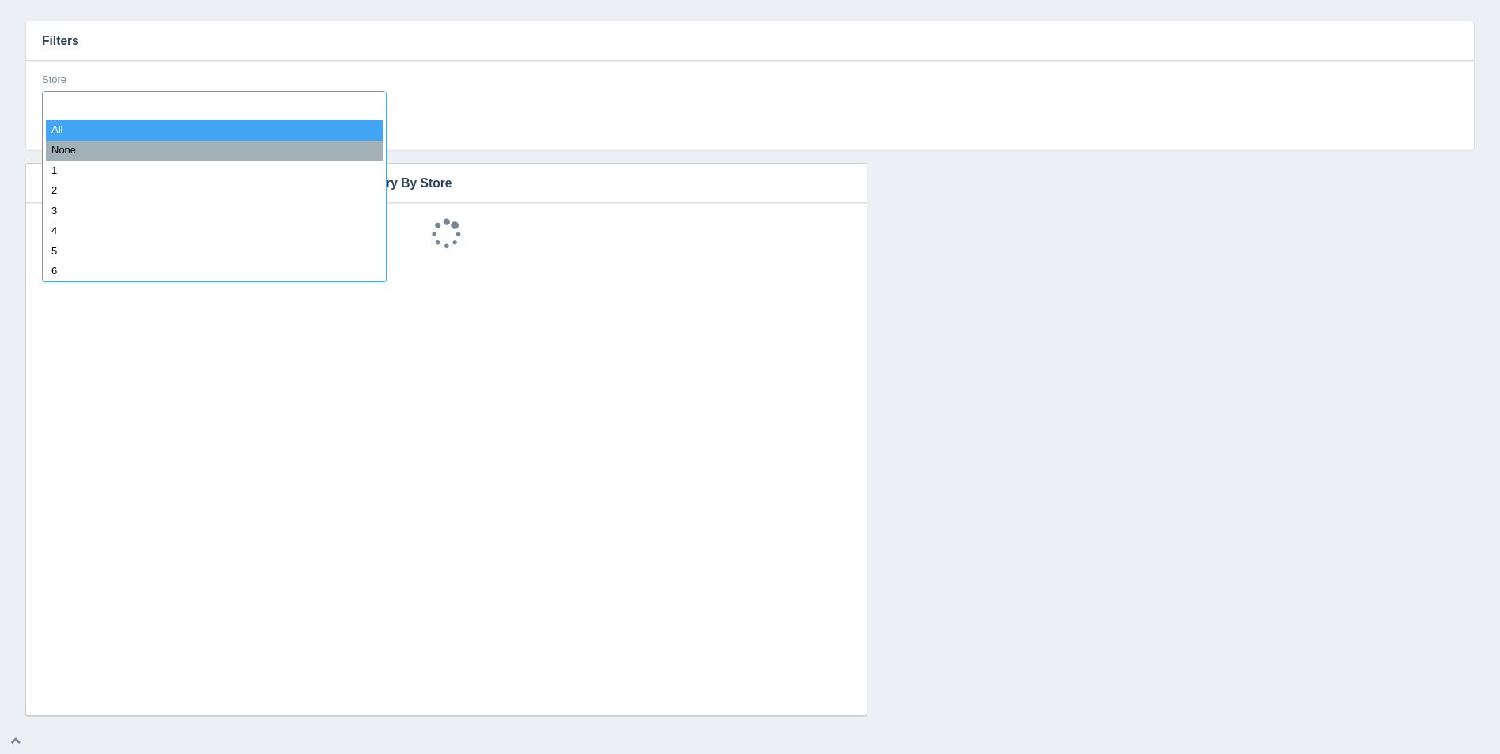
select select
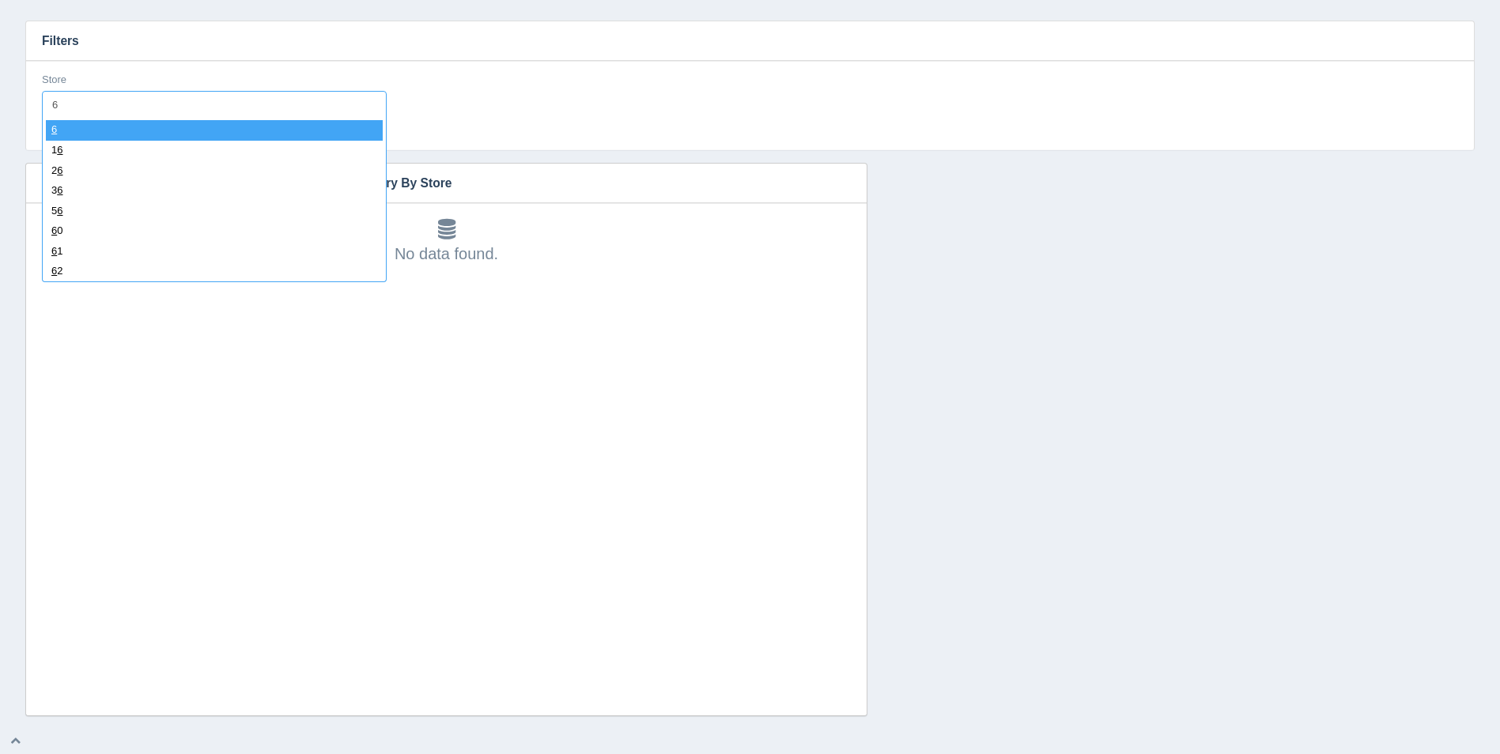
type input "66"
select select "66"
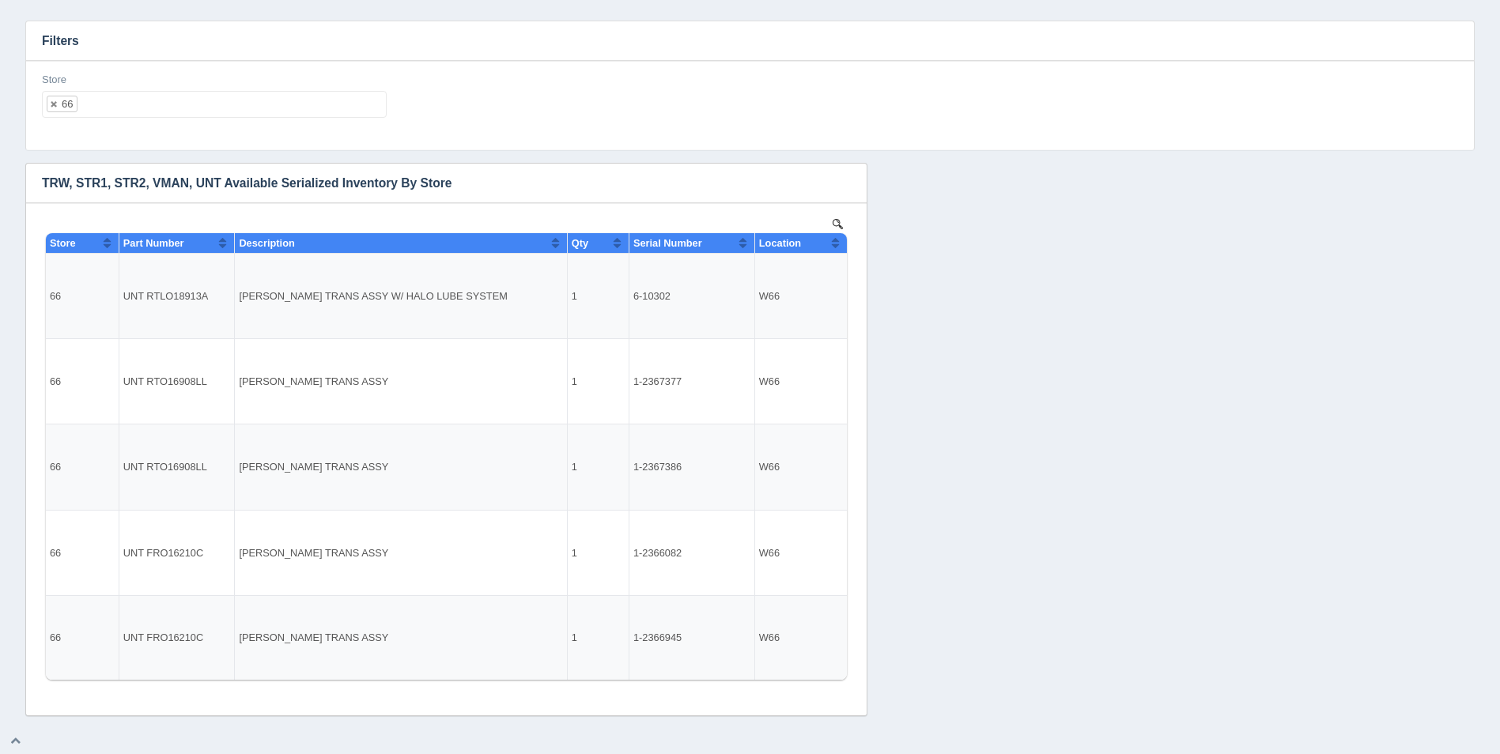
select select
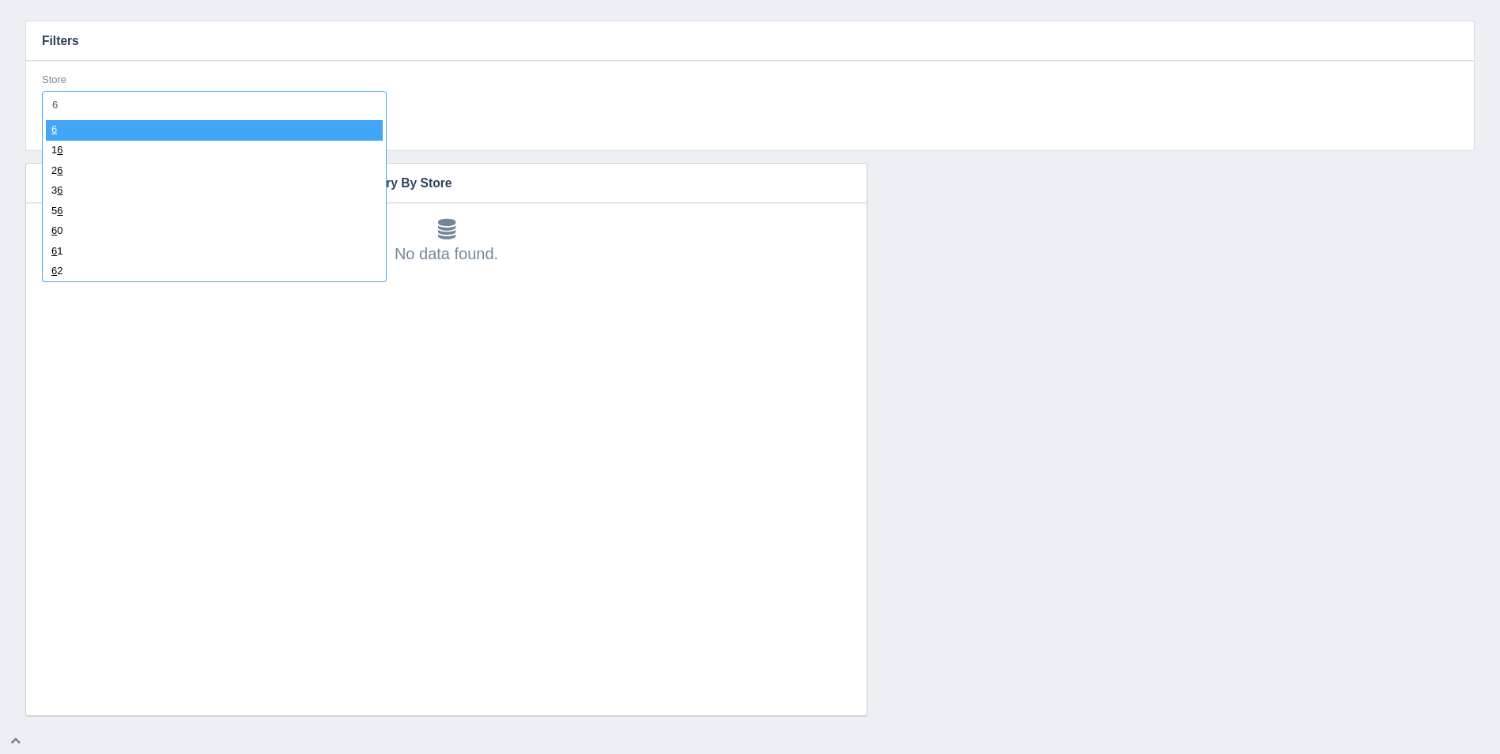
type input "67"
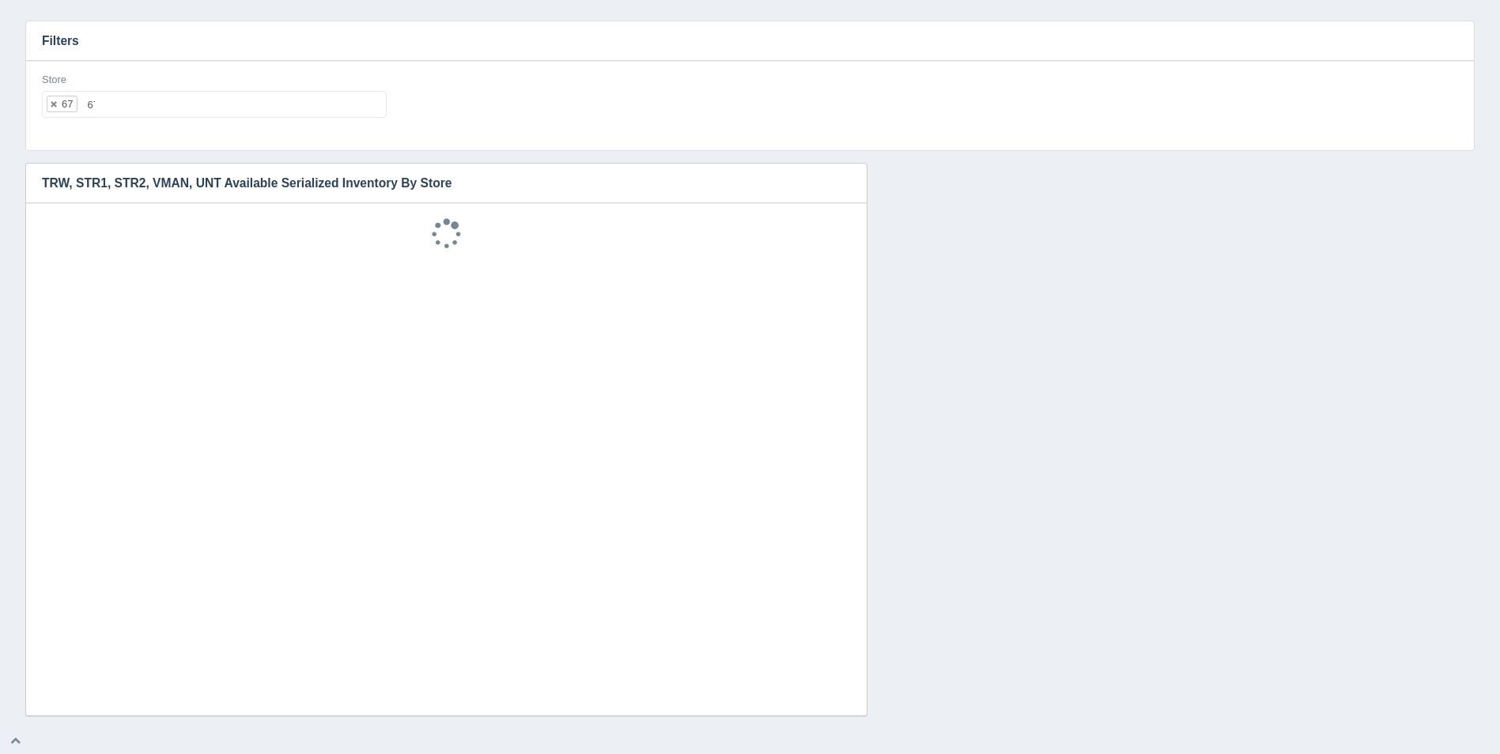
select select "67"
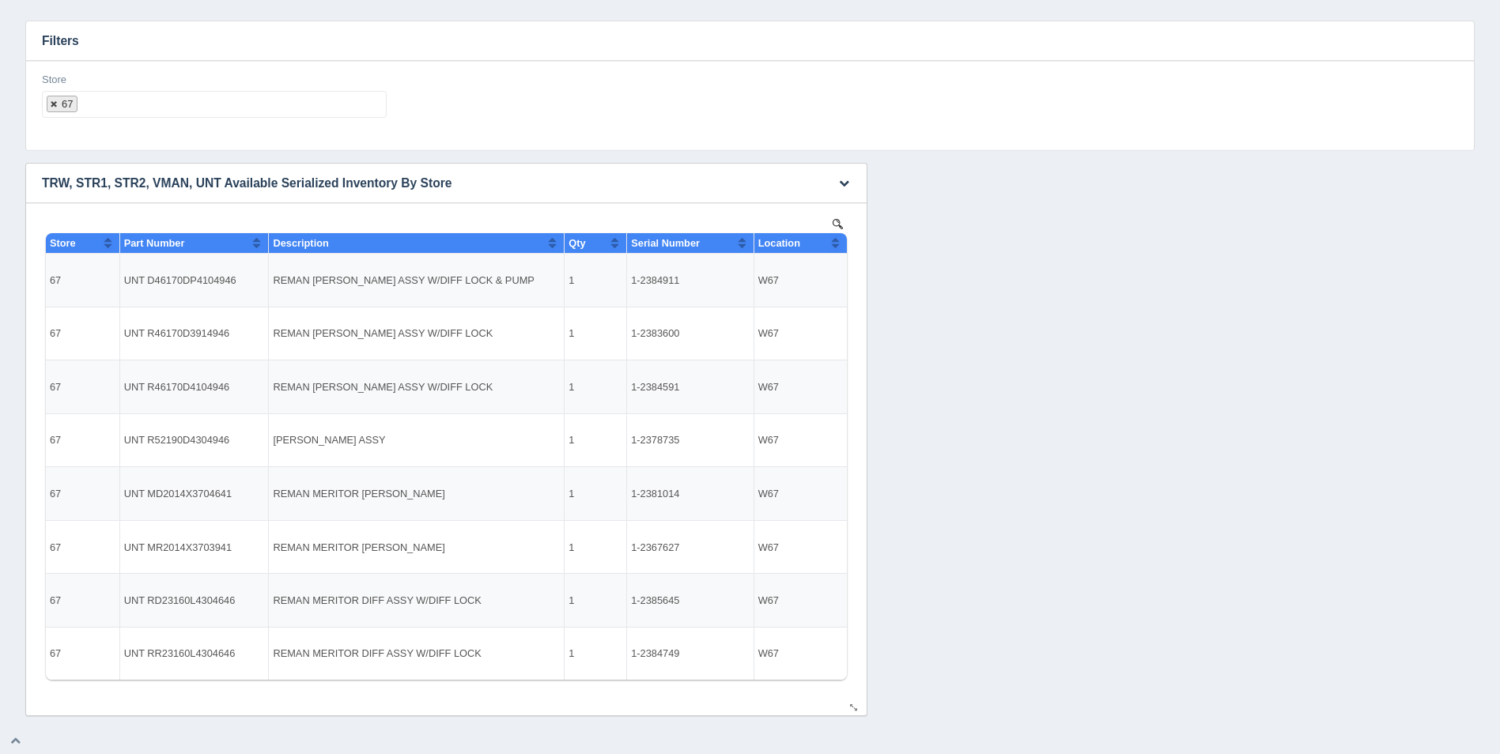
select select
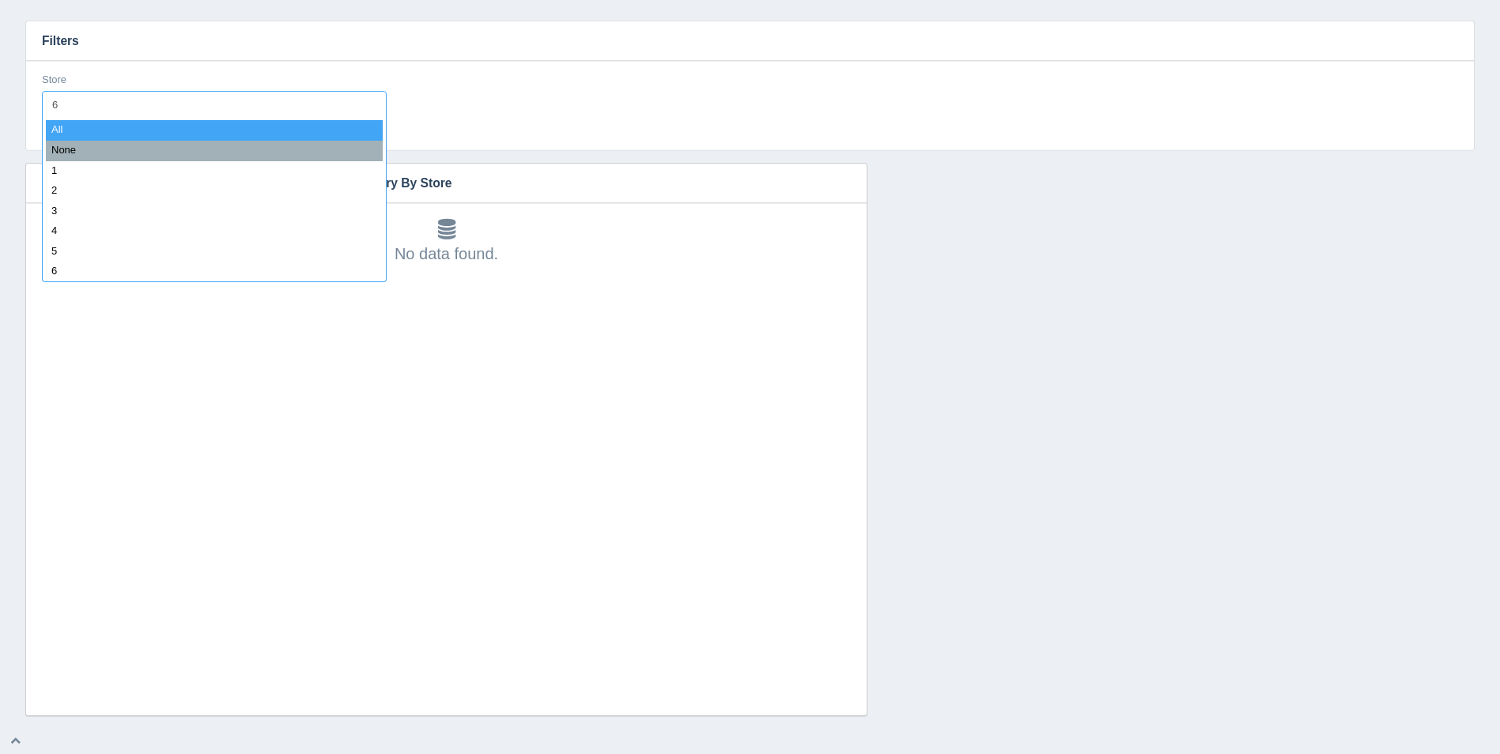
type input "68"
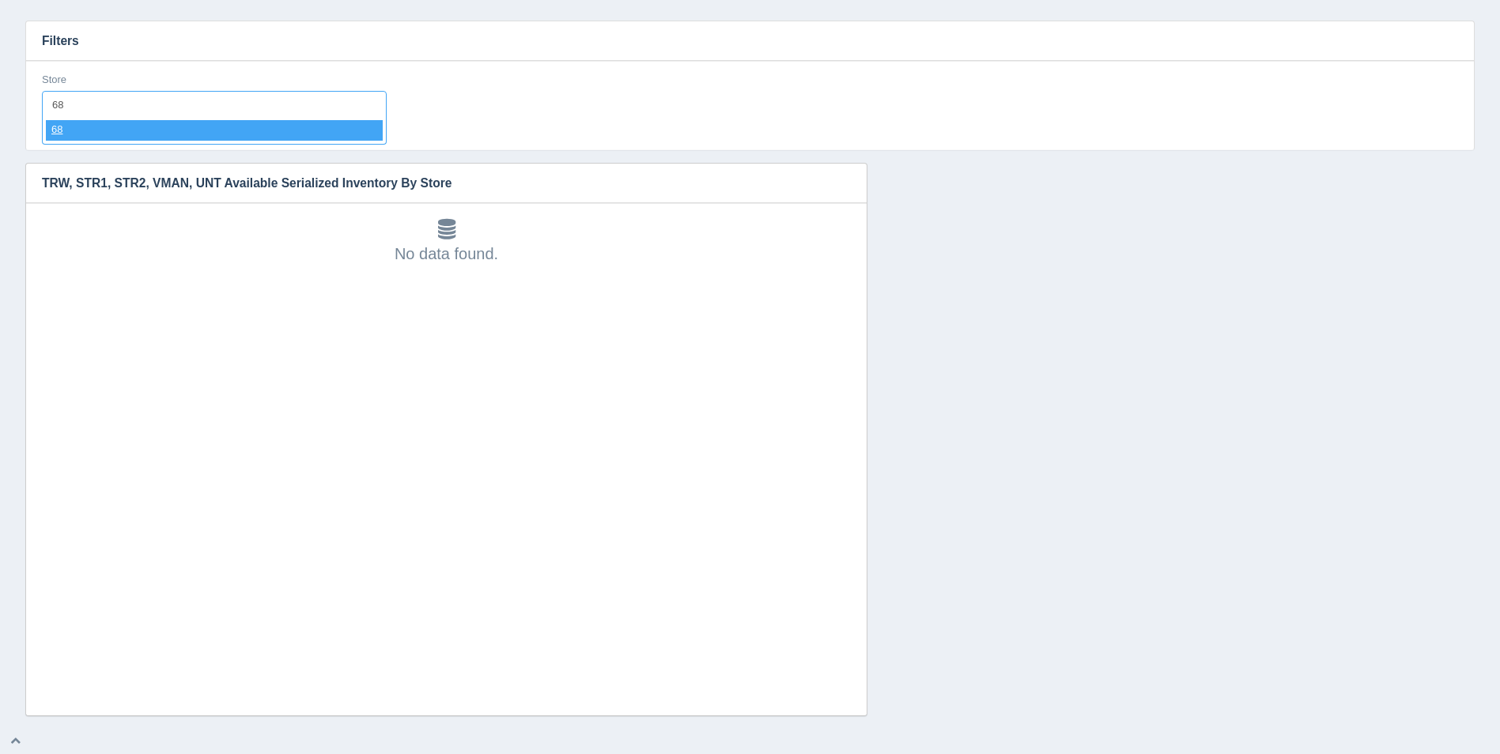
select select "68"
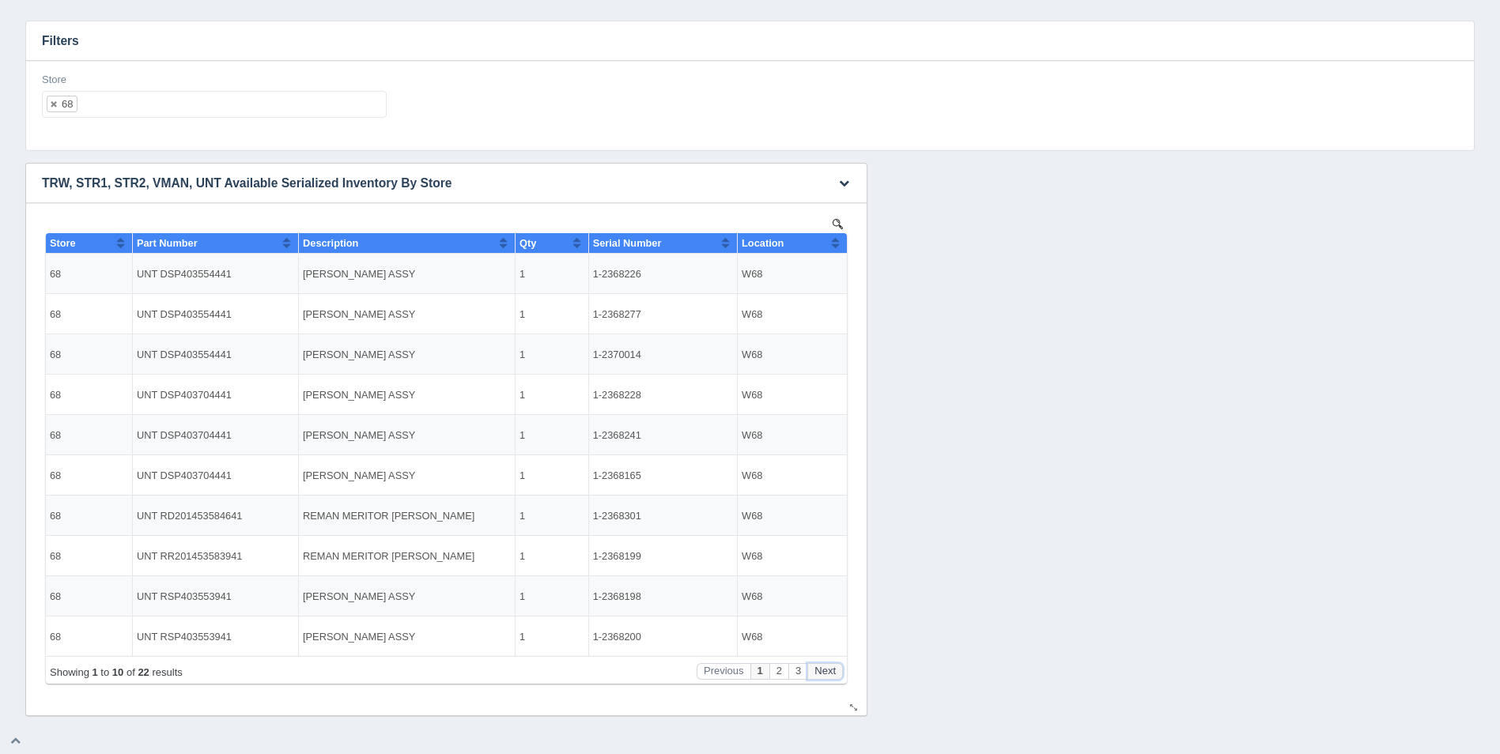
click at [837, 665] on button "Next" at bounding box center [825, 671] width 36 height 17
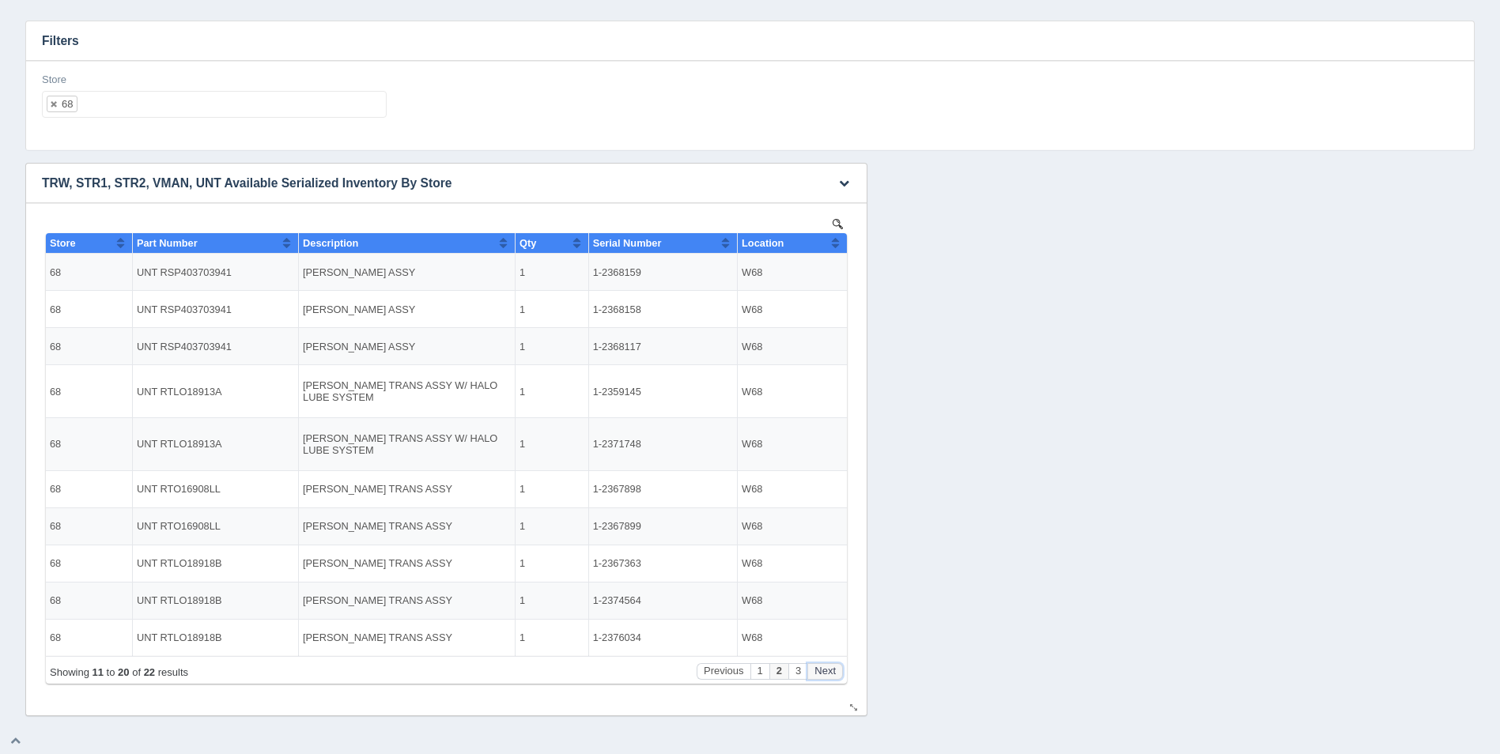
click at [835, 669] on button "Next" at bounding box center [825, 671] width 36 height 17
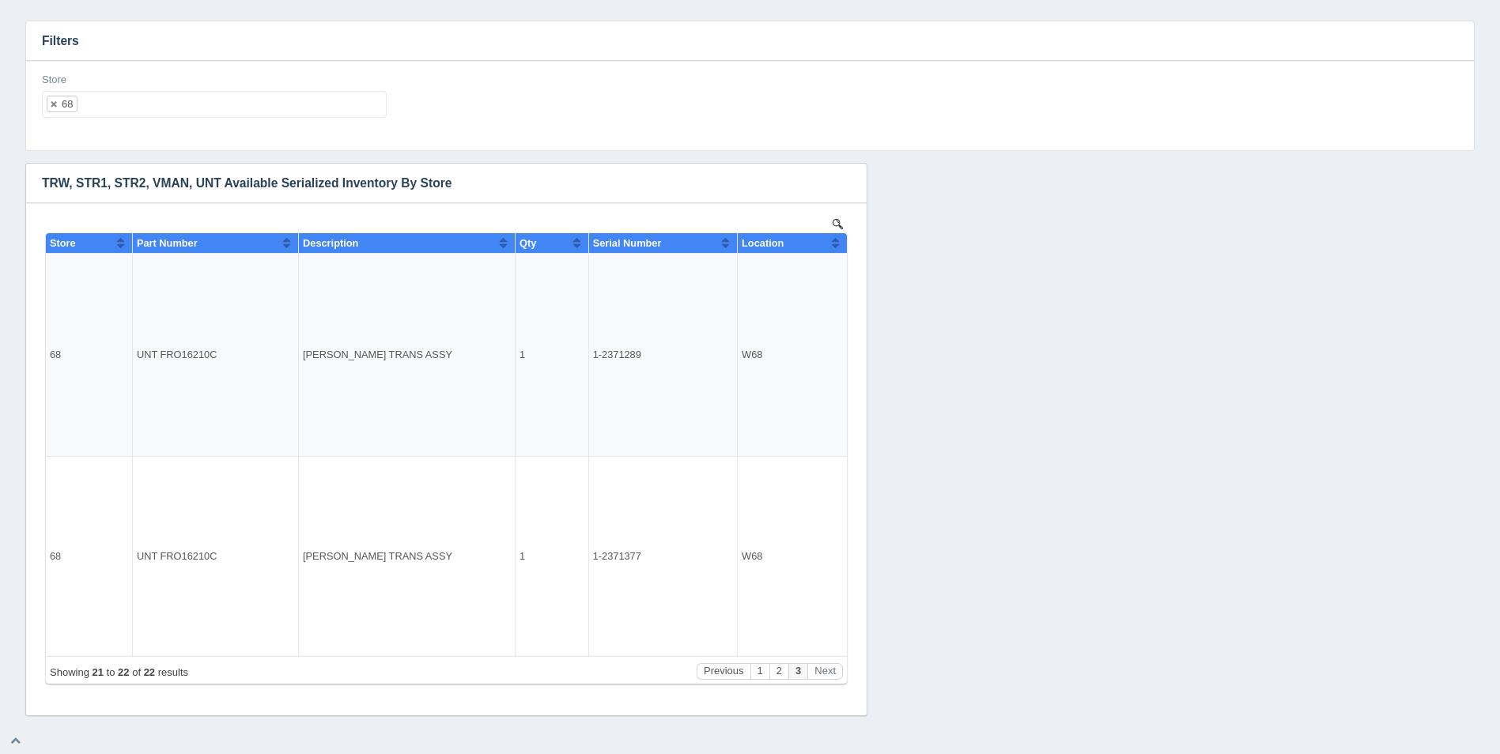
click at [244, 119] on div "Store 68 All None 1 2 3 4 5 6 7 8 9 10 11 12 13 14 15 16 17 18 19 20 21 22 23 2…" at bounding box center [214, 102] width 357 height 58
click at [247, 113] on ul "68" at bounding box center [214, 104] width 345 height 27
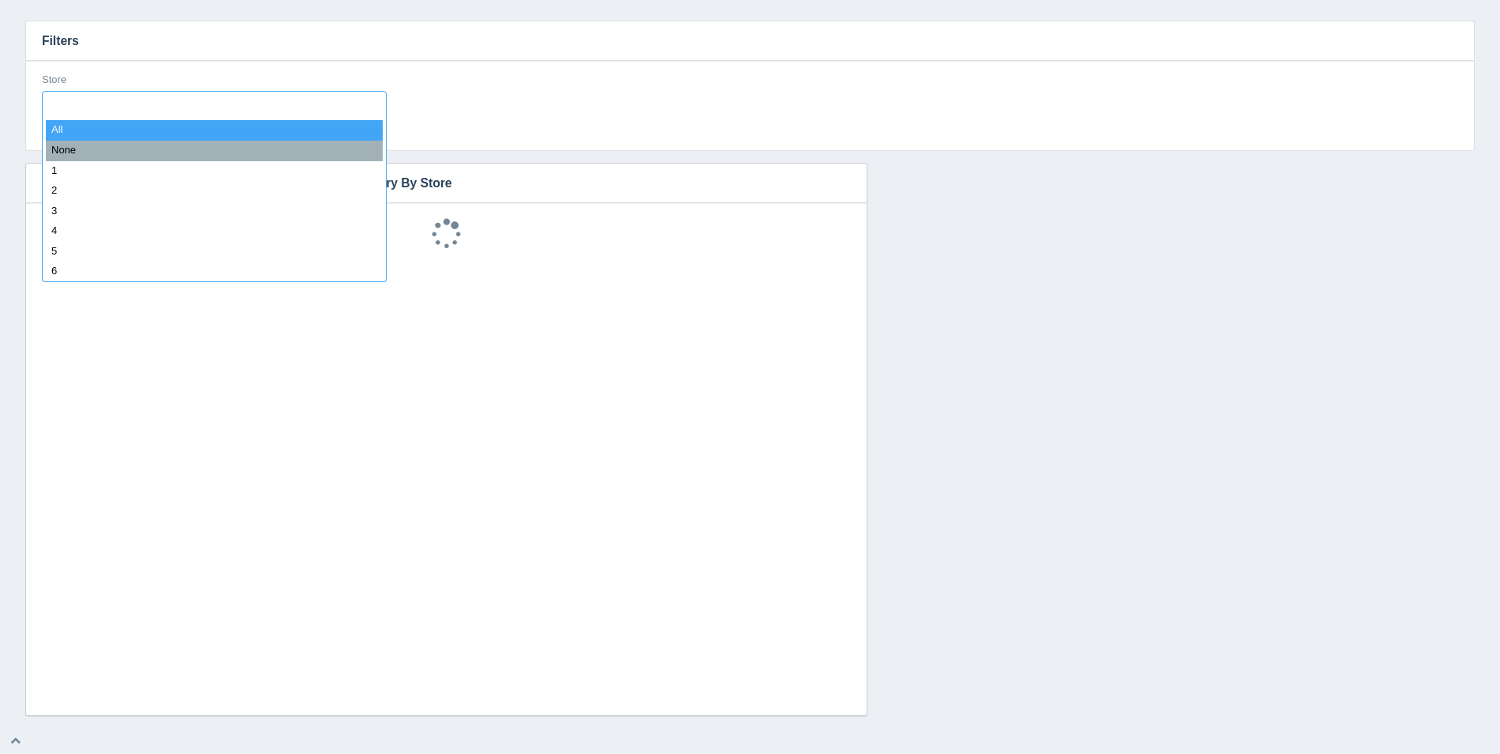
select select
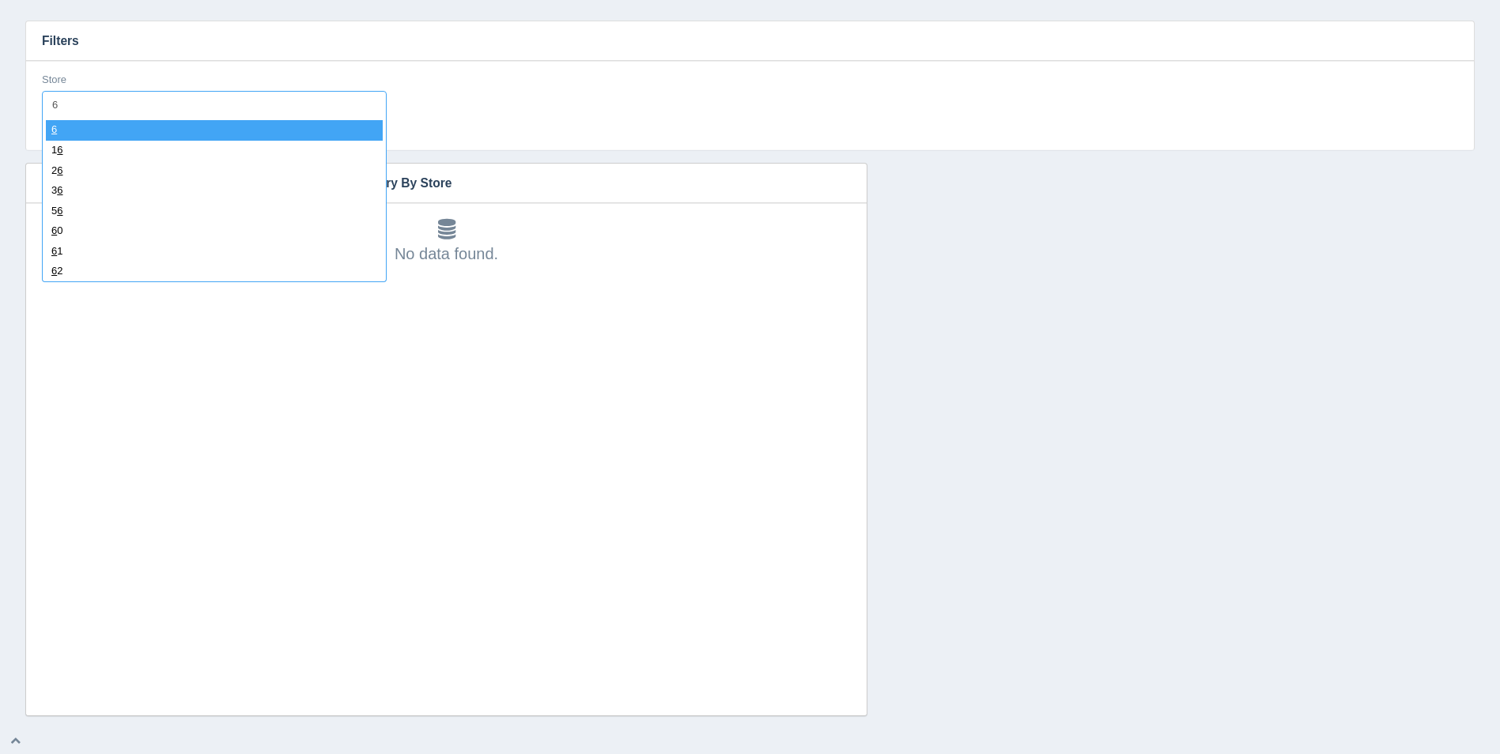
type input "69"
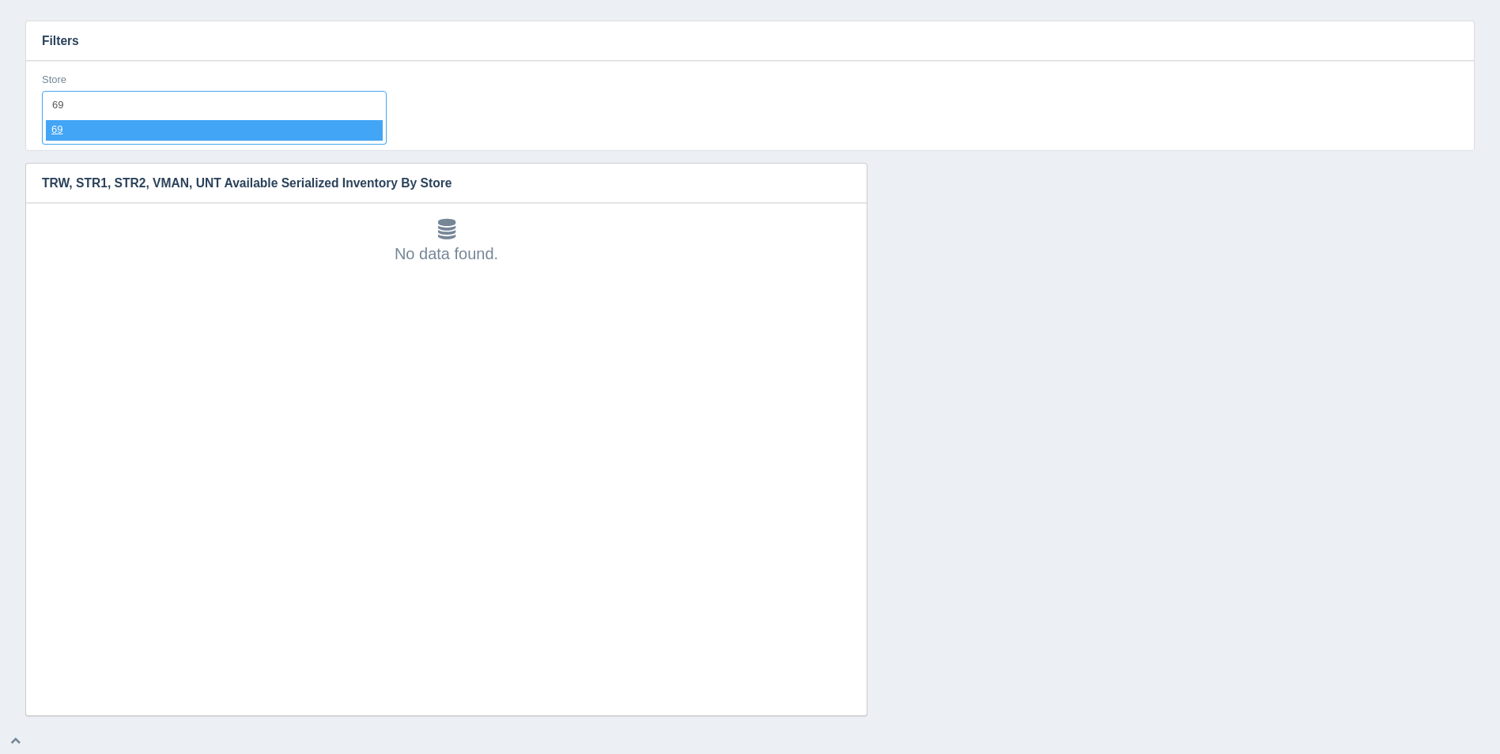
select select "69"
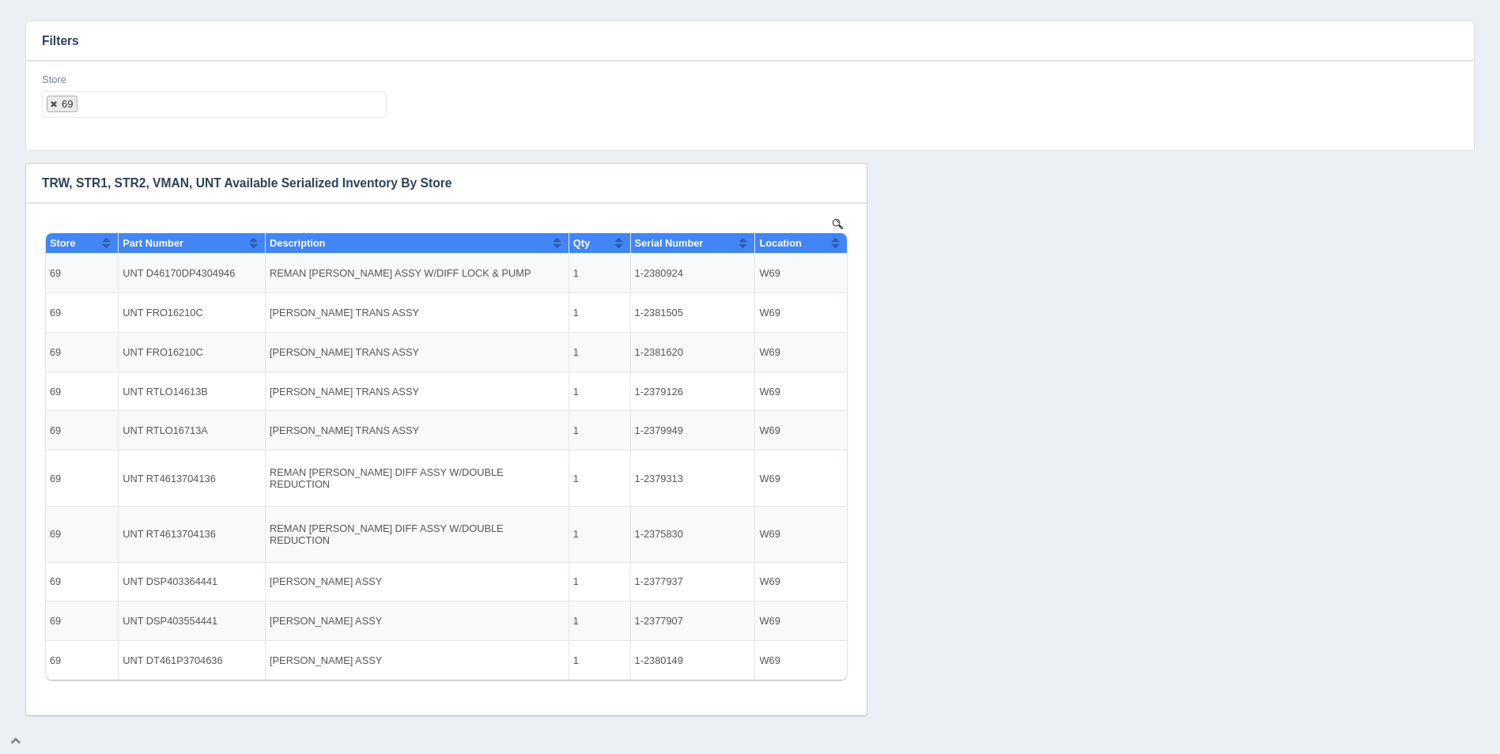
select select
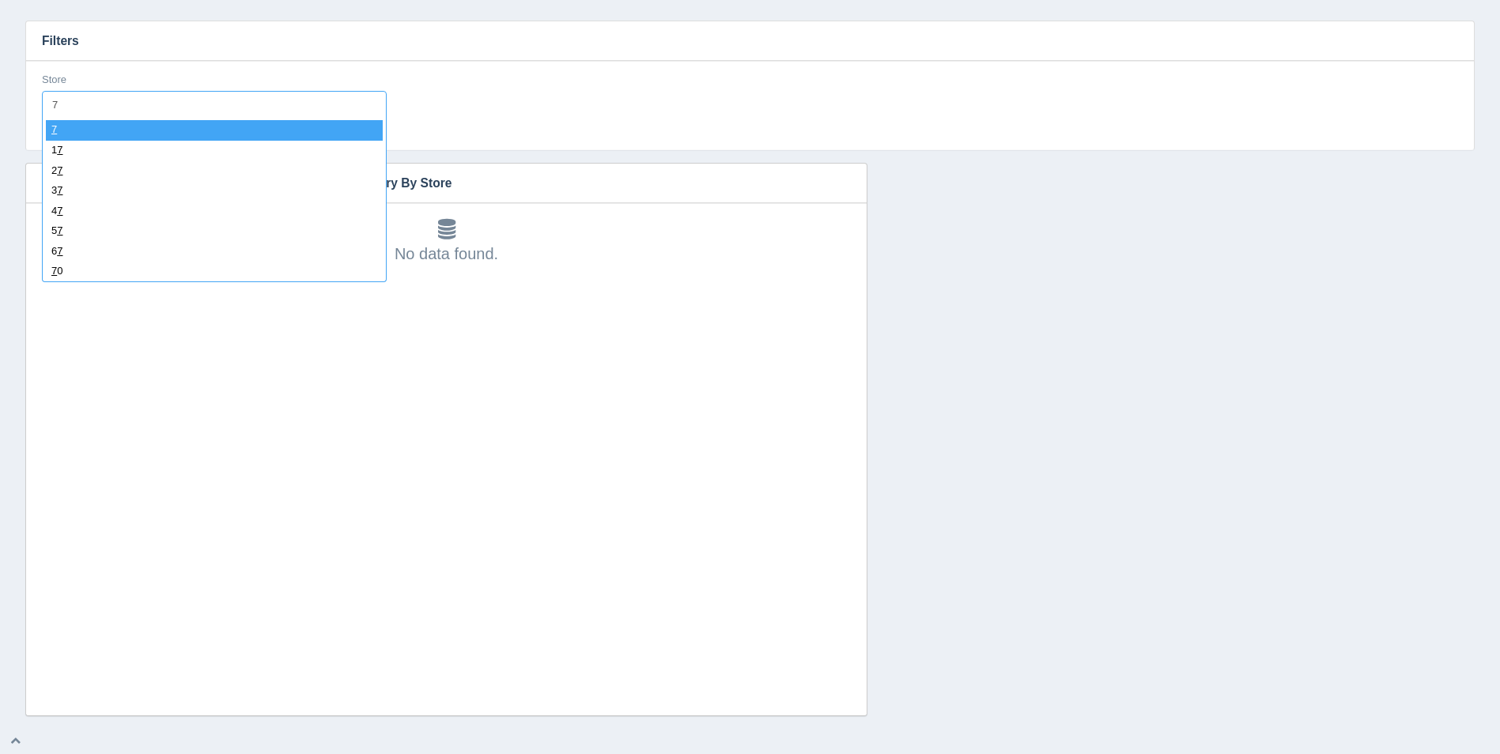
type input "70"
select select "70"
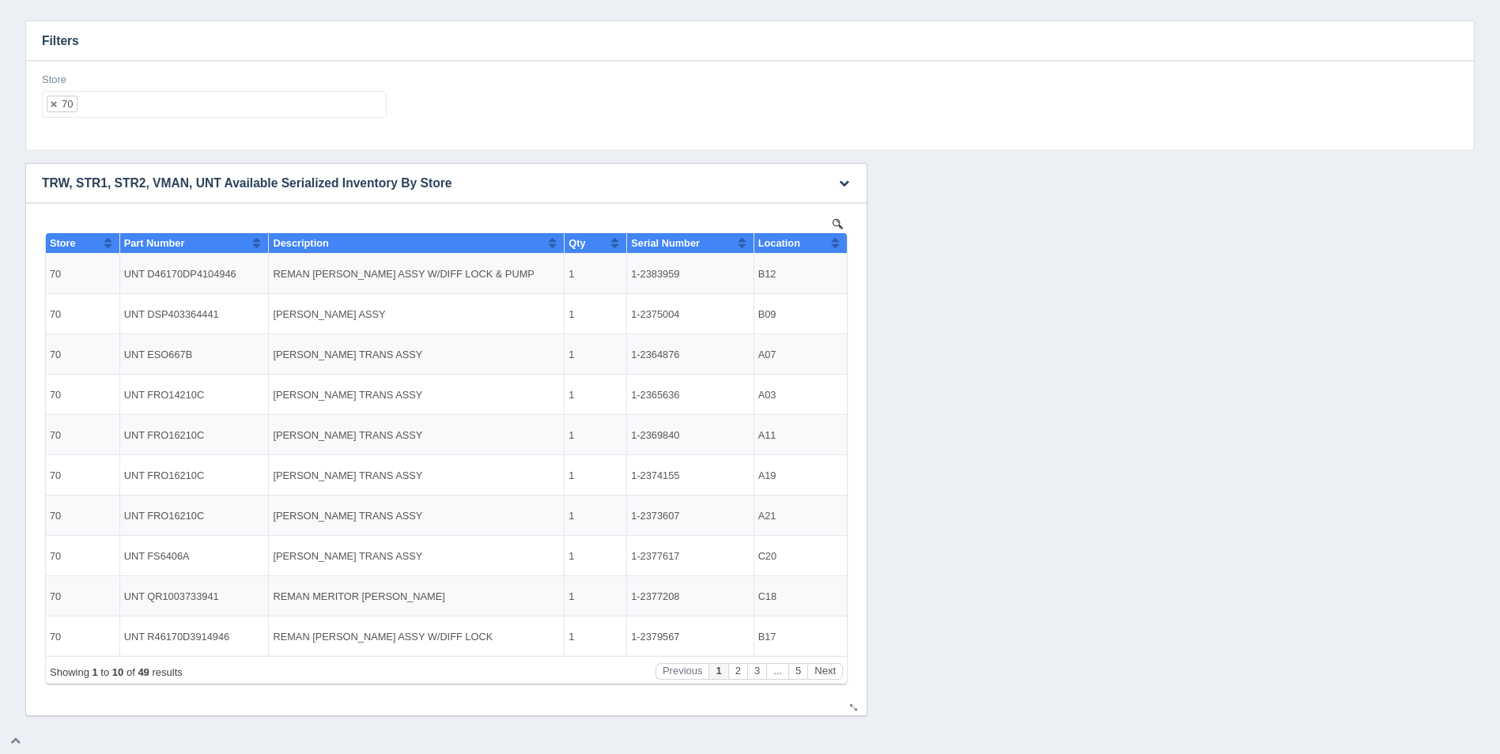
click at [835, 247] on button "Sort column ascending" at bounding box center [835, 242] width 10 height 19
click at [835, 247] on button "Sort column descending" at bounding box center [835, 242] width 10 height 19
click at [835, 247] on button "Sort column ascending" at bounding box center [835, 242] width 10 height 19
click at [828, 665] on button "Next" at bounding box center [825, 671] width 36 height 17
click at [827, 665] on button "Next" at bounding box center [825, 671] width 36 height 17
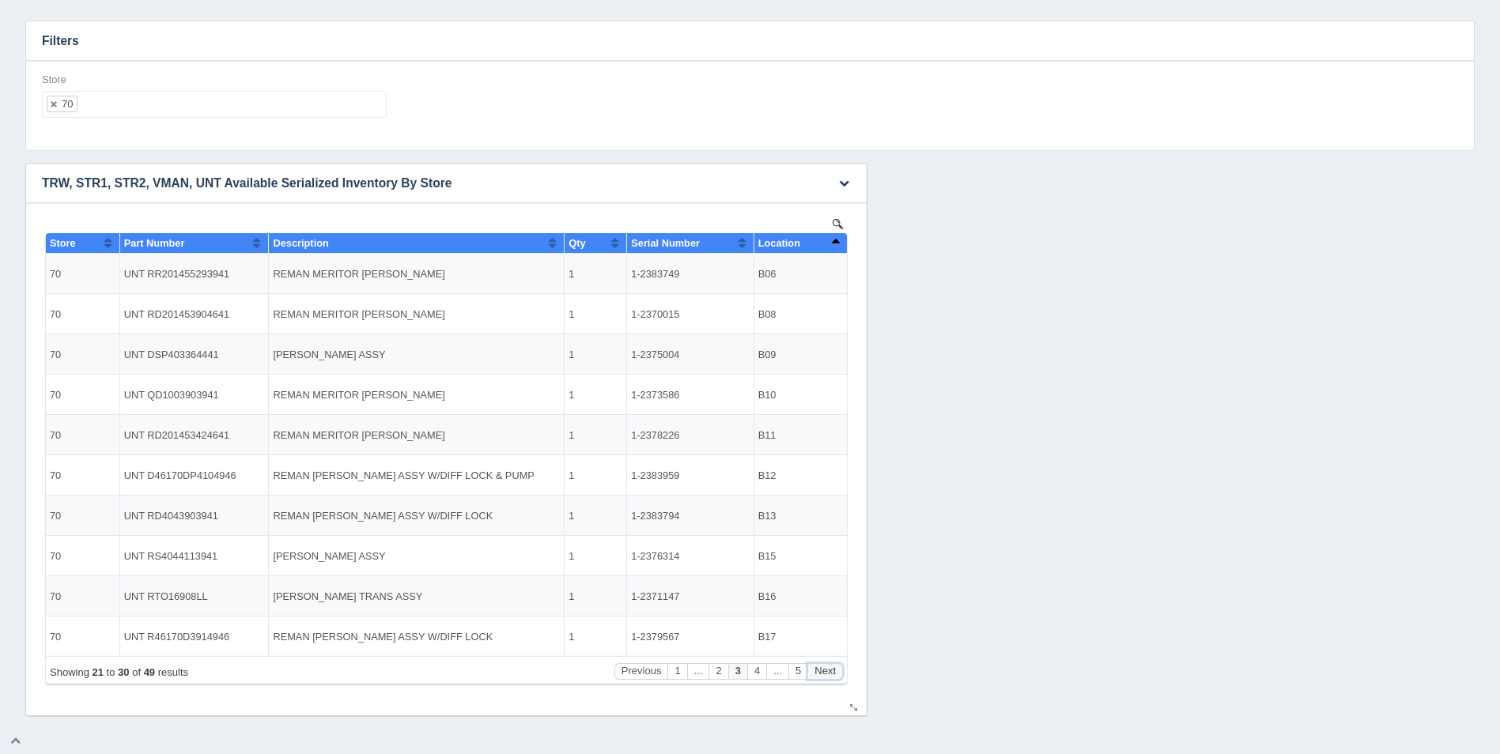
click at [827, 666] on button "Next" at bounding box center [825, 671] width 36 height 17
click at [828, 666] on button "Next" at bounding box center [825, 671] width 36 height 17
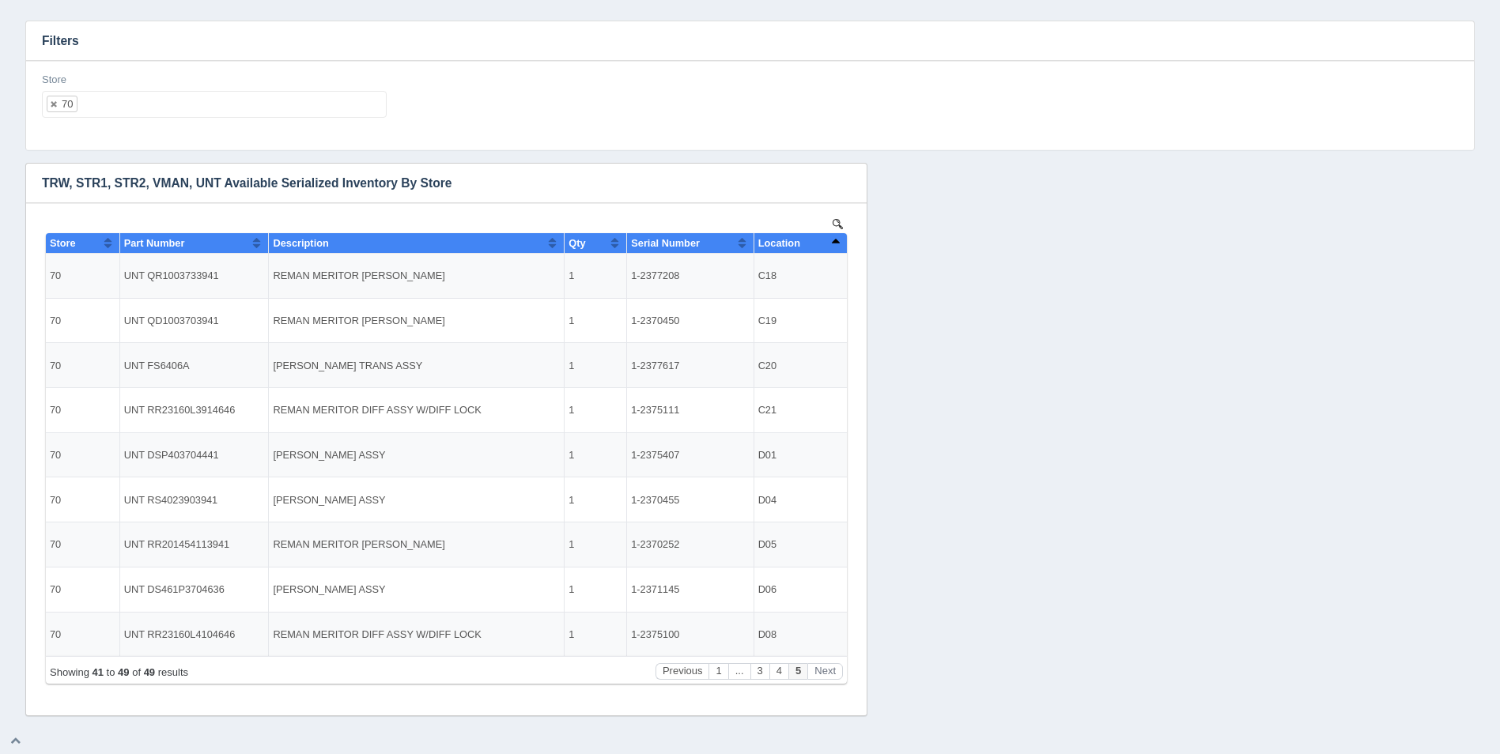
click at [197, 104] on ul "70" at bounding box center [214, 104] width 345 height 27
select select
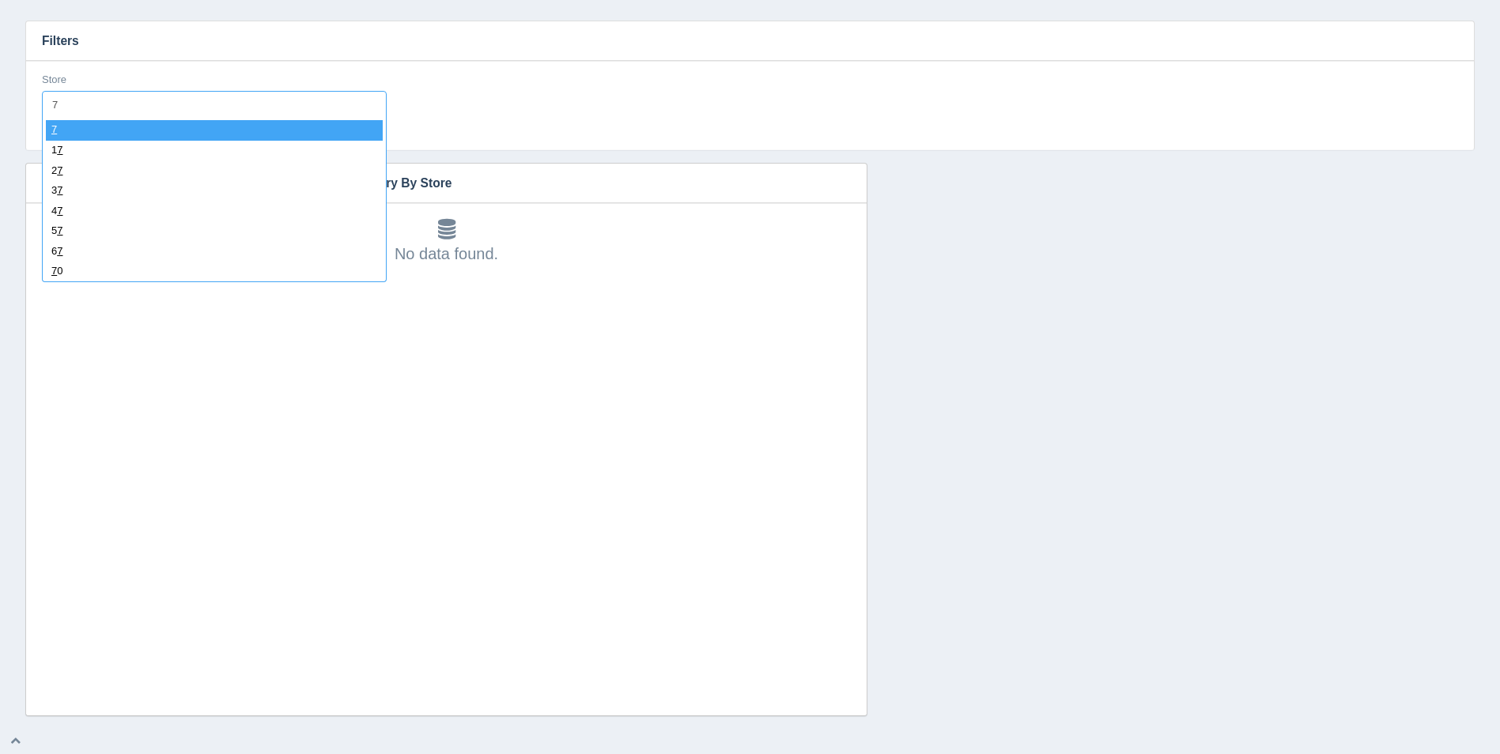
type input "71"
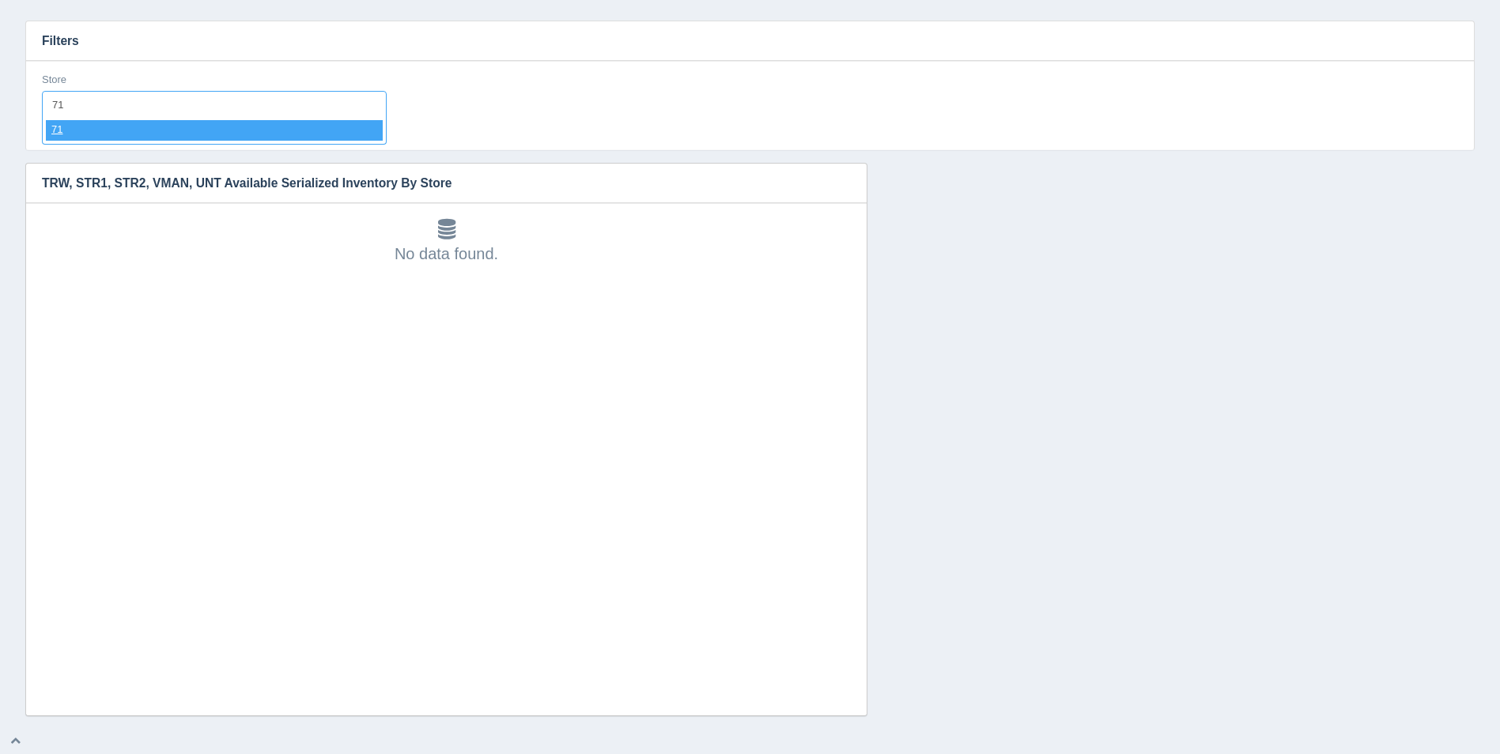
select select "71"
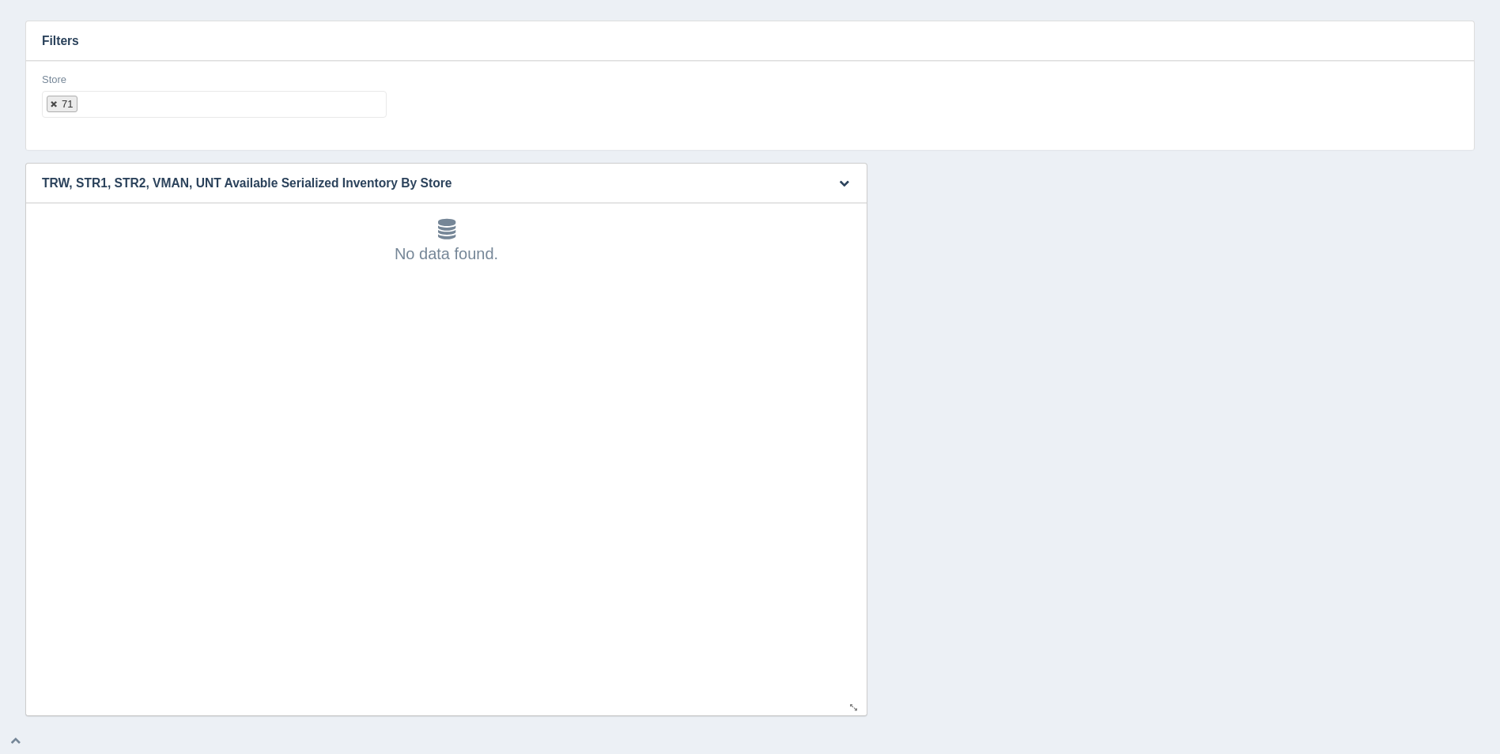
select select
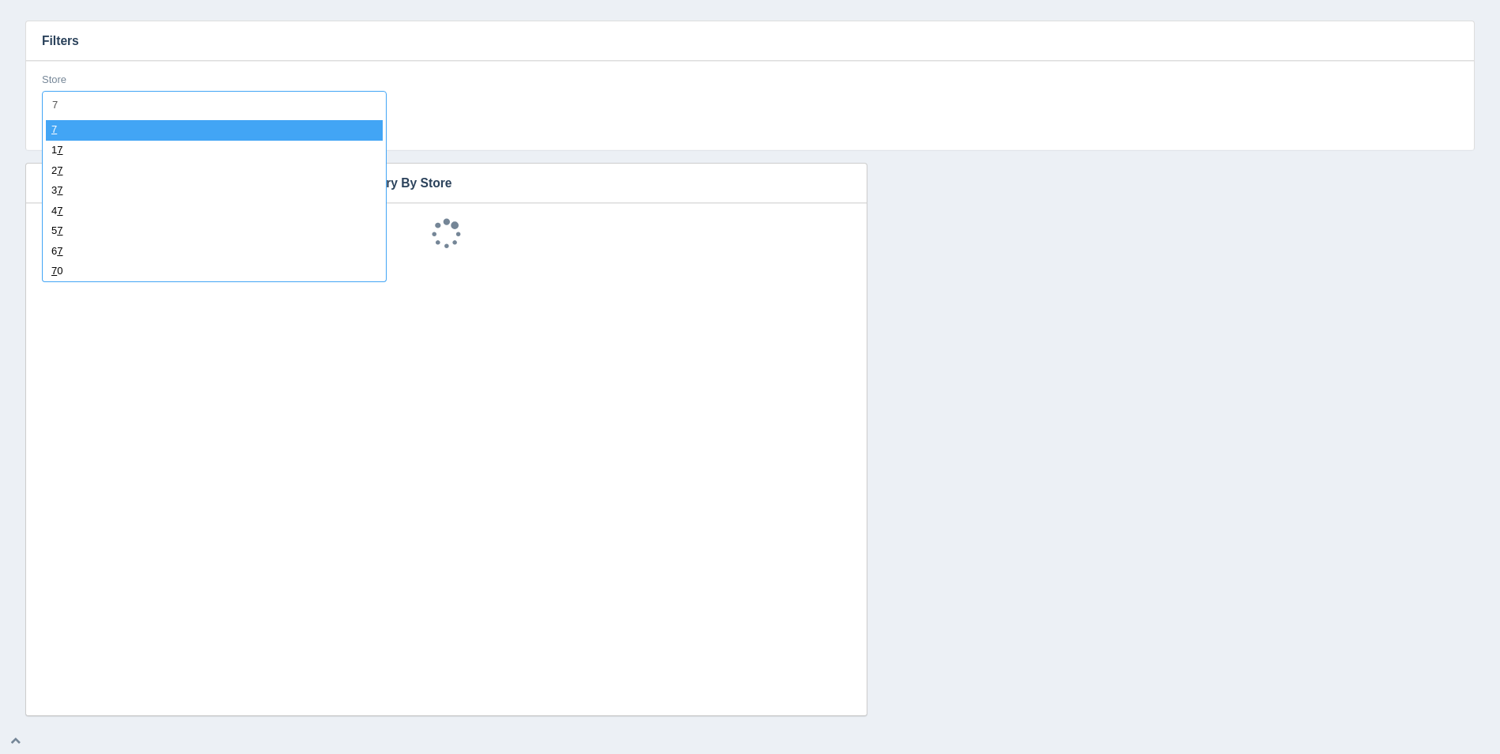
type input "72"
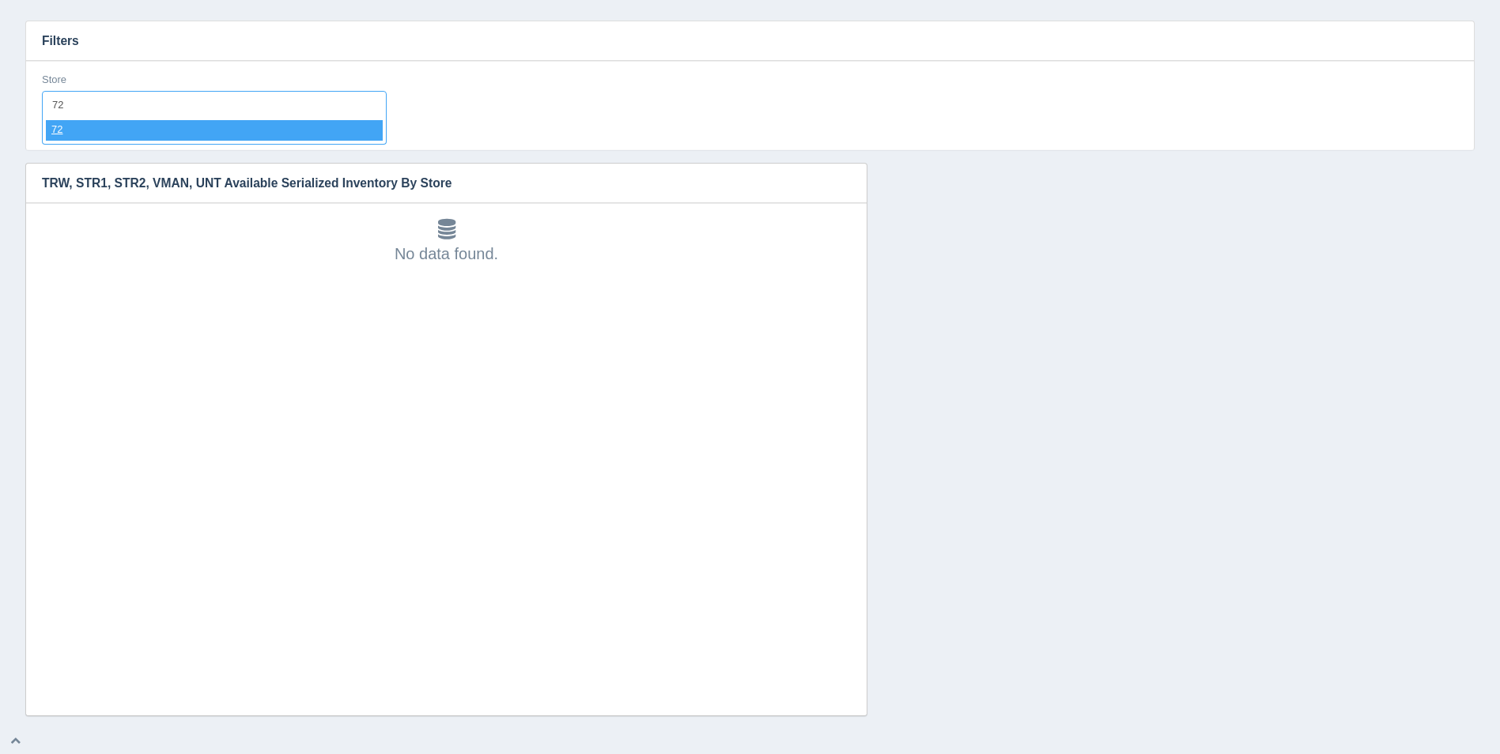
select select "72"
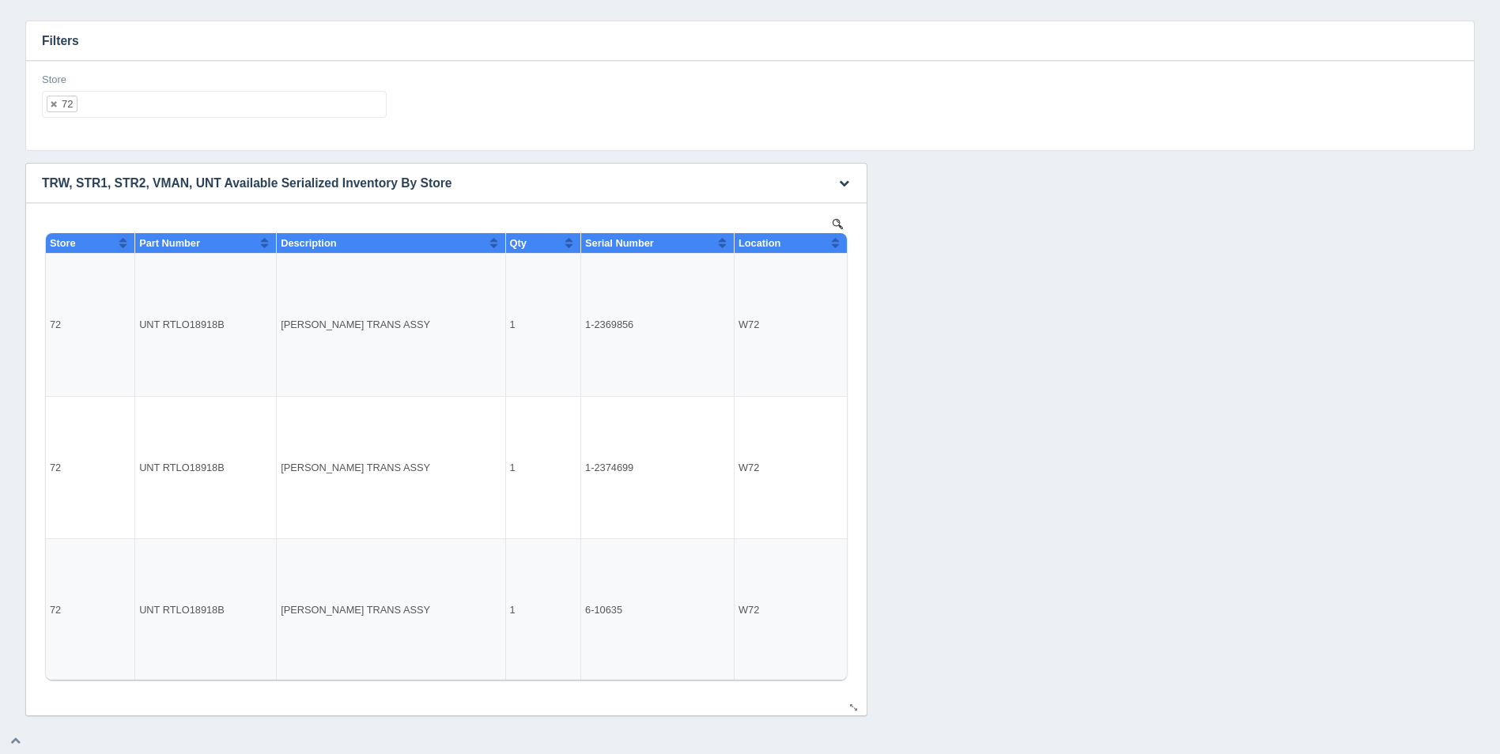
select select
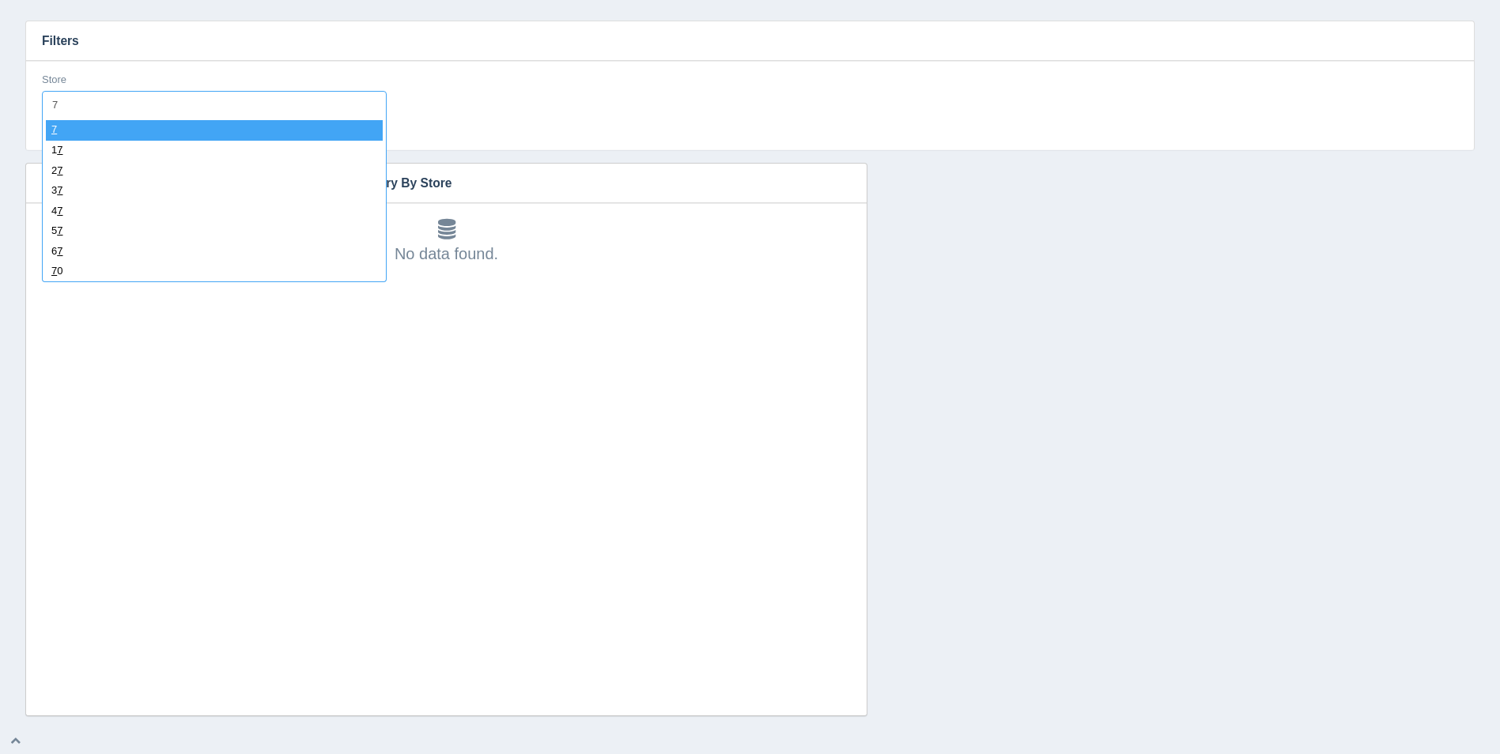
type input "73"
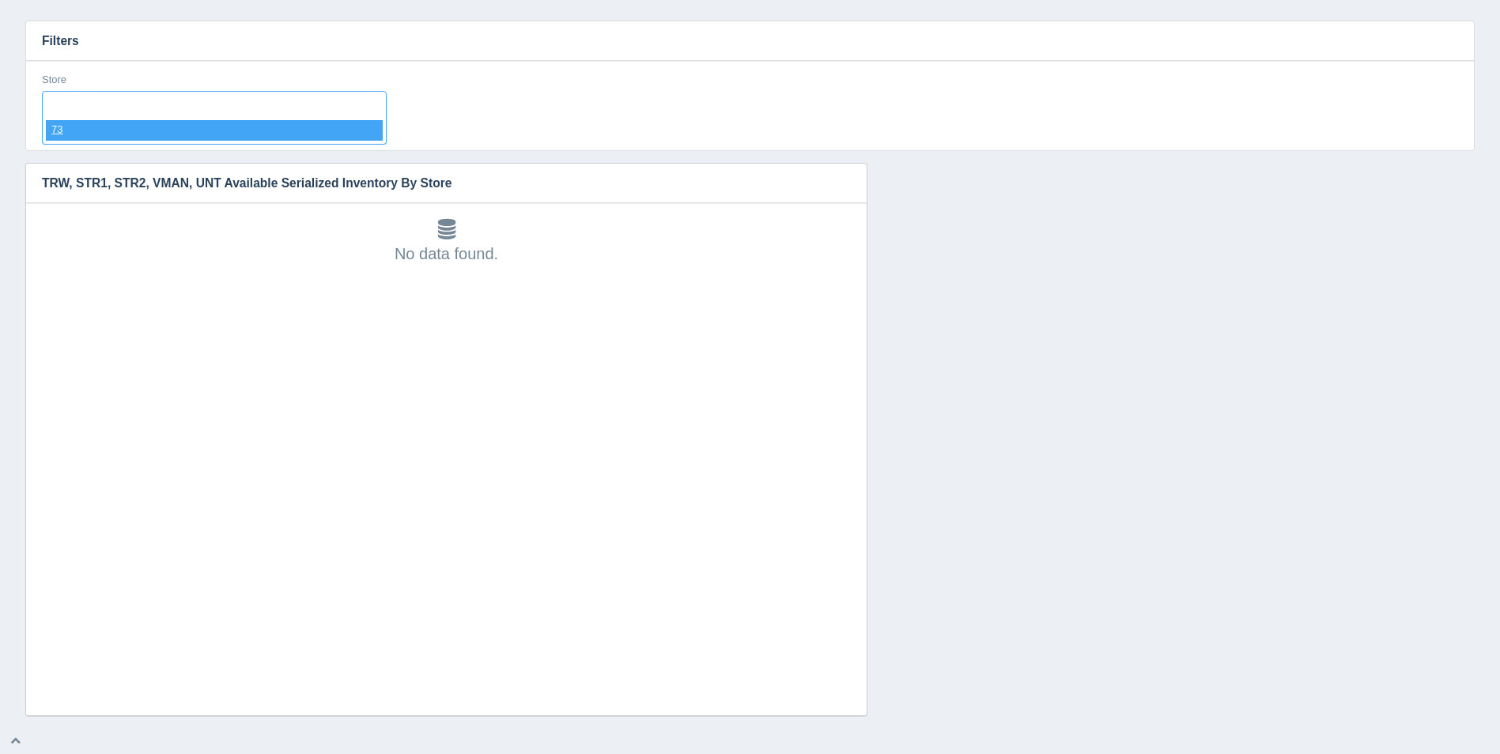
select select "73"
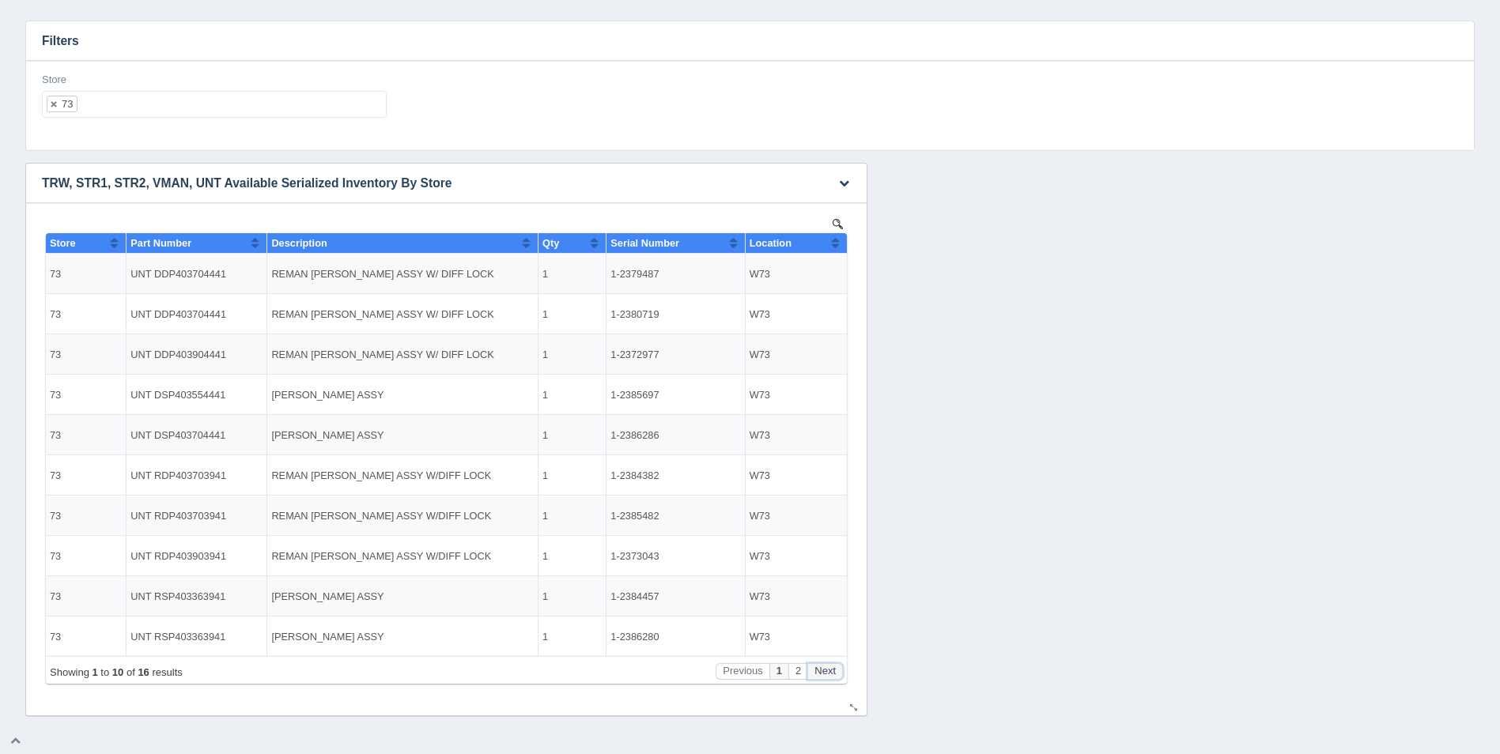
click at [822, 671] on button "Next" at bounding box center [825, 671] width 36 height 17
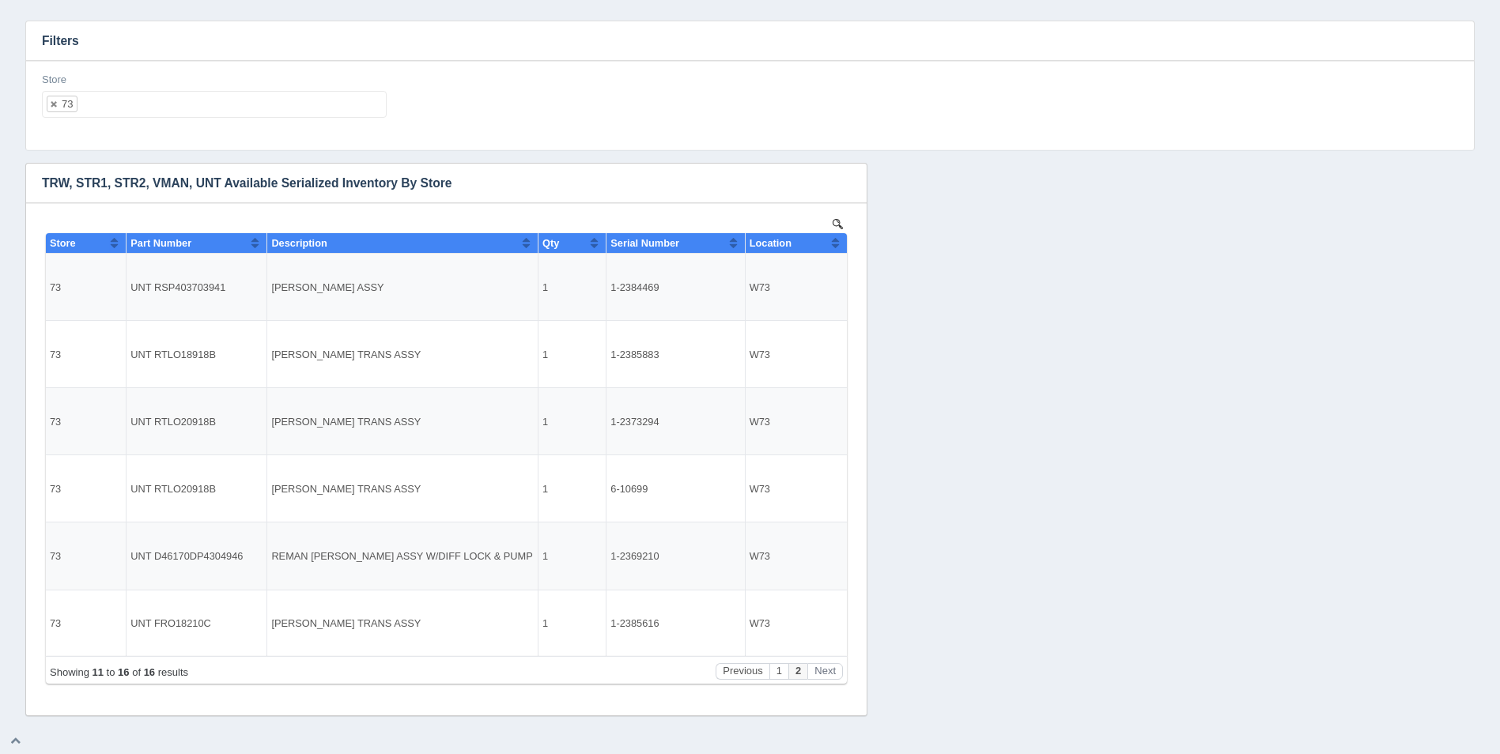
click at [147, 104] on ul "73" at bounding box center [214, 104] width 345 height 27
select select
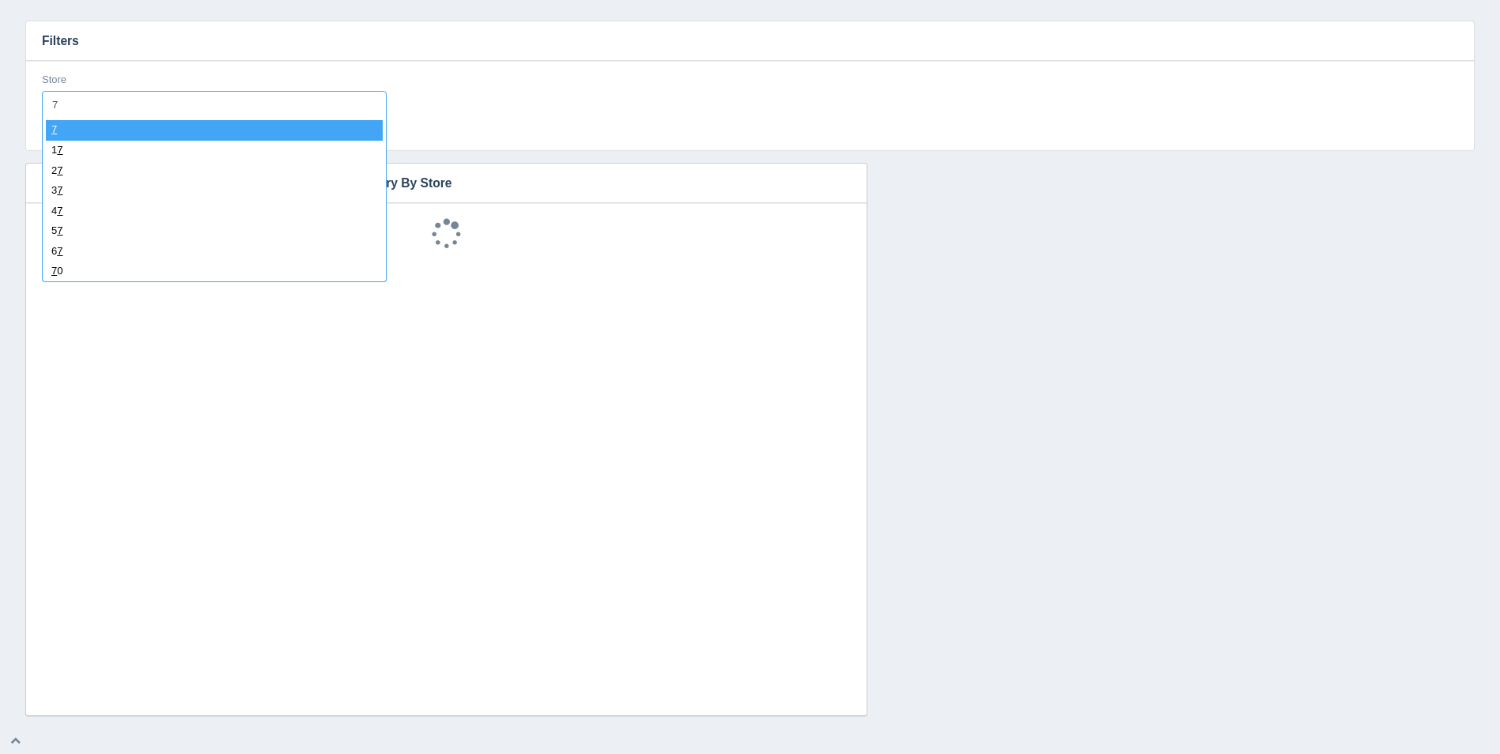
type input "74"
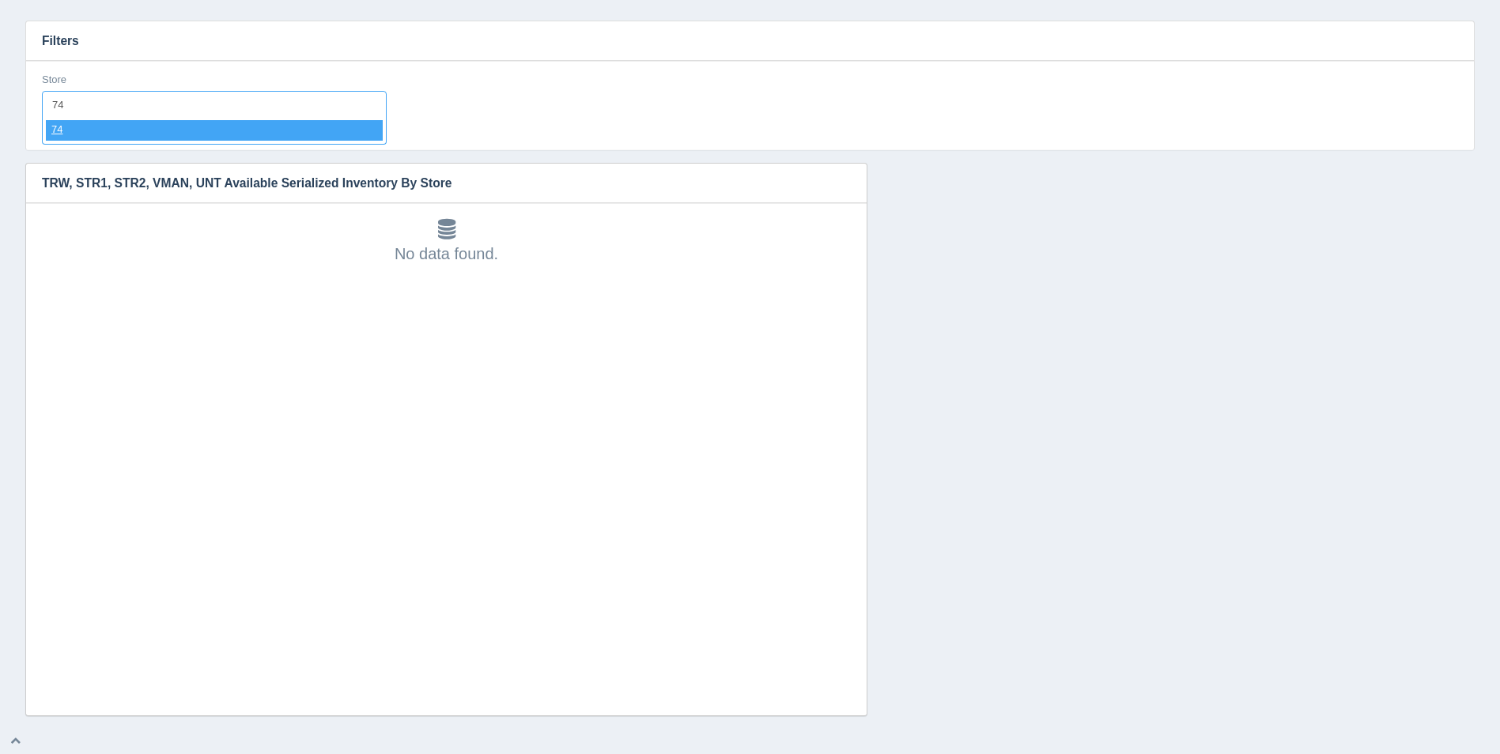
select select "74"
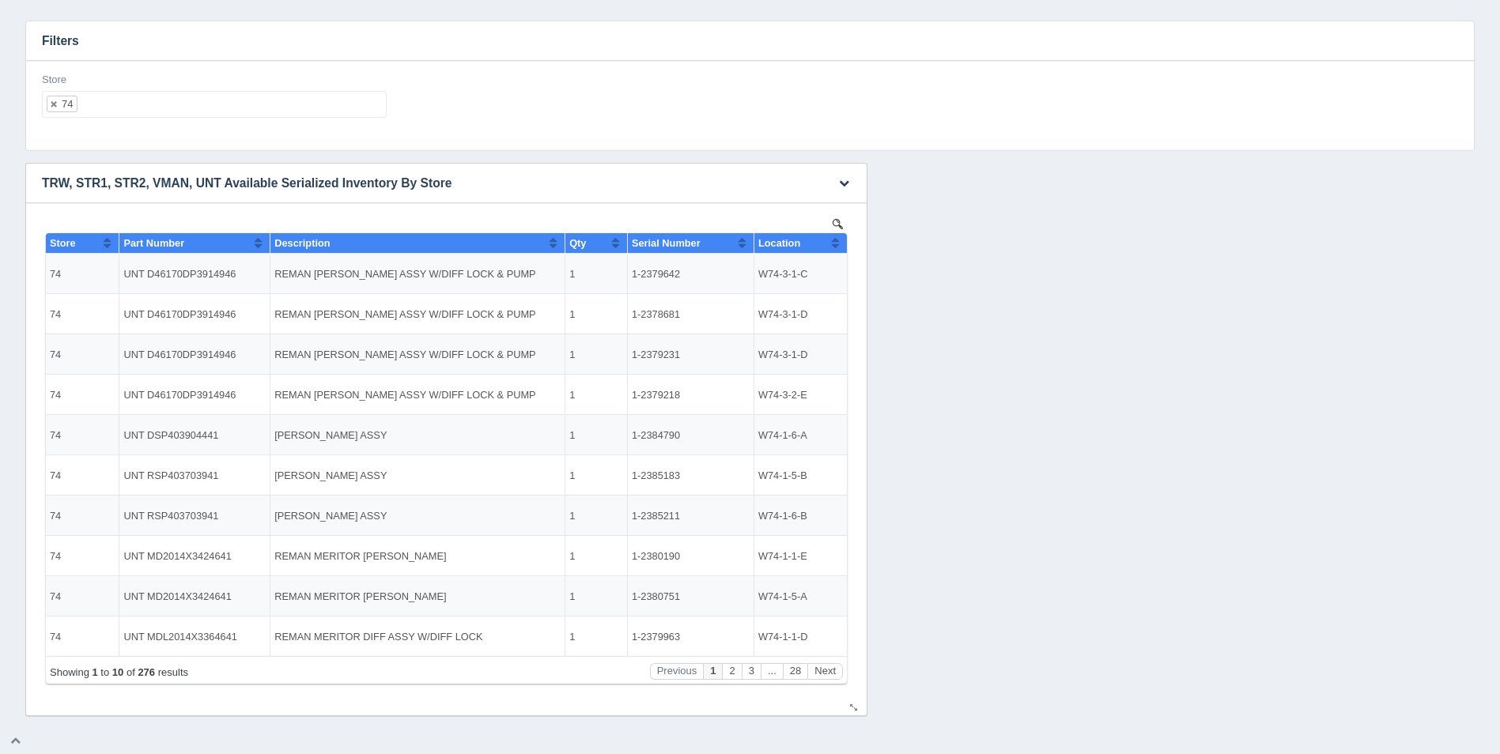
click at [838, 244] on button "Sort column ascending" at bounding box center [835, 242] width 10 height 19
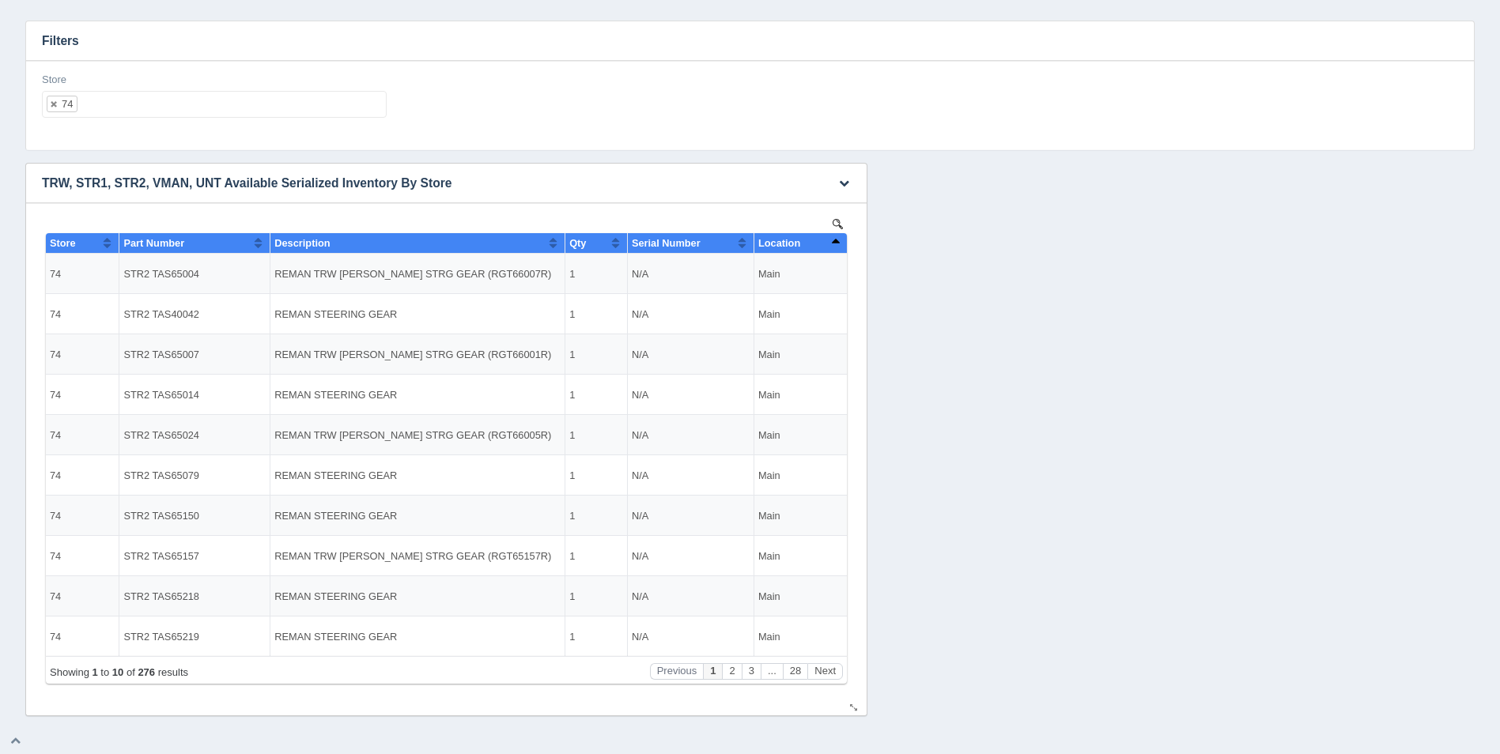
click at [838, 244] on button "Sort column descending" at bounding box center [835, 242] width 10 height 19
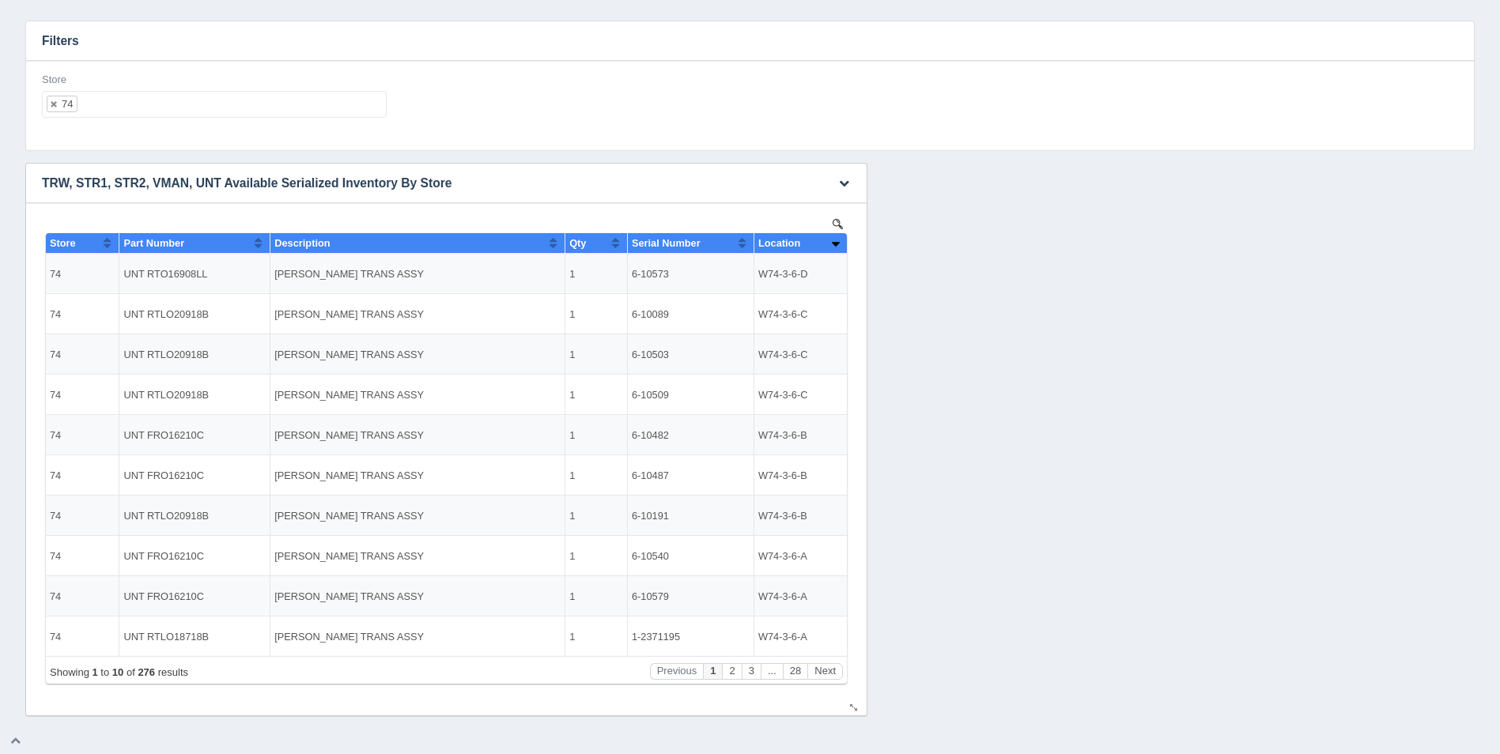
click at [837, 244] on button "Sort column ascending" at bounding box center [835, 242] width 10 height 19
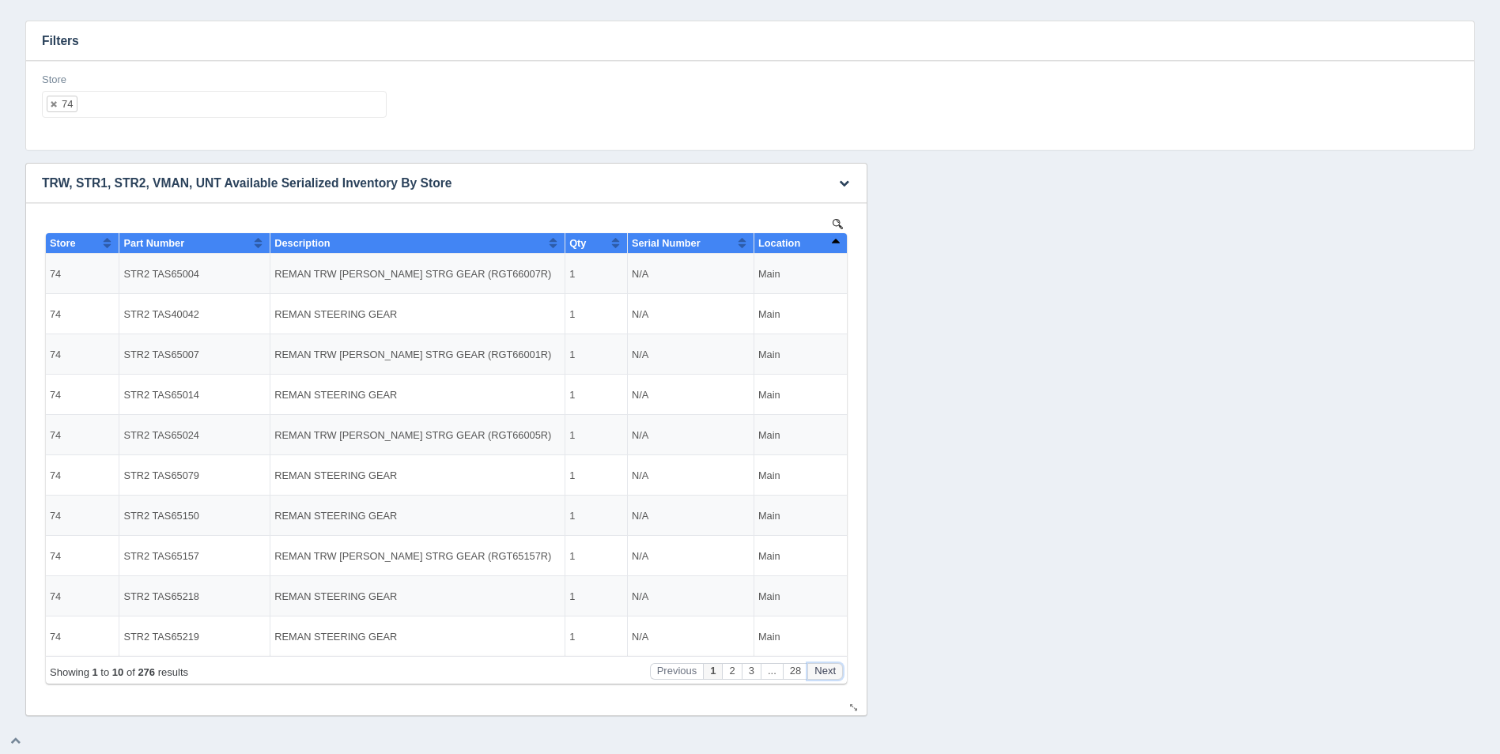
click at [826, 674] on button "Next" at bounding box center [825, 671] width 36 height 17
click at [825, 674] on button "Next" at bounding box center [825, 671] width 36 height 17
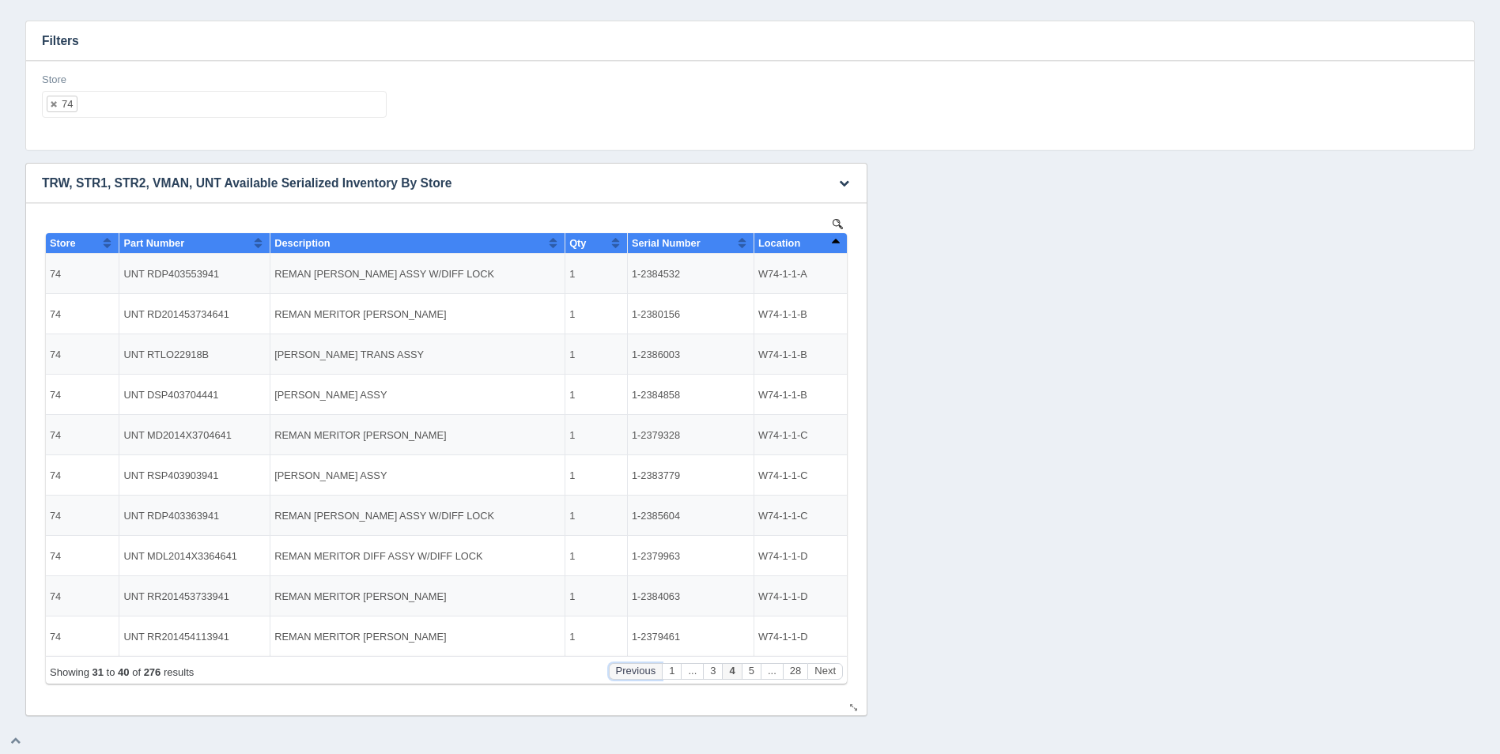
click at [650, 670] on button "Previous" at bounding box center [636, 671] width 54 height 17
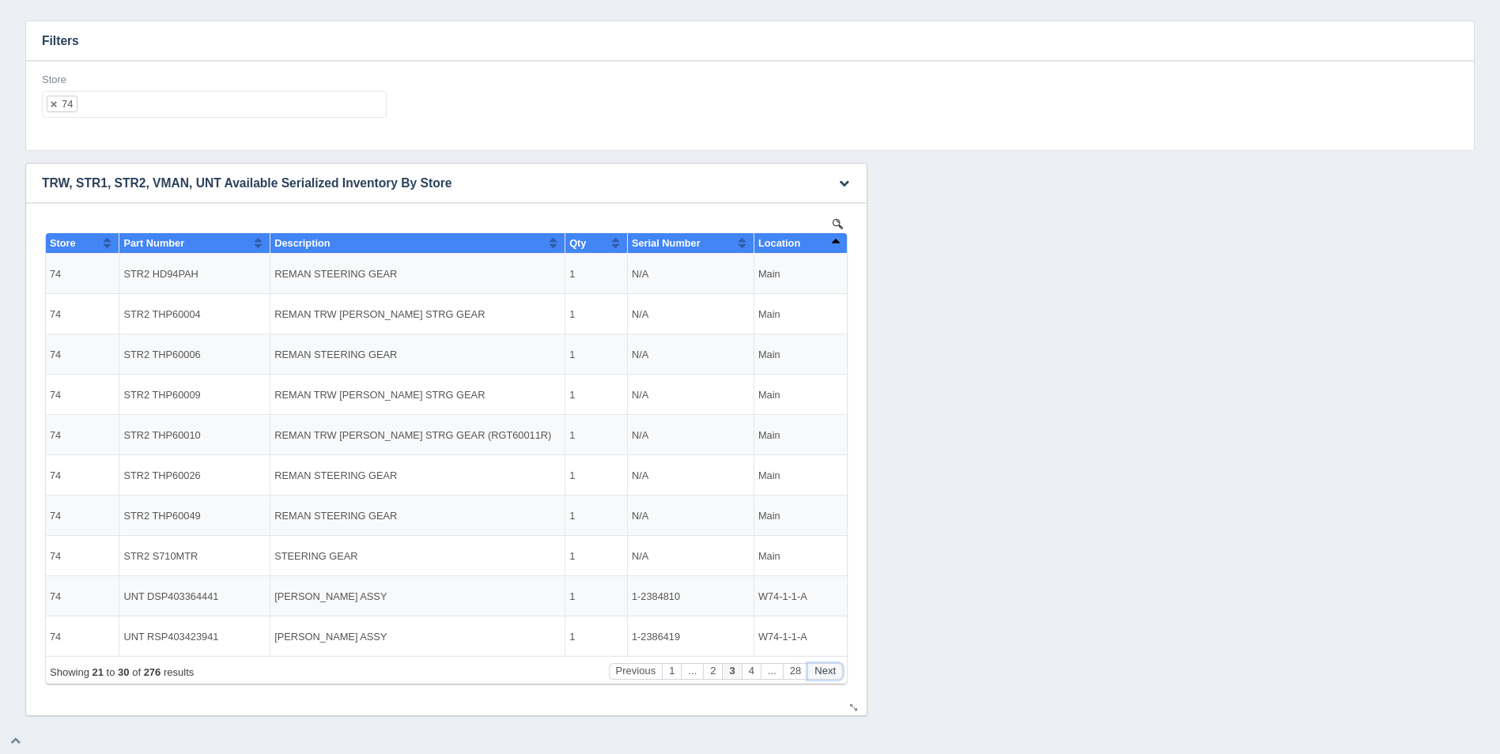
click at [829, 673] on button "Next" at bounding box center [825, 671] width 36 height 17
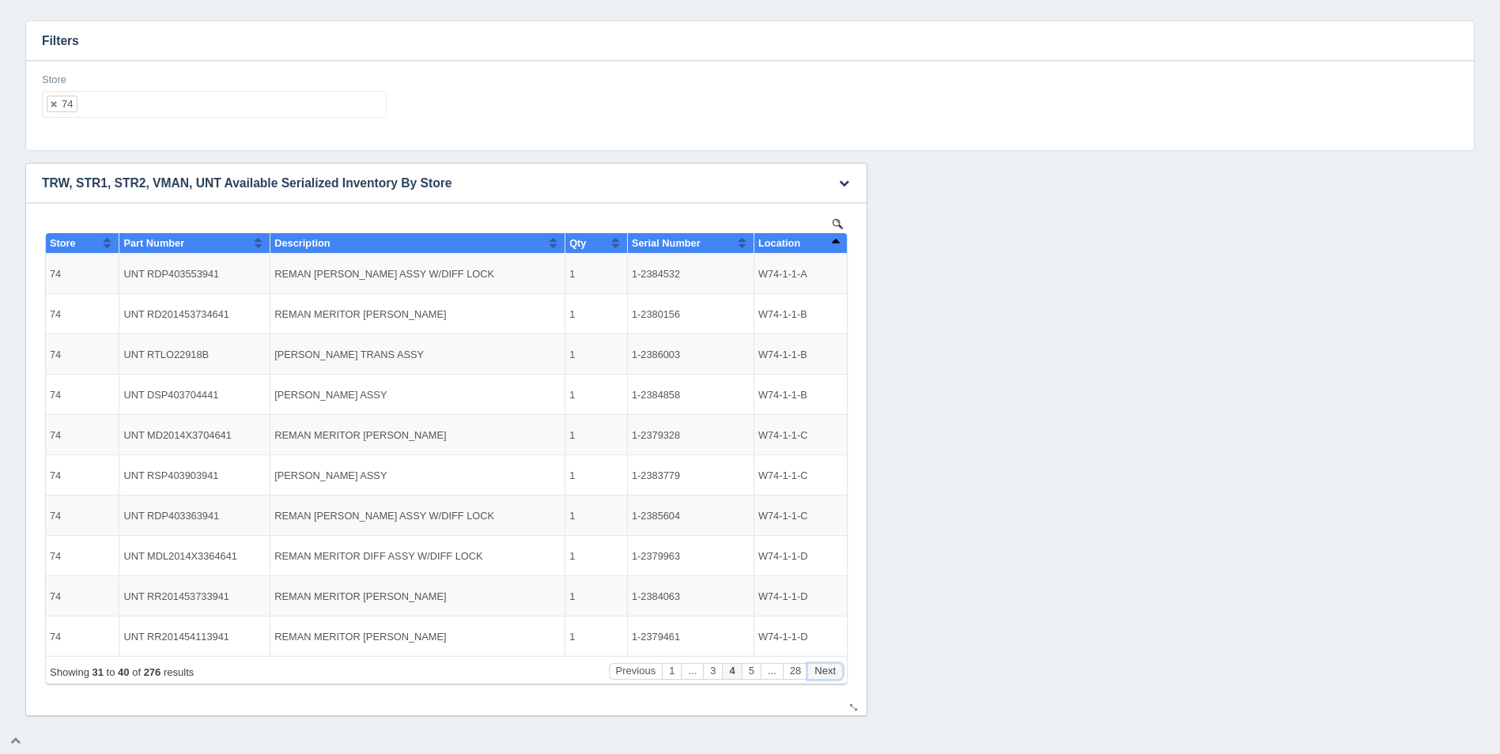
click at [828, 673] on button "Next" at bounding box center [825, 671] width 36 height 17
click at [827, 673] on button "Next" at bounding box center [825, 671] width 36 height 17
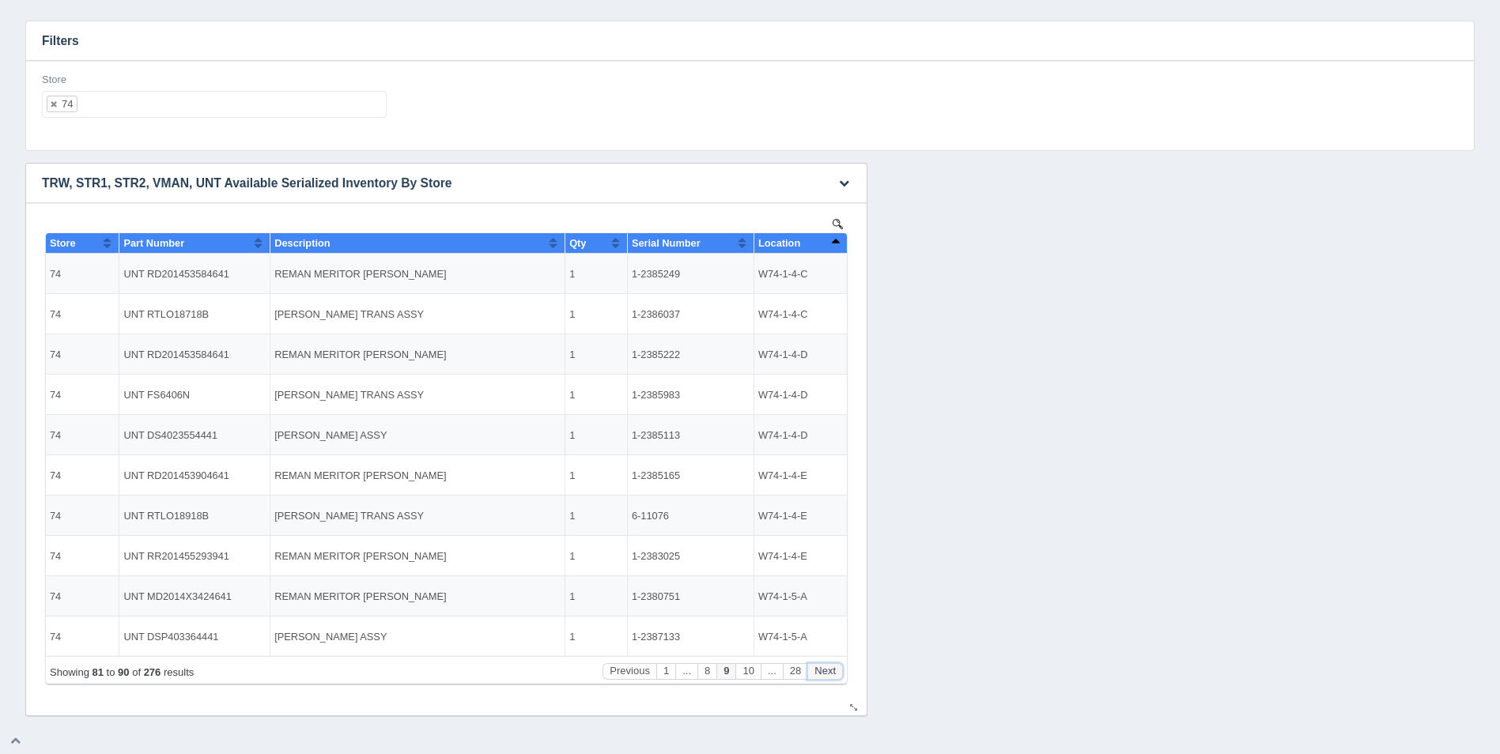
click at [827, 673] on button "Next" at bounding box center [825, 671] width 36 height 17
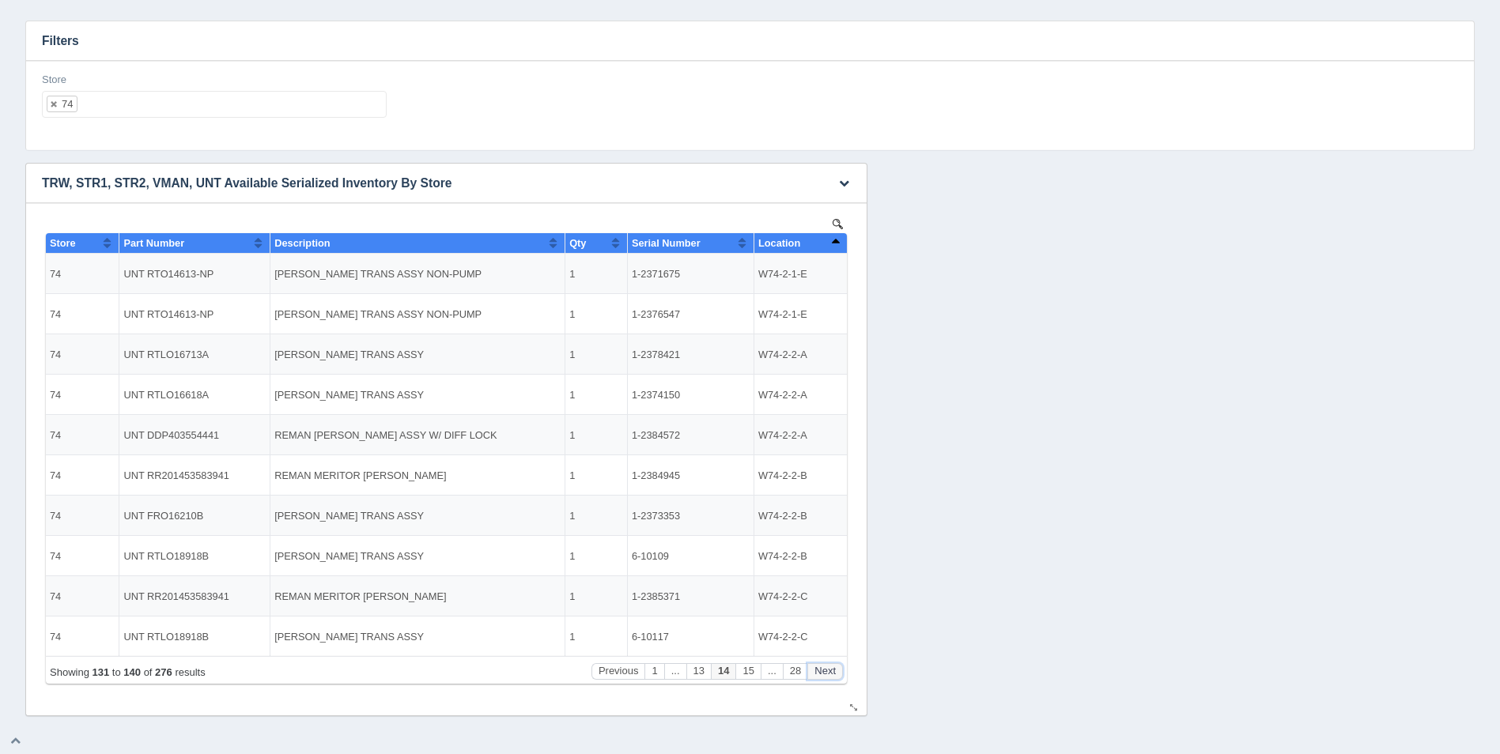
click at [827, 673] on button "Next" at bounding box center [825, 671] width 36 height 17
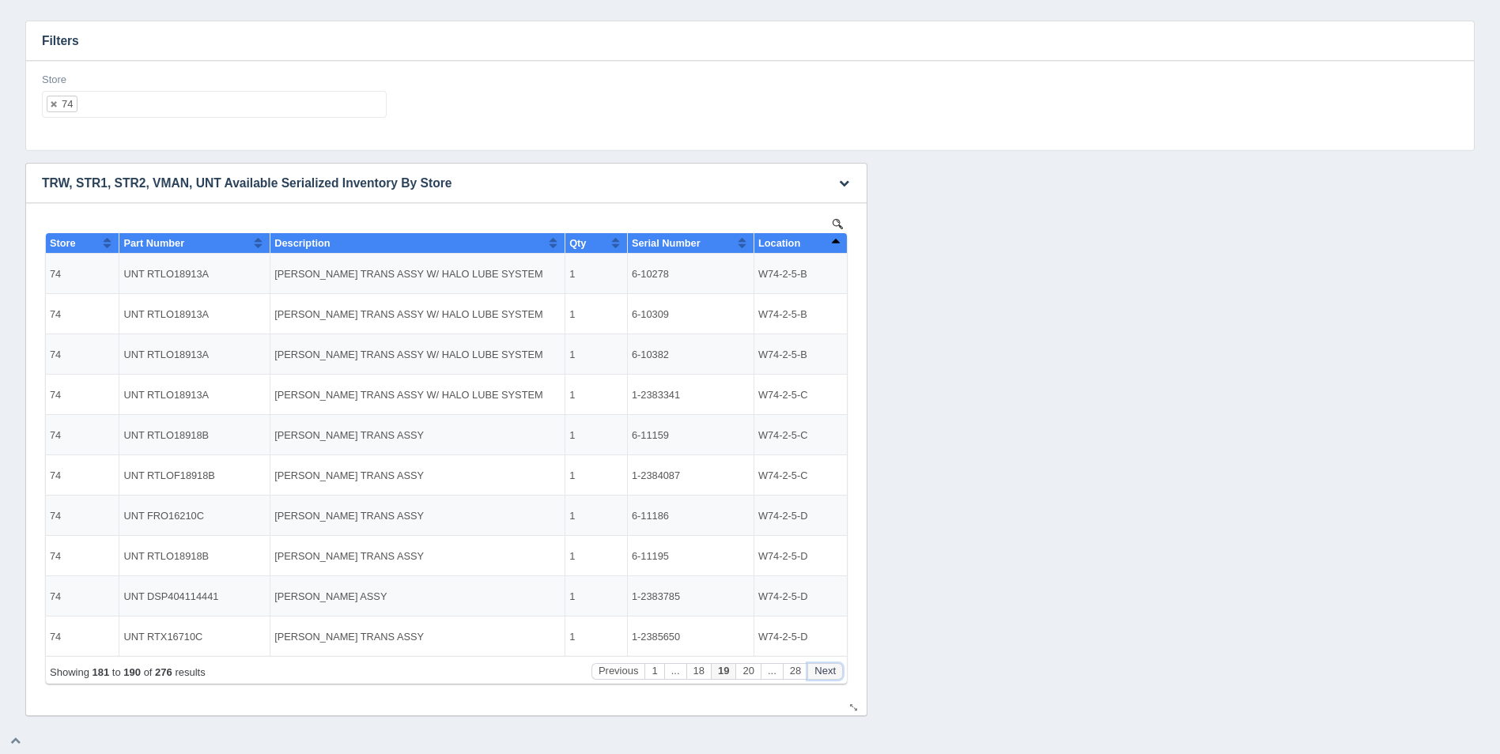
click at [827, 673] on button "Next" at bounding box center [825, 671] width 36 height 17
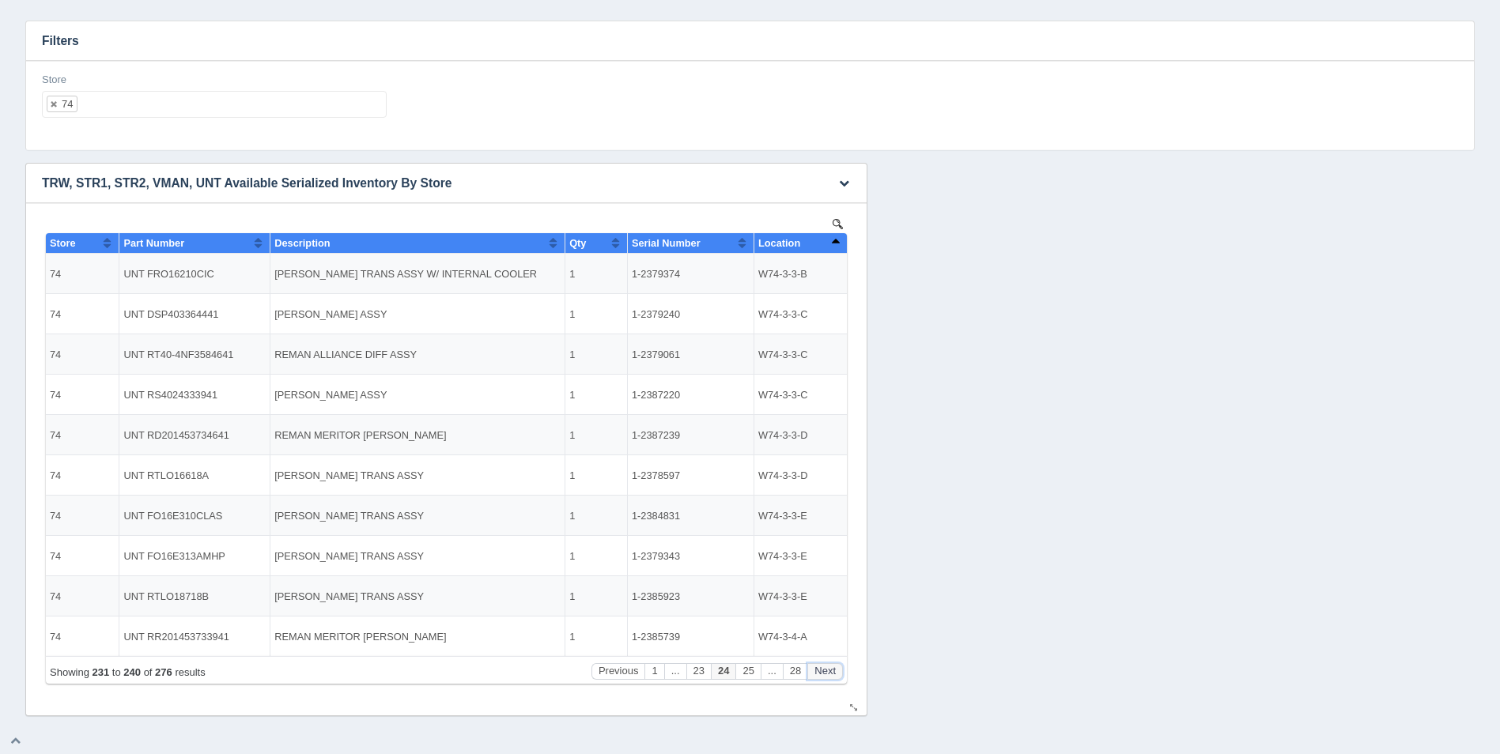
click at [827, 673] on button "Next" at bounding box center [825, 671] width 36 height 17
click at [826, 674] on button "Next" at bounding box center [825, 671] width 36 height 17
click at [824, 675] on button "Next" at bounding box center [825, 671] width 36 height 17
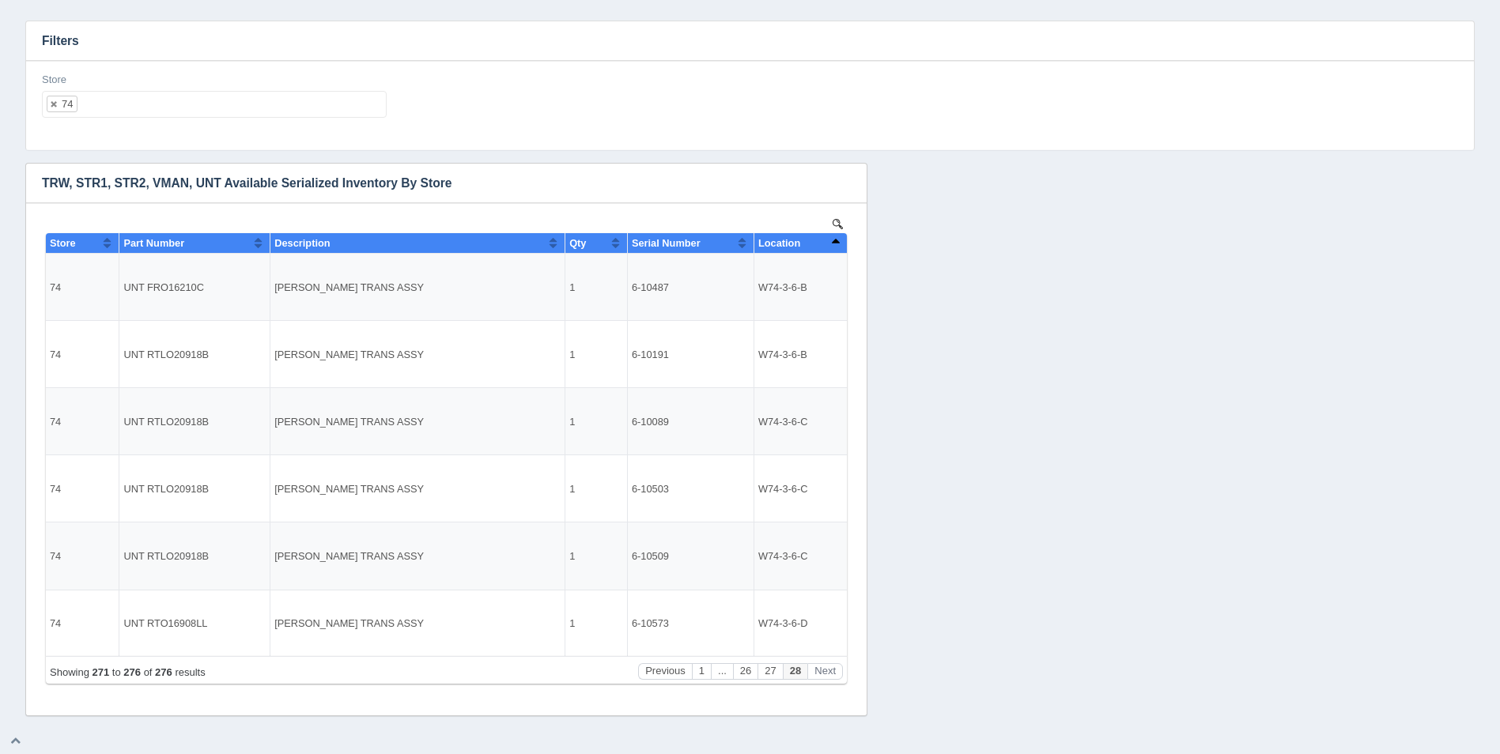
click at [176, 111] on ul "74" at bounding box center [214, 104] width 345 height 27
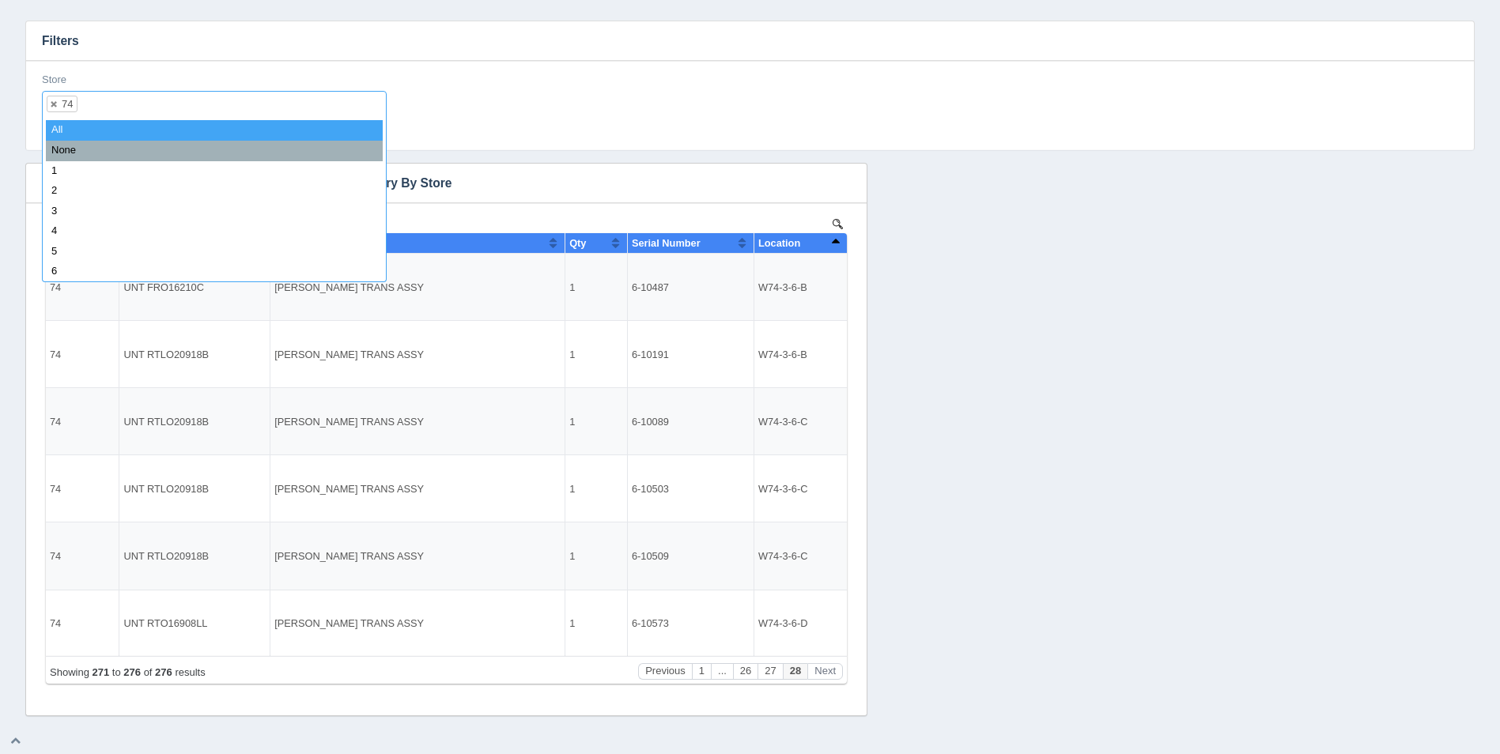
select select
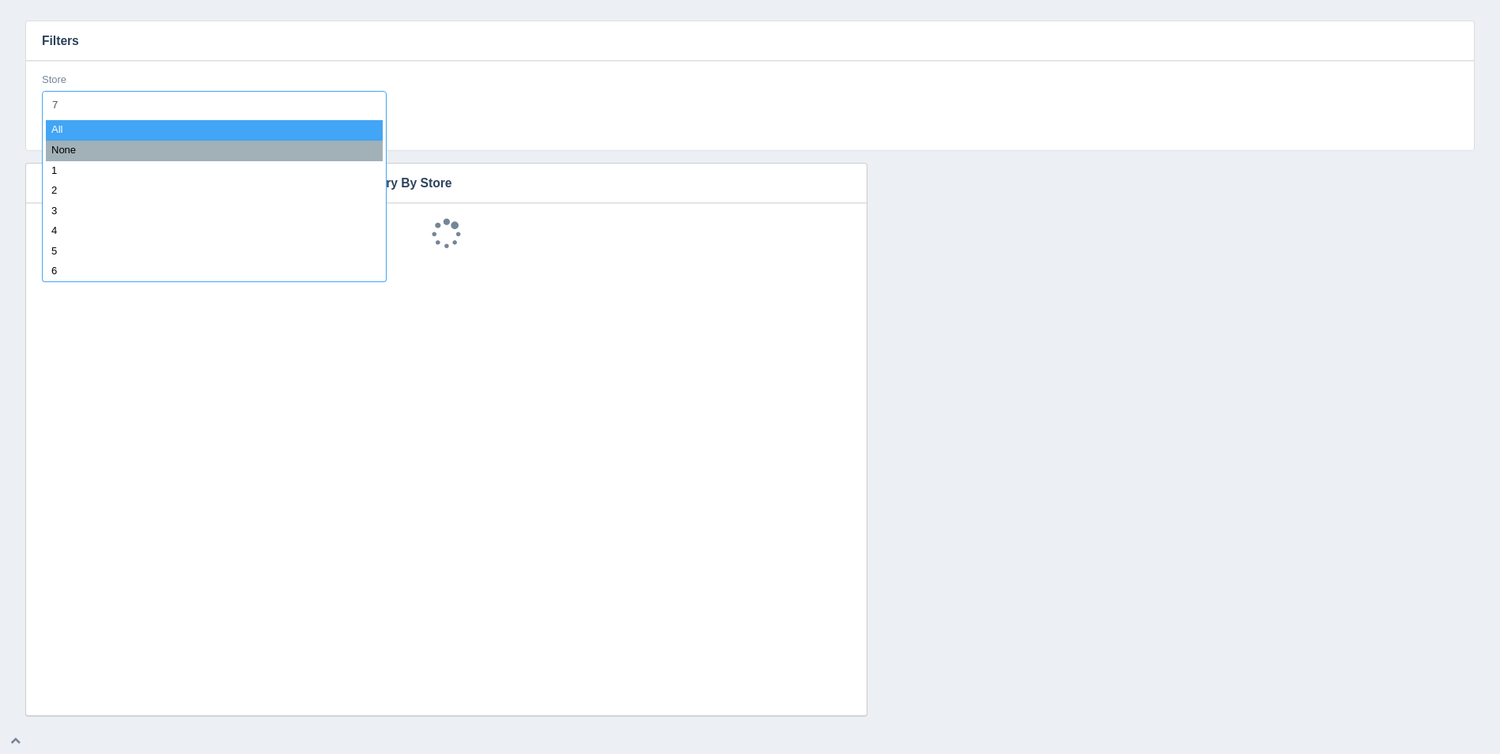
type input "75"
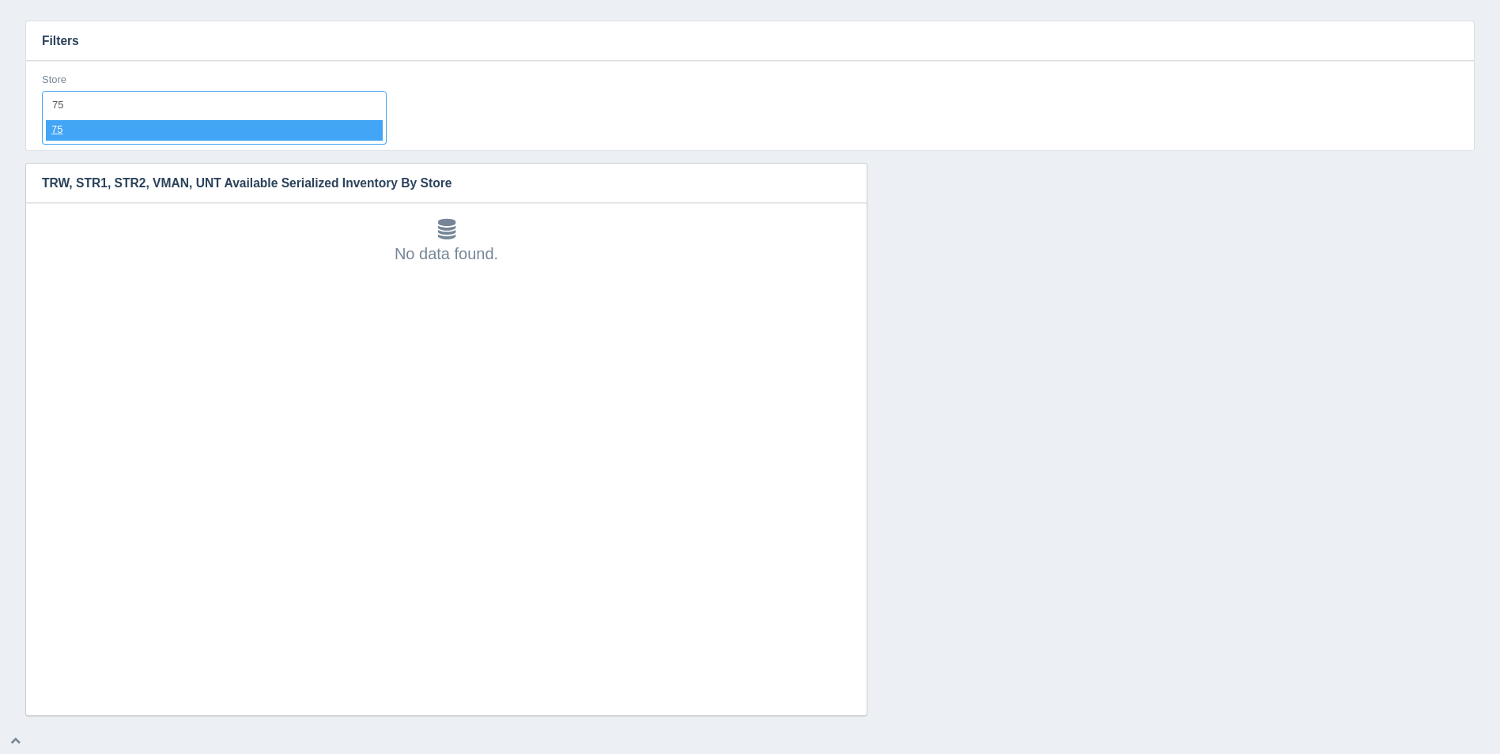
select select "75"
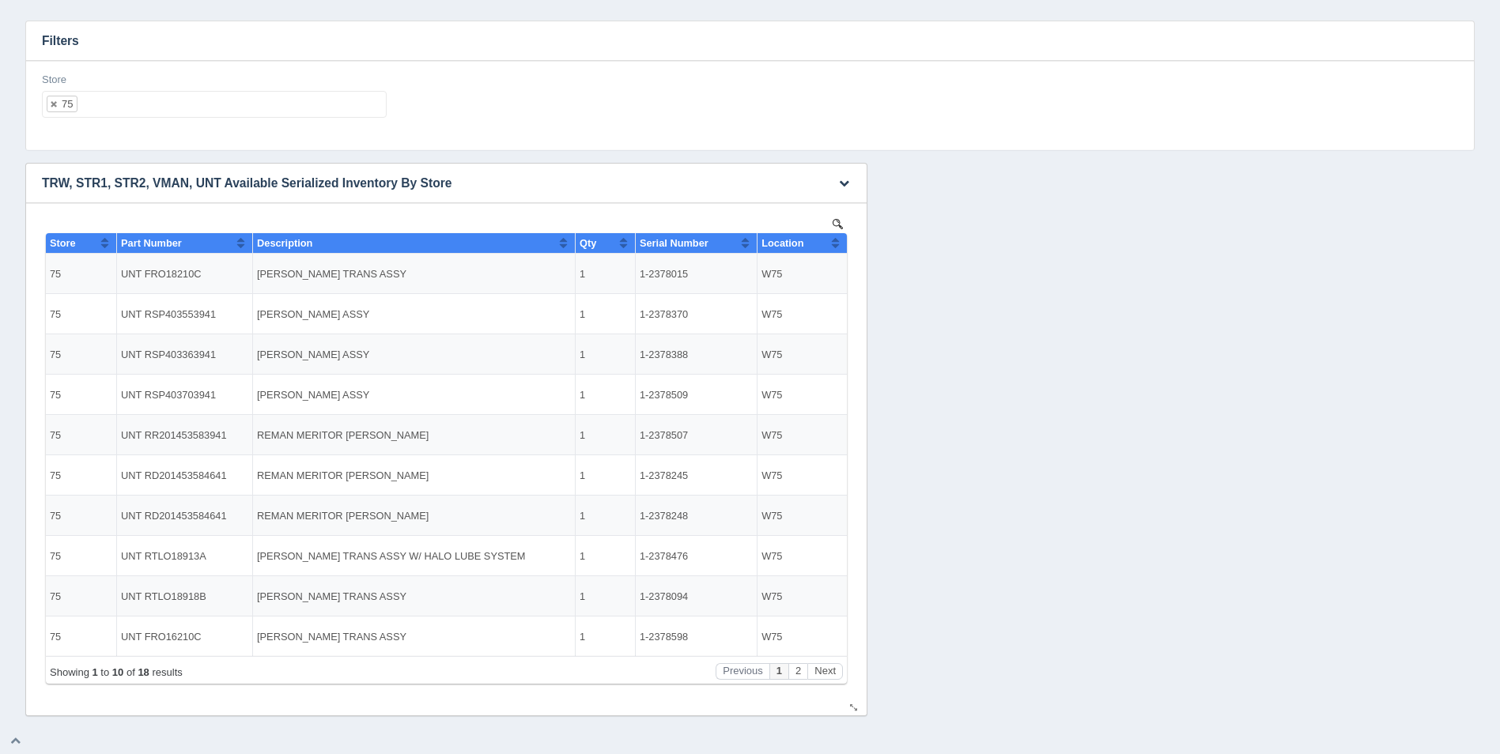
click at [837, 236] on button "Sort column ascending" at bounding box center [835, 242] width 10 height 19
click at [837, 237] on button "Sort column descending" at bounding box center [835, 242] width 10 height 19
click at [835, 671] on button "Next" at bounding box center [825, 671] width 36 height 17
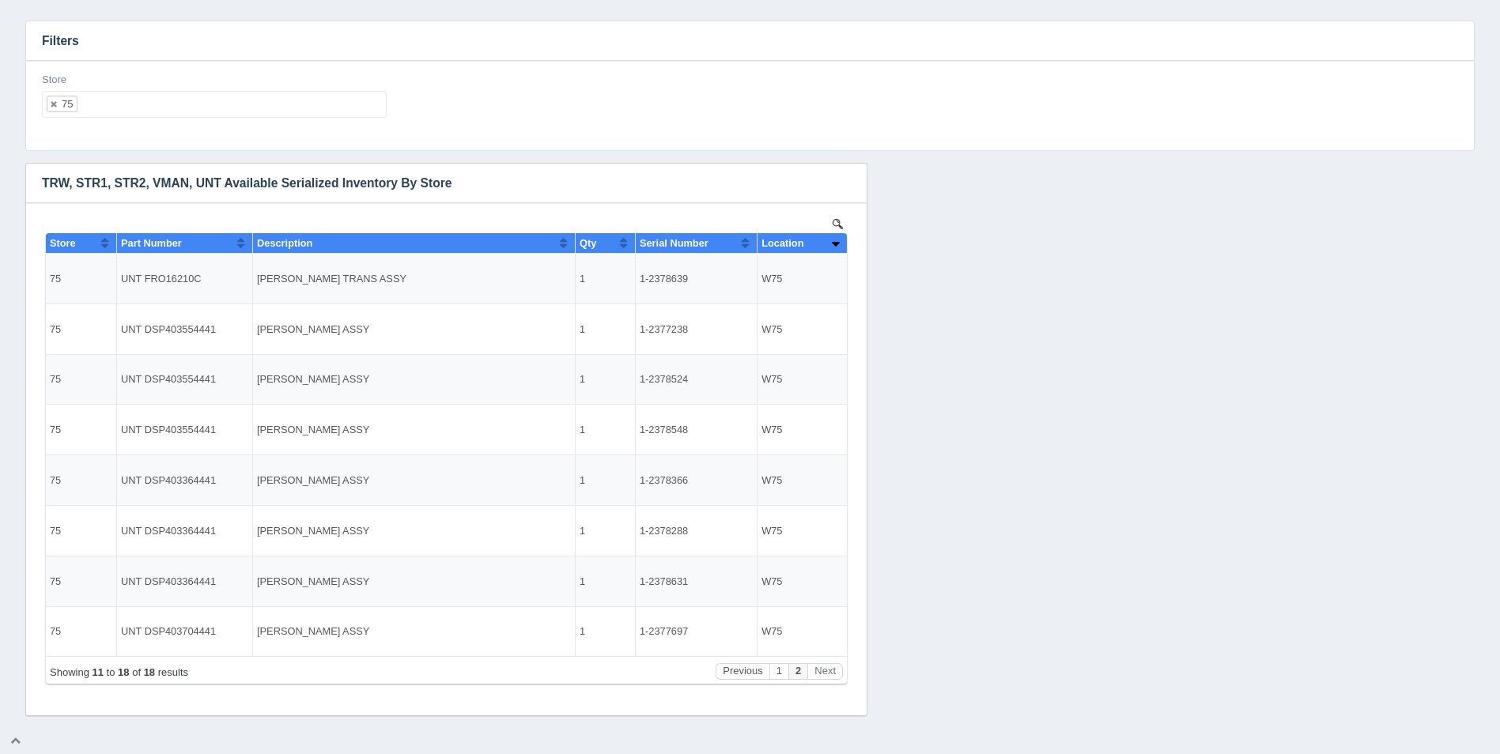
click at [213, 108] on ul "75" at bounding box center [214, 104] width 345 height 27
select select
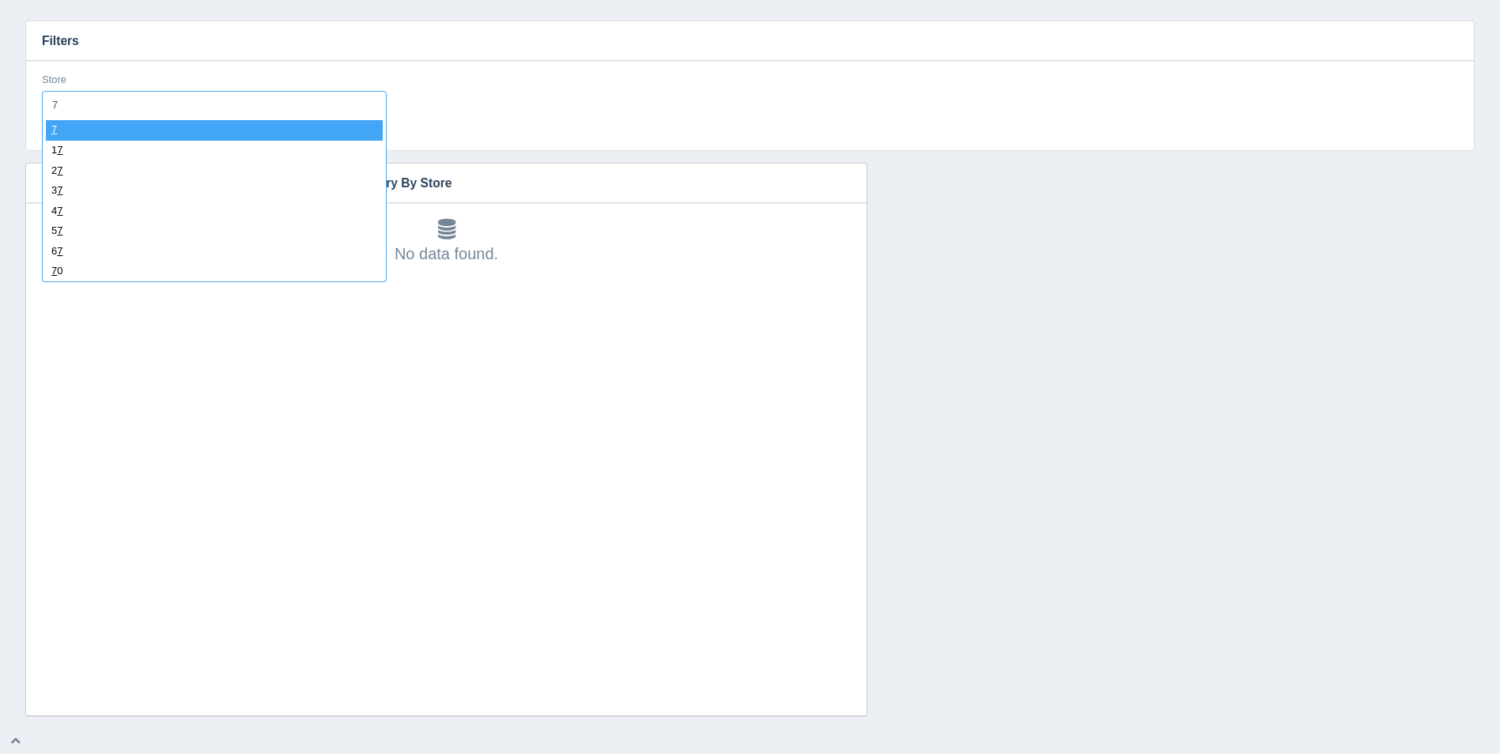
type input "76"
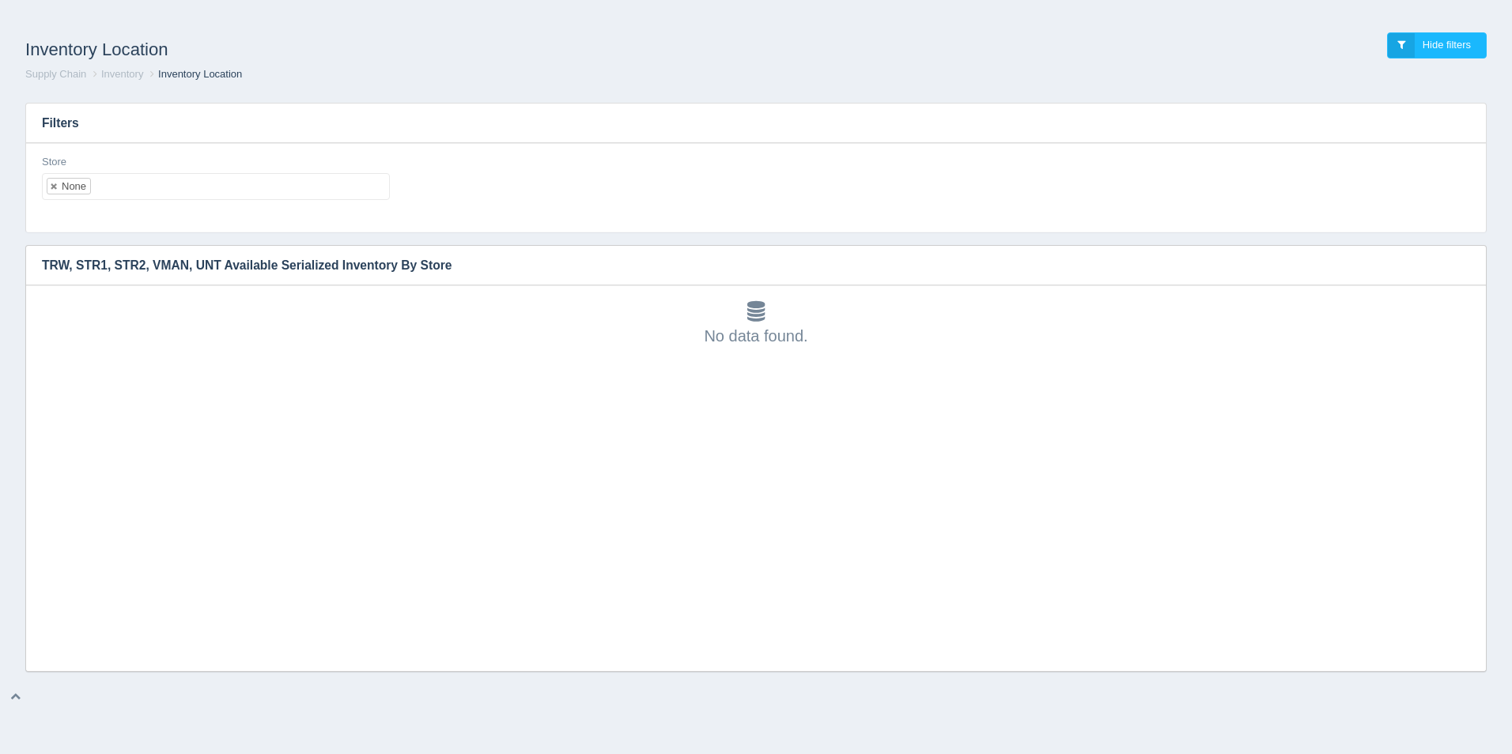
scroll to position [5, 0]
click at [190, 187] on ul "None" at bounding box center [216, 186] width 348 height 27
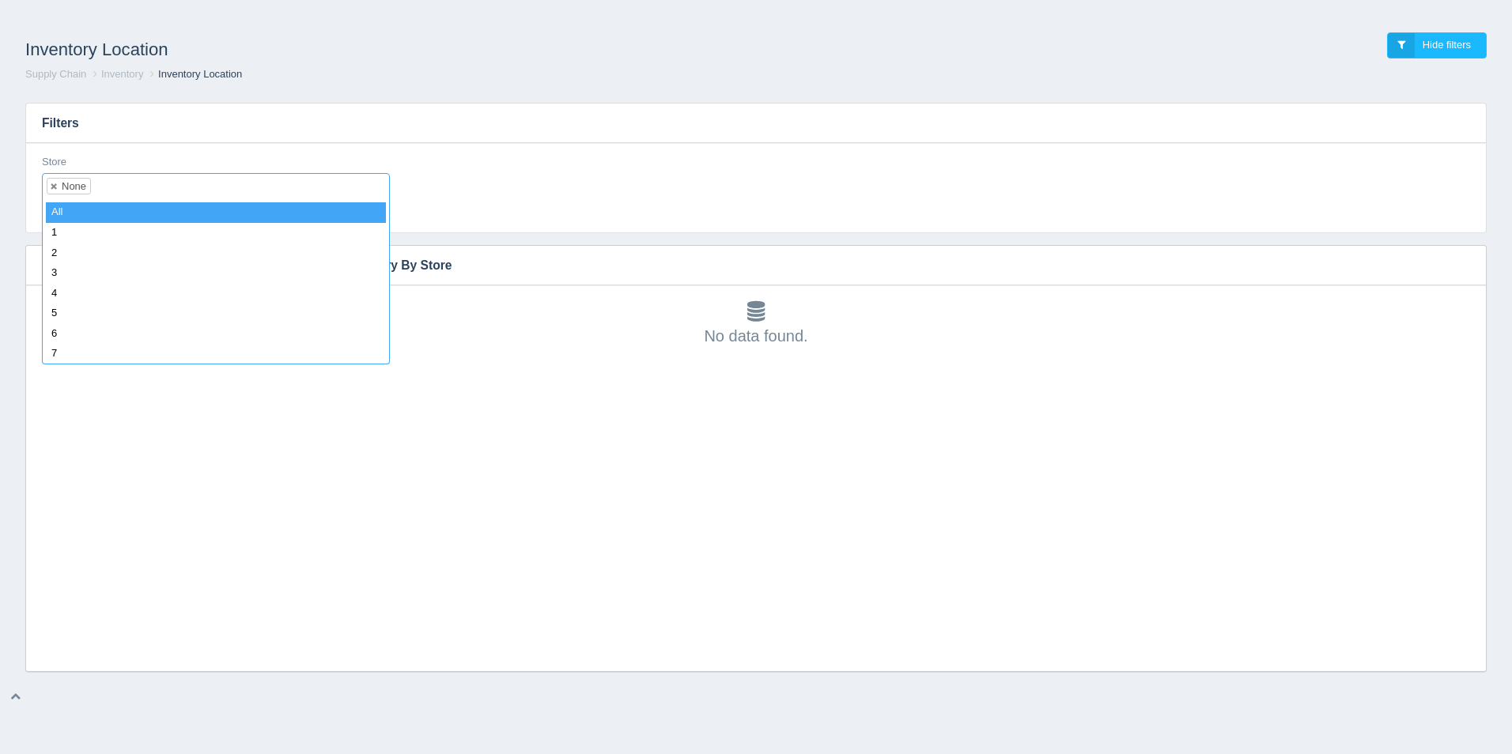
select select
type input "1"
select select "1"
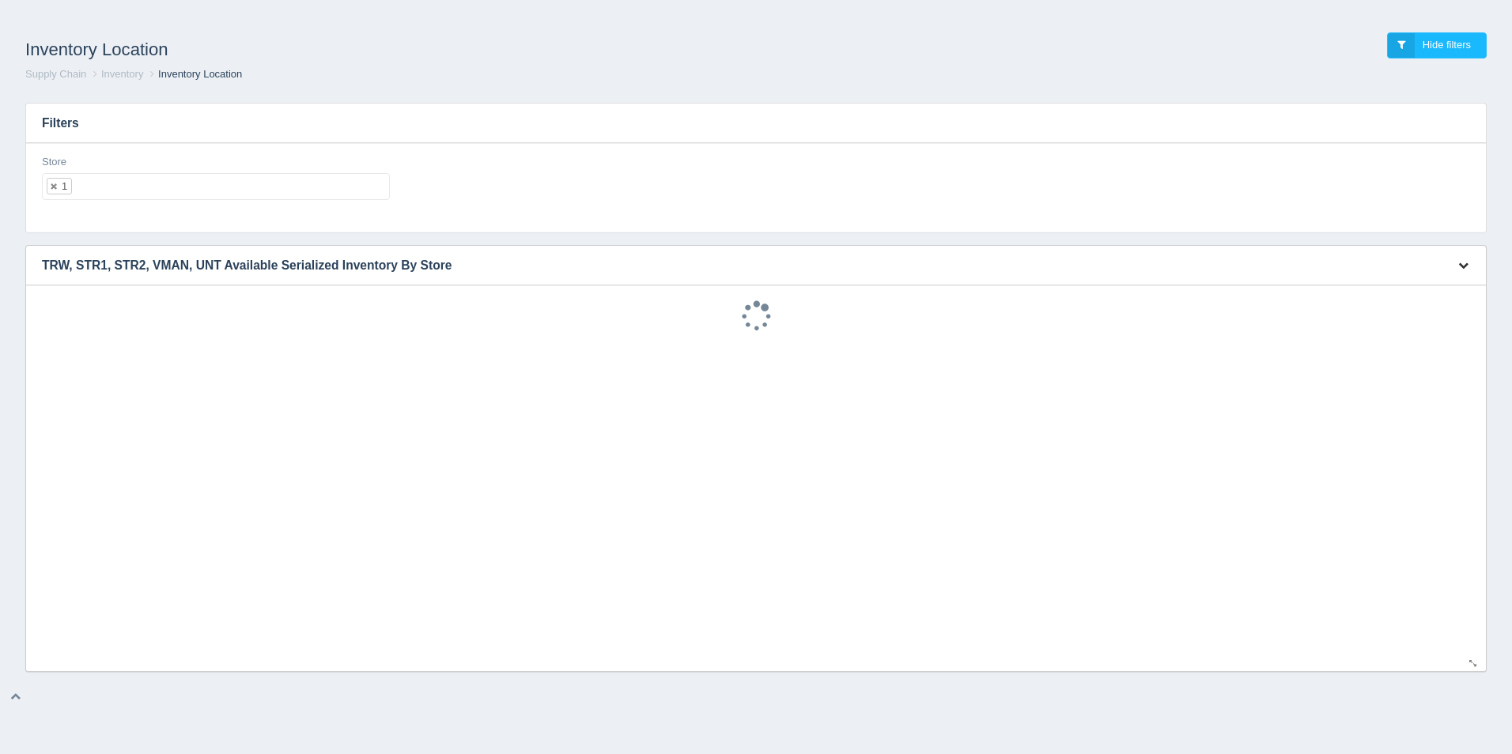
click at [1466, 265] on icon "button" at bounding box center [1463, 265] width 10 height 10
click at [1377, 214] on div "Store 1 All None 1 2 3 4 5 6 7 8 9 10 11 12 13 14 15 16 17 18 19 20 21 22 23 24…" at bounding box center [756, 187] width 1460 height 89
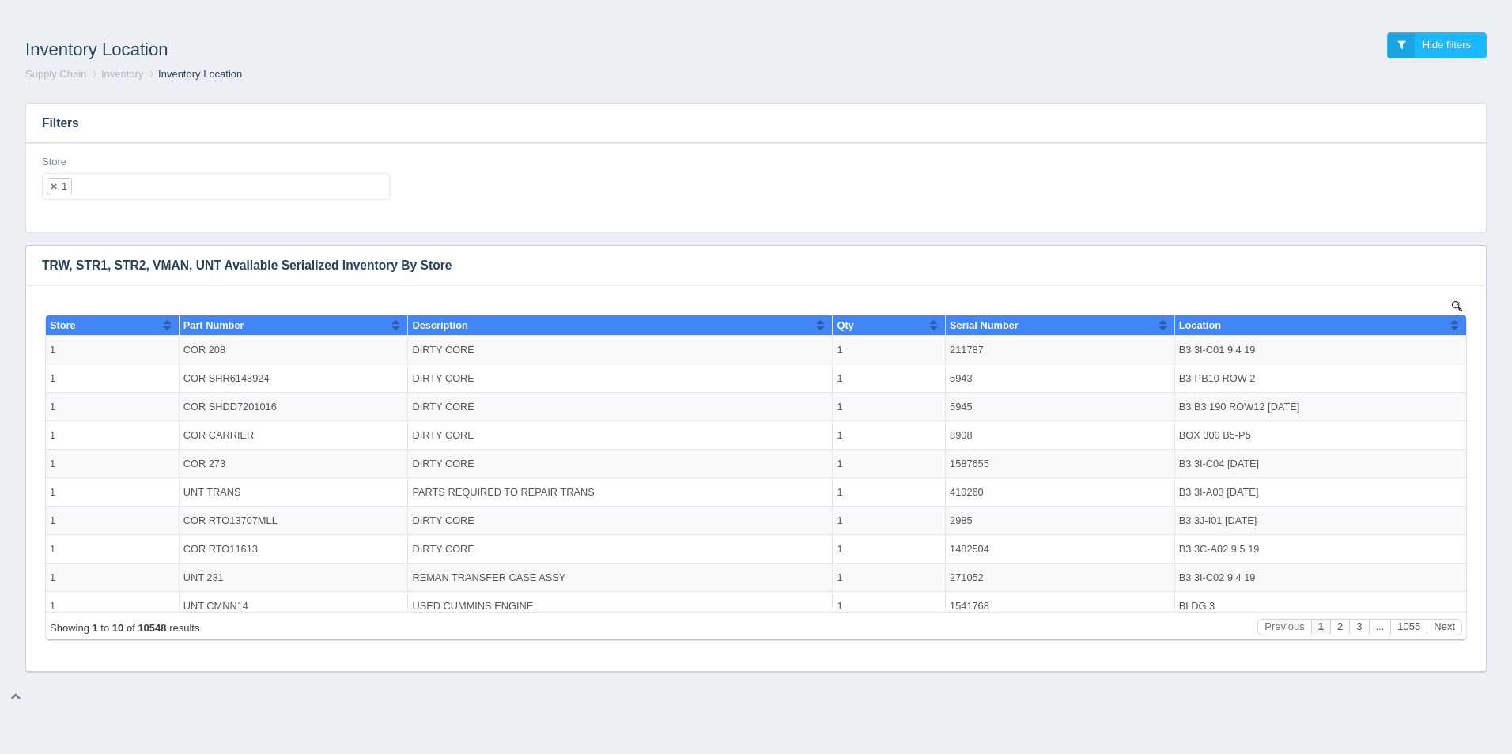
scroll to position [0, 0]
click at [1460, 259] on button "button" at bounding box center [1463, 266] width 21 height 25
click at [1402, 294] on link "Download CSV" at bounding box center [1410, 289] width 127 height 23
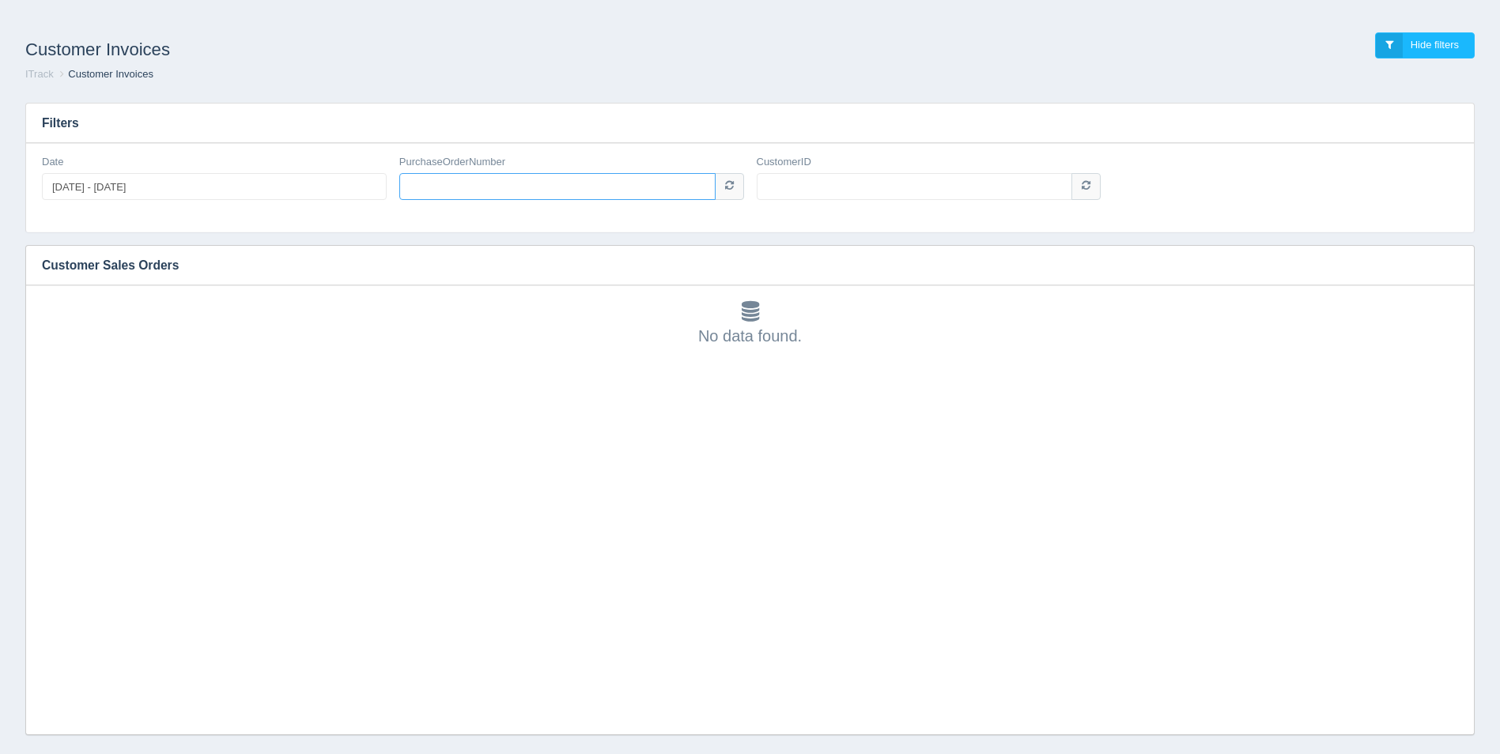
click at [546, 186] on input "PurchaseOrderNumber" at bounding box center [557, 186] width 316 height 27
click at [824, 180] on input "CustomerID" at bounding box center [915, 186] width 316 height 27
click at [511, 195] on input "PurchaseOrderNumber" at bounding box center [557, 186] width 316 height 27
paste input "34-1673"
type input "34-1673"
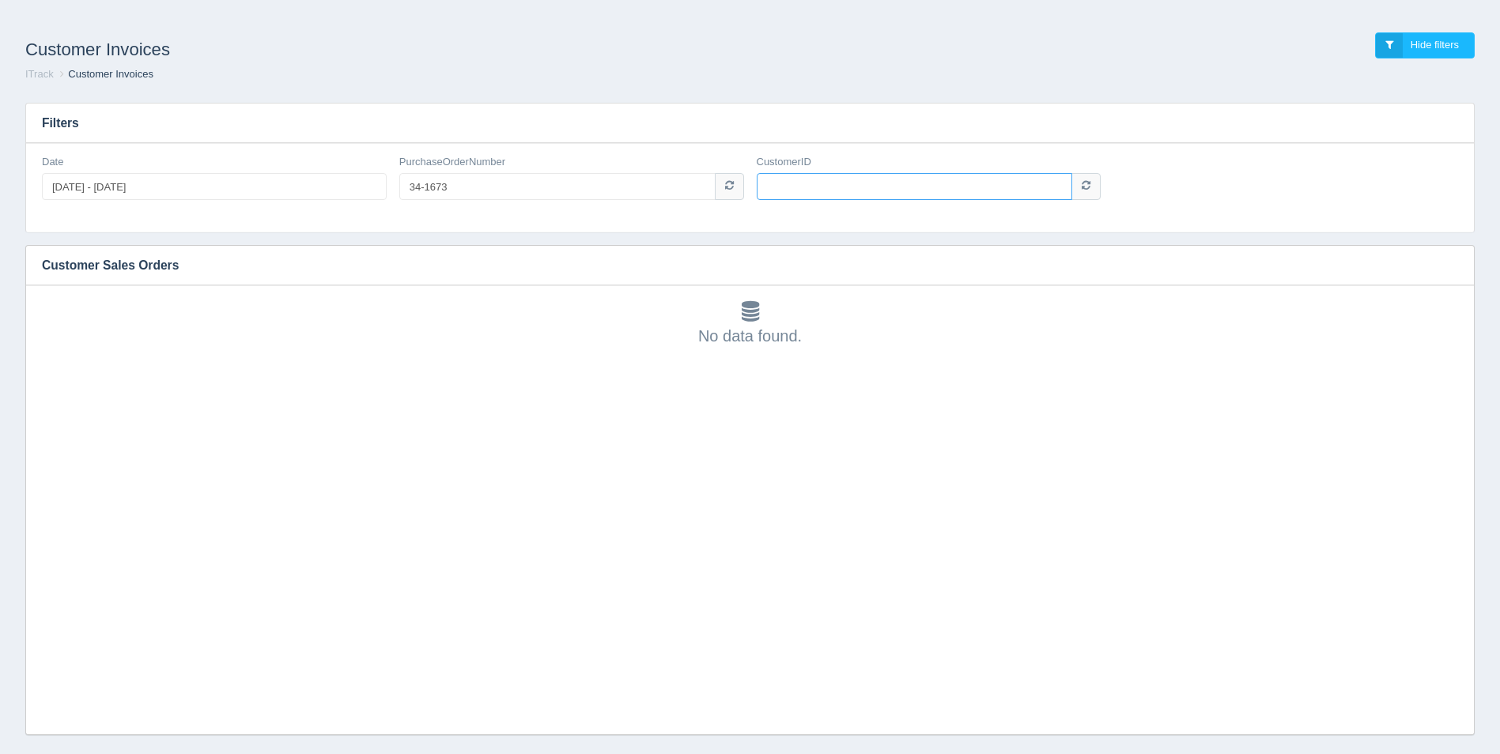
click at [806, 190] on input "CustomerID" at bounding box center [915, 186] width 316 height 27
type input "1006480"
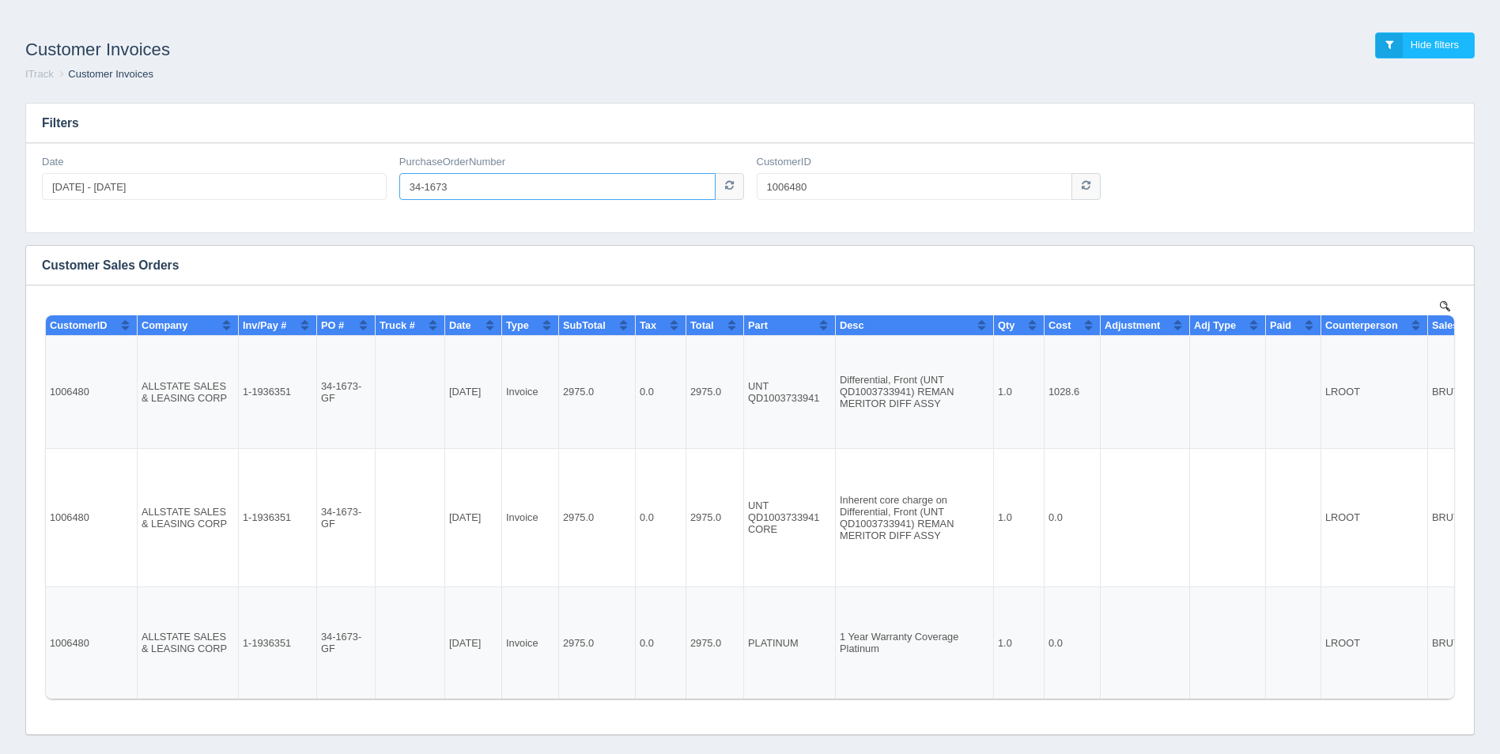
drag, startPoint x: 501, startPoint y: 179, endPoint x: 334, endPoint y: 191, distance: 168.1
click at [325, 188] on div "Date 2024-01-01 - 2025-12-31 PurchaseOrderNumber 34-1673 CustomerID 1006480" at bounding box center [750, 184] width 1429 height 58
paste input "090"
type input "34-1090"
click at [730, 191] on icon at bounding box center [729, 185] width 9 height 10
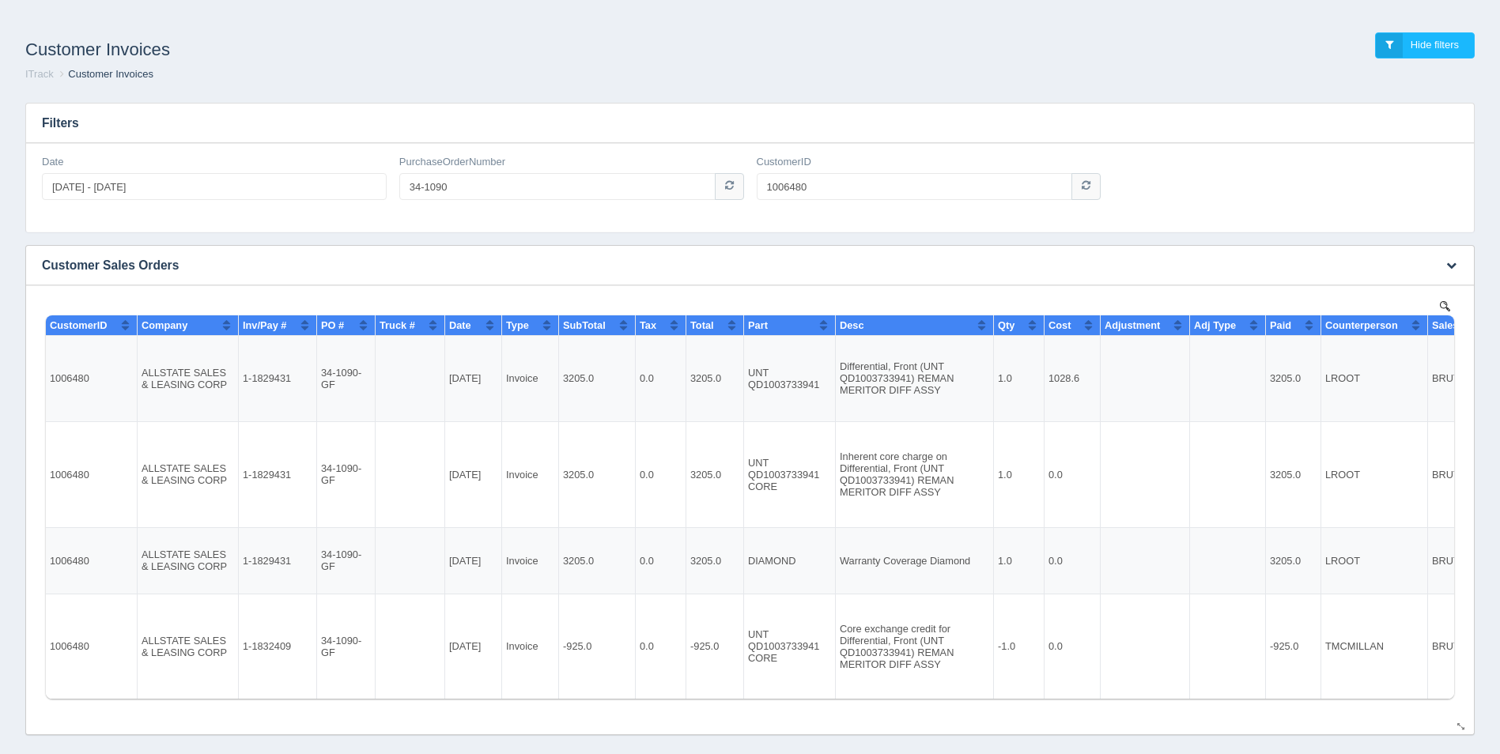
scroll to position [12, 0]
